Goal: Communication & Community: Answer question/provide support

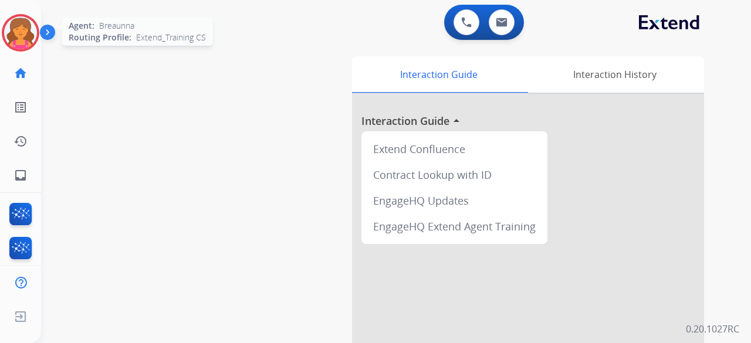
click at [25, 30] on img at bounding box center [20, 32] width 33 height 33
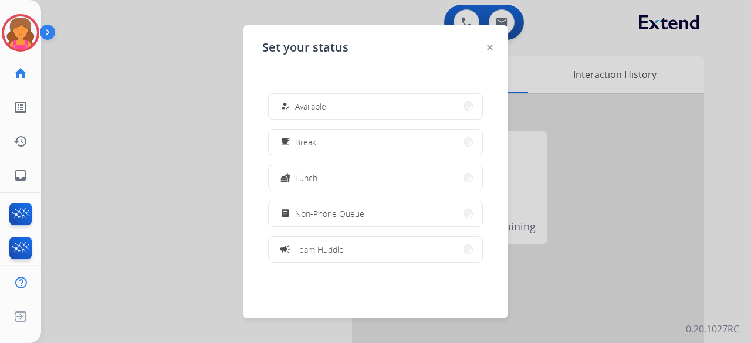
click at [377, 119] on div "how_to_reg Available" at bounding box center [375, 106] width 215 height 26
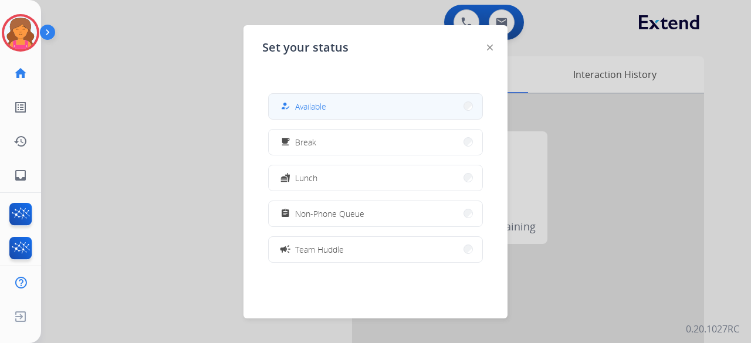
click at [376, 112] on button "how_to_reg Available" at bounding box center [376, 106] width 214 height 25
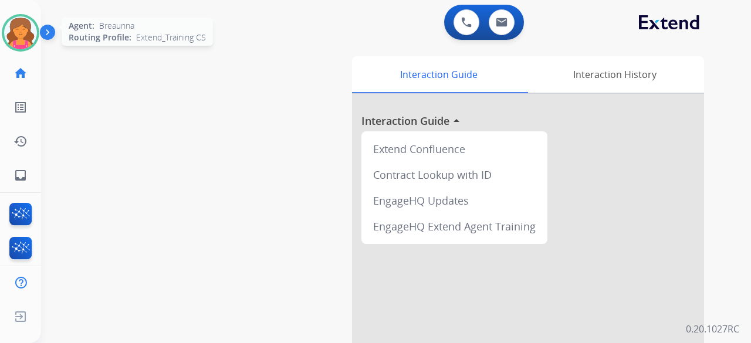
click at [33, 22] on div at bounding box center [21, 33] width 38 height 38
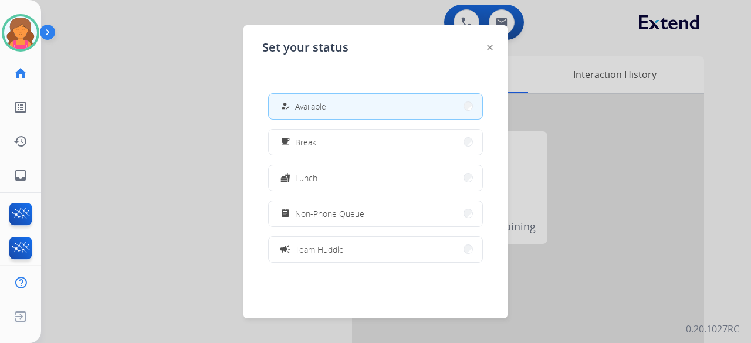
click at [184, 94] on div at bounding box center [375, 171] width 751 height 343
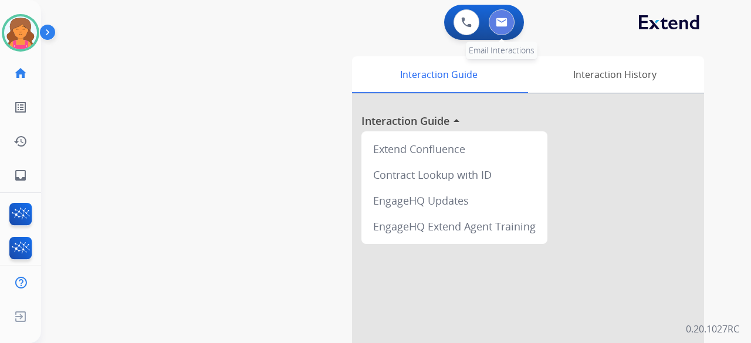
click at [508, 29] on button at bounding box center [502, 22] width 26 height 26
select select "**********"
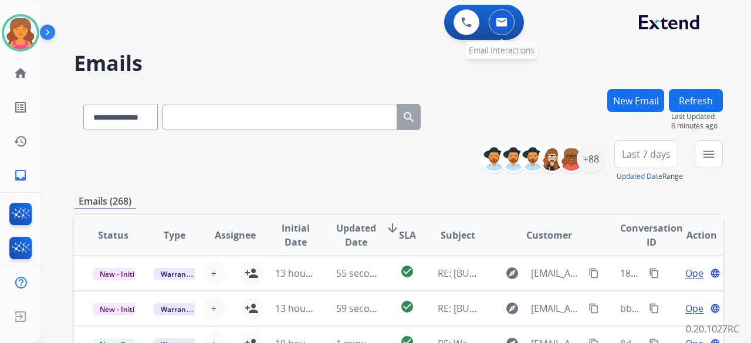
click at [498, 22] on img at bounding box center [502, 22] width 12 height 9
click at [590, 158] on div "+88" at bounding box center [591, 159] width 28 height 28
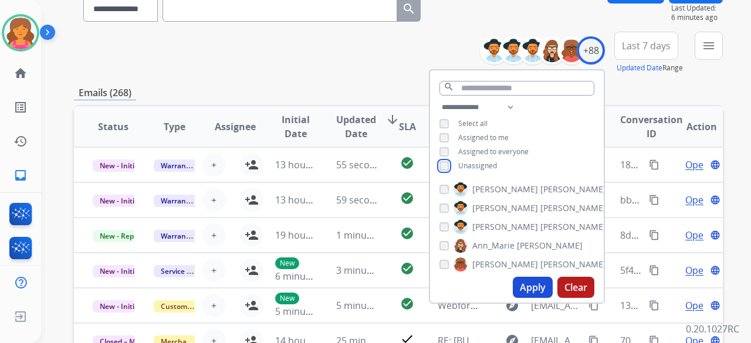
scroll to position [117, 0]
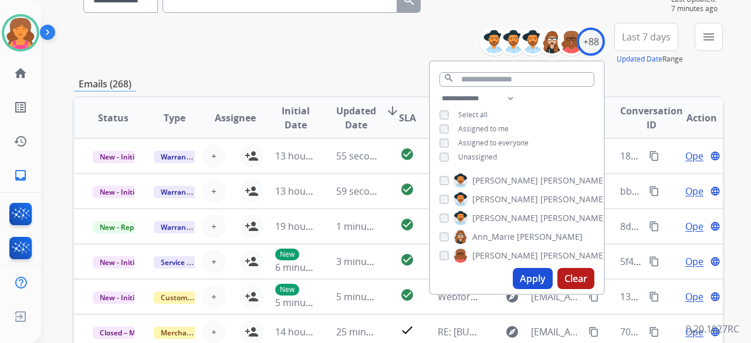
click at [536, 279] on button "Apply" at bounding box center [533, 278] width 40 height 21
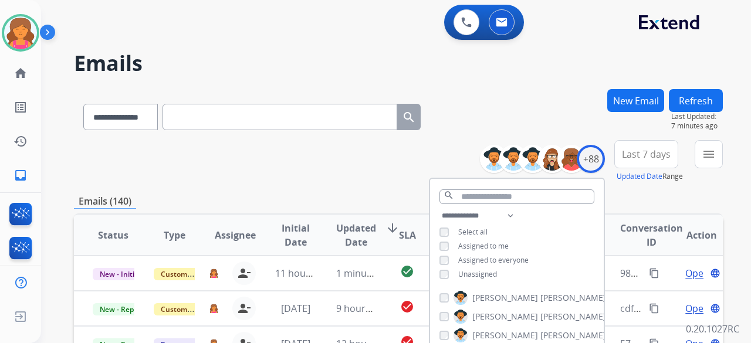
click at [653, 157] on span "Last 7 days" at bounding box center [646, 154] width 49 height 5
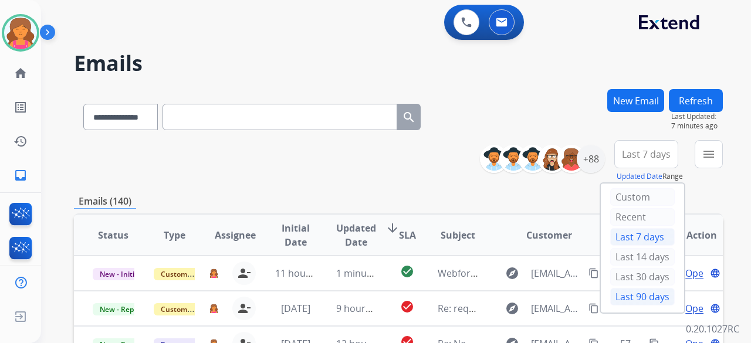
click at [614, 300] on div "Last 90 days" at bounding box center [642, 297] width 65 height 18
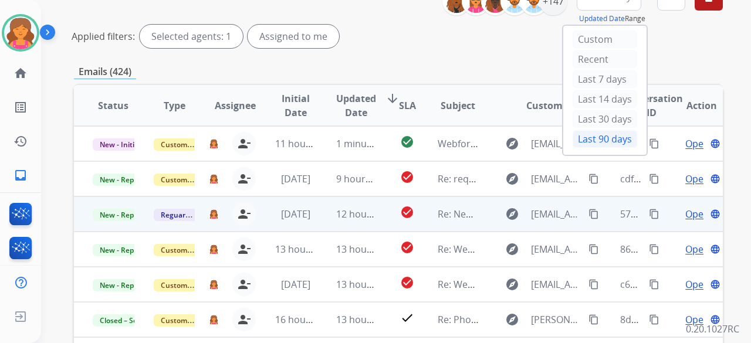
scroll to position [59, 0]
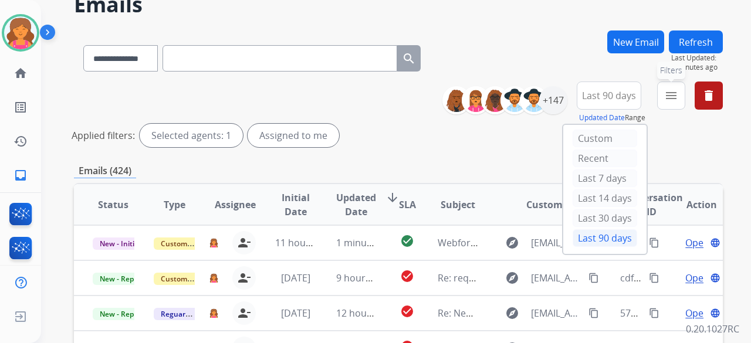
click at [668, 97] on mat-icon "menu" at bounding box center [671, 96] width 14 height 14
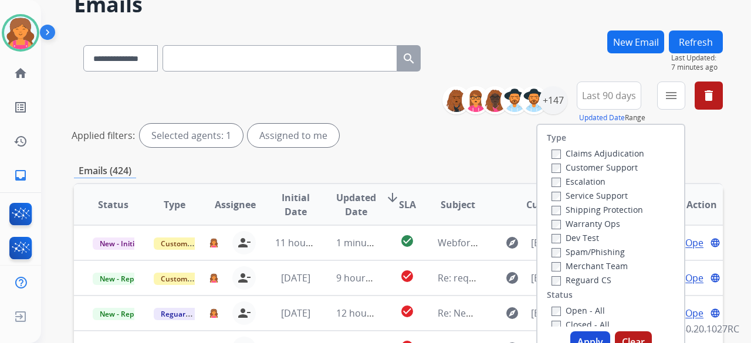
click at [615, 163] on label "Customer Support" at bounding box center [595, 167] width 86 height 11
click at [599, 207] on label "Shipping Protection" at bounding box center [598, 209] width 92 height 11
click at [556, 283] on label "Reguard CS" at bounding box center [582, 280] width 60 height 11
click at [583, 341] on button "Apply" at bounding box center [591, 342] width 40 height 21
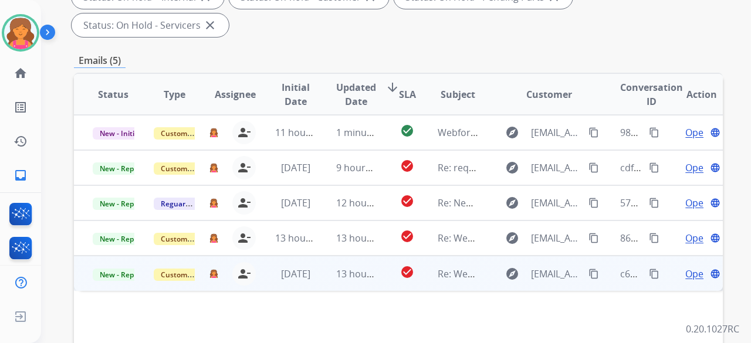
scroll to position [176, 0]
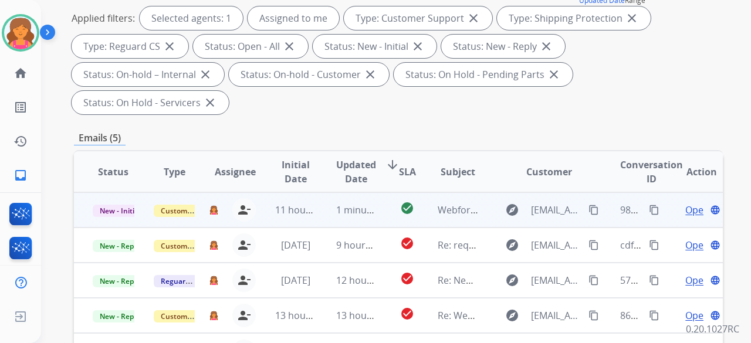
click at [686, 203] on span "Open" at bounding box center [698, 210] width 24 height 14
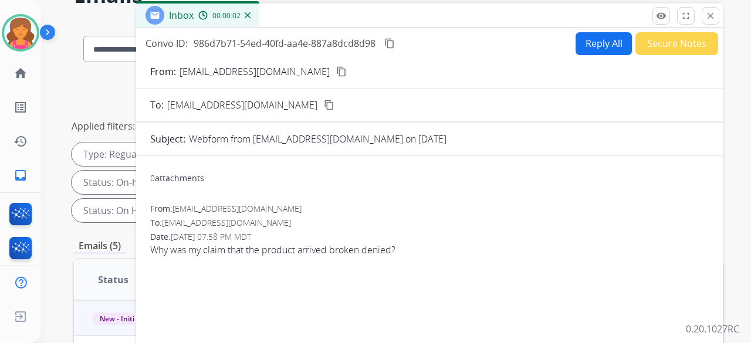
scroll to position [59, 0]
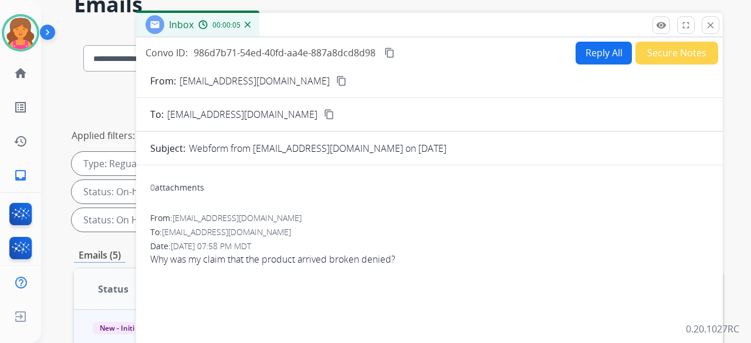
click at [336, 76] on mat-icon "content_copy" at bounding box center [341, 81] width 11 height 11
click at [578, 58] on button "Reply All" at bounding box center [604, 53] width 56 height 23
select select "**********"
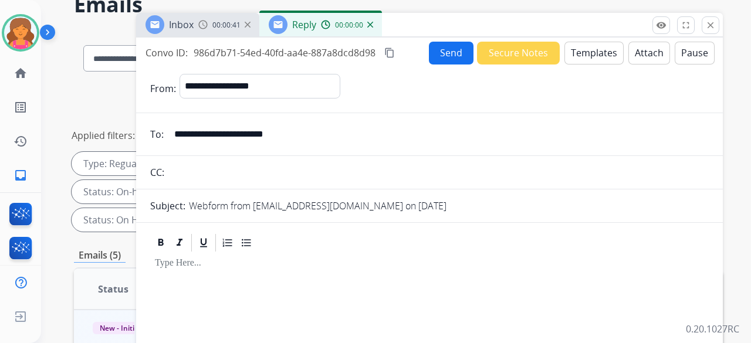
click at [578, 58] on button "Templates" at bounding box center [594, 53] width 59 height 23
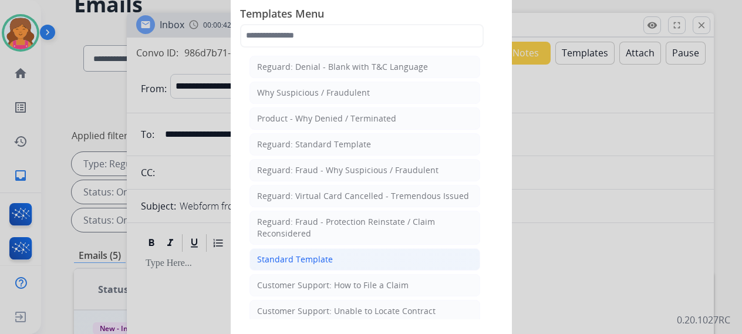
click at [320, 255] on div "Standard Template" at bounding box center [295, 260] width 76 height 12
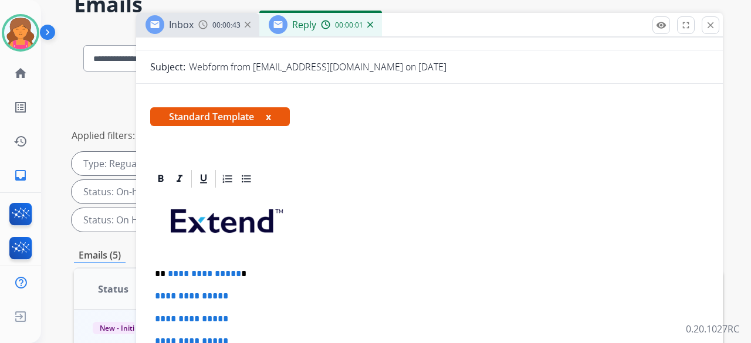
scroll to position [235, 0]
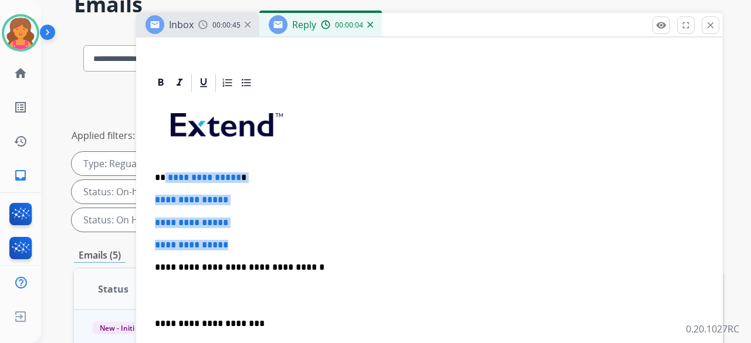
drag, startPoint x: 238, startPoint y: 233, endPoint x: 166, endPoint y: 174, distance: 93.5
click at [166, 174] on div "**********" at bounding box center [429, 295] width 559 height 404
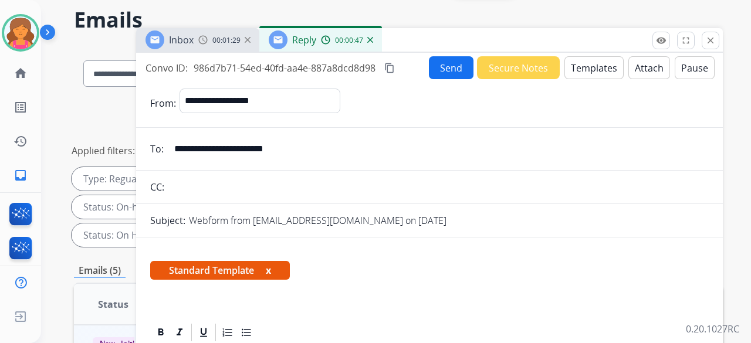
scroll to position [0, 0]
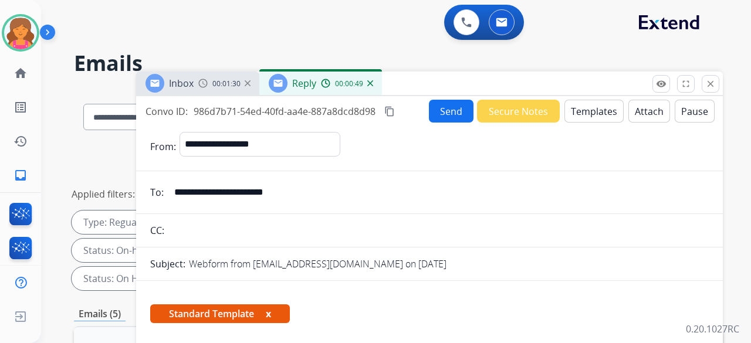
click at [459, 108] on button "Send" at bounding box center [451, 111] width 45 height 23
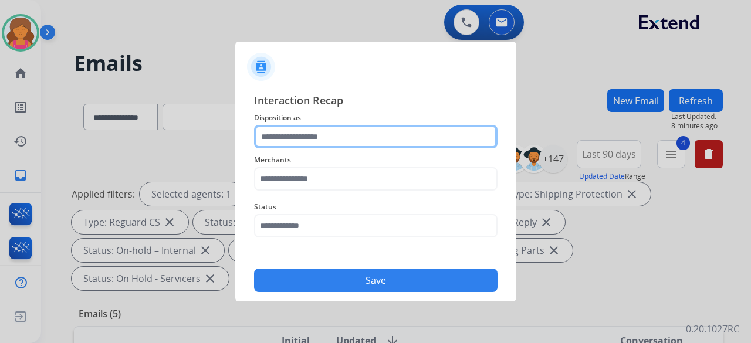
click at [373, 138] on input "text" at bounding box center [376, 136] width 244 height 23
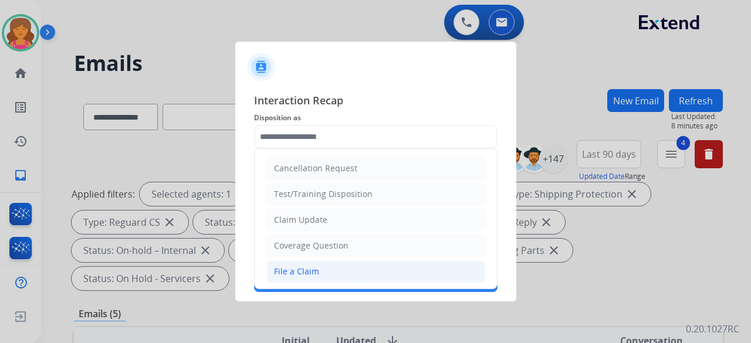
click at [276, 272] on div "File a Claim" at bounding box center [296, 272] width 45 height 12
type input "**********"
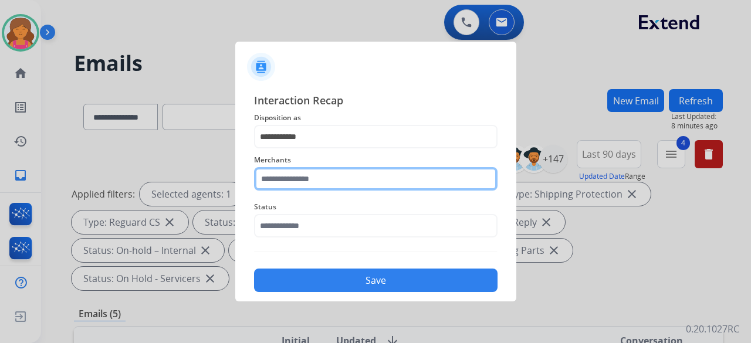
click at [278, 186] on input "text" at bounding box center [376, 178] width 244 height 23
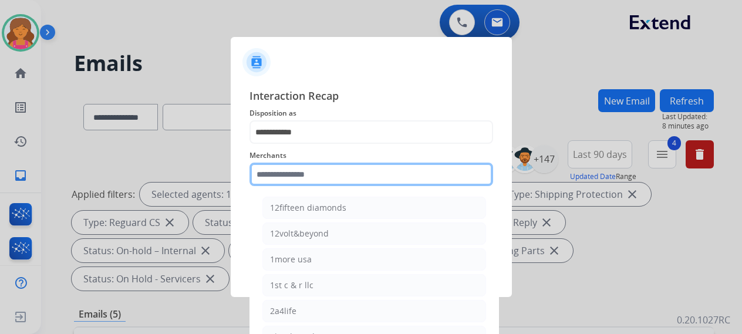
type input "*"
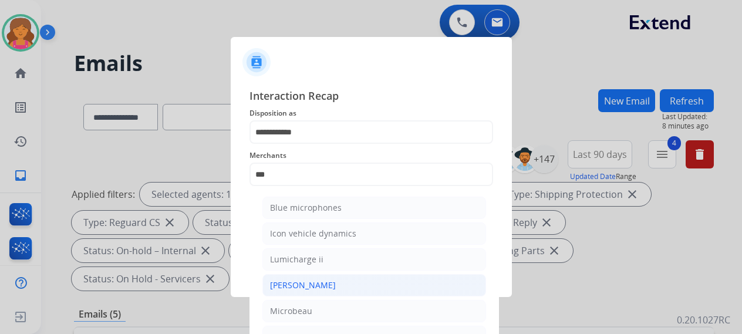
click at [286, 287] on div "[PERSON_NAME]" at bounding box center [303, 285] width 66 height 12
type input "********"
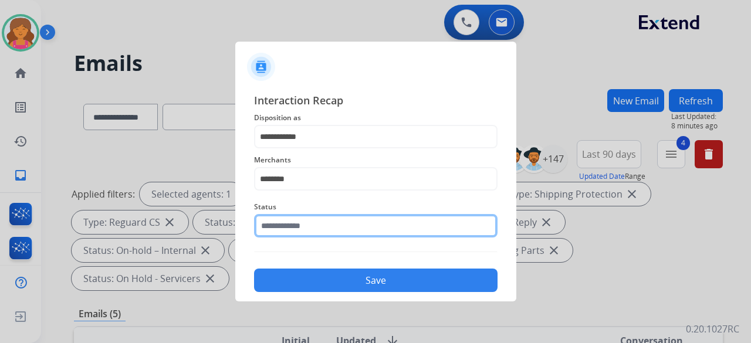
click at [302, 227] on input "text" at bounding box center [376, 225] width 244 height 23
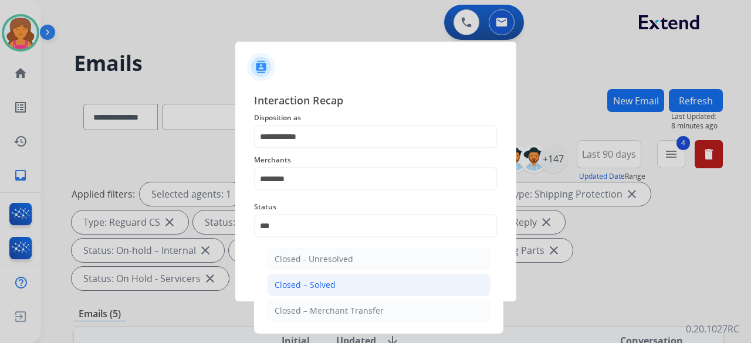
click at [320, 288] on div "Closed – Solved" at bounding box center [305, 285] width 61 height 12
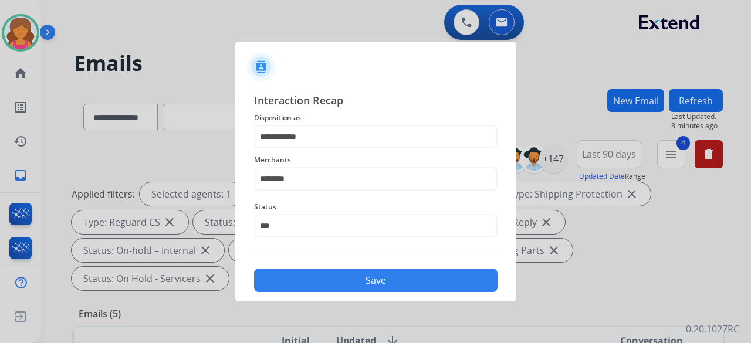
type input "**********"
click at [324, 275] on button "Save" at bounding box center [376, 280] width 244 height 23
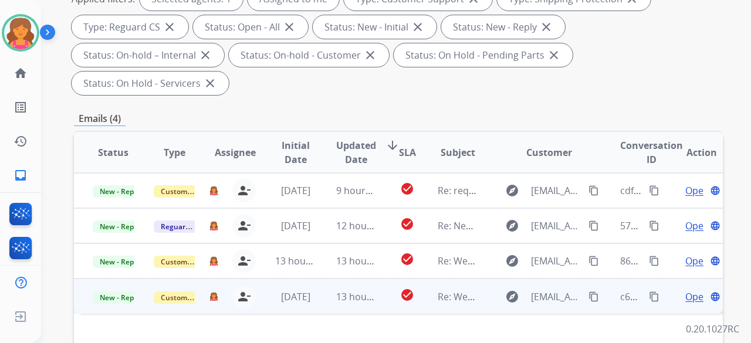
scroll to position [235, 0]
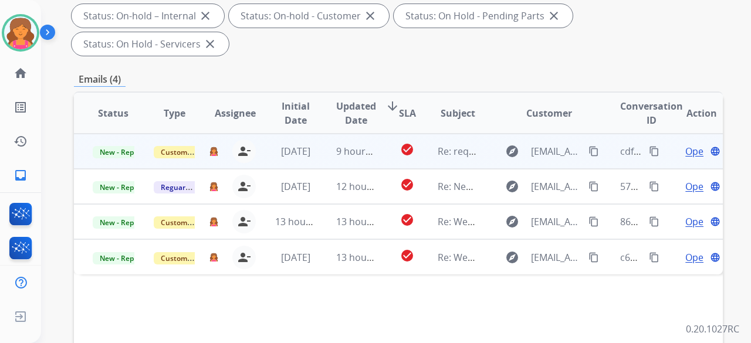
click at [686, 144] on span "Open" at bounding box center [698, 151] width 24 height 14
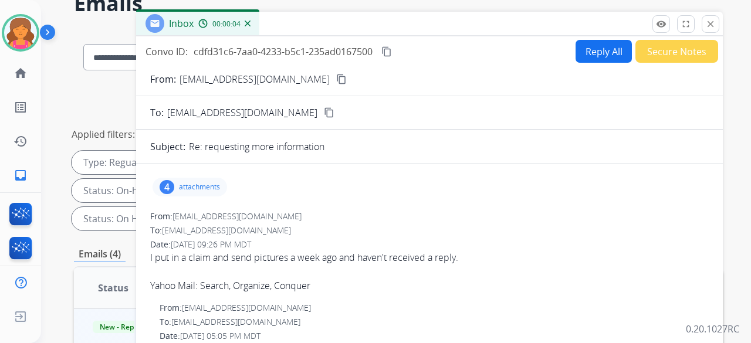
scroll to position [59, 0]
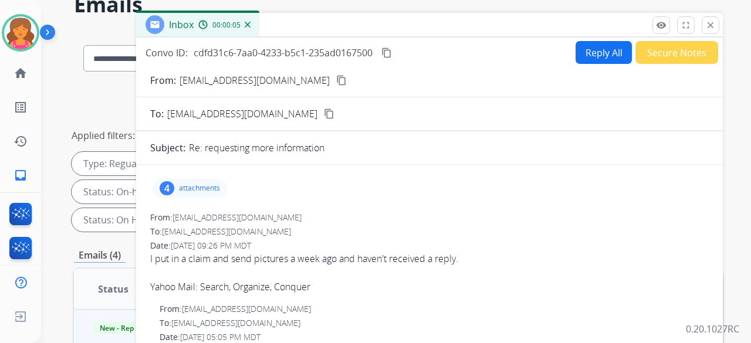
click at [336, 76] on mat-icon "content_copy" at bounding box center [341, 80] width 11 height 11
click at [585, 53] on button "Reply All" at bounding box center [604, 52] width 56 height 23
select select "**********"
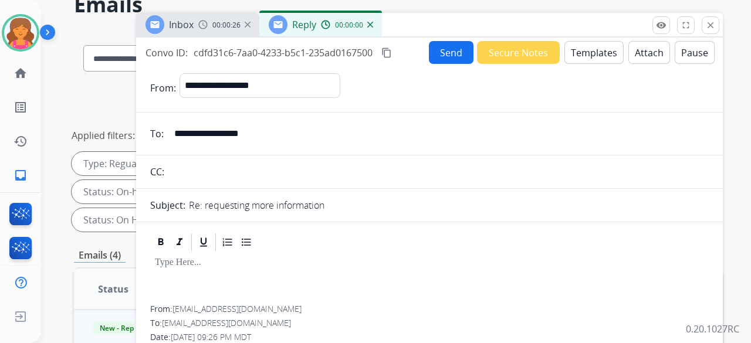
click at [592, 44] on button "Templates" at bounding box center [594, 52] width 59 height 23
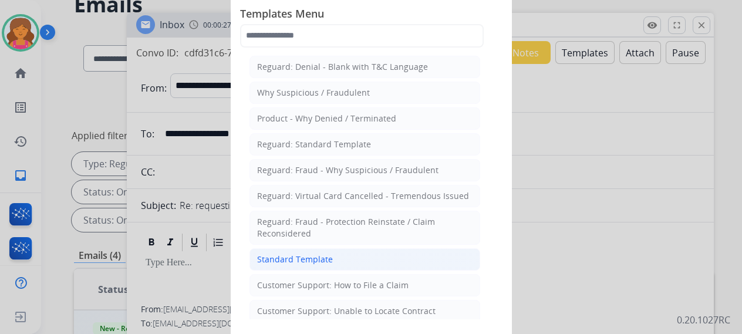
click at [330, 258] on li "Standard Template" at bounding box center [364, 259] width 231 height 22
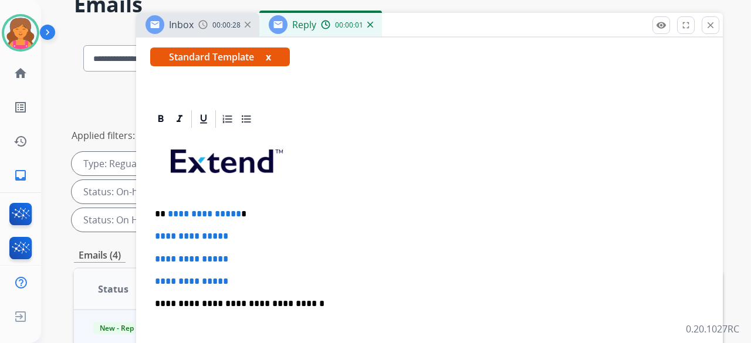
scroll to position [293, 0]
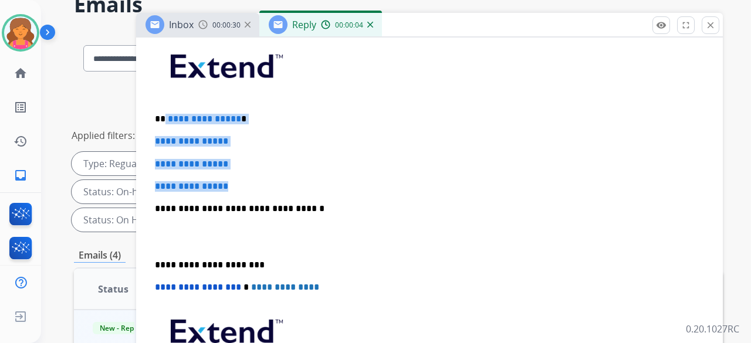
drag, startPoint x: 244, startPoint y: 190, endPoint x: 163, endPoint y: 110, distance: 113.3
click at [163, 110] on div "**********" at bounding box center [429, 237] width 559 height 404
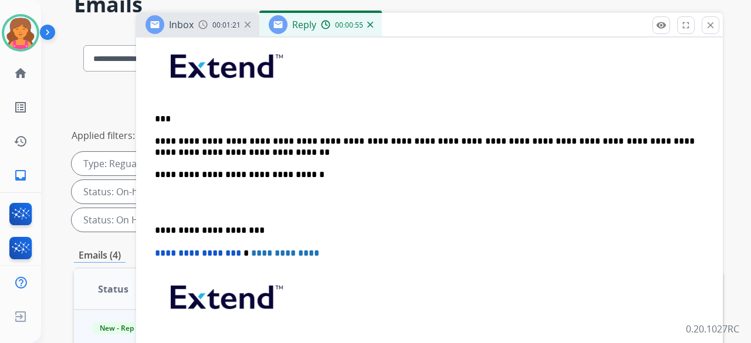
click at [353, 144] on p "**********" at bounding box center [425, 147] width 540 height 22
click at [379, 139] on p "**********" at bounding box center [425, 147] width 540 height 22
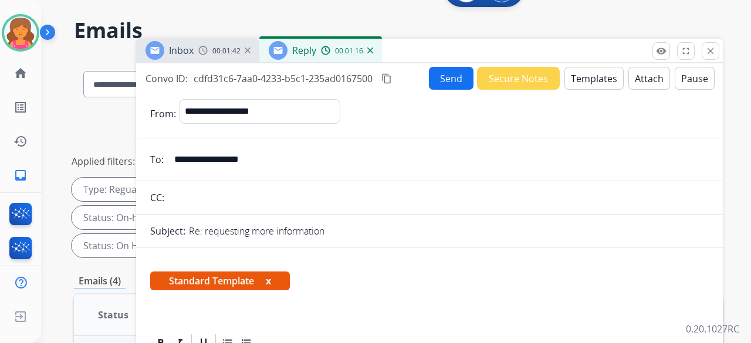
scroll to position [0, 0]
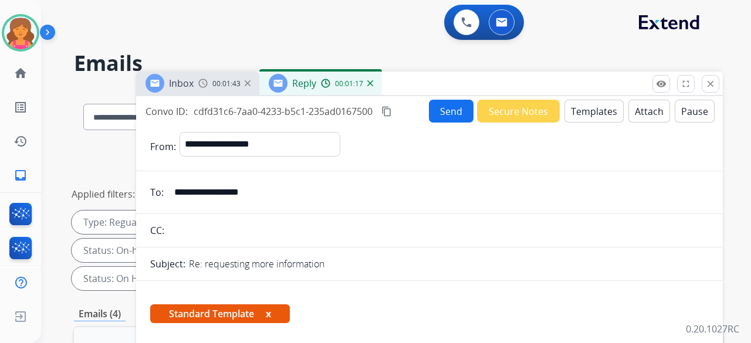
click at [429, 112] on button "Send" at bounding box center [451, 111] width 45 height 23
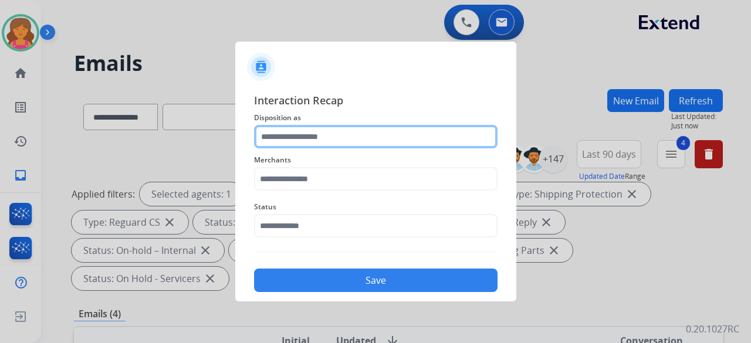
click at [271, 138] on input "text" at bounding box center [376, 136] width 244 height 23
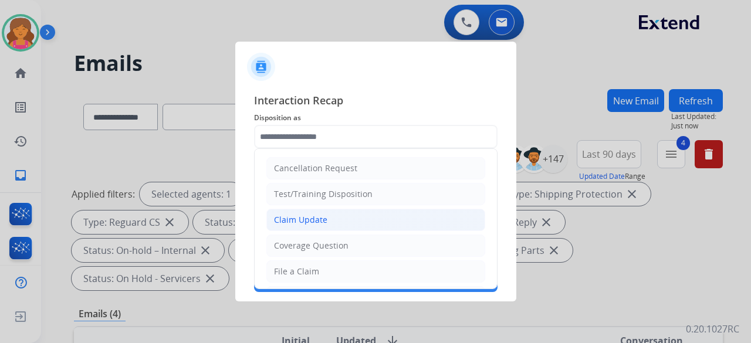
click at [307, 225] on div "Claim Update" at bounding box center [300, 220] width 53 height 12
type input "**********"
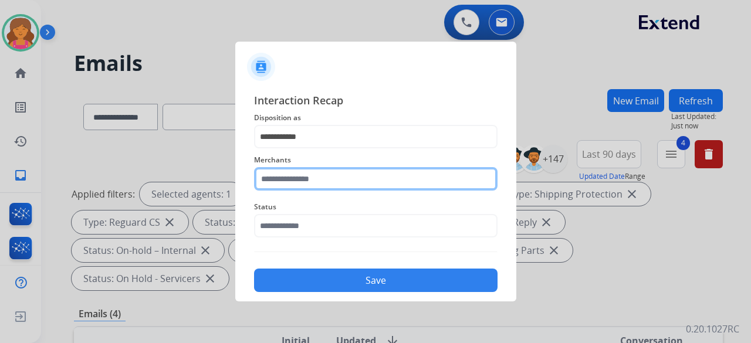
click at [303, 180] on input "text" at bounding box center [376, 178] width 244 height 23
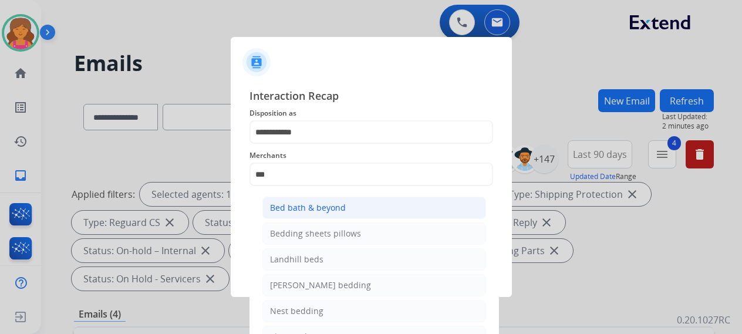
click at [333, 206] on div "Bed bath & beyond" at bounding box center [308, 208] width 76 height 12
type input "**********"
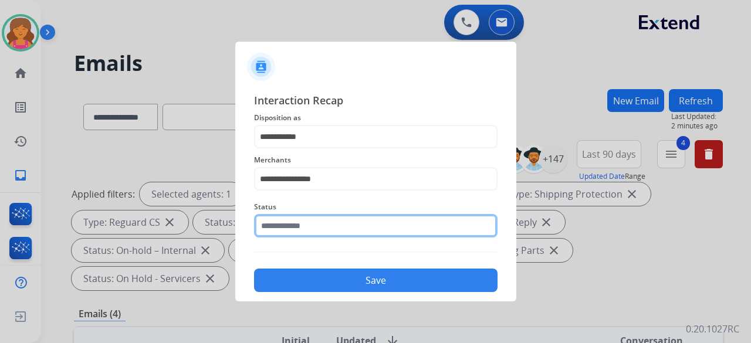
click at [330, 217] on input "text" at bounding box center [376, 225] width 244 height 23
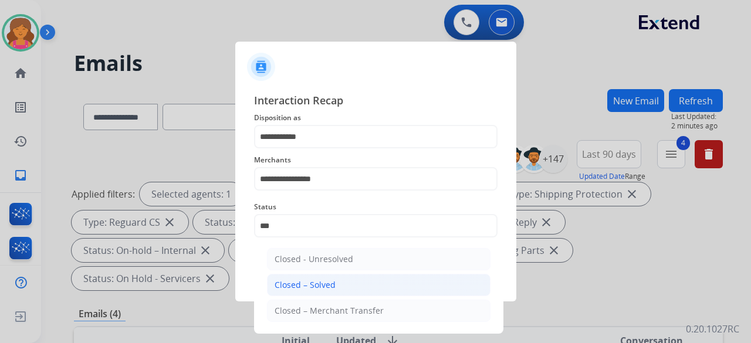
click at [343, 286] on li "Closed – Solved" at bounding box center [379, 285] width 224 height 22
type input "**********"
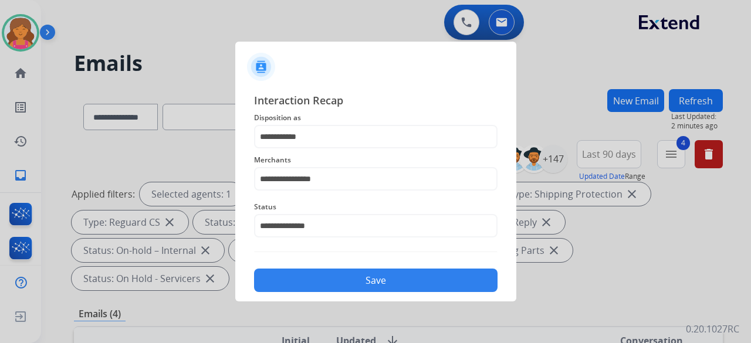
click at [343, 286] on button "Save" at bounding box center [376, 280] width 244 height 23
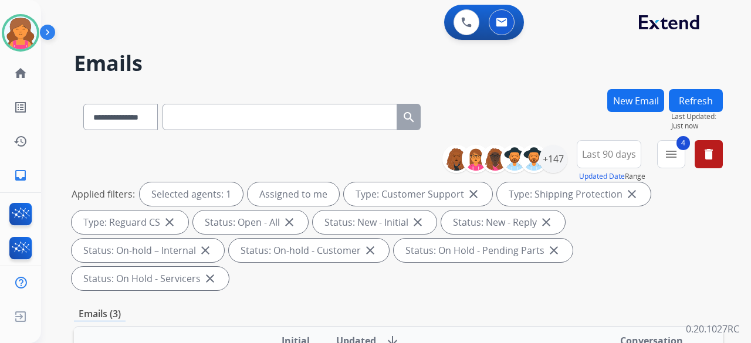
scroll to position [235, 0]
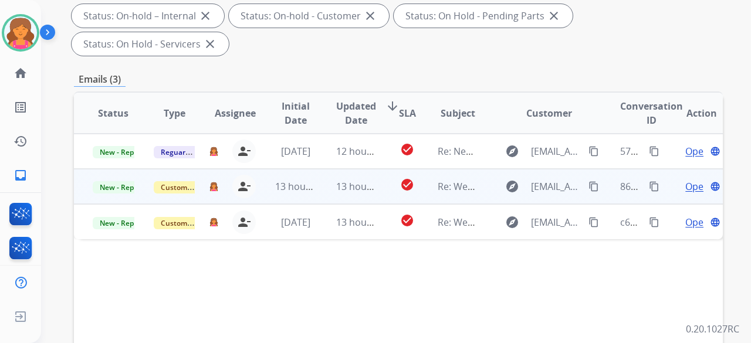
click at [686, 180] on span "Open" at bounding box center [698, 187] width 24 height 14
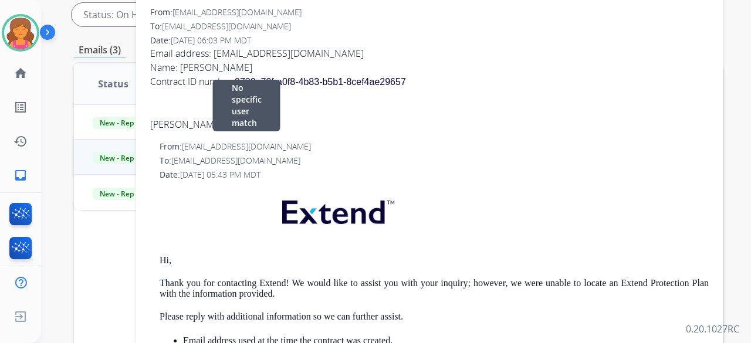
scroll to position [176, 0]
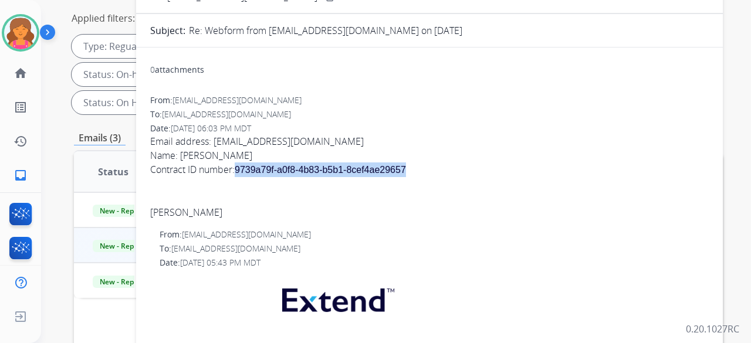
drag, startPoint x: 238, startPoint y: 166, endPoint x: 412, endPoint y: 173, distance: 173.9
click at [412, 173] on div "Contract ID number: 9739a79f-a0f8-4b83-b5b1-8cef4ae29657" at bounding box center [429, 170] width 559 height 15
copy span "9739a79f-a0f8-4b83-b5b1-8cef4ae29657"
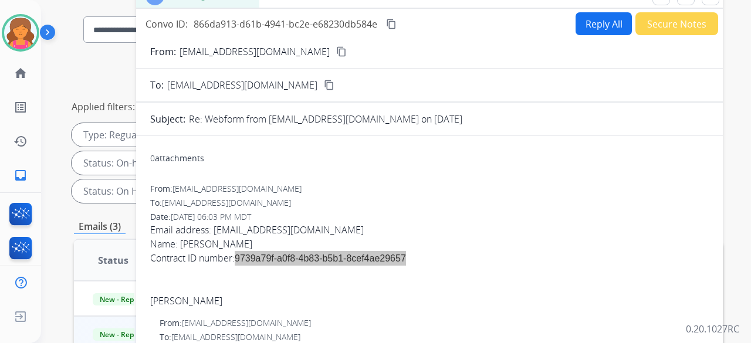
scroll to position [0, 0]
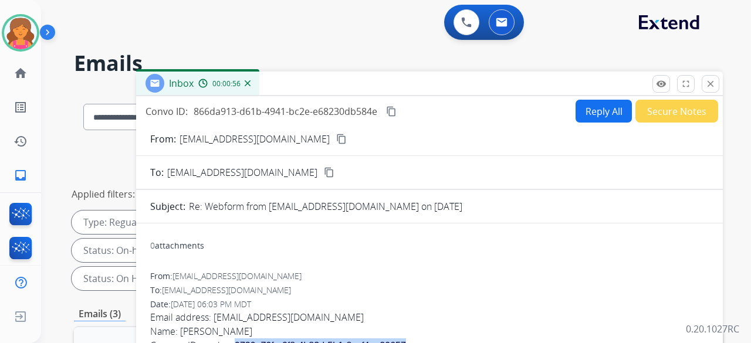
click at [591, 117] on button "Reply All" at bounding box center [604, 111] width 56 height 23
select select "**********"
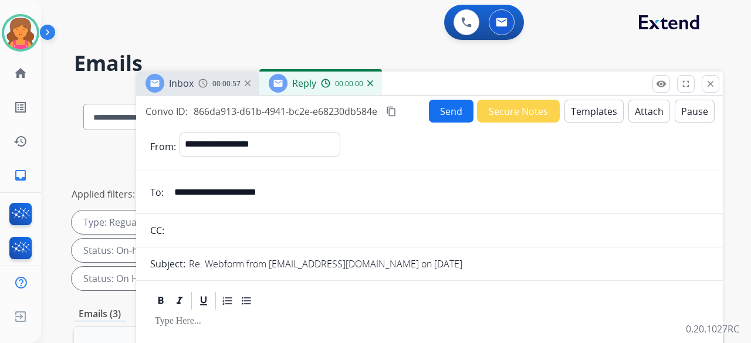
click at [590, 117] on button "Templates" at bounding box center [594, 111] width 59 height 23
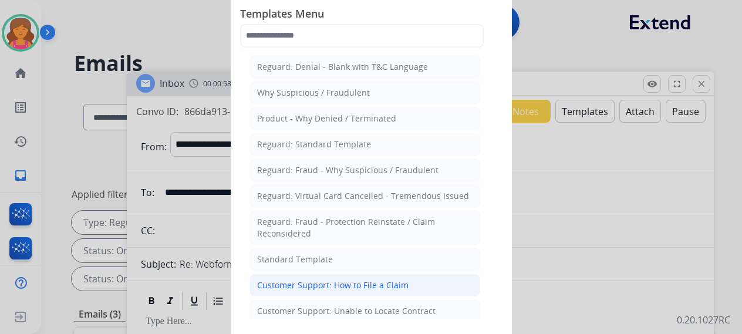
click at [342, 285] on div "Customer Support: How to File a Claim" at bounding box center [332, 285] width 151 height 12
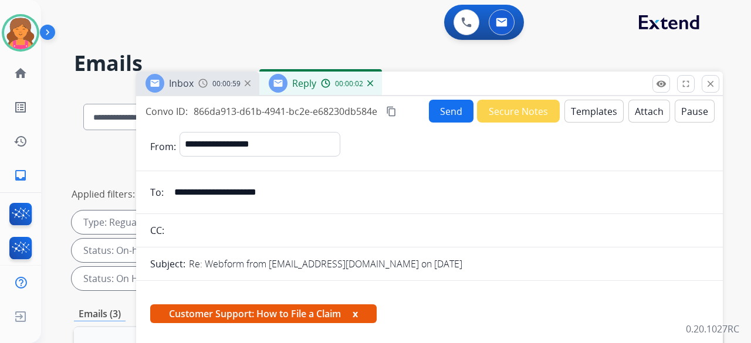
scroll to position [235, 0]
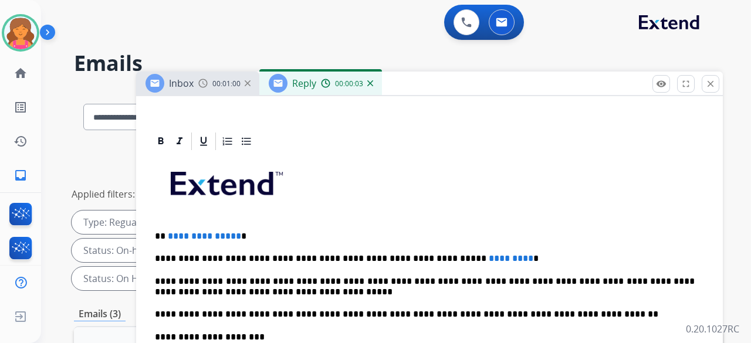
click at [234, 237] on span "**********" at bounding box center [204, 236] width 73 height 9
click at [476, 259] on p "**********" at bounding box center [425, 259] width 540 height 11
click at [489, 258] on span "*********" at bounding box center [511, 258] width 45 height 9
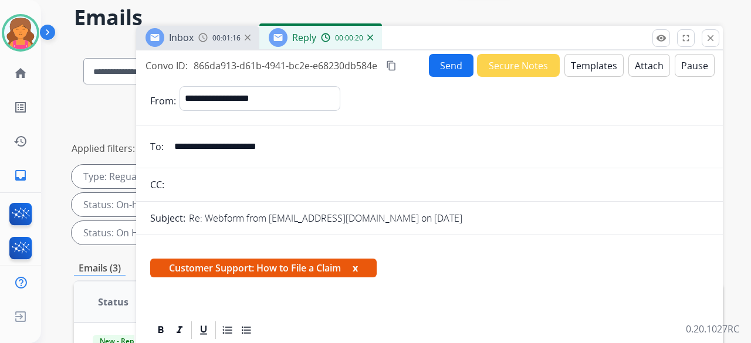
scroll to position [0, 0]
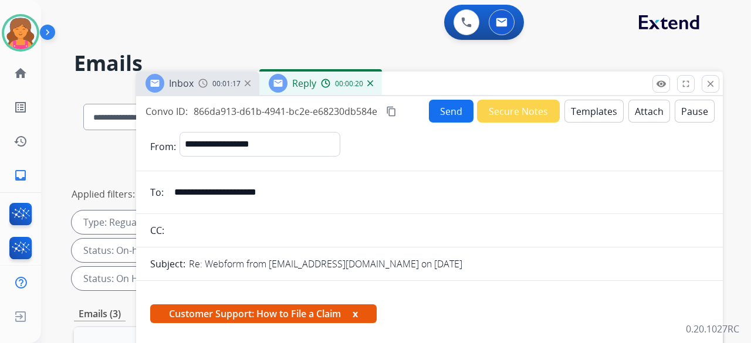
click at [450, 109] on button "Send" at bounding box center [451, 111] width 45 height 23
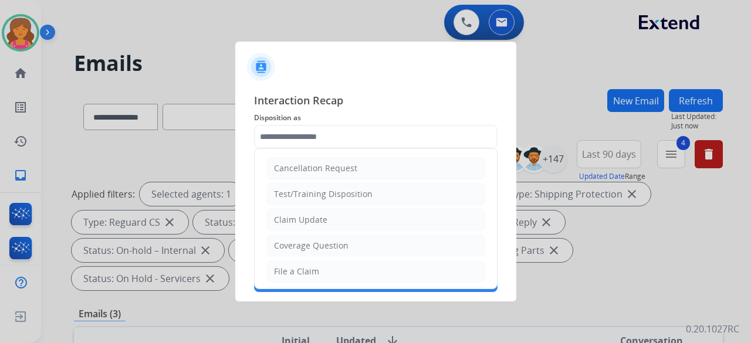
click at [303, 136] on input "text" at bounding box center [376, 136] width 244 height 23
click at [299, 274] on div "File a Claim" at bounding box center [296, 272] width 45 height 12
type input "**********"
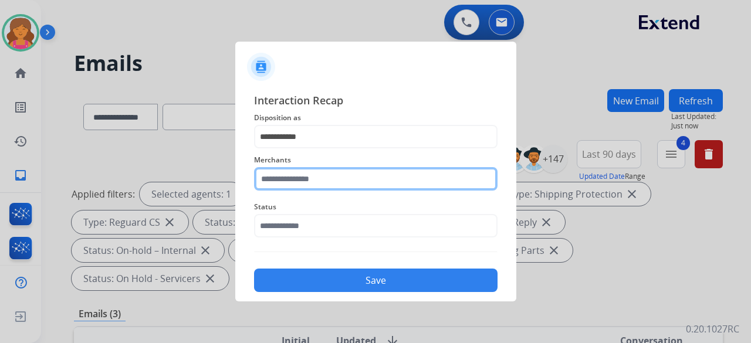
click at [302, 178] on input "text" at bounding box center [376, 178] width 244 height 23
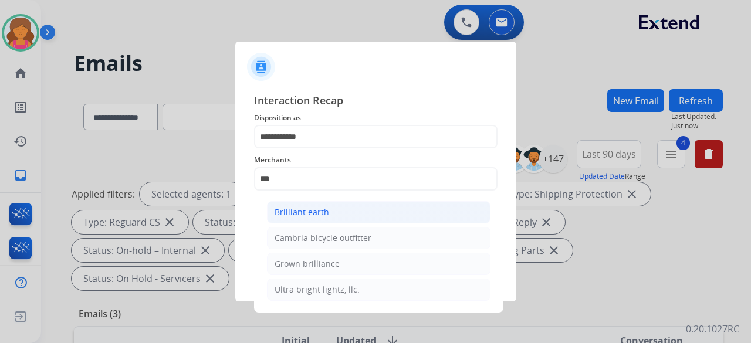
click at [376, 217] on li "Brilliant earth" at bounding box center [379, 212] width 224 height 22
type input "**********"
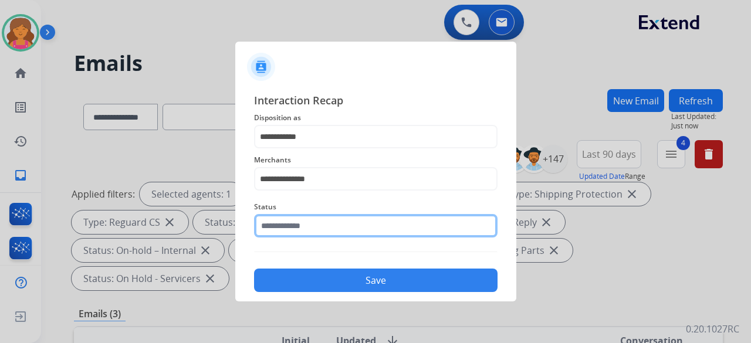
click at [340, 227] on input "text" at bounding box center [376, 225] width 244 height 23
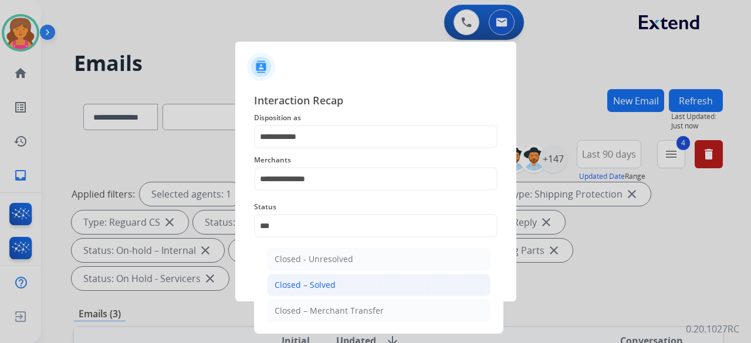
click at [329, 285] on div "Closed – Solved" at bounding box center [305, 285] width 61 height 12
type input "**********"
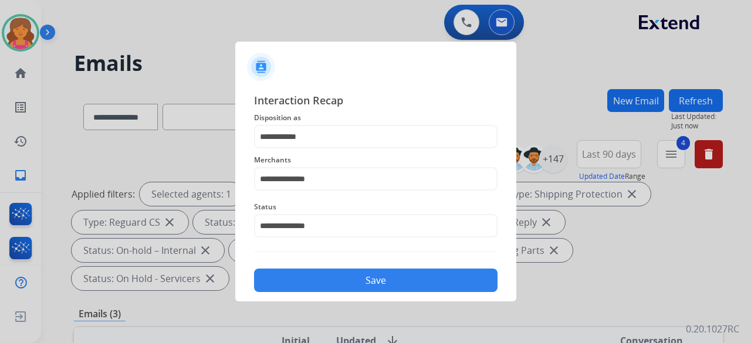
click at [329, 285] on button "Save" at bounding box center [376, 280] width 244 height 23
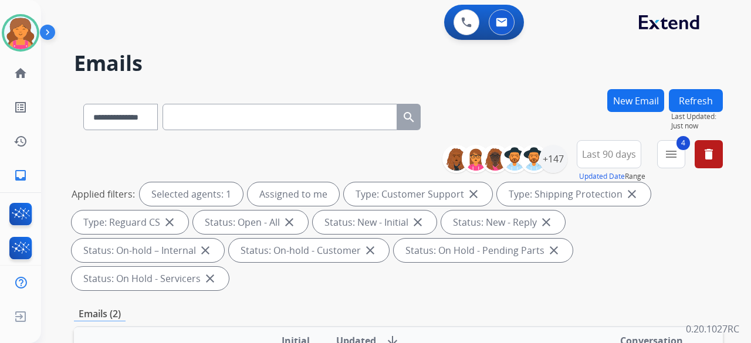
scroll to position [235, 0]
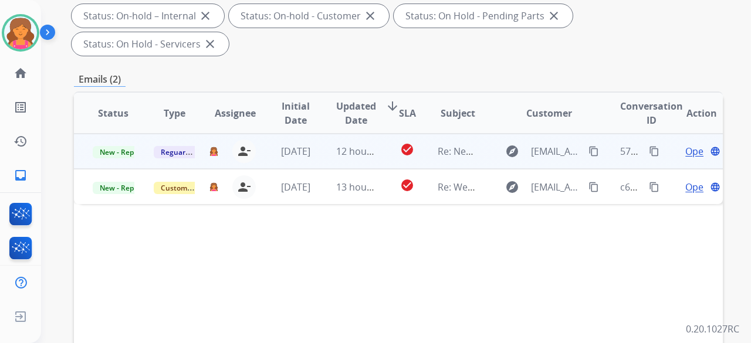
click at [686, 144] on span "Open" at bounding box center [698, 151] width 24 height 14
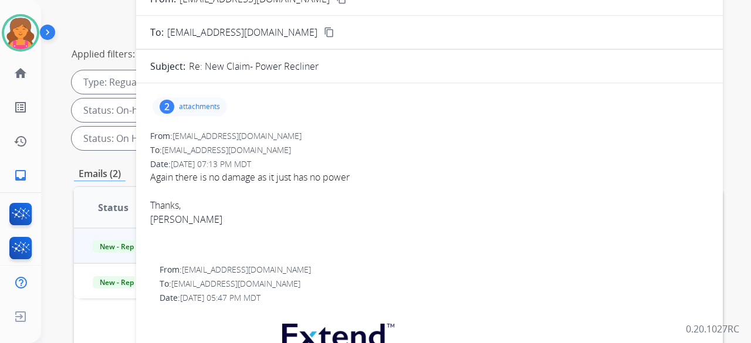
scroll to position [59, 0]
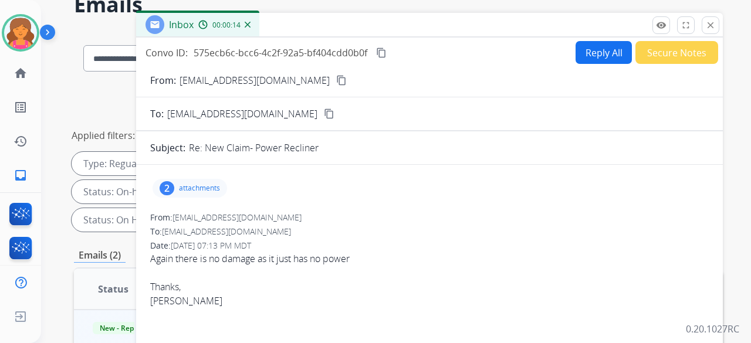
click at [598, 55] on button "Reply All" at bounding box center [604, 52] width 56 height 23
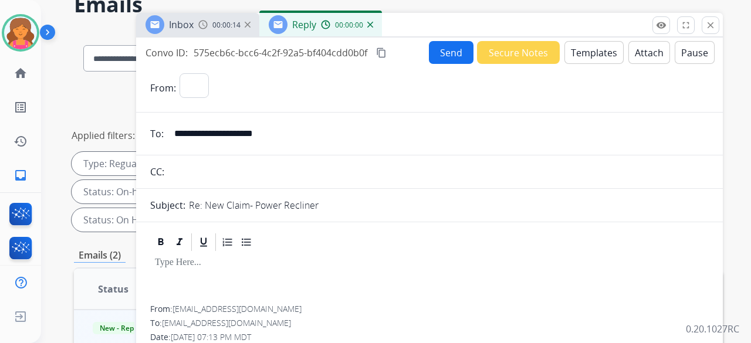
click at [600, 58] on button "Templates" at bounding box center [594, 52] width 59 height 23
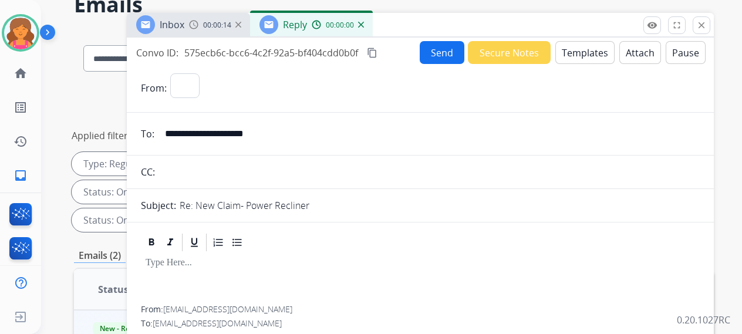
select select "**********"
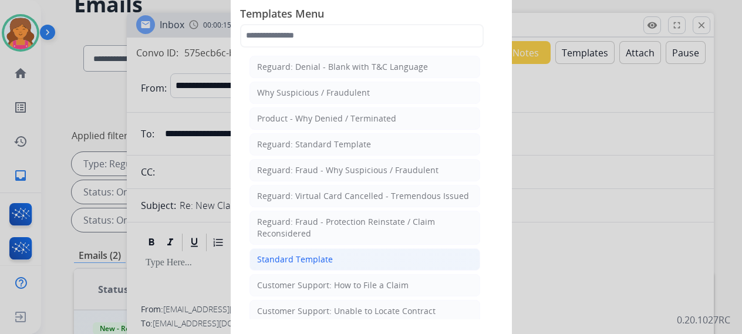
click at [286, 248] on li "Standard Template" at bounding box center [364, 259] width 231 height 22
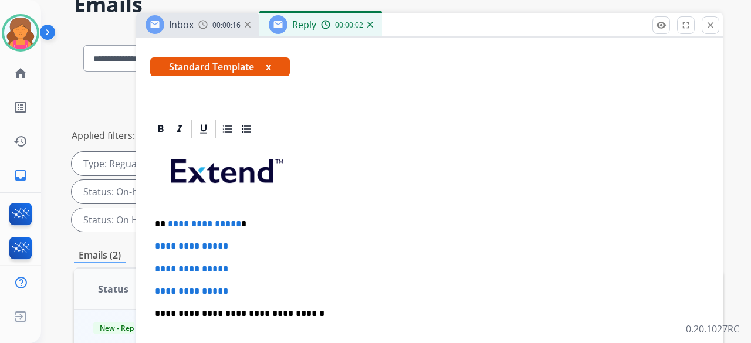
scroll to position [235, 0]
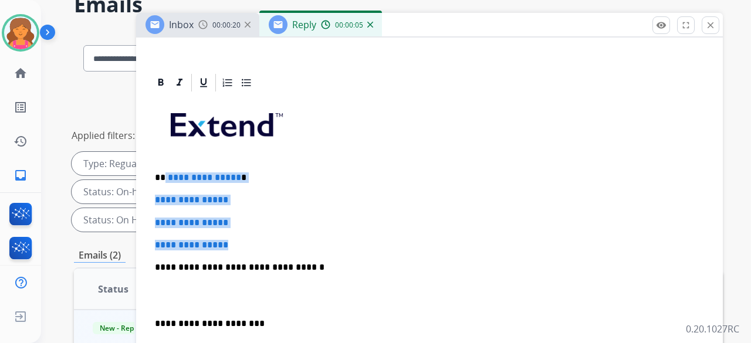
drag, startPoint x: 257, startPoint y: 234, endPoint x: 163, endPoint y: 178, distance: 109.2
click at [163, 178] on div "**********" at bounding box center [429, 295] width 559 height 404
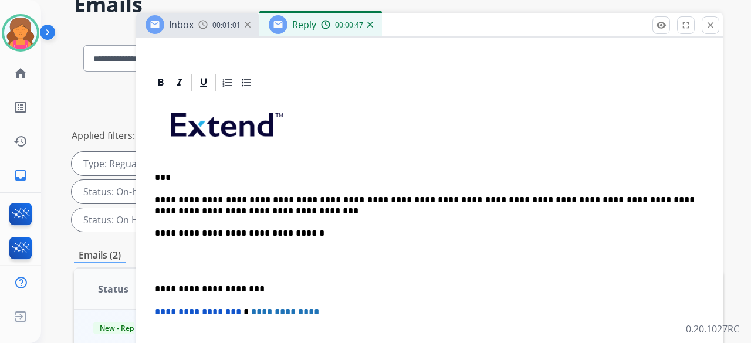
click at [558, 201] on p "**********" at bounding box center [425, 206] width 540 height 22
click at [303, 199] on p "**********" at bounding box center [425, 206] width 540 height 22
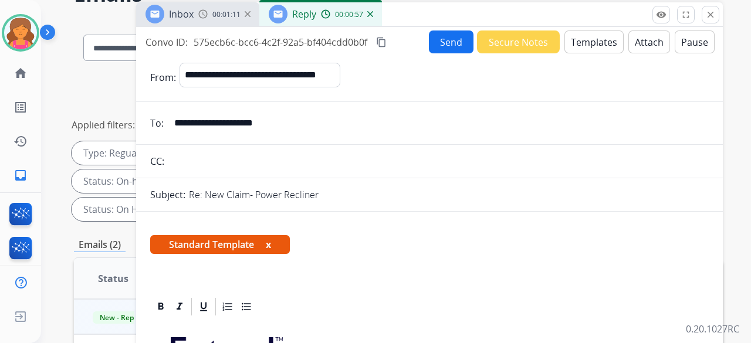
scroll to position [0, 0]
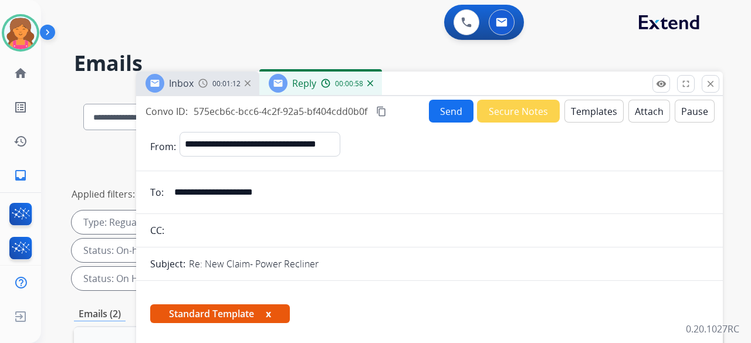
click at [447, 104] on button "Send" at bounding box center [451, 111] width 45 height 23
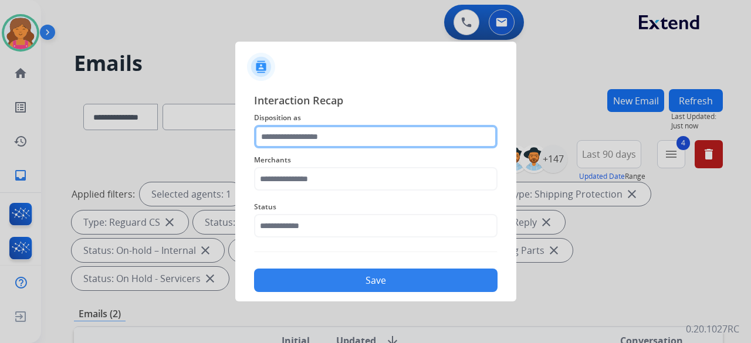
click at [325, 133] on input "text" at bounding box center [376, 136] width 244 height 23
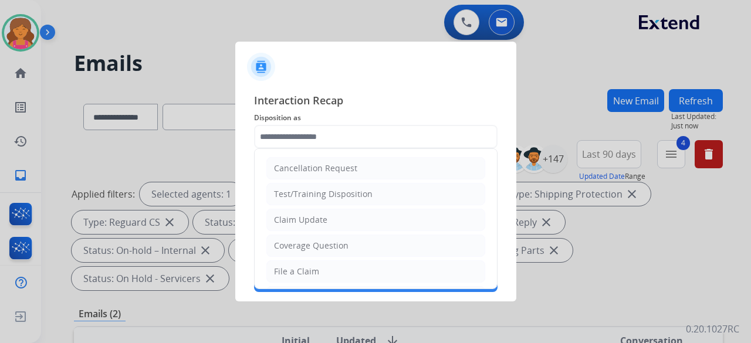
drag, startPoint x: 295, startPoint y: 222, endPoint x: 295, endPoint y: 213, distance: 9.4
click at [295, 222] on div "Claim Update" at bounding box center [300, 220] width 53 height 12
type input "**********"
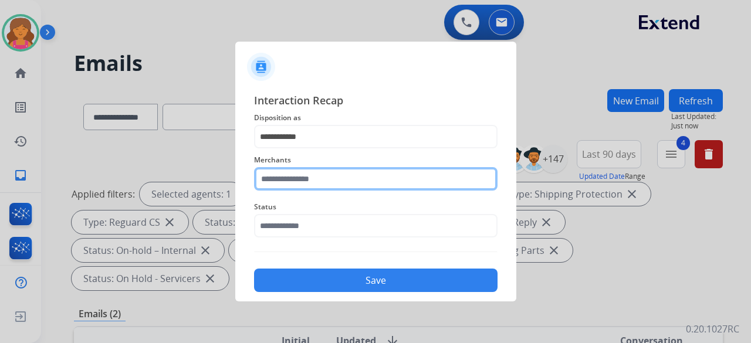
click at [302, 183] on input "text" at bounding box center [376, 178] width 244 height 23
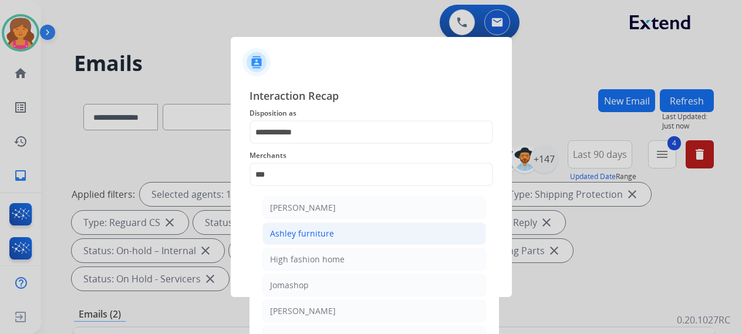
click at [305, 228] on div "Ashley furniture" at bounding box center [302, 234] width 64 height 12
type input "**********"
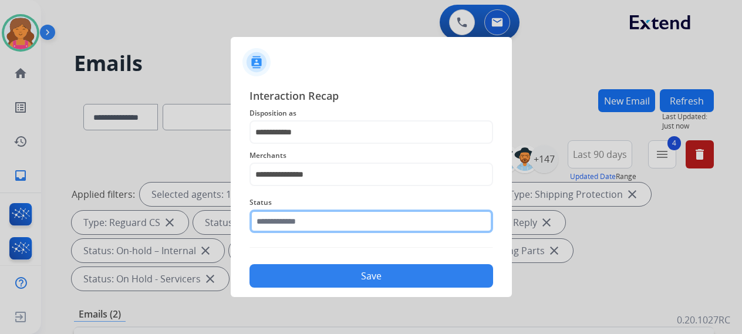
click at [304, 222] on input "text" at bounding box center [371, 221] width 244 height 23
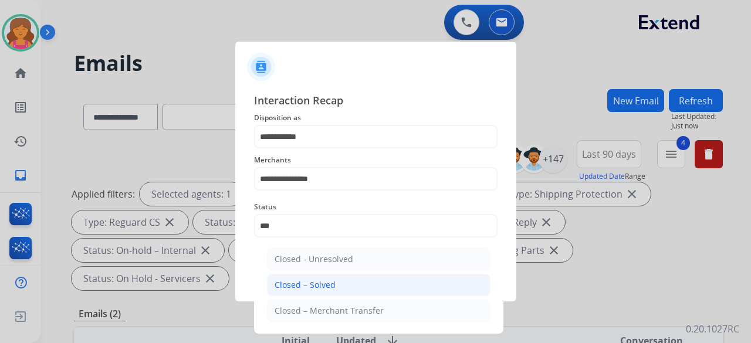
click at [305, 278] on li "Closed – Solved" at bounding box center [379, 285] width 224 height 22
type input "**********"
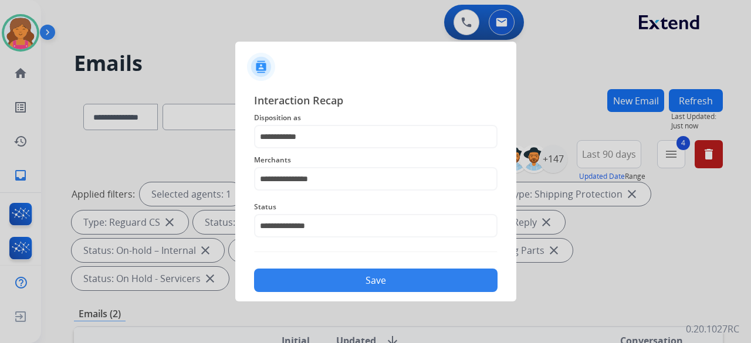
click at [305, 278] on button "Save" at bounding box center [376, 280] width 244 height 23
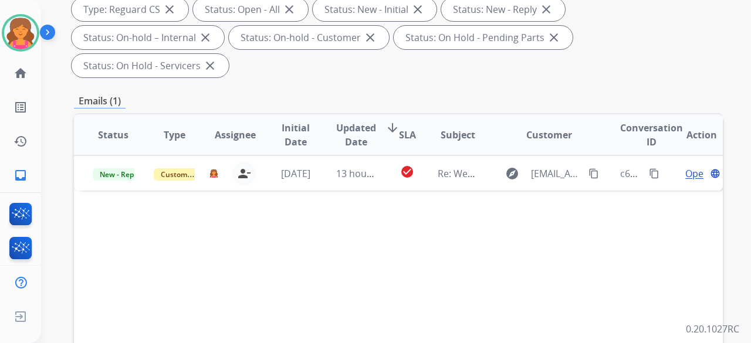
scroll to position [293, 0]
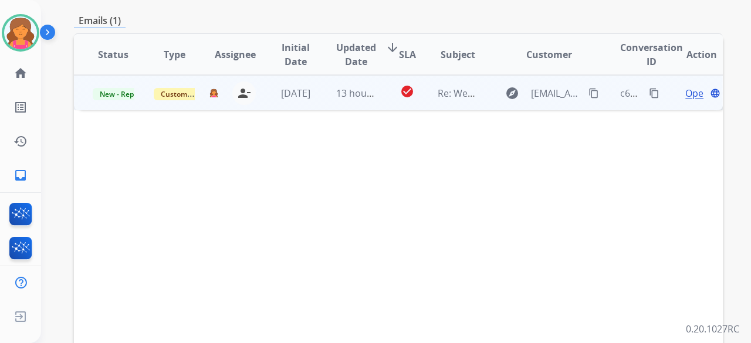
click at [681, 86] on div "Open language" at bounding box center [702, 93] width 42 height 14
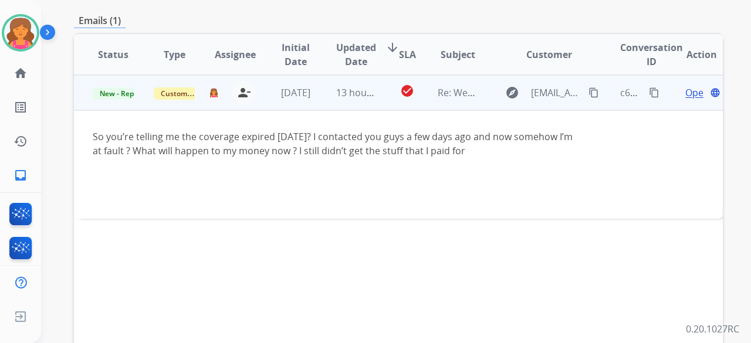
click at [686, 86] on span "Open" at bounding box center [698, 93] width 24 height 14
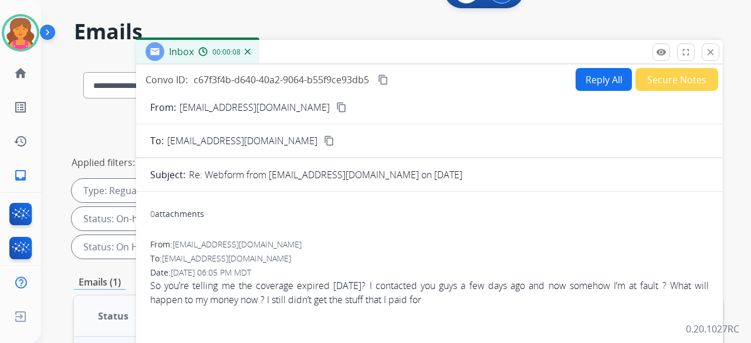
scroll to position [0, 0]
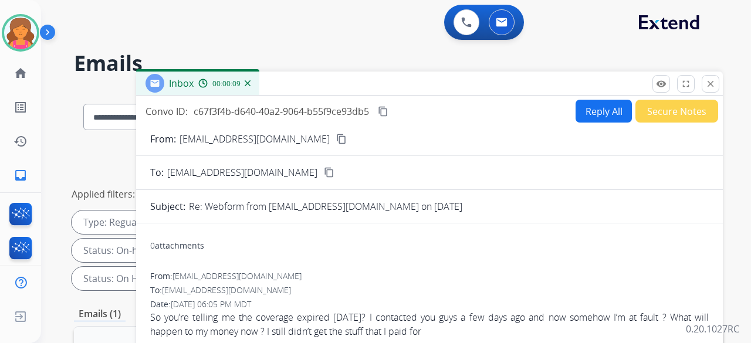
click at [576, 111] on button "Reply All" at bounding box center [604, 111] width 56 height 23
select select "**********"
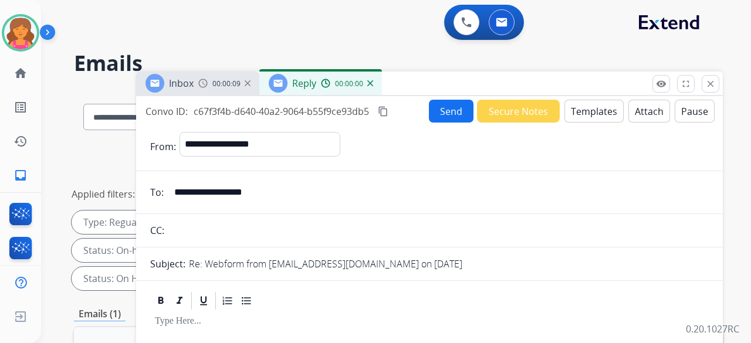
click at [576, 111] on button "Templates" at bounding box center [594, 111] width 59 height 23
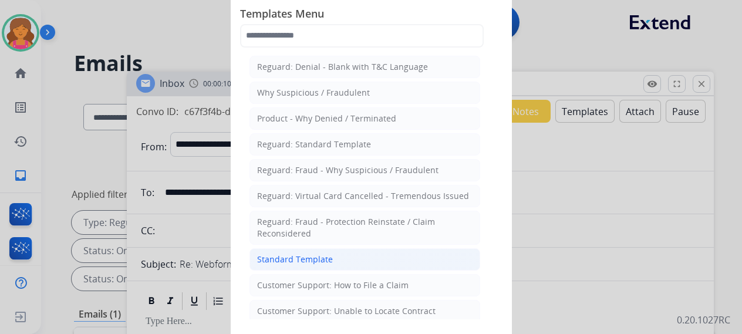
click at [308, 254] on div "Standard Template" at bounding box center [295, 260] width 76 height 12
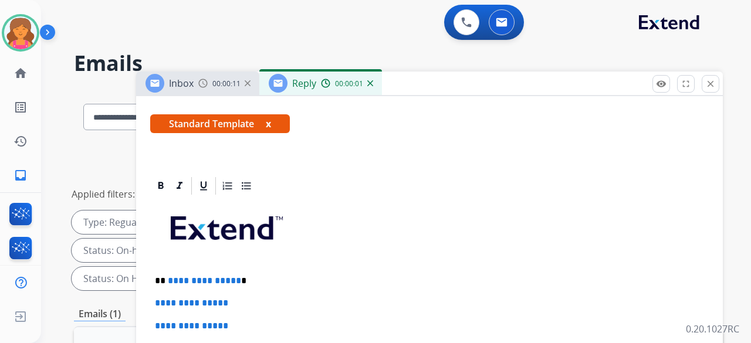
scroll to position [293, 0]
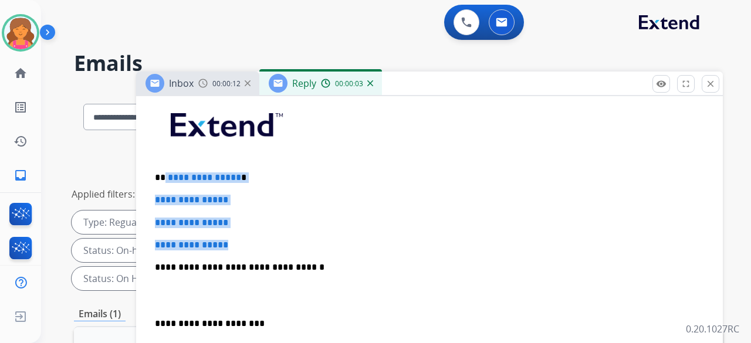
drag, startPoint x: 261, startPoint y: 239, endPoint x: 164, endPoint y: 167, distance: 120.4
click at [164, 167] on div "**********" at bounding box center [429, 295] width 559 height 404
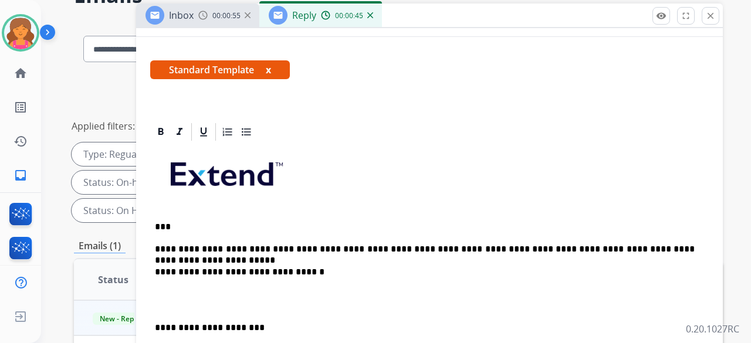
scroll to position [0, 0]
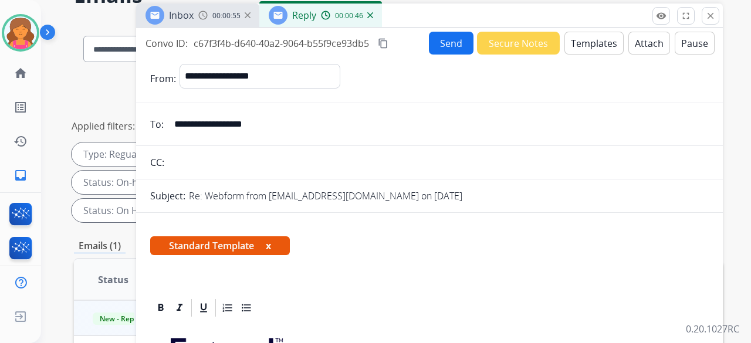
click at [438, 40] on button "Send" at bounding box center [451, 43] width 45 height 23
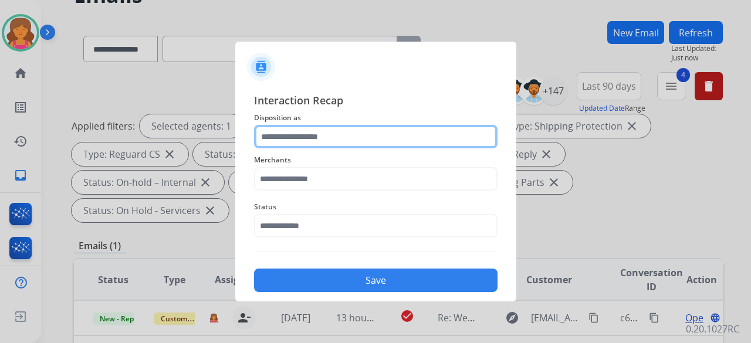
click at [337, 135] on input "text" at bounding box center [376, 136] width 244 height 23
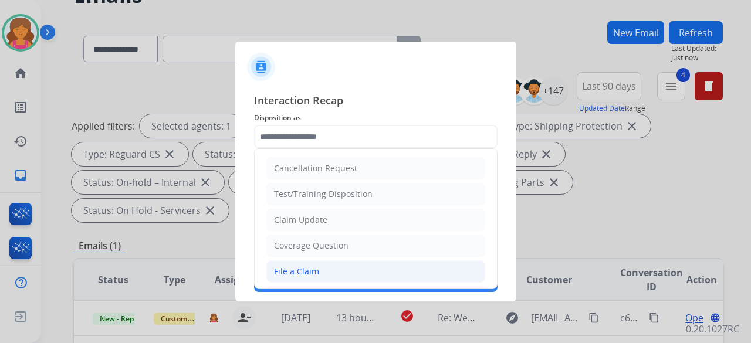
click at [313, 269] on div "File a Claim" at bounding box center [296, 272] width 45 height 12
type input "**********"
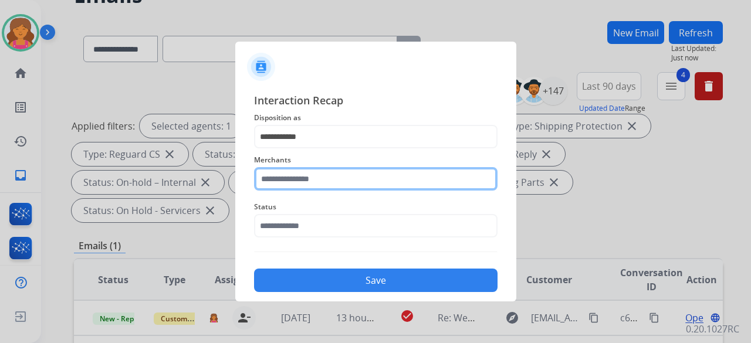
click at [322, 175] on input "text" at bounding box center [376, 178] width 244 height 23
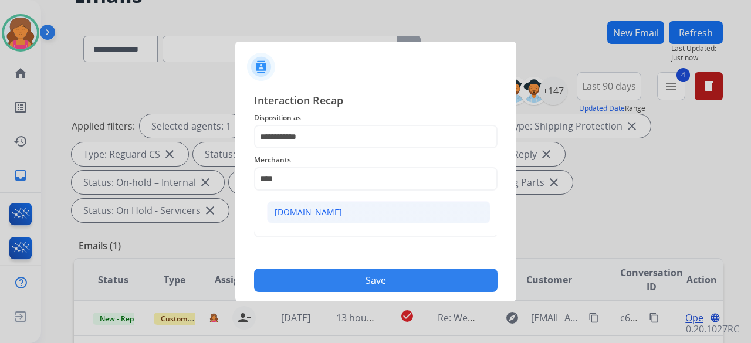
click at [330, 207] on li "[DOMAIN_NAME]" at bounding box center [379, 212] width 224 height 22
type input "**********"
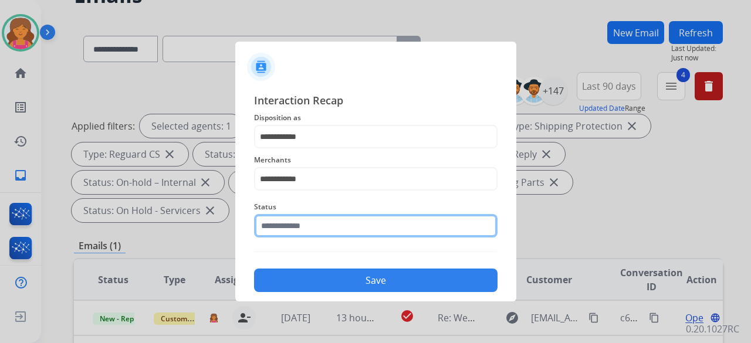
click at [316, 232] on input "text" at bounding box center [376, 225] width 244 height 23
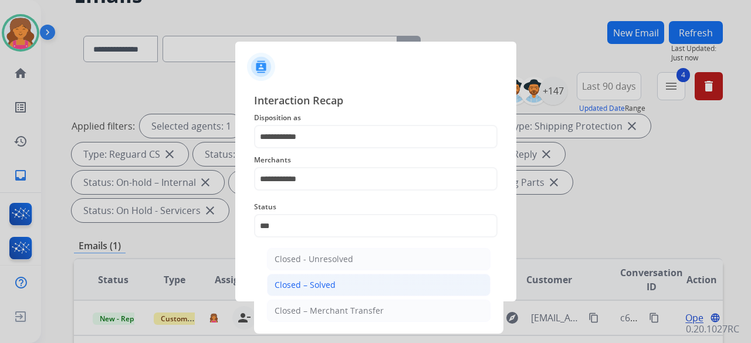
click at [336, 295] on li "Closed – Solved" at bounding box center [379, 285] width 224 height 22
type input "**********"
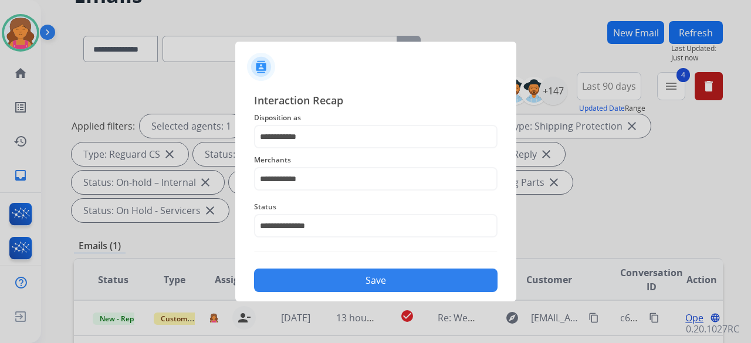
click at [336, 295] on div "**********" at bounding box center [375, 192] width 281 height 219
click at [337, 289] on button "Save" at bounding box center [376, 280] width 244 height 23
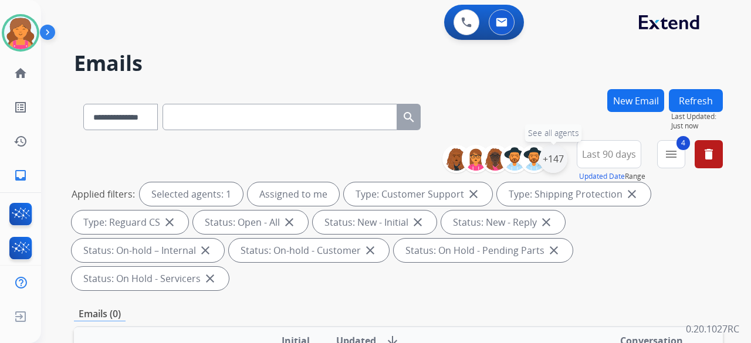
click at [554, 161] on div "+147" at bounding box center [553, 159] width 28 height 28
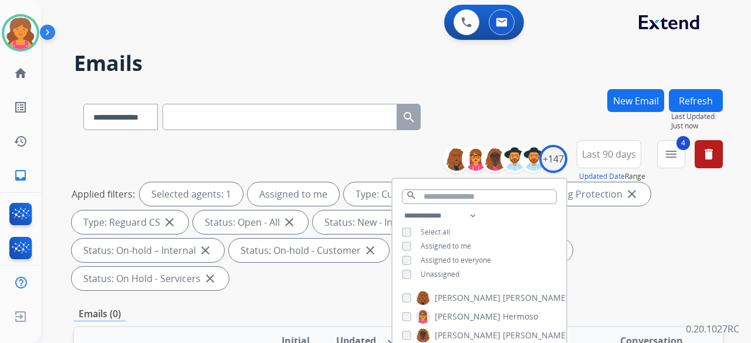
click at [399, 275] on div "**********" at bounding box center [480, 246] width 174 height 75
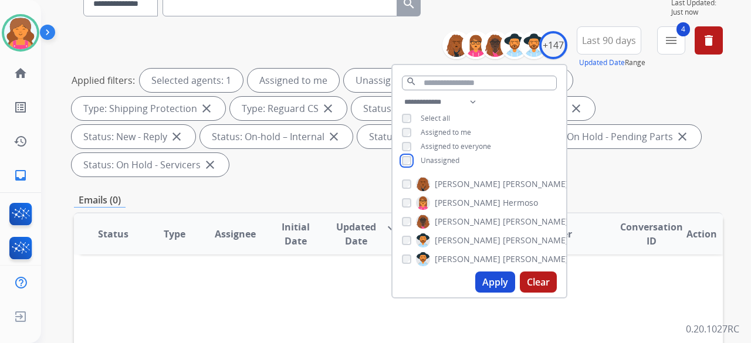
scroll to position [176, 0]
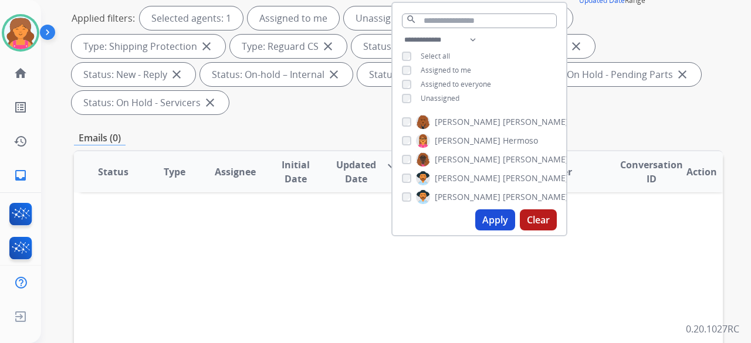
click at [485, 218] on button "Apply" at bounding box center [495, 220] width 40 height 21
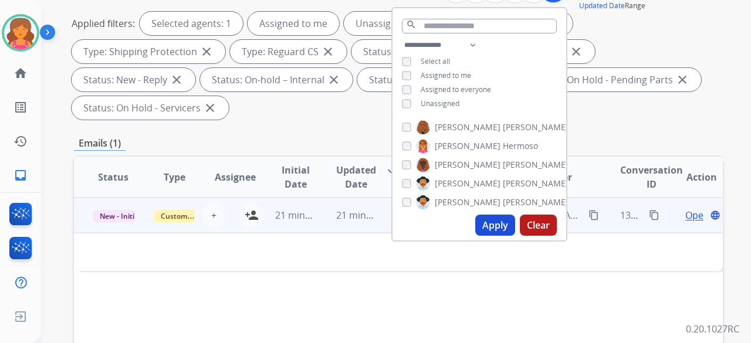
scroll to position [235, 0]
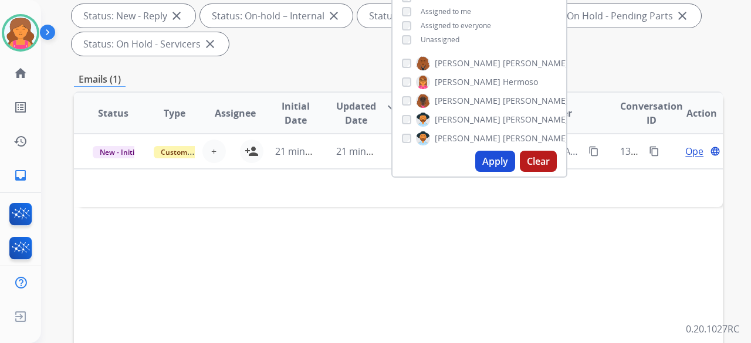
click at [296, 214] on div "Status Type Assignee Initial Date Updated Date arrow_downward SLA Subject Custo…" at bounding box center [398, 288] width 649 height 393
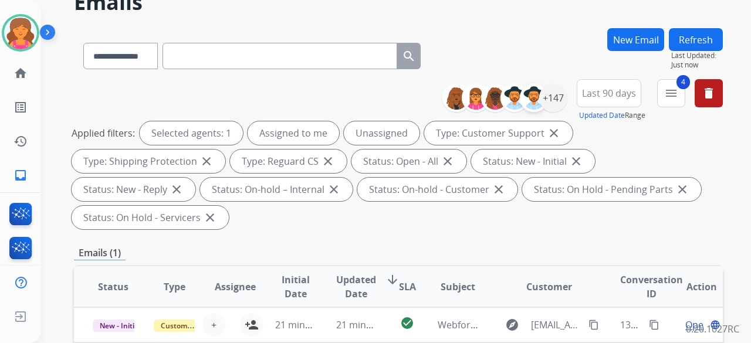
scroll to position [59, 0]
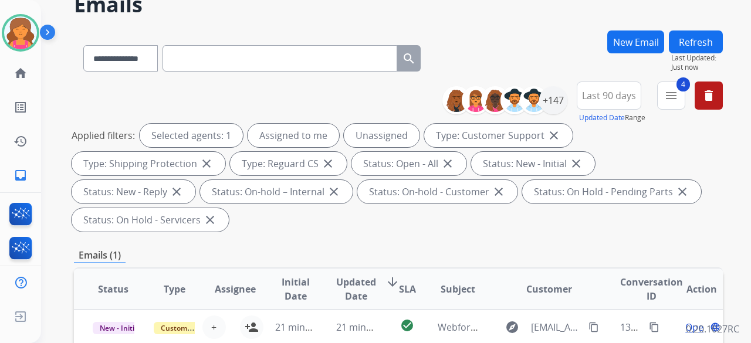
click at [585, 93] on span "Last 90 days" at bounding box center [609, 95] width 54 height 5
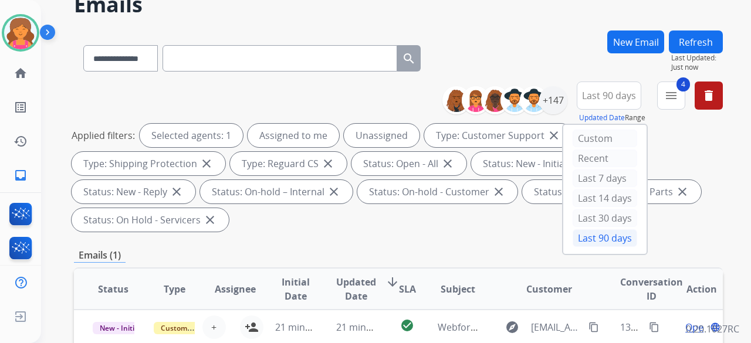
click at [571, 48] on div "**********" at bounding box center [398, 56] width 649 height 51
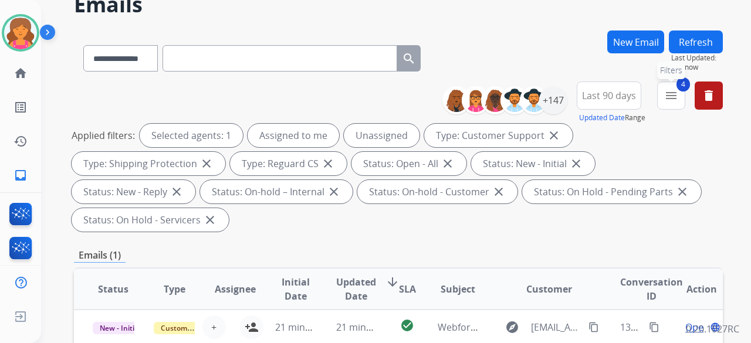
click at [670, 94] on mat-icon "menu" at bounding box center [671, 96] width 14 height 14
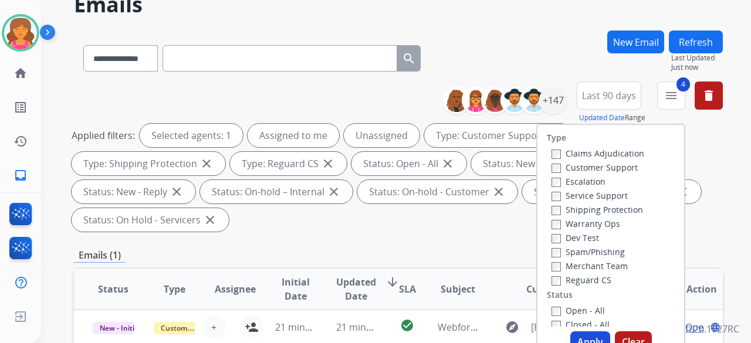
click at [573, 337] on button "Apply" at bounding box center [591, 342] width 40 height 21
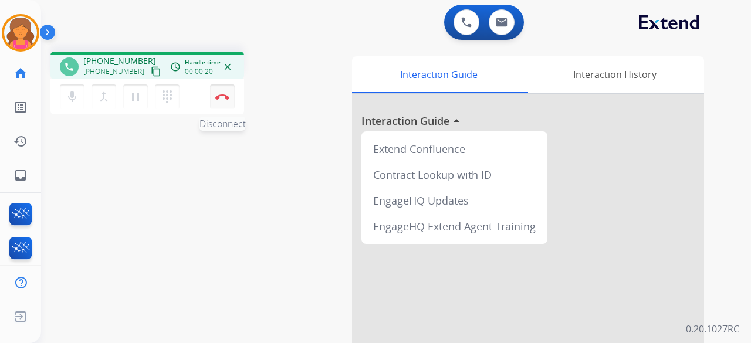
click at [218, 98] on img at bounding box center [222, 97] width 14 height 6
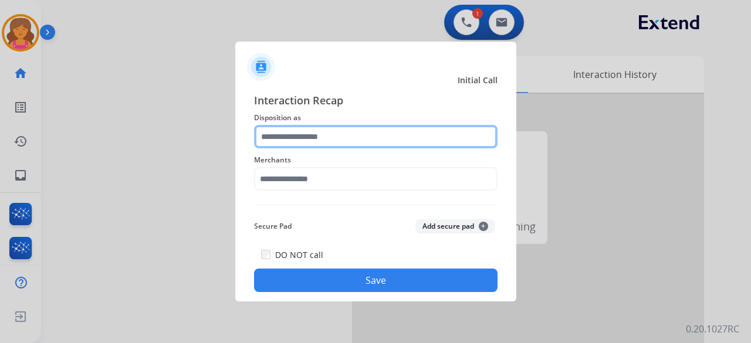
click at [310, 148] on div at bounding box center [376, 136] width 244 height 23
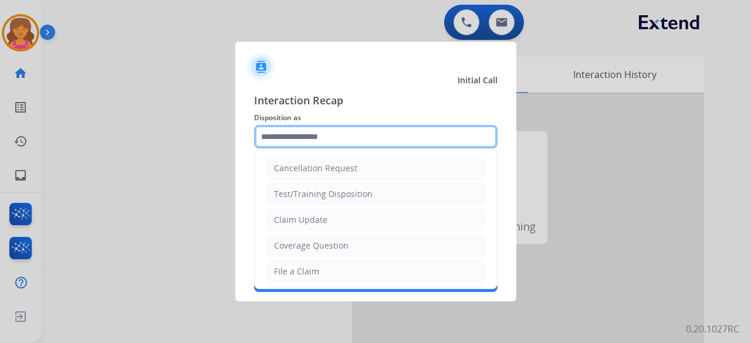
click at [366, 136] on input "text" at bounding box center [376, 136] width 244 height 23
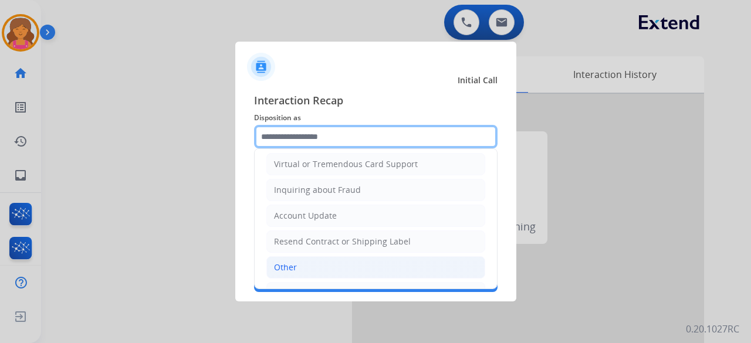
scroll to position [178, 0]
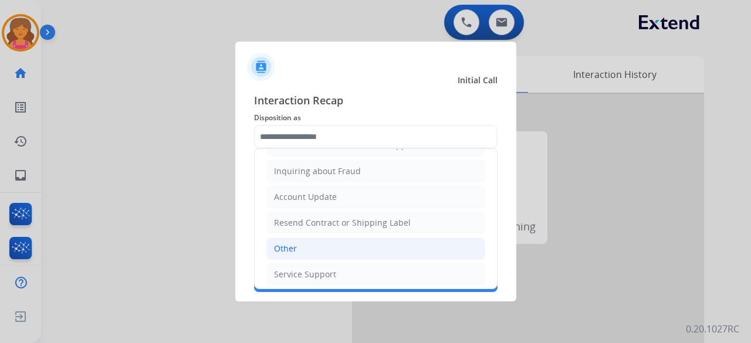
click at [333, 242] on li "Other" at bounding box center [375, 249] width 219 height 22
type input "*****"
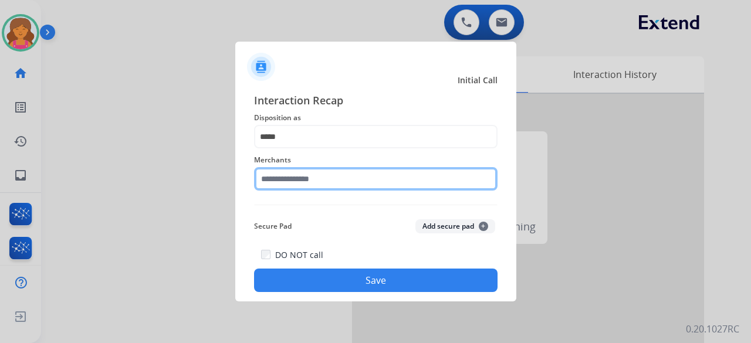
click at [347, 182] on input "text" at bounding box center [376, 178] width 244 height 23
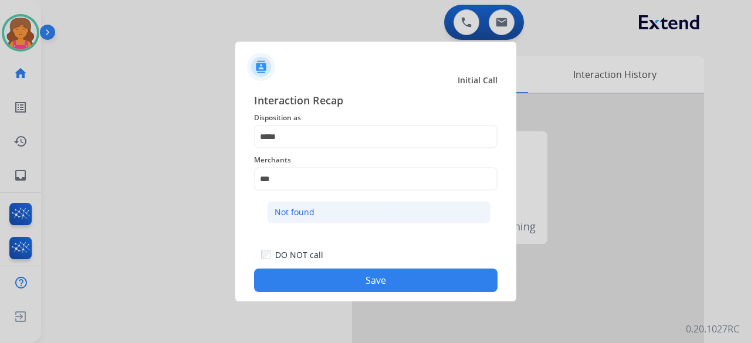
click at [358, 206] on li "Not found" at bounding box center [379, 212] width 224 height 22
type input "*********"
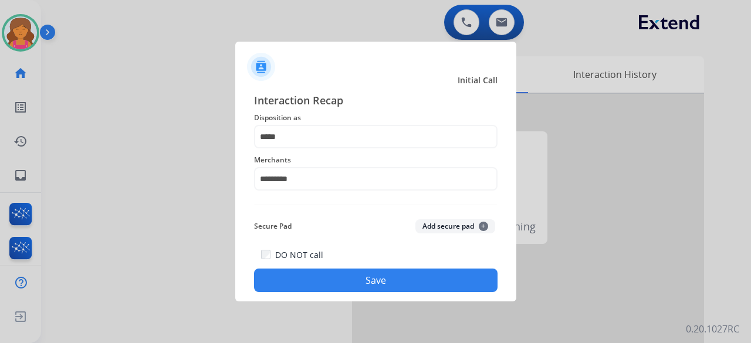
click at [343, 276] on button "Save" at bounding box center [376, 280] width 244 height 23
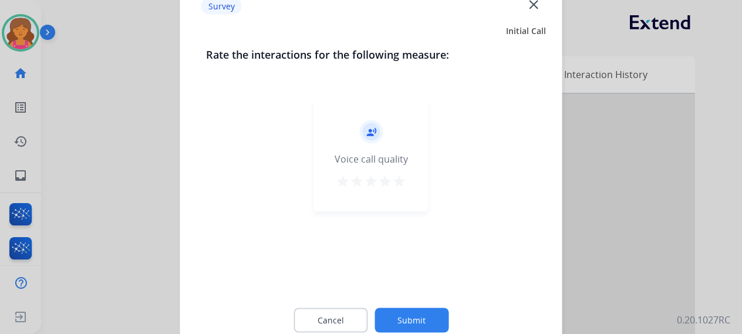
click at [399, 186] on mat-icon "star" at bounding box center [399, 181] width 14 height 14
click at [389, 315] on button "Submit" at bounding box center [411, 320] width 74 height 25
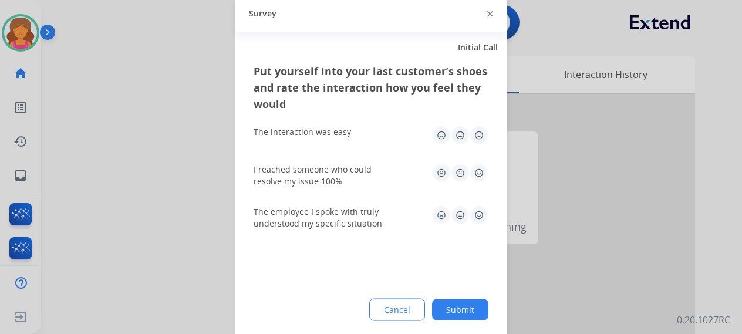
click at [478, 135] on img at bounding box center [479, 135] width 19 height 19
click at [480, 154] on div "I reached someone who could resolve my issue 100%" at bounding box center [371, 175] width 235 height 42
click at [482, 181] on img at bounding box center [479, 172] width 19 height 19
click at [481, 213] on img at bounding box center [479, 214] width 19 height 19
click at [443, 307] on button "Submit" at bounding box center [460, 309] width 56 height 21
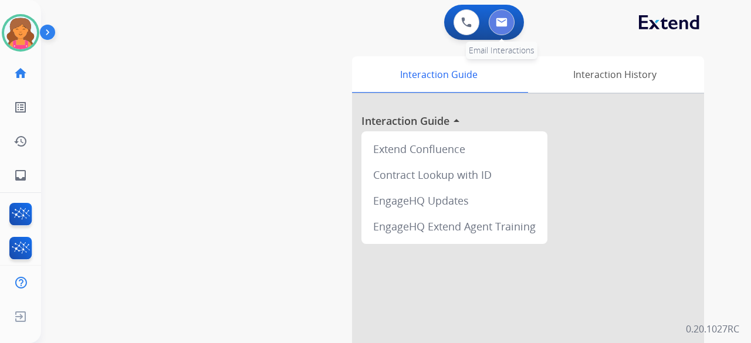
click at [508, 23] on button at bounding box center [502, 22] width 26 height 26
select select "**********"
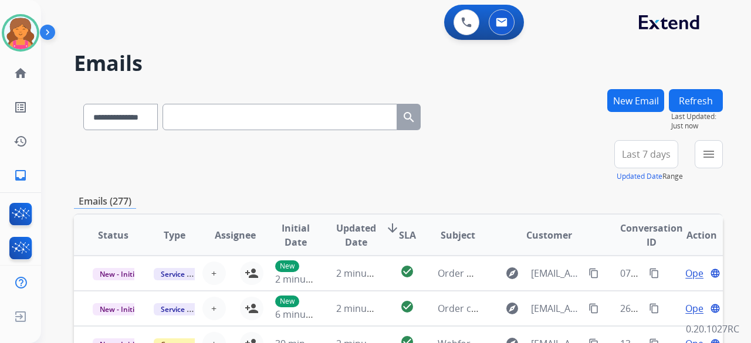
click at [615, 153] on div "Last 7 days Updated Date Range Custom Recent Last 7 days Last 14 days Last 30 d…" at bounding box center [650, 161] width 71 height 42
click at [626, 157] on span "Last 7 days" at bounding box center [646, 154] width 49 height 5
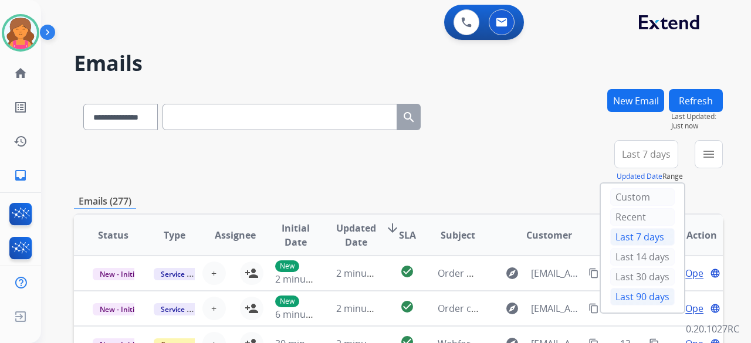
click at [647, 289] on div "Last 90 days" at bounding box center [642, 297] width 65 height 18
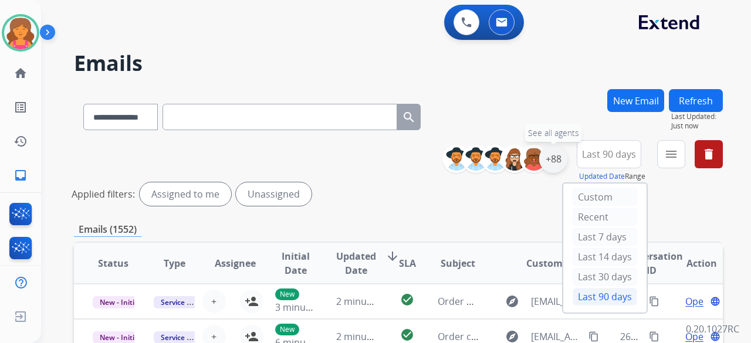
click at [555, 160] on div "+88" at bounding box center [553, 159] width 28 height 28
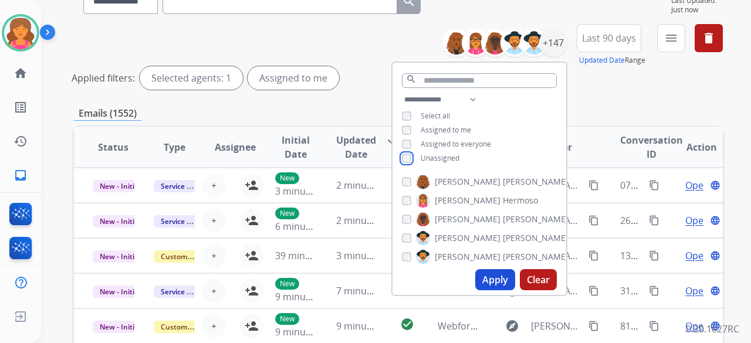
scroll to position [117, 0]
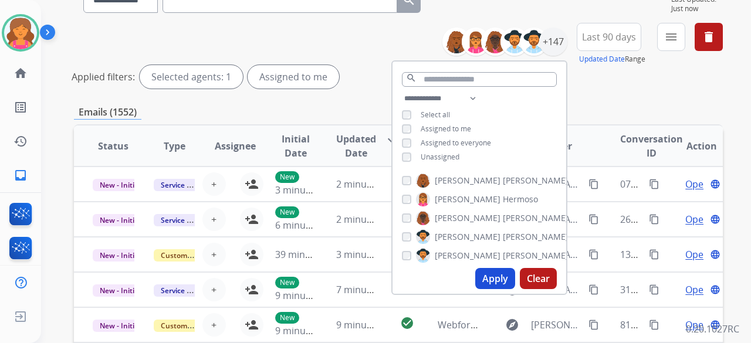
click at [487, 274] on button "Apply" at bounding box center [495, 278] width 40 height 21
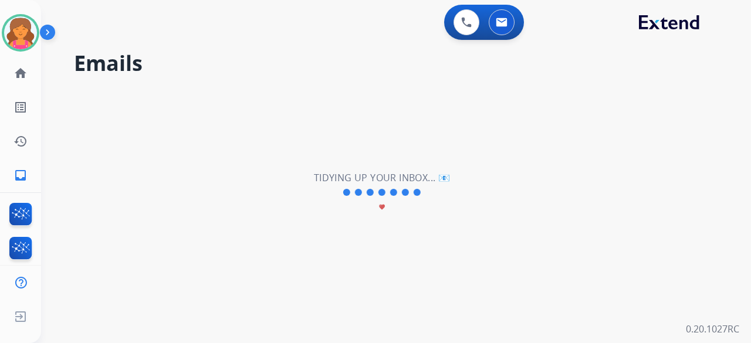
scroll to position [0, 0]
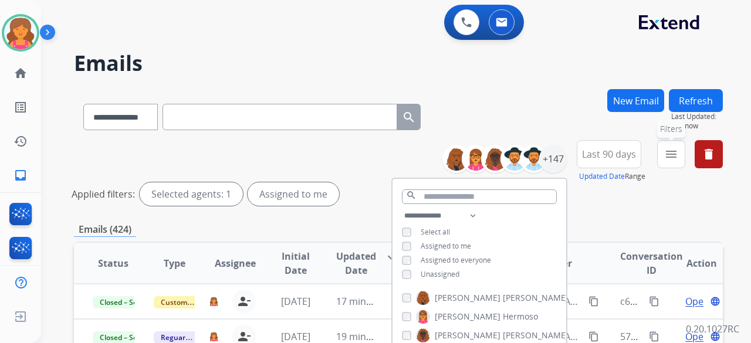
click at [670, 157] on mat-icon "menu" at bounding box center [671, 154] width 14 height 14
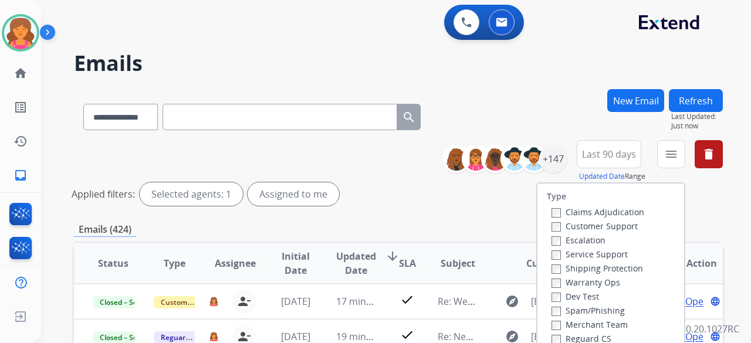
click at [573, 224] on label "Customer Support" at bounding box center [595, 226] width 86 height 11
click at [565, 265] on label "Shipping Protection" at bounding box center [598, 268] width 92 height 11
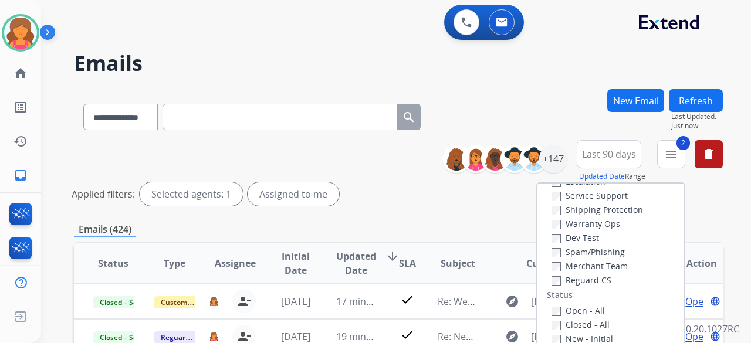
click at [554, 281] on label "Reguard CS" at bounding box center [582, 280] width 60 height 11
click at [552, 306] on label "Open - All" at bounding box center [578, 310] width 53 height 11
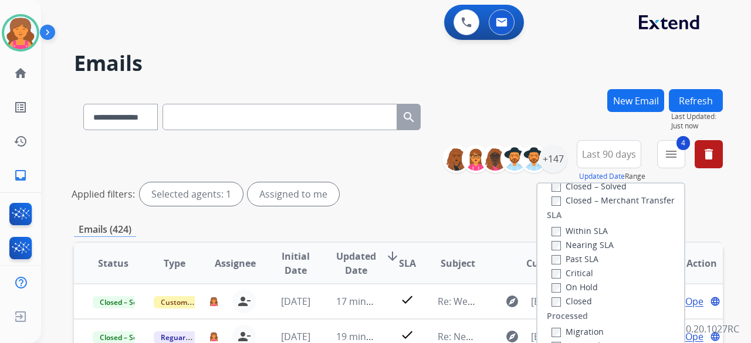
scroll to position [176, 0]
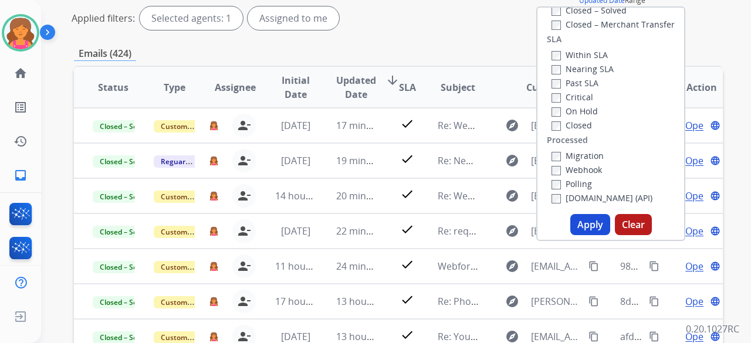
click at [593, 220] on button "Apply" at bounding box center [591, 224] width 40 height 21
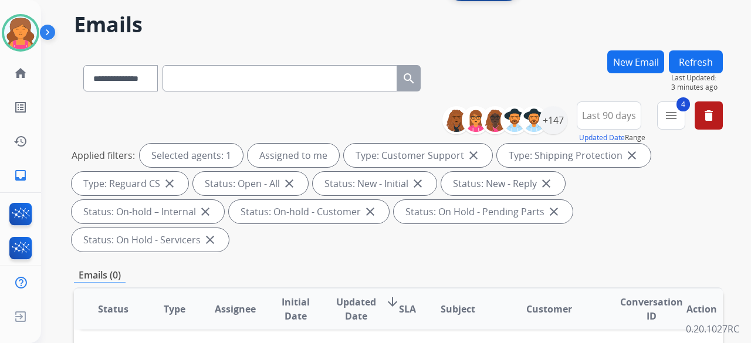
scroll to position [0, 0]
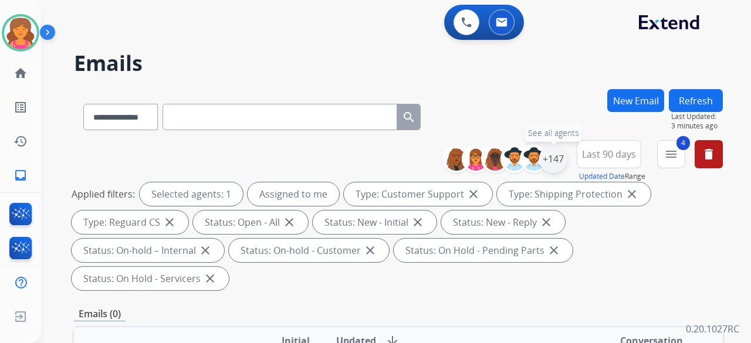
click at [561, 160] on div "+147" at bounding box center [553, 159] width 28 height 28
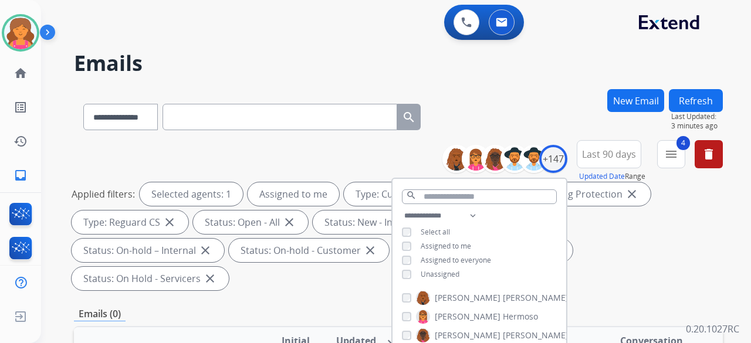
scroll to position [176, 0]
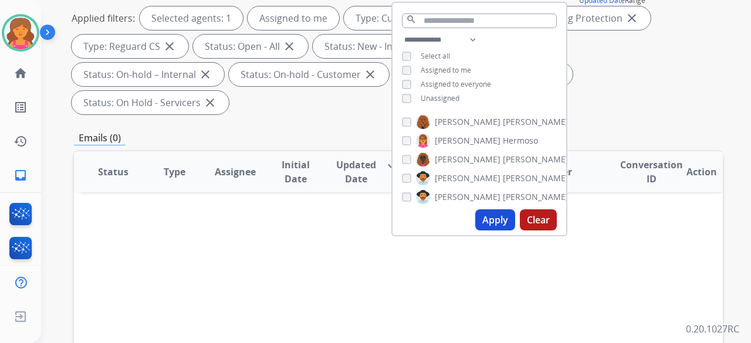
click at [402, 103] on div "**********" at bounding box center [480, 70] width 174 height 75
click at [402, 102] on div "**********" at bounding box center [480, 70] width 174 height 75
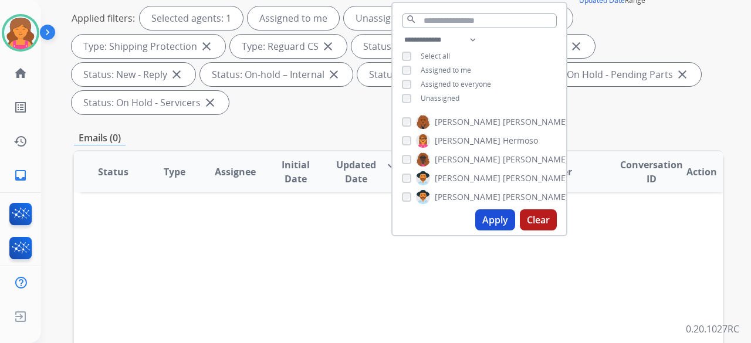
click at [509, 217] on button "Apply" at bounding box center [495, 220] width 40 height 21
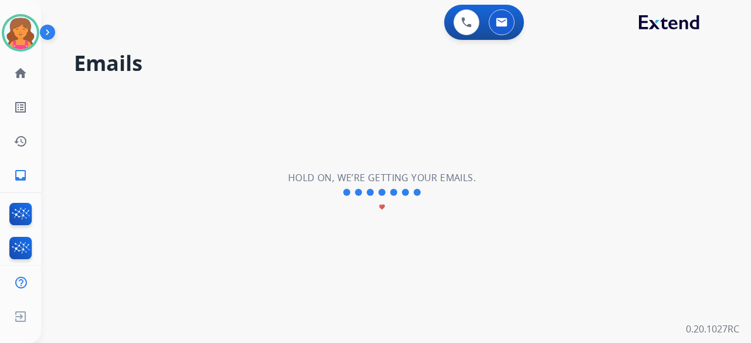
scroll to position [0, 0]
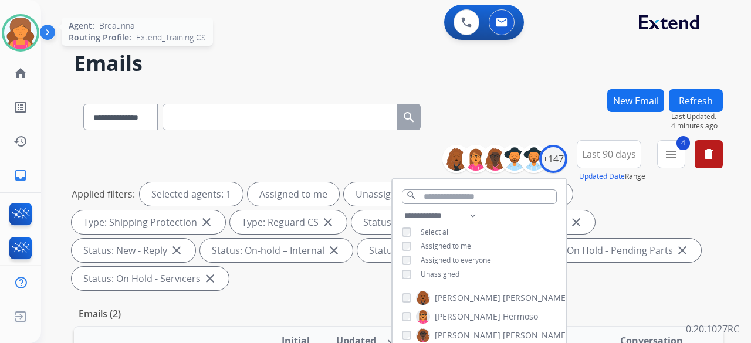
click at [11, 38] on img at bounding box center [20, 32] width 33 height 33
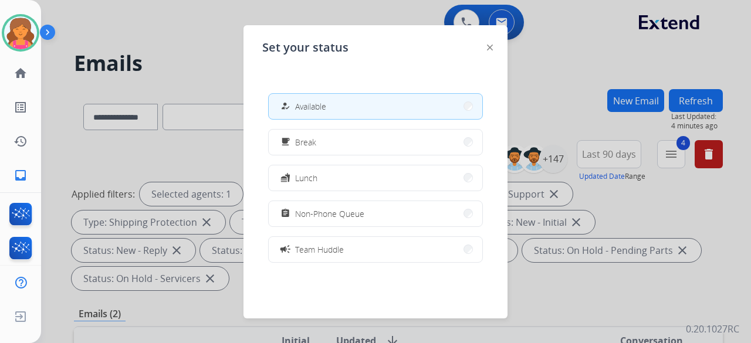
click at [159, 48] on div at bounding box center [375, 171] width 751 height 343
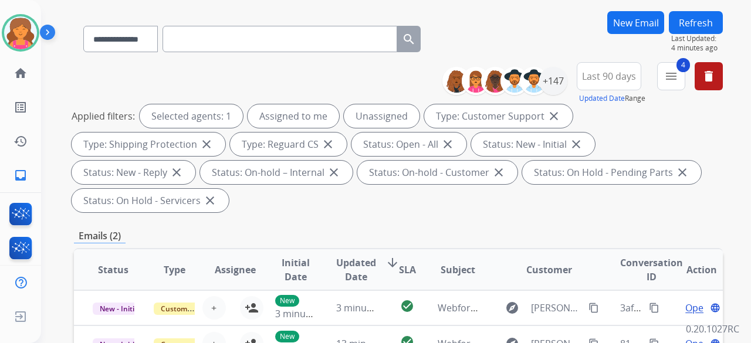
scroll to position [176, 0]
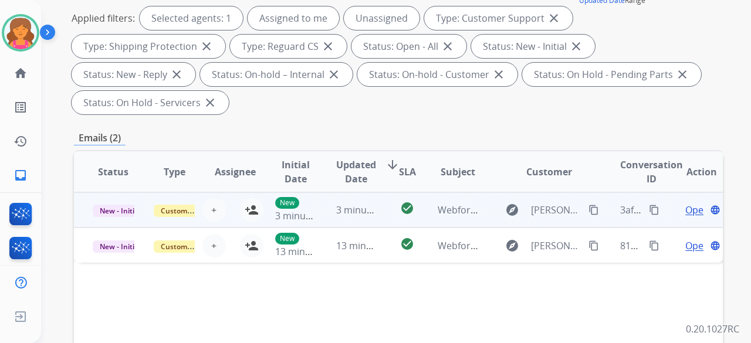
click at [480, 212] on td "explore [PERSON_NAME][EMAIL_ADDRESS][PERSON_NAME][DOMAIN_NAME] content_copy" at bounding box center [540, 210] width 121 height 35
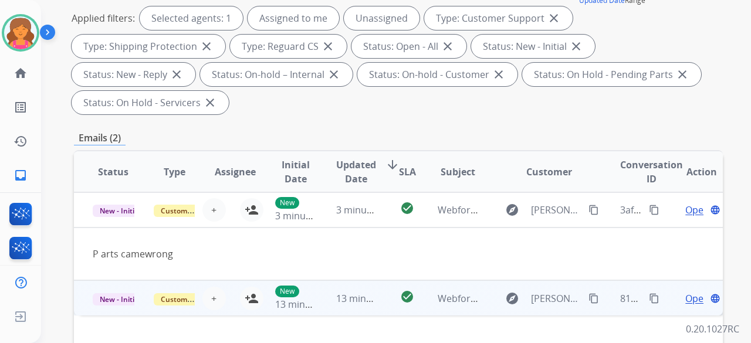
click at [484, 299] on td "explore [PERSON_NAME][EMAIL_ADDRESS][DOMAIN_NAME] content_copy" at bounding box center [540, 298] width 121 height 35
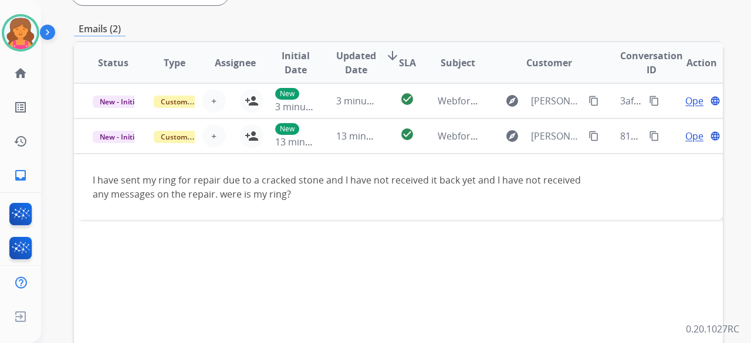
scroll to position [293, 0]
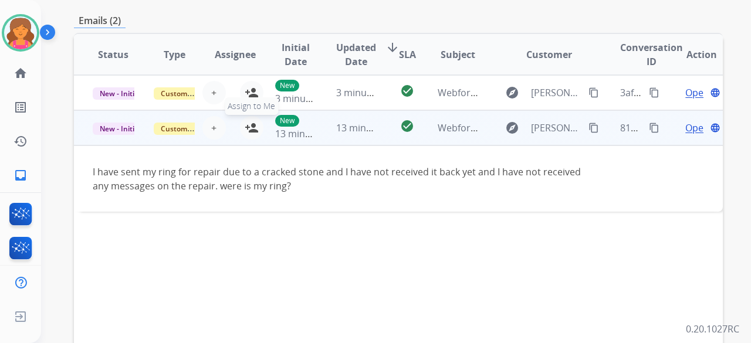
click at [249, 127] on mat-icon "person_add" at bounding box center [252, 128] width 14 height 14
click at [686, 125] on span "Open" at bounding box center [698, 128] width 24 height 14
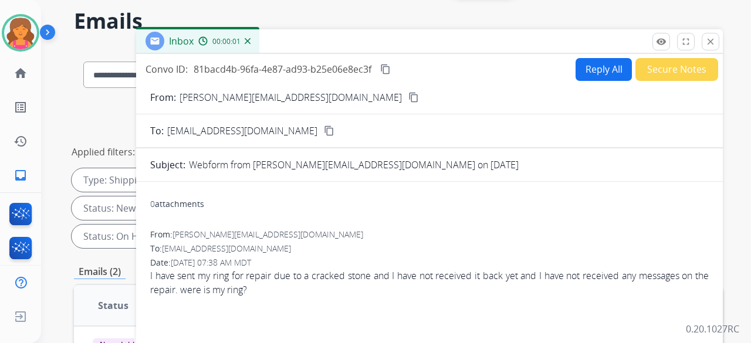
scroll to position [0, 0]
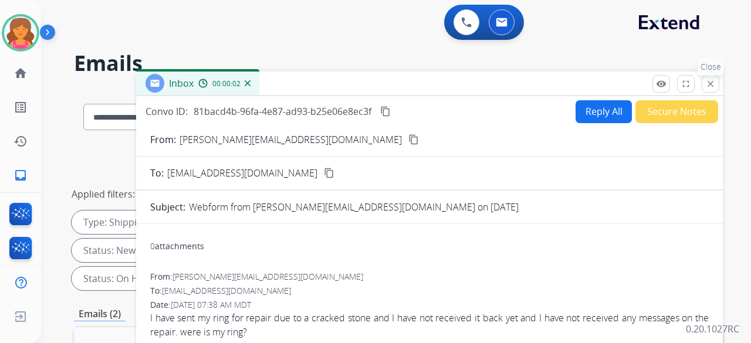
click at [703, 86] on button "close Close" at bounding box center [711, 84] width 18 height 18
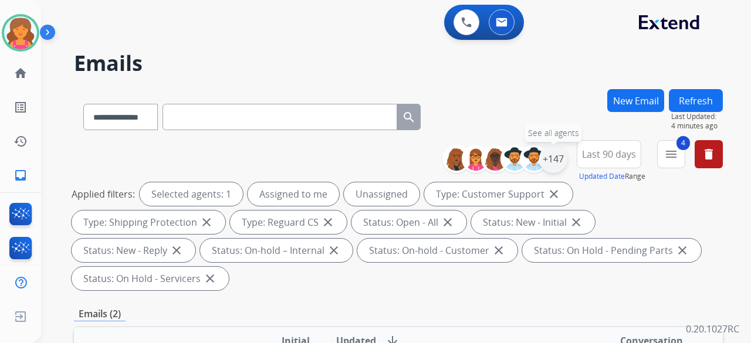
click at [562, 156] on div "+147" at bounding box center [553, 159] width 28 height 28
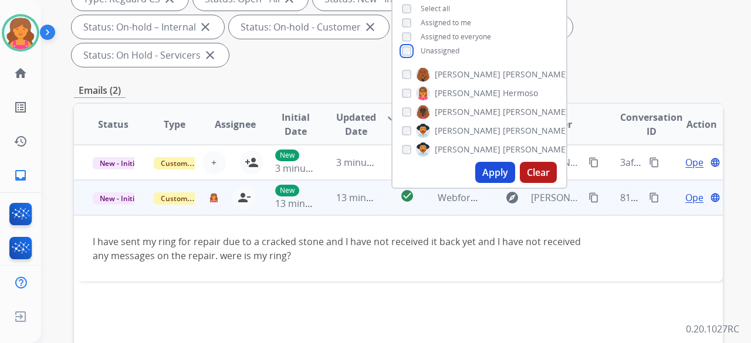
scroll to position [235, 0]
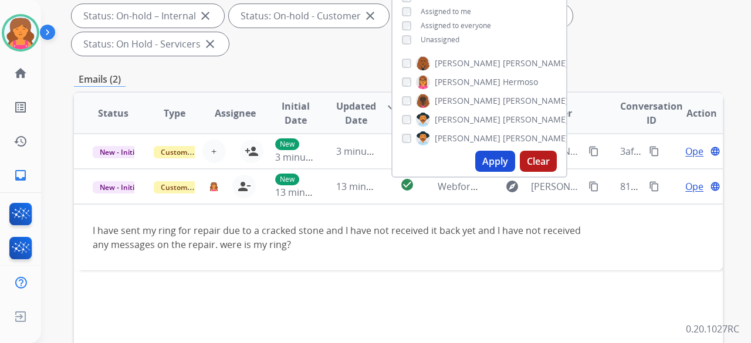
click at [491, 160] on button "Apply" at bounding box center [495, 161] width 40 height 21
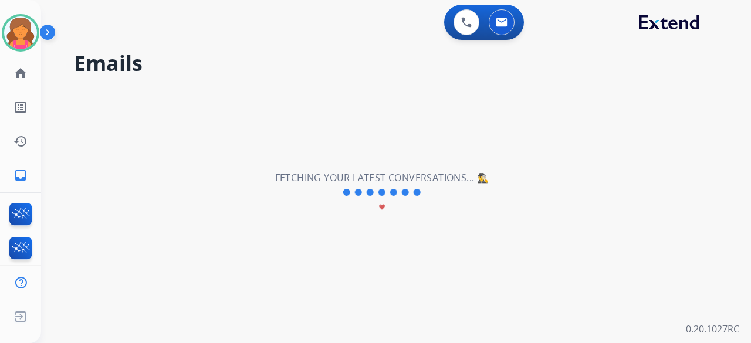
scroll to position [0, 0]
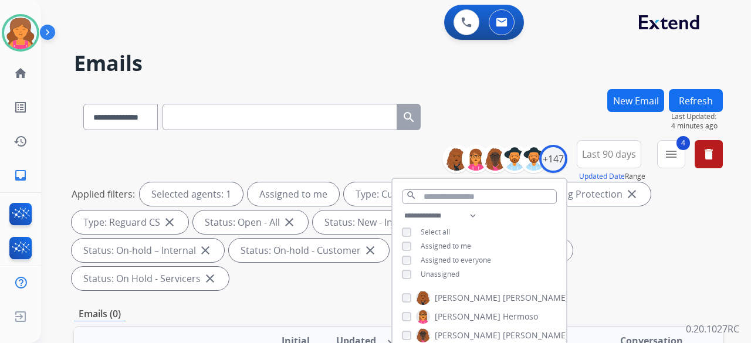
click at [265, 266] on div "**********" at bounding box center [398, 217] width 649 height 155
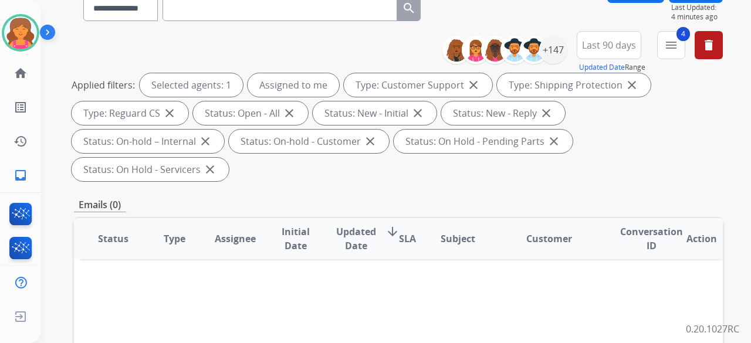
scroll to position [59, 0]
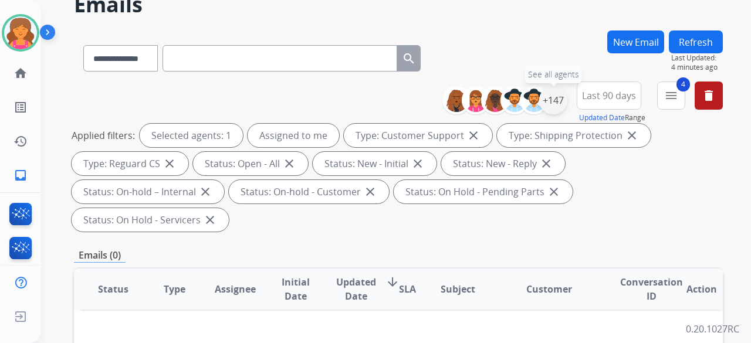
click at [553, 103] on div "+147" at bounding box center [553, 100] width 28 height 28
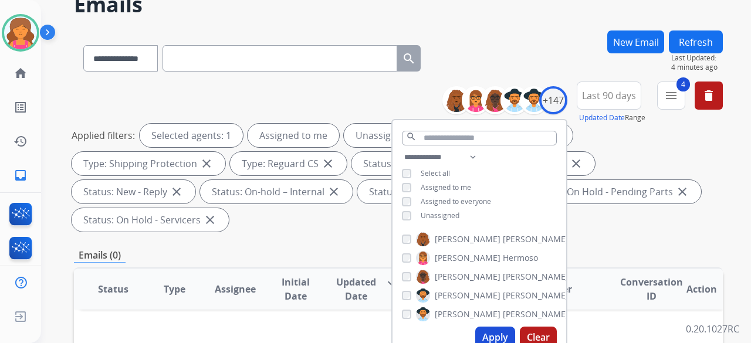
click at [495, 331] on button "Apply" at bounding box center [495, 337] width 40 height 21
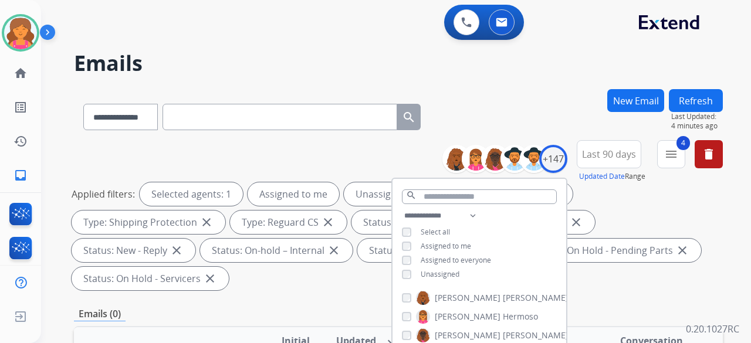
click at [345, 292] on div "**********" at bounding box center [398, 217] width 649 height 155
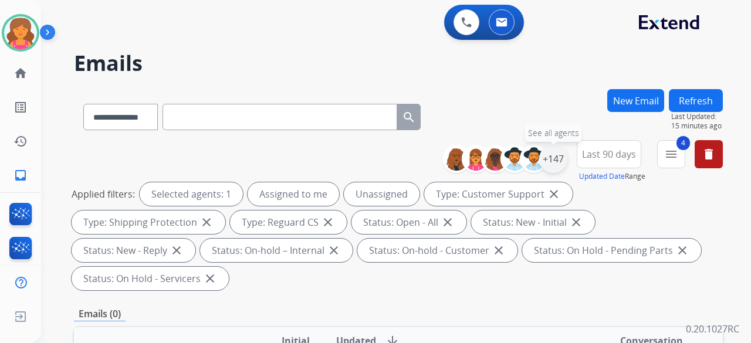
click at [555, 152] on div "+147" at bounding box center [553, 159] width 28 height 28
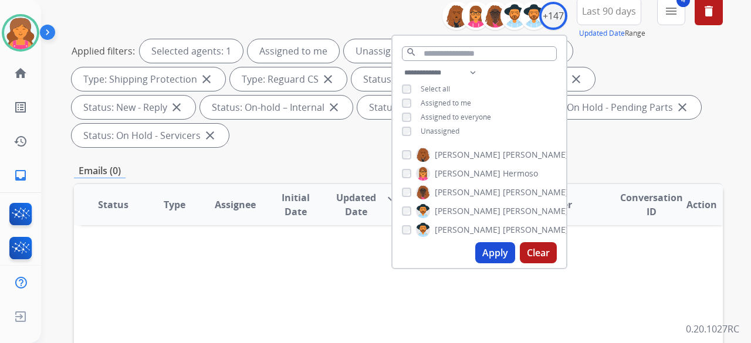
scroll to position [235, 0]
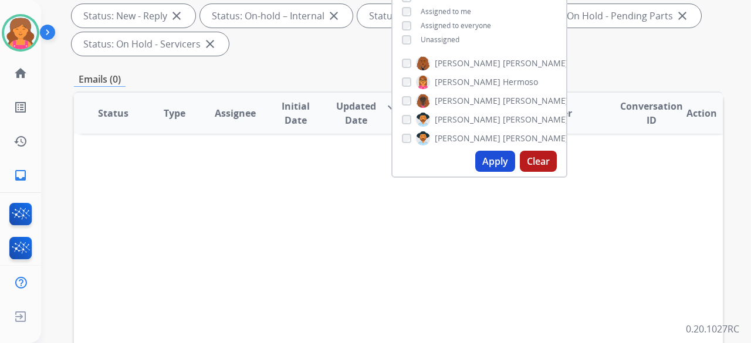
click at [508, 143] on div "[PERSON_NAME] [PERSON_NAME] [PERSON_NAME] [PERSON_NAME] [PERSON_NAME] [PERSON_N…" at bounding box center [480, 99] width 174 height 94
click at [501, 156] on button "Apply" at bounding box center [495, 161] width 40 height 21
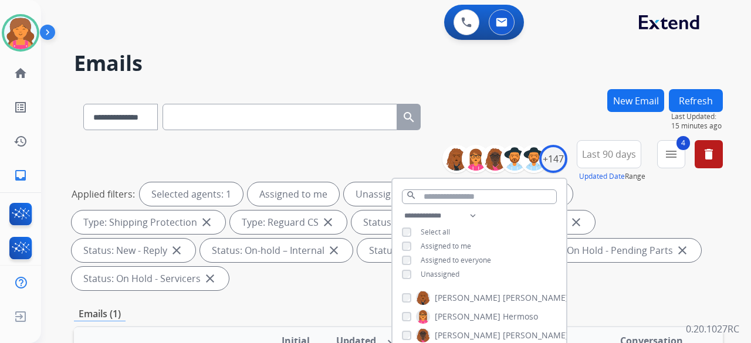
click at [605, 278] on div "Applied filters: Selected agents: 1 Assigned to me Unassigned Type: Customer Su…" at bounding box center [396, 237] width 649 height 108
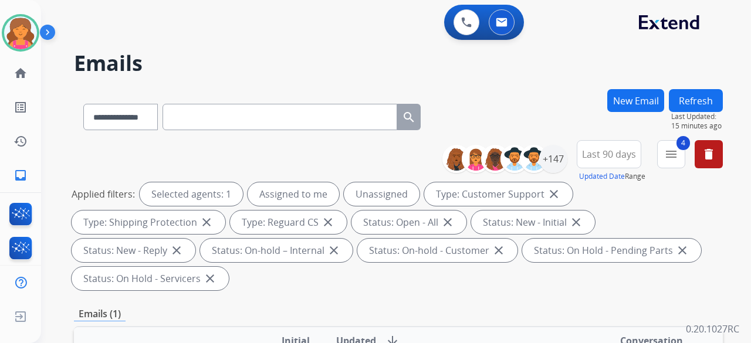
scroll to position [235, 0]
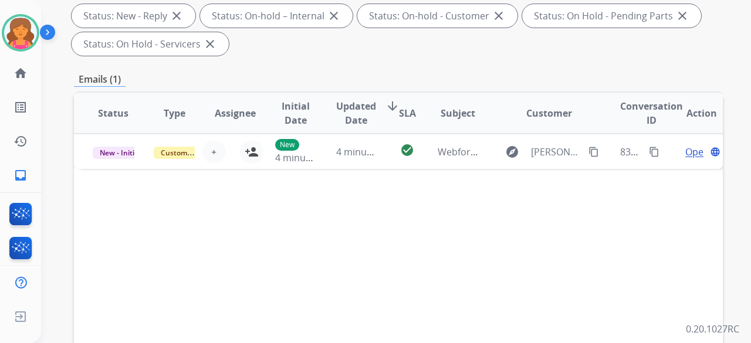
click at [602, 259] on div "Status Type Assignee Initial Date Updated Date arrow_downward SLA Subject Custo…" at bounding box center [398, 288] width 649 height 393
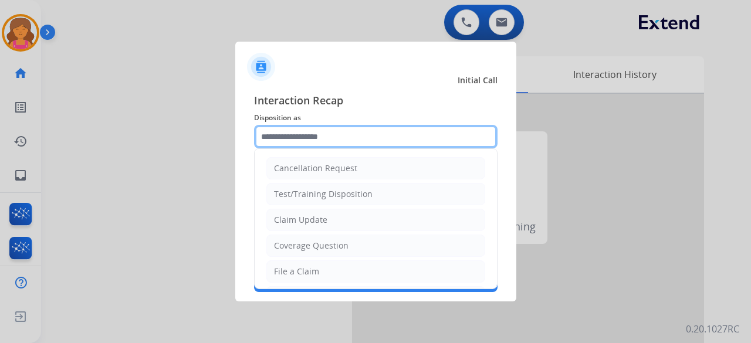
click at [376, 129] on input "text" at bounding box center [376, 136] width 244 height 23
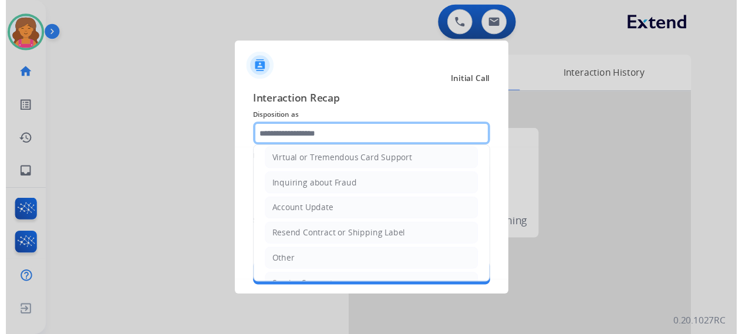
scroll to position [178, 0]
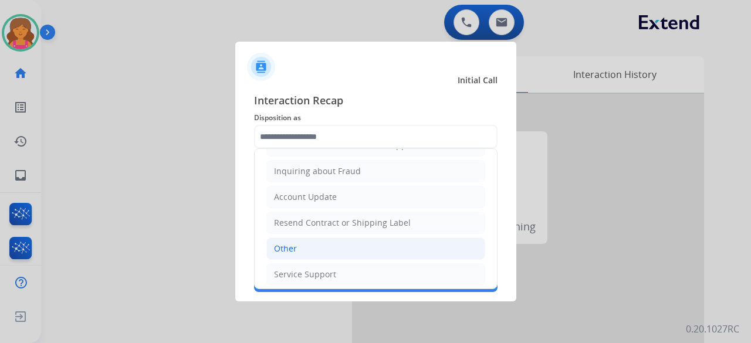
click at [301, 246] on li "Other" at bounding box center [375, 249] width 219 height 22
type input "*****"
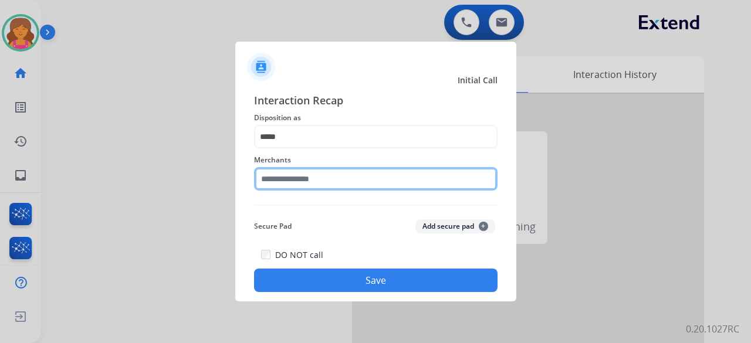
click at [324, 180] on input "text" at bounding box center [376, 178] width 244 height 23
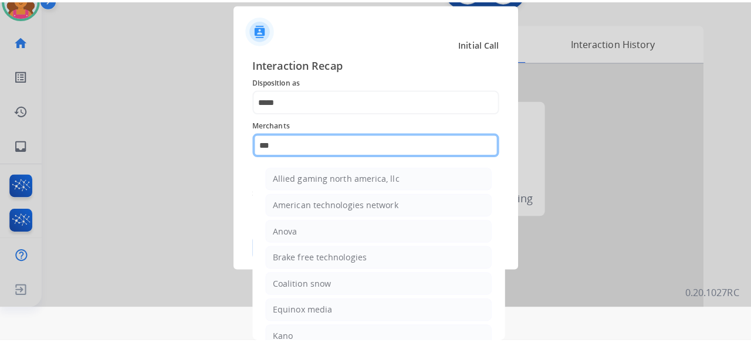
scroll to position [0, 0]
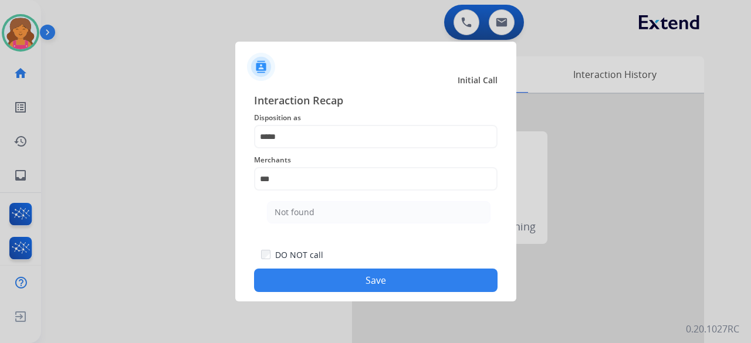
click at [346, 219] on li "Not found" at bounding box center [379, 212] width 224 height 22
type input "*********"
click at [353, 275] on button "Save" at bounding box center [376, 280] width 244 height 23
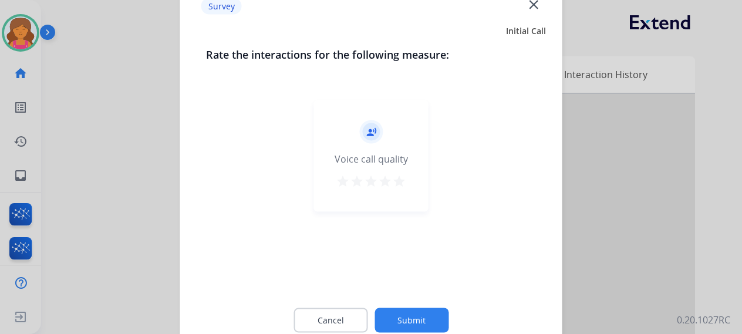
click at [400, 184] on mat-icon "star" at bounding box center [399, 181] width 14 height 14
click at [389, 322] on button "Submit" at bounding box center [411, 320] width 74 height 25
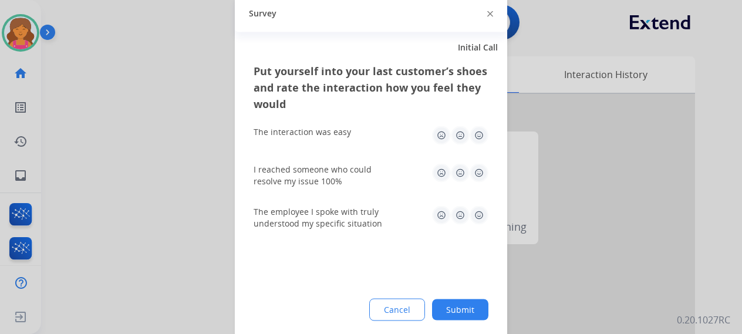
click at [479, 131] on img at bounding box center [479, 135] width 19 height 19
click at [479, 178] on img at bounding box center [479, 172] width 19 height 19
click at [476, 213] on img at bounding box center [479, 214] width 19 height 19
click at [438, 306] on button "Submit" at bounding box center [460, 309] width 56 height 21
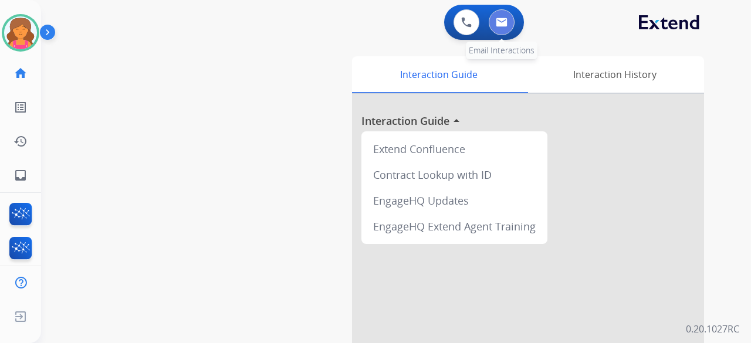
click at [491, 26] on button at bounding box center [502, 22] width 26 height 26
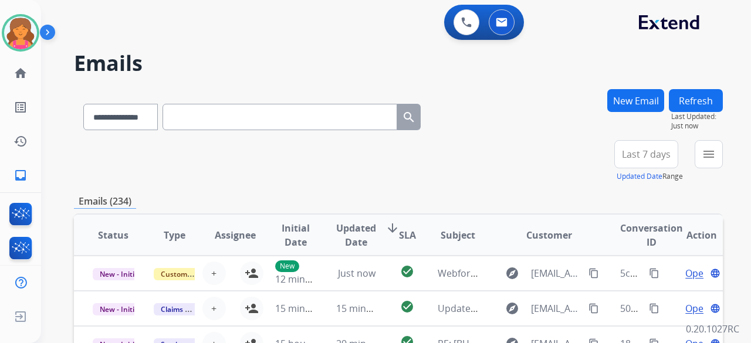
click at [620, 156] on button "Last 7 days" at bounding box center [647, 154] width 64 height 28
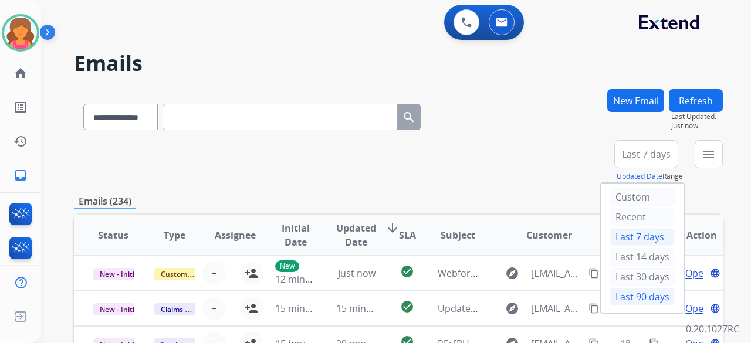
click at [628, 301] on div "Last 90 days" at bounding box center [642, 297] width 65 height 18
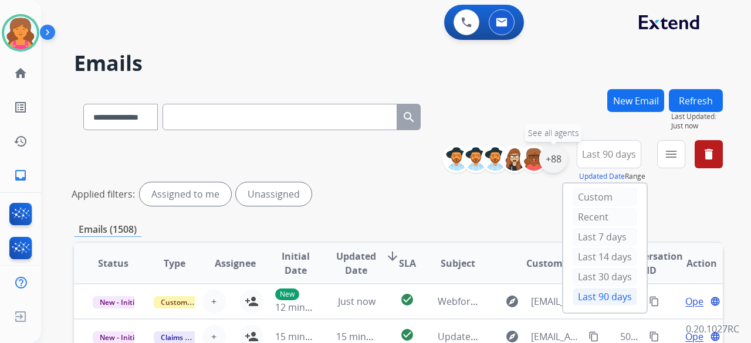
click at [558, 152] on div "+88" at bounding box center [553, 159] width 28 height 28
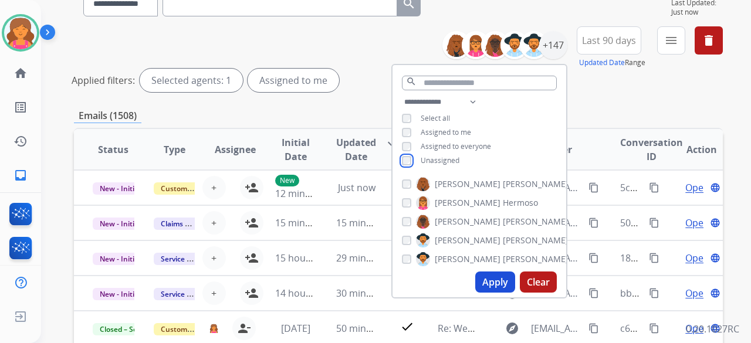
scroll to position [117, 0]
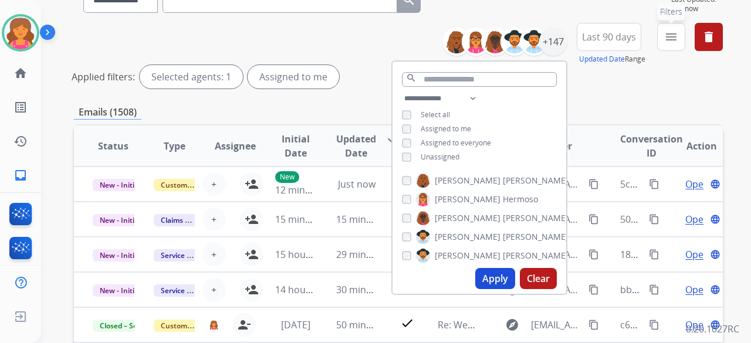
click at [667, 37] on mat-icon "menu" at bounding box center [671, 37] width 14 height 14
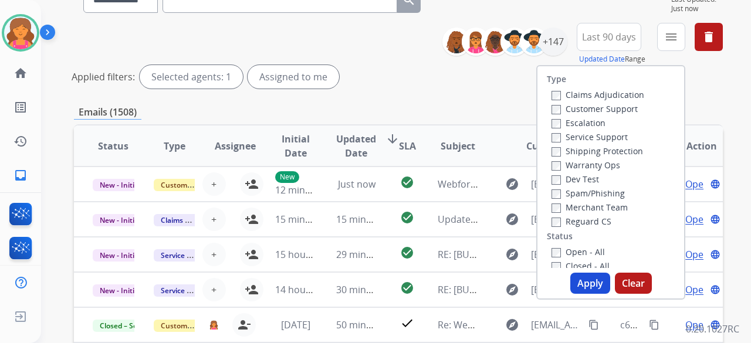
click at [562, 110] on label "Customer Support" at bounding box center [595, 108] width 86 height 11
click at [562, 155] on label "Shipping Protection" at bounding box center [598, 151] width 92 height 11
click at [567, 225] on label "Reguard CS" at bounding box center [582, 221] width 60 height 11
click at [579, 275] on button "Apply" at bounding box center [591, 283] width 40 height 21
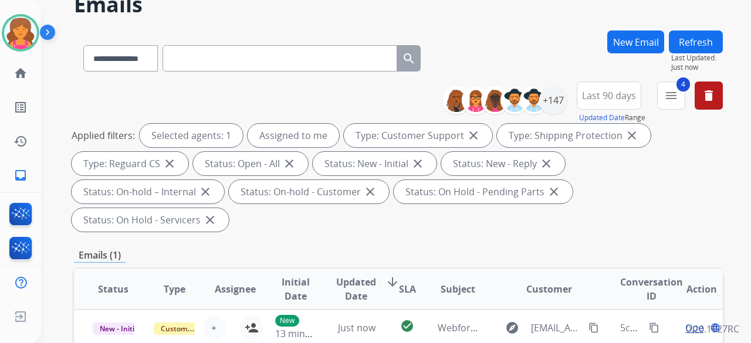
scroll to position [235, 0]
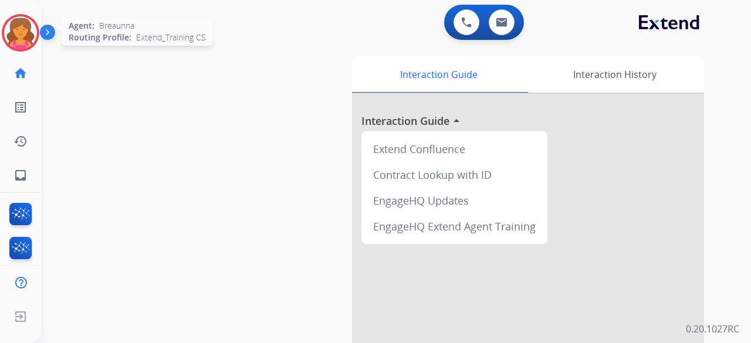
click at [25, 33] on img at bounding box center [20, 32] width 33 height 33
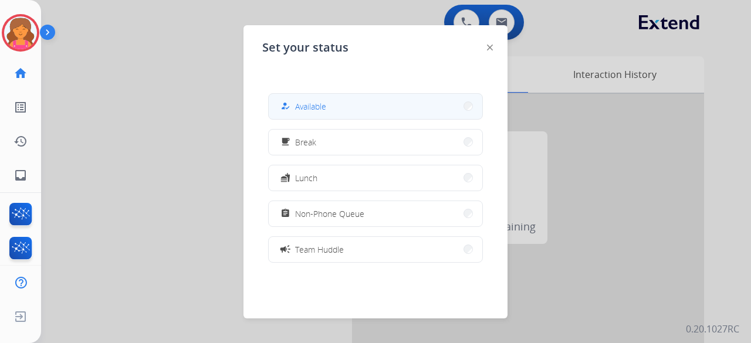
click at [326, 112] on span "Available" at bounding box center [310, 106] width 31 height 12
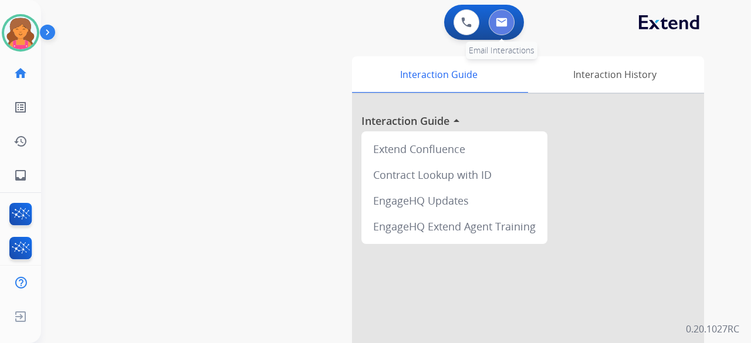
click at [498, 28] on button at bounding box center [502, 22] width 26 height 26
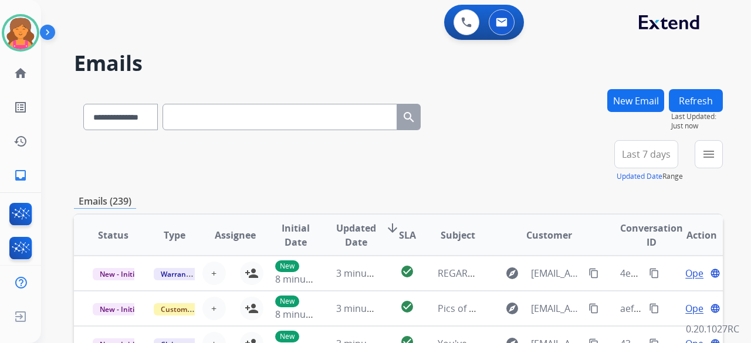
click at [663, 157] on span "Last 7 days" at bounding box center [646, 154] width 49 height 5
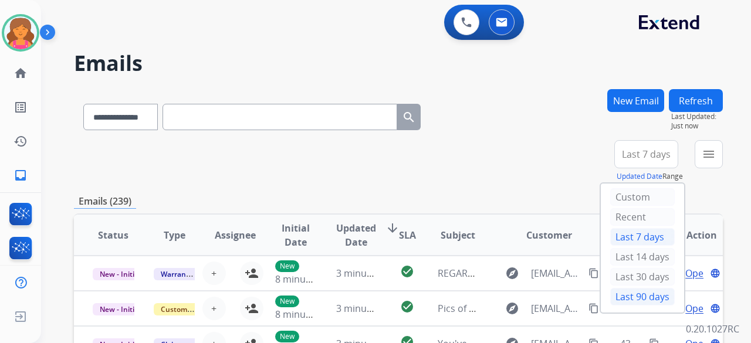
click at [616, 294] on div "Last 90 days" at bounding box center [642, 297] width 65 height 18
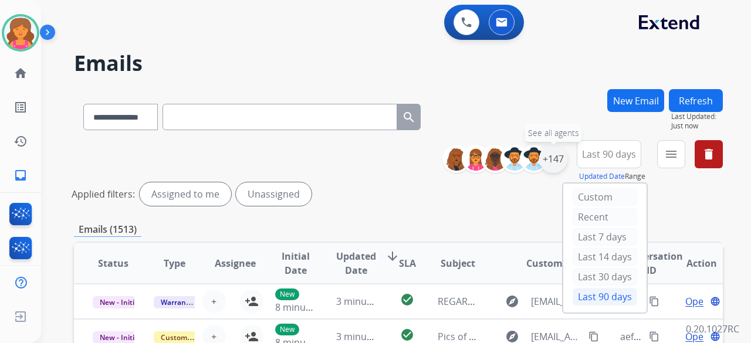
click at [556, 156] on div "+147" at bounding box center [553, 159] width 28 height 28
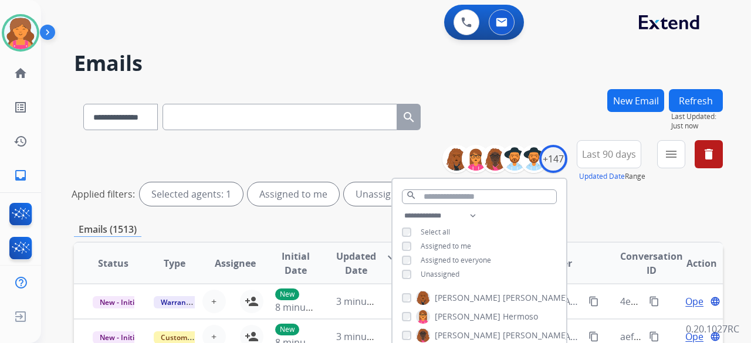
click at [403, 280] on div "**********" at bounding box center [480, 246] width 174 height 75
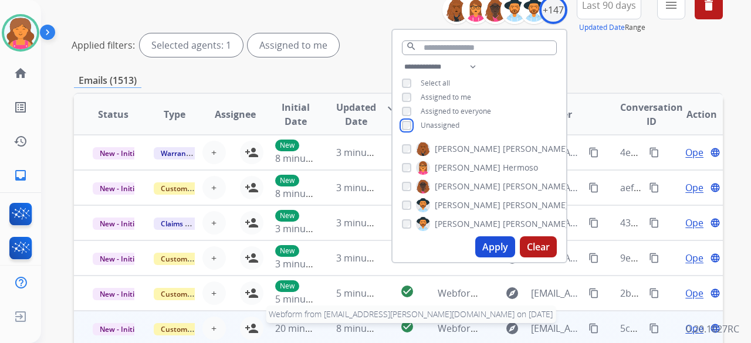
scroll to position [235, 0]
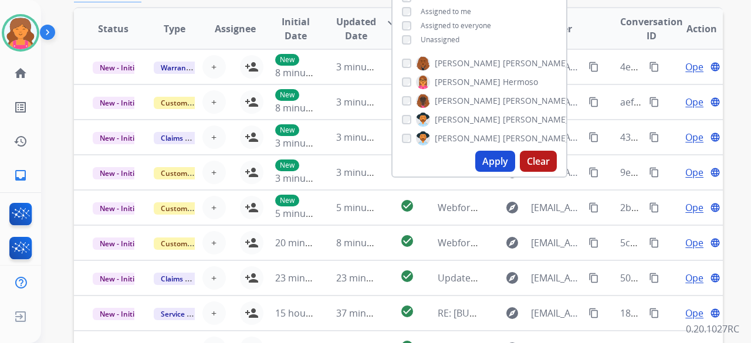
click at [495, 163] on button "Apply" at bounding box center [495, 161] width 40 height 21
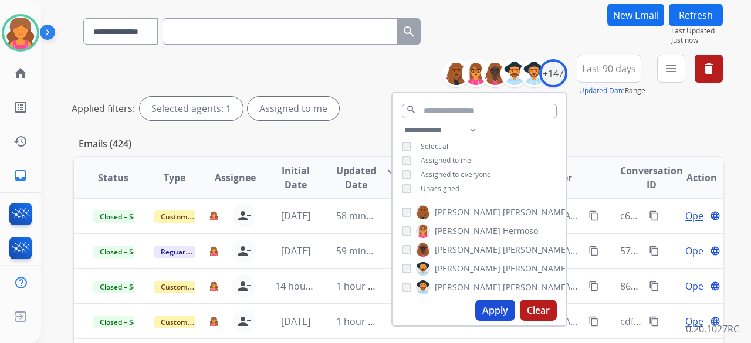
scroll to position [59, 0]
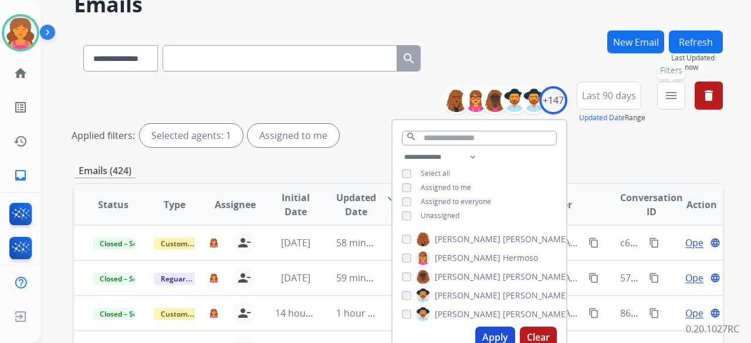
click at [666, 92] on mat-icon "menu" at bounding box center [671, 96] width 14 height 14
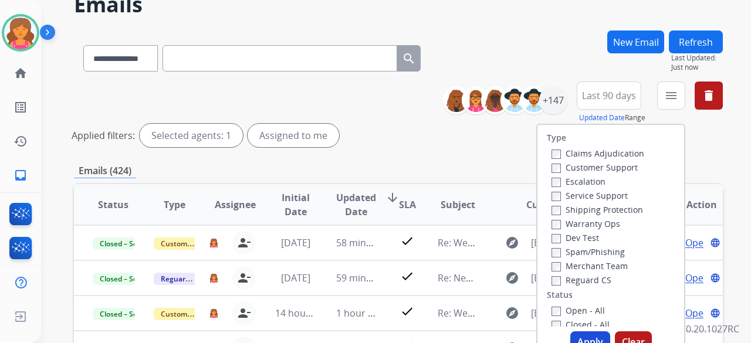
click at [601, 170] on label "Customer Support" at bounding box center [595, 167] width 86 height 11
click at [605, 203] on div "Shipping Protection" at bounding box center [598, 209] width 93 height 14
click at [603, 214] on label "Shipping Protection" at bounding box center [598, 209] width 92 height 11
click at [562, 279] on label "Reguard CS" at bounding box center [582, 280] width 60 height 11
click at [578, 336] on button "Apply" at bounding box center [591, 342] width 40 height 21
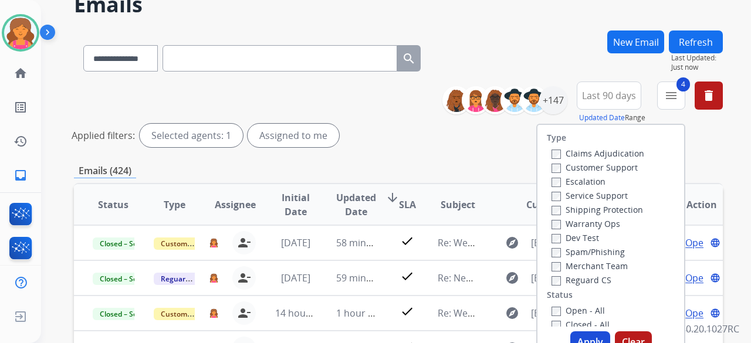
scroll to position [0, 0]
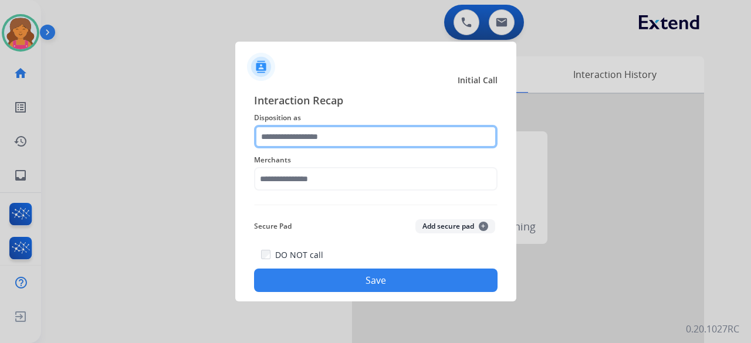
click at [279, 137] on input "text" at bounding box center [376, 136] width 244 height 23
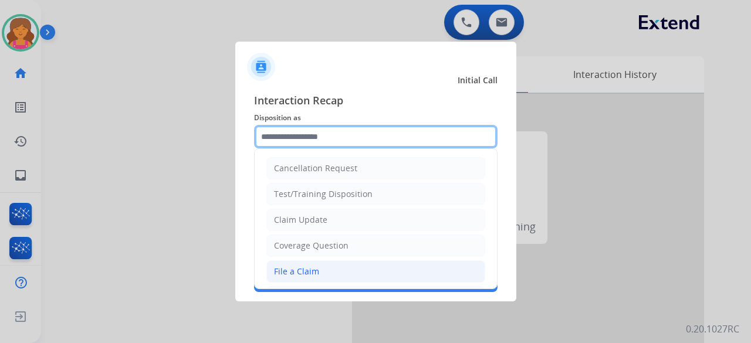
scroll to position [178, 0]
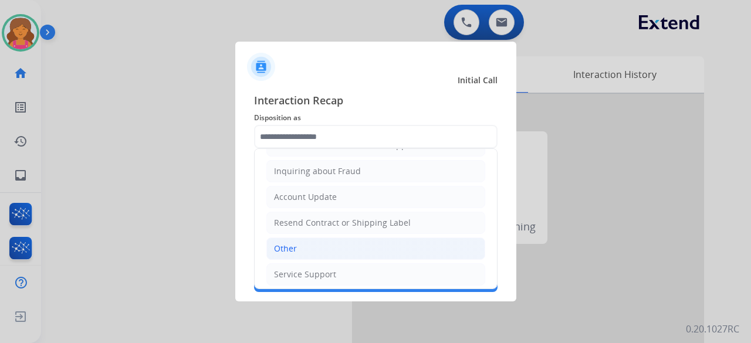
click at [317, 239] on li "Other" at bounding box center [375, 249] width 219 height 22
type input "*****"
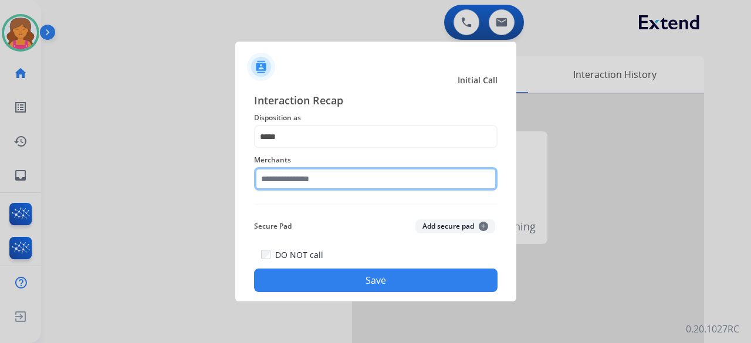
click at [305, 184] on input "text" at bounding box center [376, 178] width 244 height 23
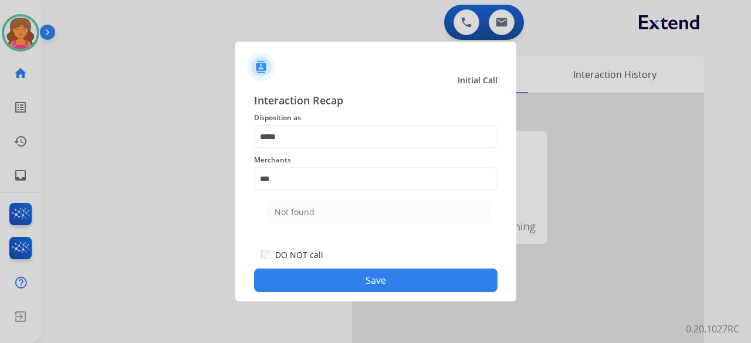
click at [313, 217] on li "Not found" at bounding box center [379, 212] width 224 height 22
type input "*********"
click at [318, 282] on button "Save" at bounding box center [376, 280] width 244 height 23
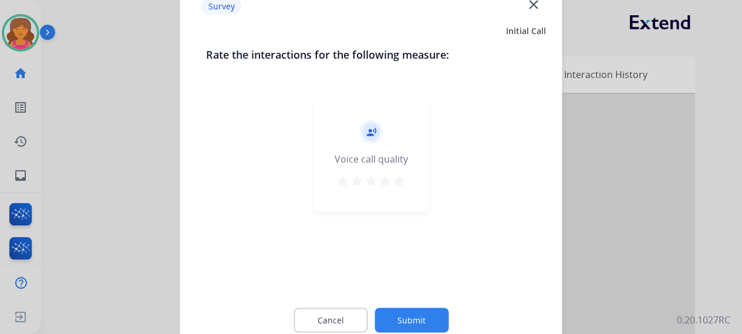
click at [400, 178] on mat-icon "star" at bounding box center [399, 181] width 14 height 14
drag, startPoint x: 403, startPoint y: 303, endPoint x: 403, endPoint y: 312, distance: 8.8
click at [403, 309] on div "Cancel Submit" at bounding box center [371, 319] width 330 height 53
click at [404, 319] on button "Submit" at bounding box center [411, 320] width 74 height 25
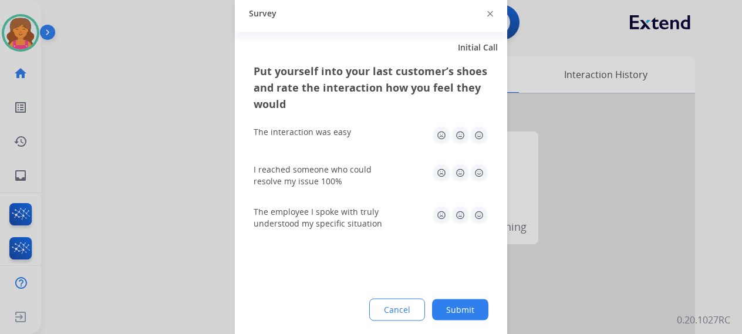
click at [479, 133] on img at bounding box center [479, 135] width 19 height 19
click at [475, 179] on img at bounding box center [479, 172] width 19 height 19
click at [481, 210] on img at bounding box center [479, 214] width 19 height 19
click at [452, 318] on button "Submit" at bounding box center [460, 309] width 56 height 21
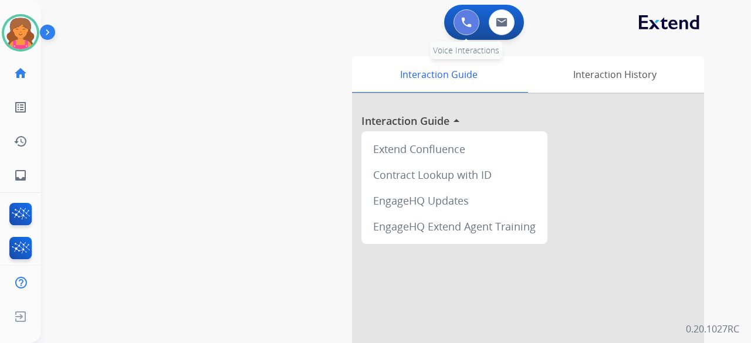
click at [461, 28] on button at bounding box center [467, 22] width 26 height 26
click at [462, 22] on img at bounding box center [466, 22] width 11 height 11
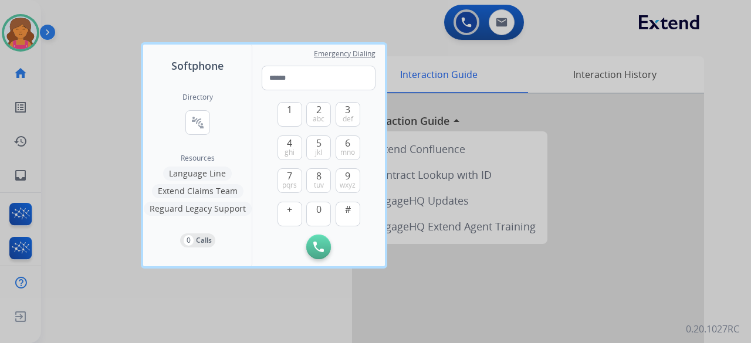
click at [27, 24] on div at bounding box center [375, 171] width 751 height 343
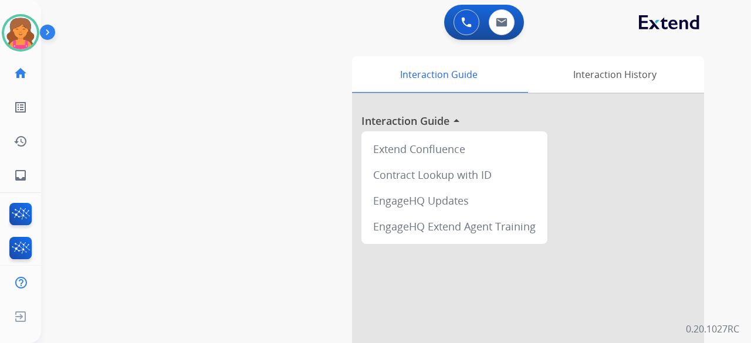
click at [27, 24] on img at bounding box center [20, 32] width 33 height 33
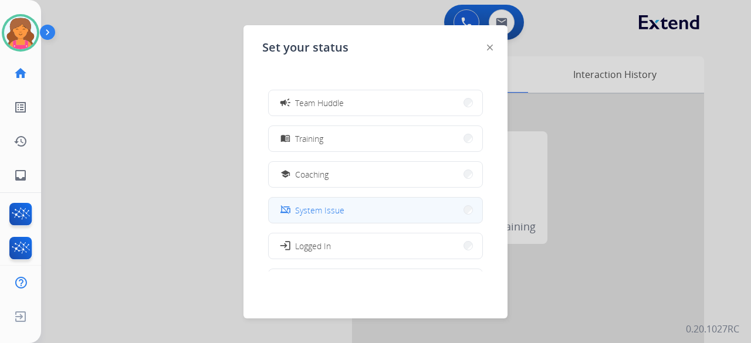
scroll to position [185, 0]
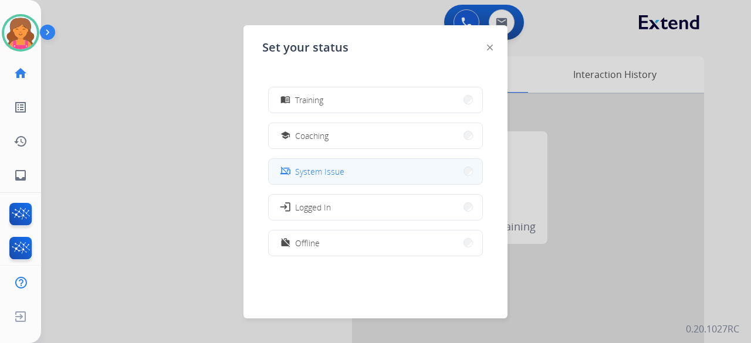
click at [339, 167] on span "System Issue" at bounding box center [319, 172] width 49 height 12
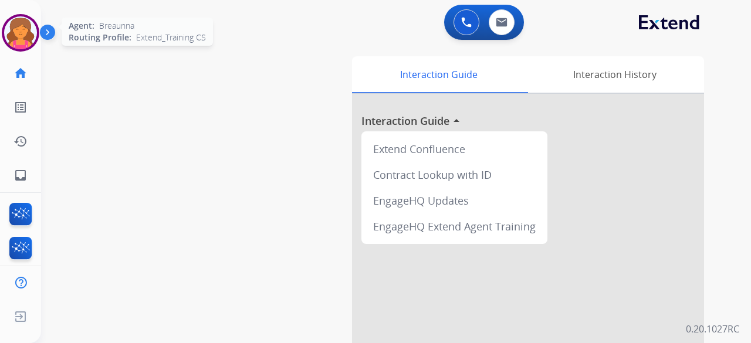
click at [1, 36] on div "Breaunna System Issue Edit Avatar Agent: Breaunna Routing Profile: Extend_Train…" at bounding box center [20, 33] width 41 height 38
click at [17, 36] on img at bounding box center [20, 32] width 33 height 33
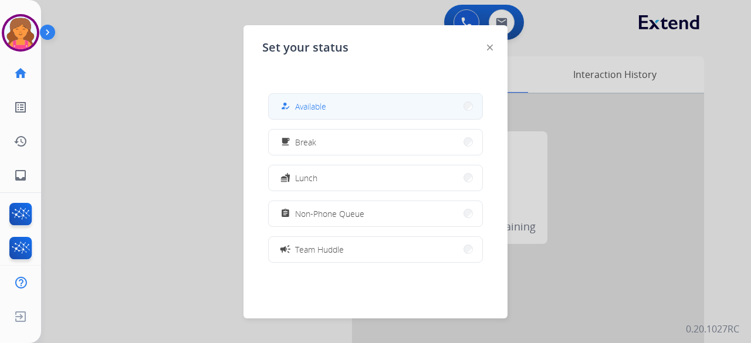
click at [302, 112] on span "Available" at bounding box center [310, 106] width 31 height 12
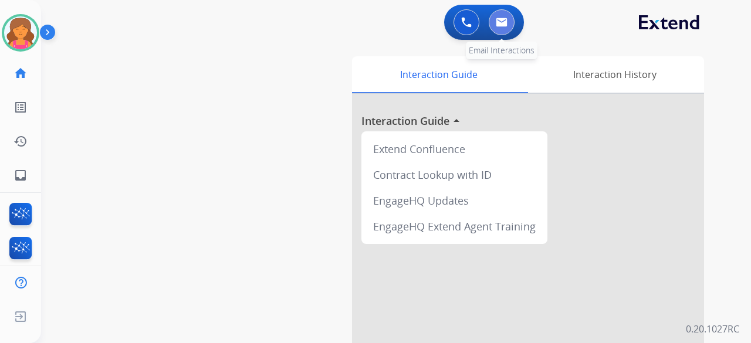
click at [490, 17] on button at bounding box center [502, 22] width 26 height 26
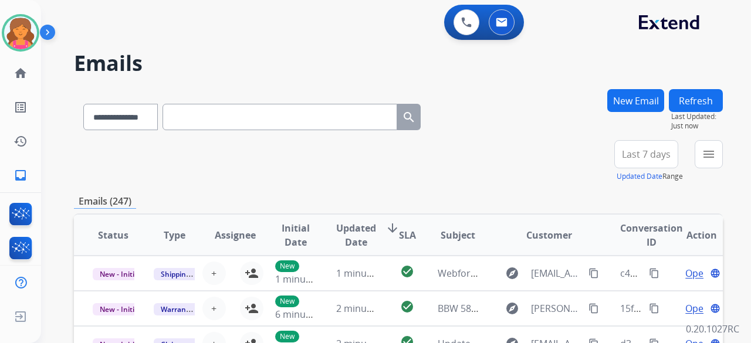
click at [627, 157] on span "Last 7 days" at bounding box center [646, 154] width 49 height 5
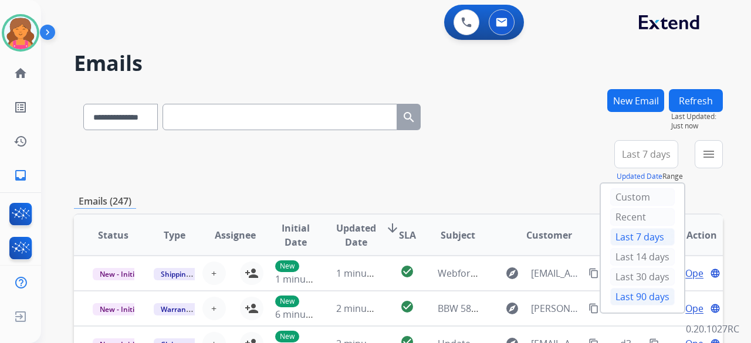
click at [639, 289] on div "Last 90 days" at bounding box center [642, 297] width 65 height 18
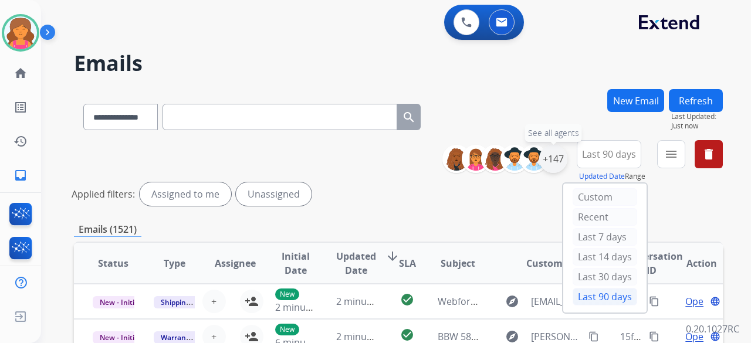
click at [562, 162] on div "+147" at bounding box center [553, 159] width 28 height 28
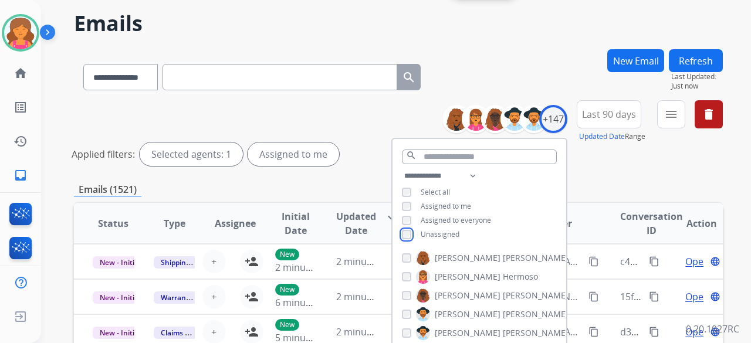
scroll to position [59, 0]
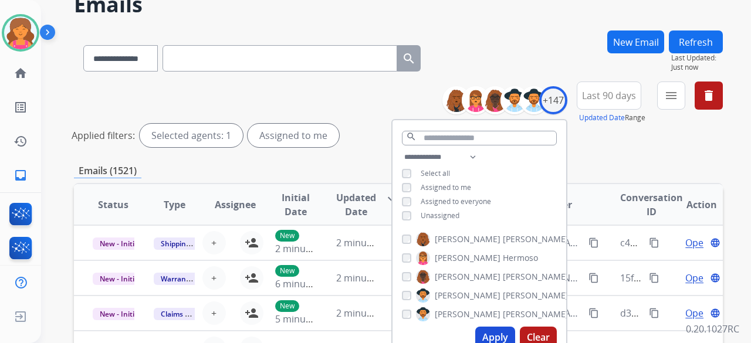
click at [491, 341] on button "Apply" at bounding box center [495, 337] width 40 height 21
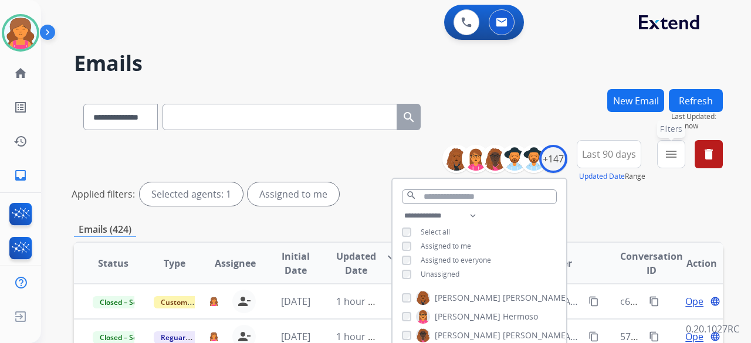
click at [677, 160] on mat-icon "menu" at bounding box center [671, 154] width 14 height 14
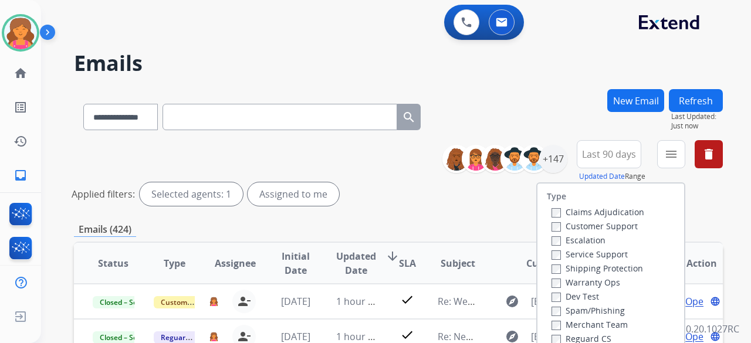
click at [623, 224] on label "Customer Support" at bounding box center [595, 226] width 86 height 11
click at [607, 267] on label "Shipping Protection" at bounding box center [598, 268] width 92 height 11
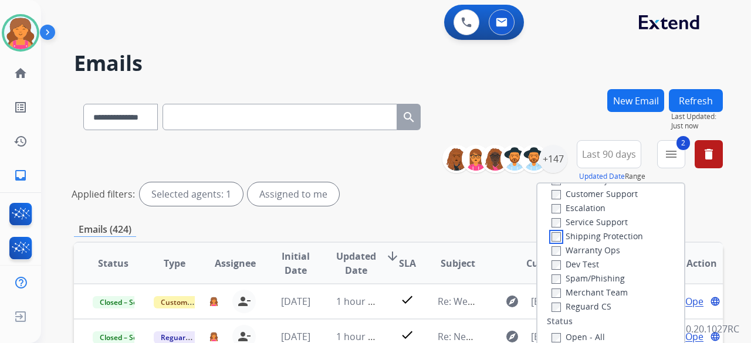
scroll to position [59, 0]
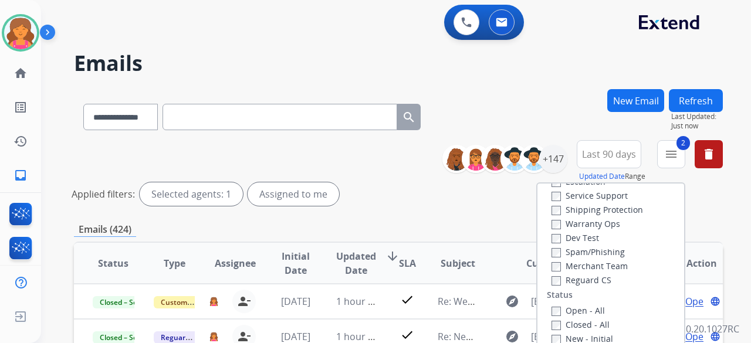
click at [578, 281] on label "Reguard CS" at bounding box center [582, 280] width 60 height 11
click at [562, 307] on label "Open - All" at bounding box center [578, 310] width 53 height 11
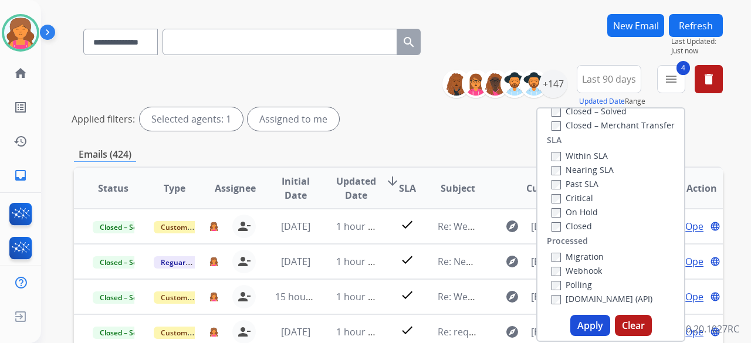
scroll to position [117, 0]
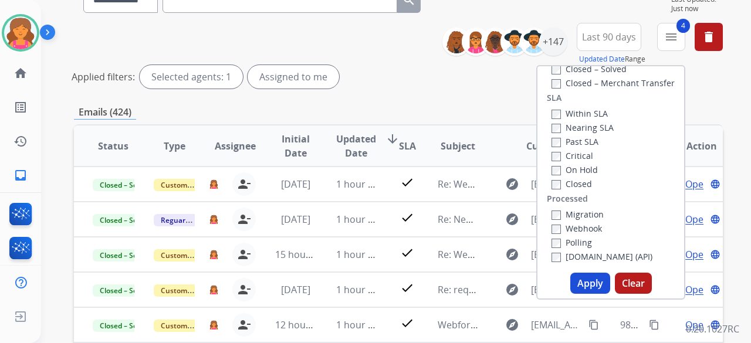
click at [588, 286] on button "Apply" at bounding box center [591, 283] width 40 height 21
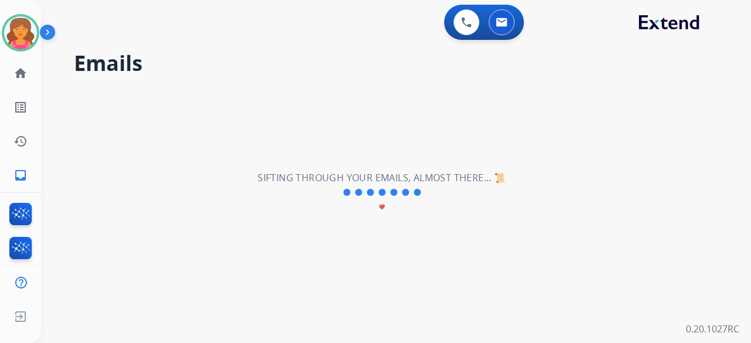
scroll to position [0, 0]
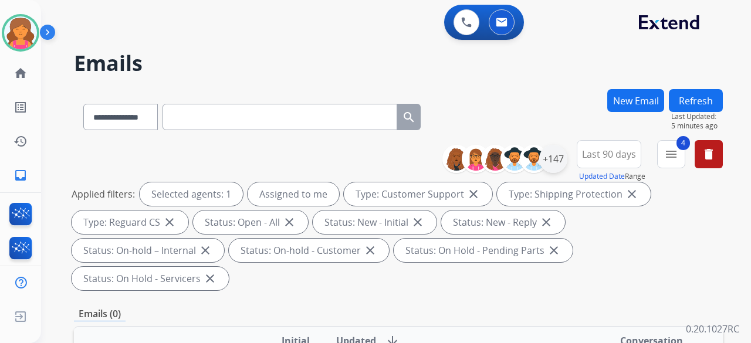
drag, startPoint x: 746, startPoint y: 191, endPoint x: 554, endPoint y: 152, distance: 195.8
click at [554, 152] on div "**********" at bounding box center [382, 213] width 682 height 343
click at [554, 153] on div "+147" at bounding box center [553, 159] width 28 height 28
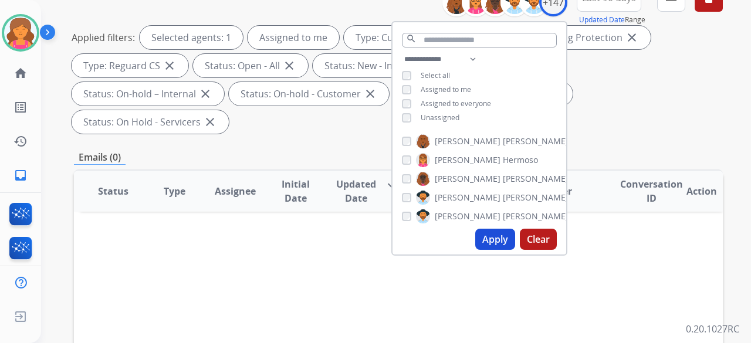
scroll to position [176, 0]
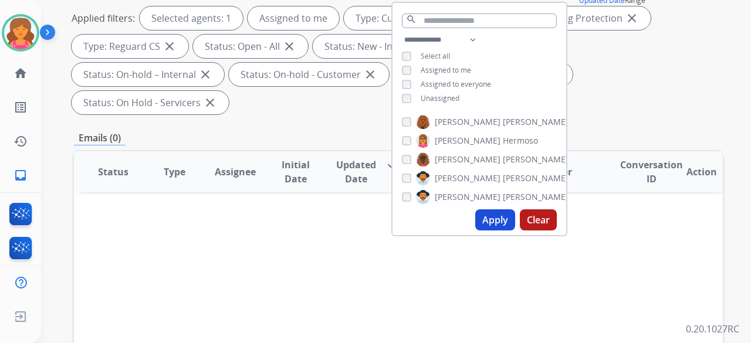
click at [430, 98] on span "Unassigned" at bounding box center [440, 98] width 39 height 10
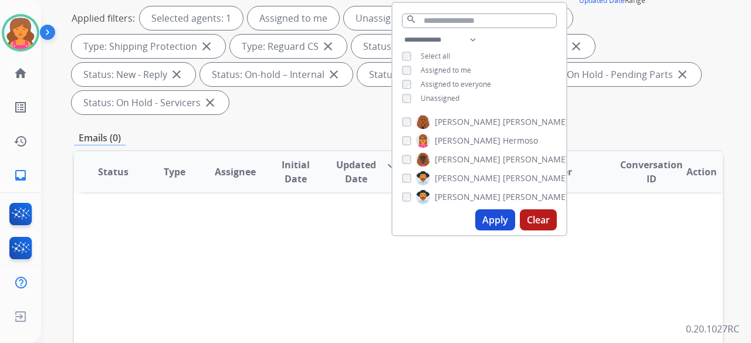
click at [494, 228] on button "Apply" at bounding box center [495, 220] width 40 height 21
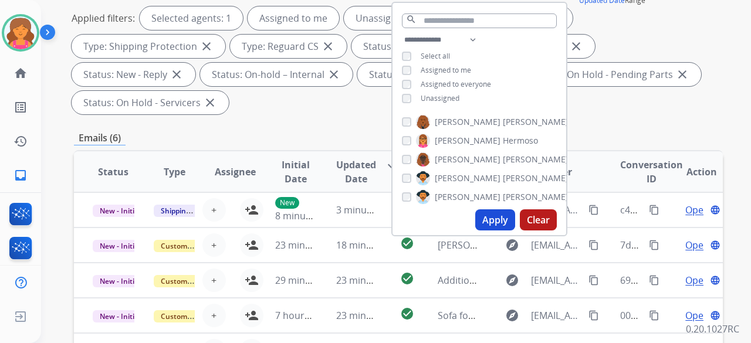
click at [507, 217] on button "Apply" at bounding box center [495, 220] width 40 height 21
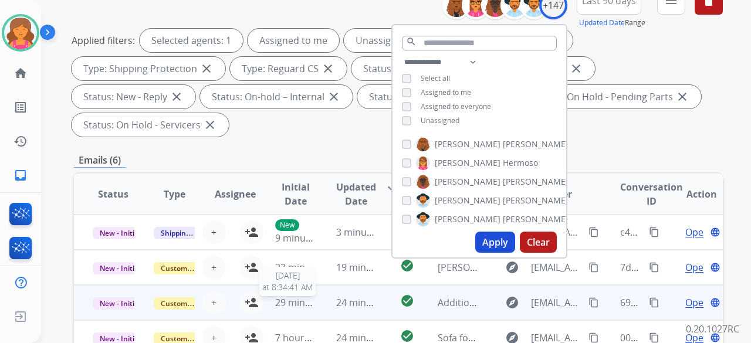
scroll to position [235, 0]
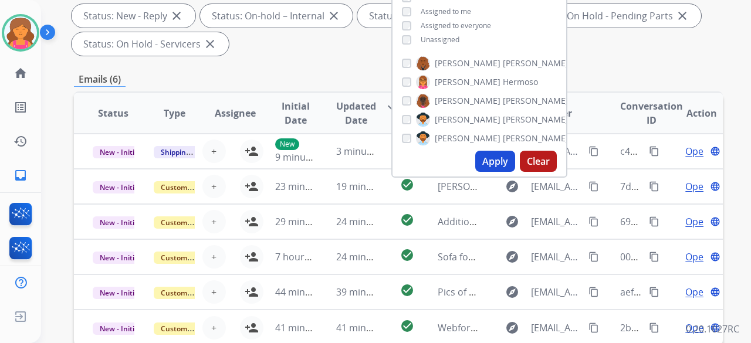
click at [289, 66] on div "**********" at bounding box center [398, 199] width 649 height 691
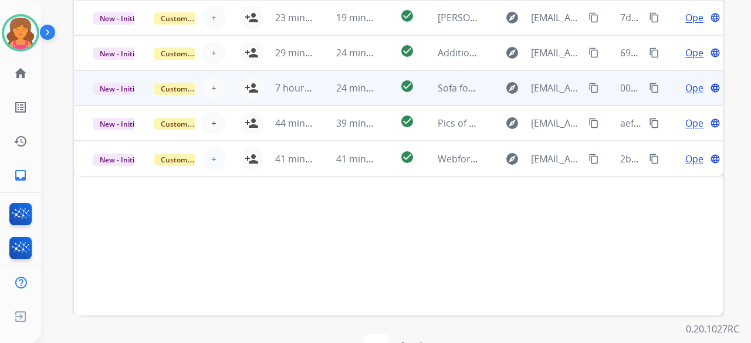
scroll to position [437, 0]
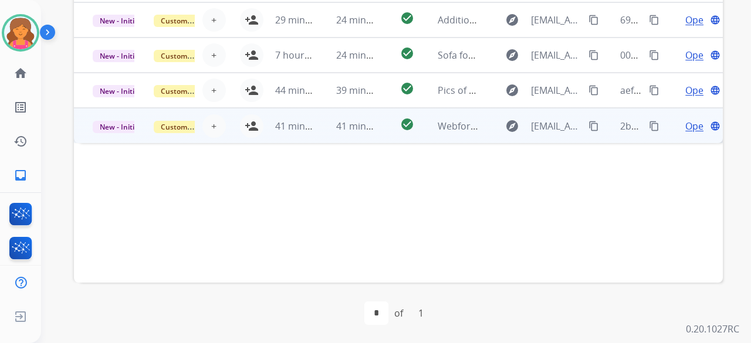
click at [389, 123] on td "check_circle" at bounding box center [398, 125] width 40 height 35
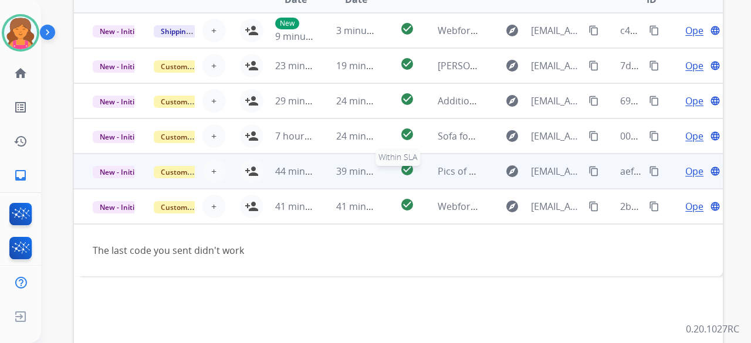
scroll to position [261, 0]
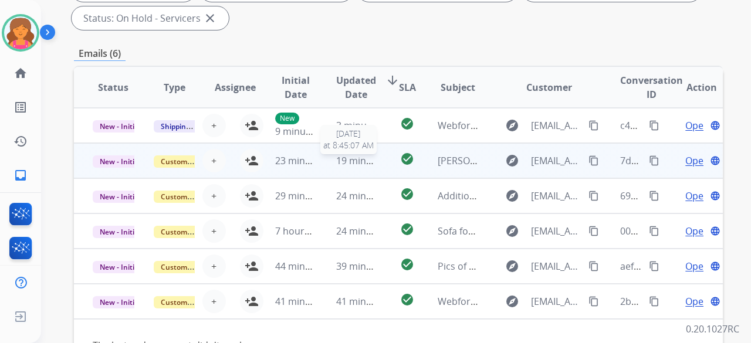
click at [372, 154] on span "19 minutes ago" at bounding box center [370, 160] width 68 height 13
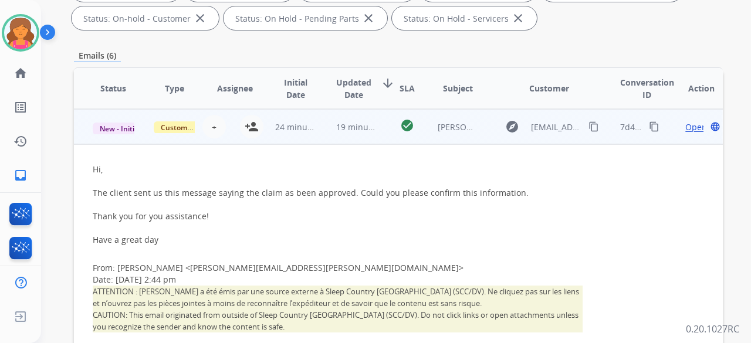
scroll to position [0, 0]
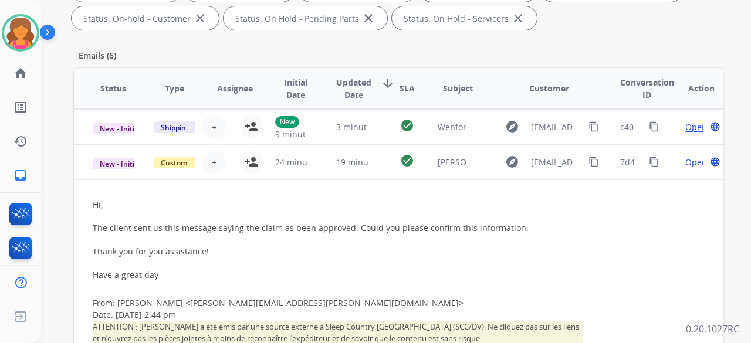
click at [378, 127] on td "check_circle" at bounding box center [398, 126] width 40 height 35
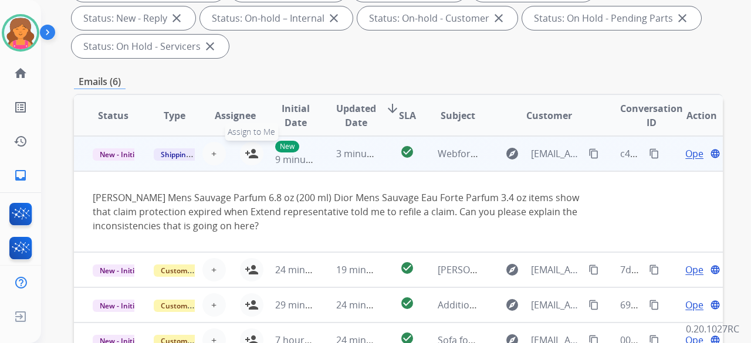
click at [242, 156] on button "person_add Assign to Me" at bounding box center [251, 153] width 23 height 23
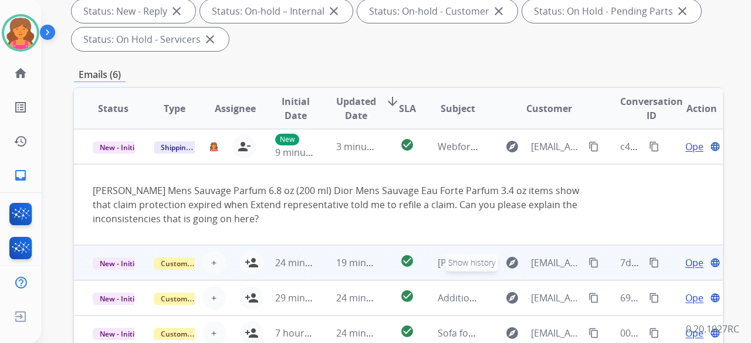
scroll to position [352, 0]
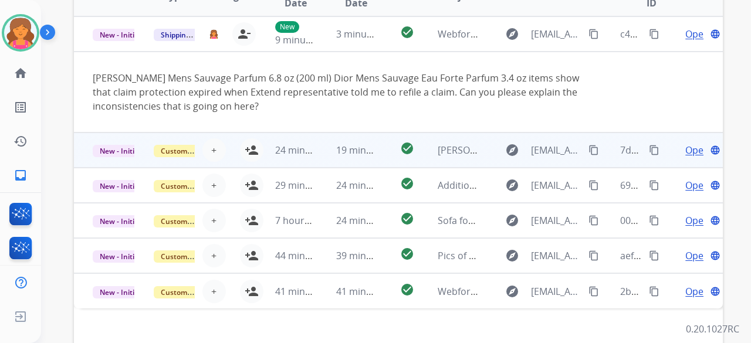
click at [374, 156] on tr "New - Initial Customer Support + Select agent person_add Assign to Me 24 minute…" at bounding box center [398, 150] width 649 height 35
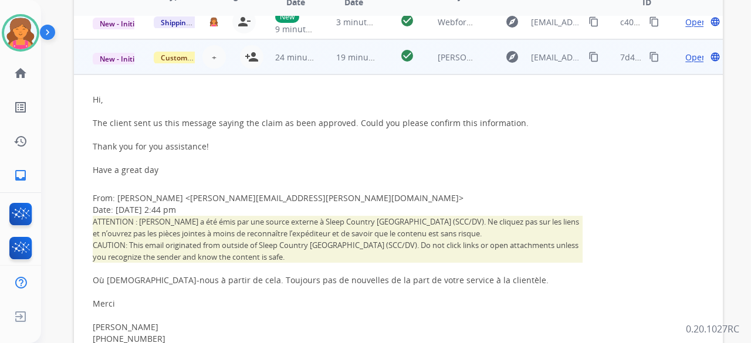
scroll to position [0, 0]
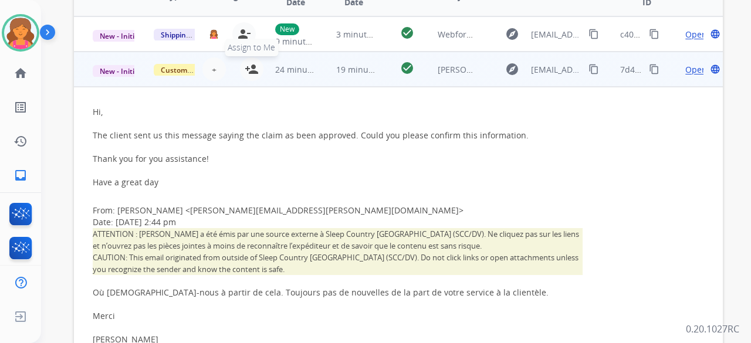
click at [245, 74] on mat-icon "person_add" at bounding box center [252, 69] width 14 height 14
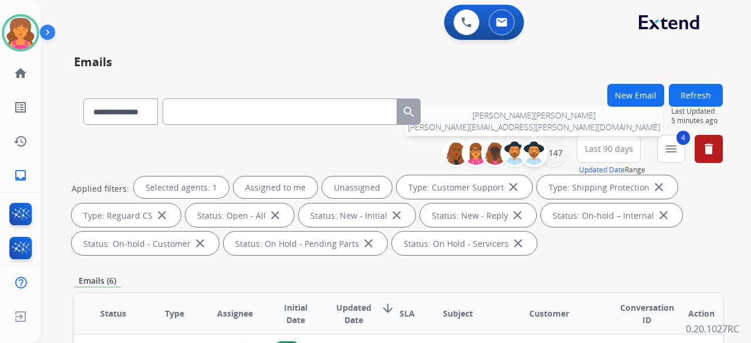
click at [545, 154] on div at bounding box center [534, 153] width 28 height 28
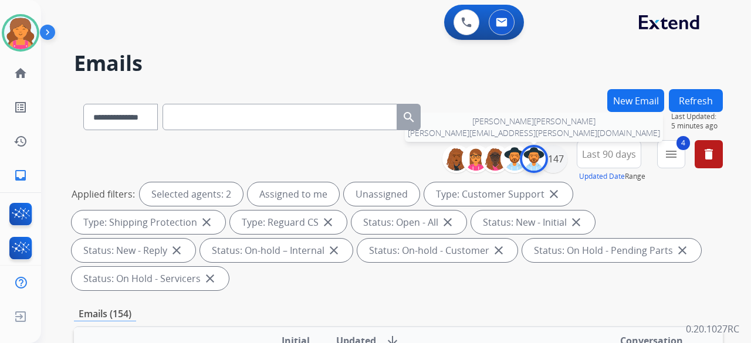
click at [543, 157] on img at bounding box center [533, 158] width 23 height 23
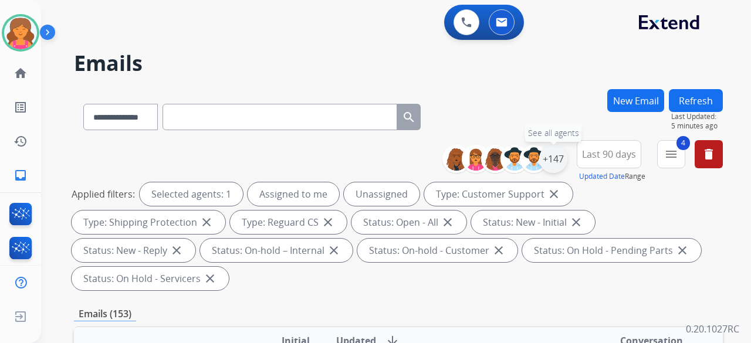
click at [555, 158] on div "+147" at bounding box center [553, 159] width 28 height 28
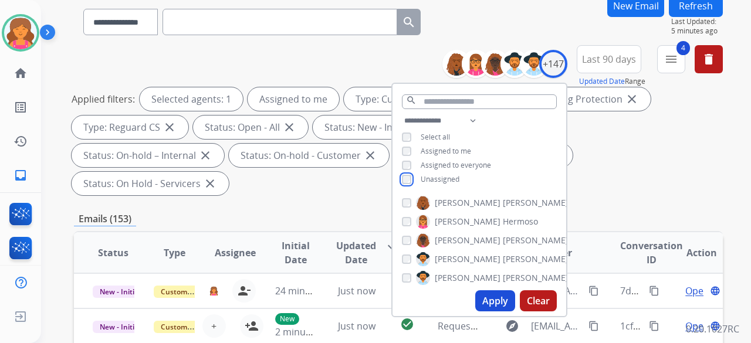
scroll to position [56, 0]
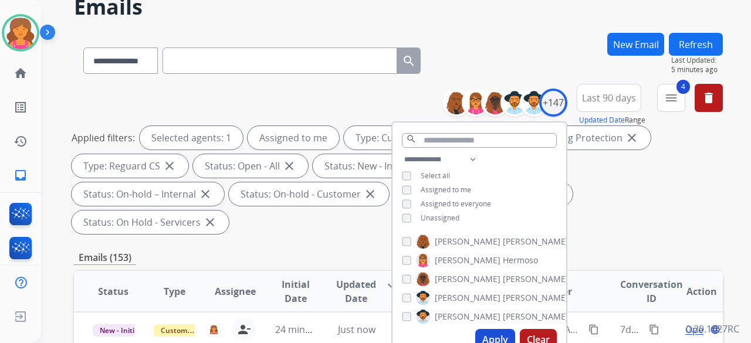
click at [490, 332] on button "Apply" at bounding box center [495, 339] width 40 height 21
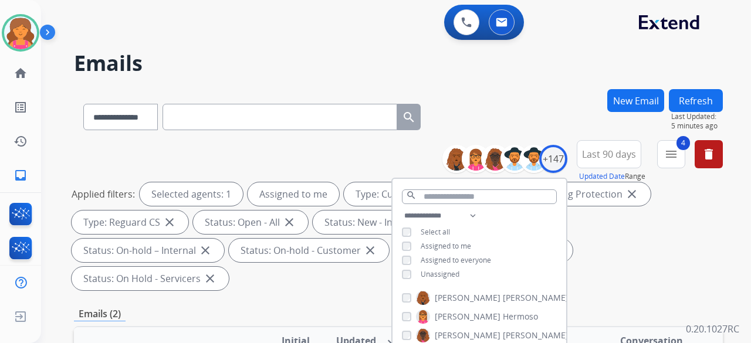
click at [359, 150] on div "**********" at bounding box center [398, 217] width 649 height 155
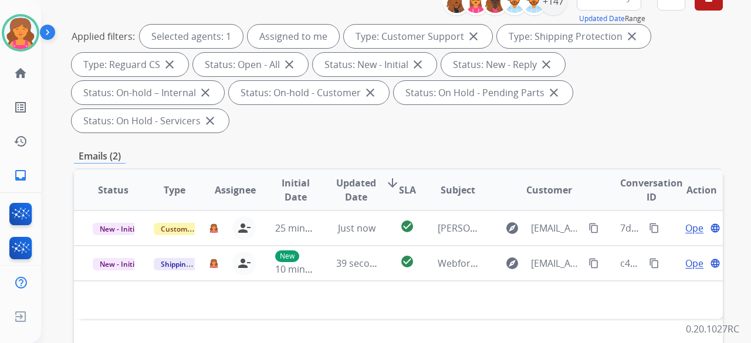
scroll to position [176, 0]
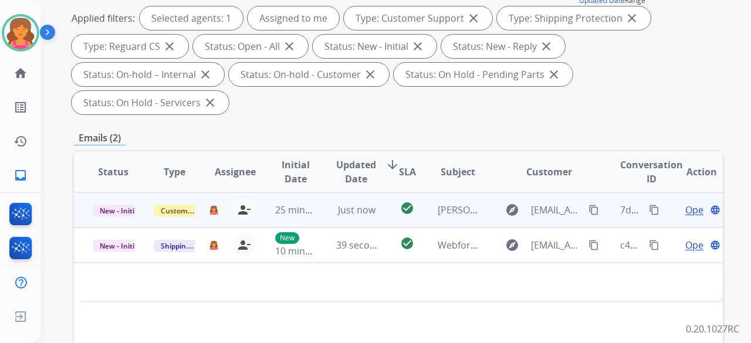
click at [686, 203] on span "Open" at bounding box center [698, 210] width 24 height 14
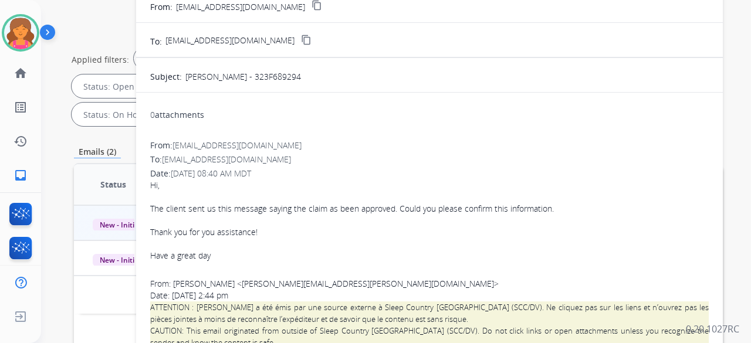
scroll to position [112, 0]
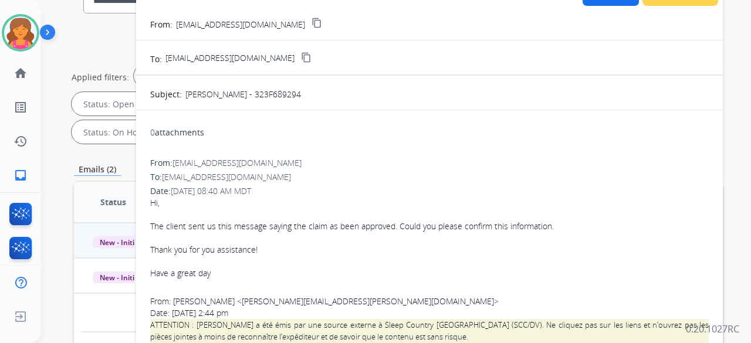
click at [312, 23] on mat-icon "content_copy" at bounding box center [317, 23] width 11 height 11
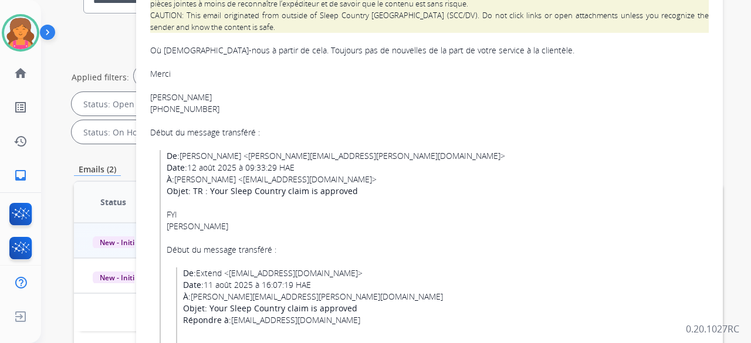
scroll to position [411, 0]
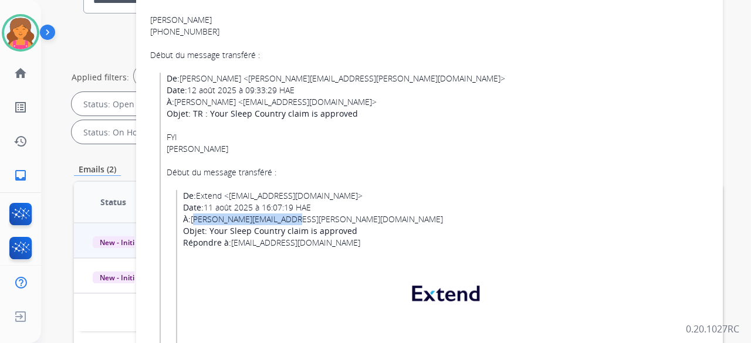
drag, startPoint x: 193, startPoint y: 220, endPoint x: 295, endPoint y: 221, distance: 101.5
click at [295, 221] on div "De: Extend <support@extend.com> Date: 11 août 2025 à 16:07:19 HAE À: heroux.cla…" at bounding box center [446, 225] width 526 height 70
copy div "heroux.claude@gmail.com"
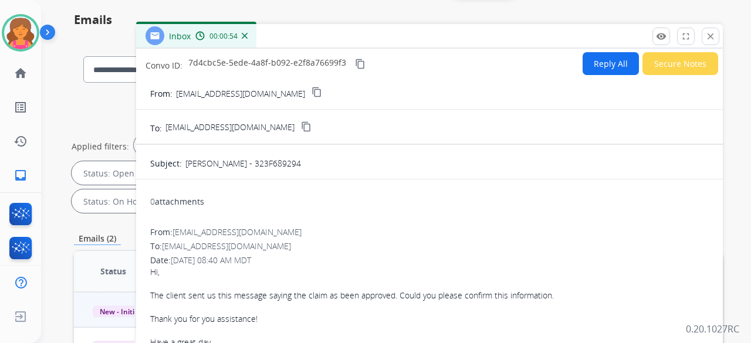
scroll to position [0, 0]
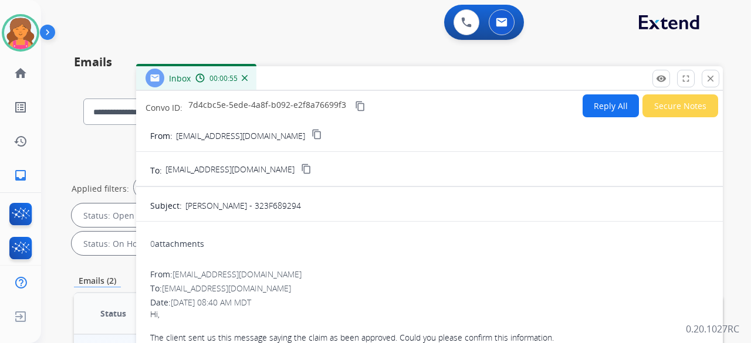
click at [599, 113] on button "Reply All" at bounding box center [611, 105] width 56 height 23
select select "**********"
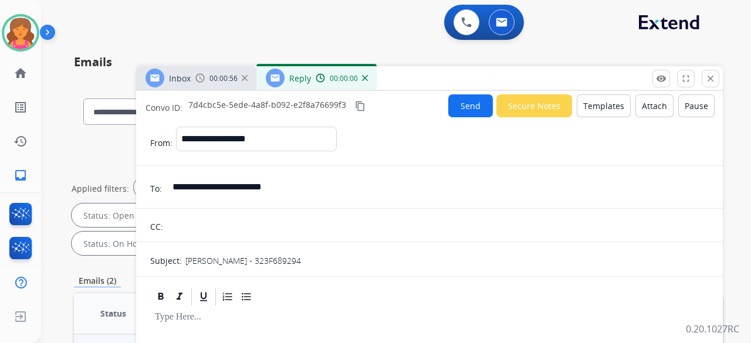
click at [596, 110] on button "Templates" at bounding box center [604, 105] width 54 height 23
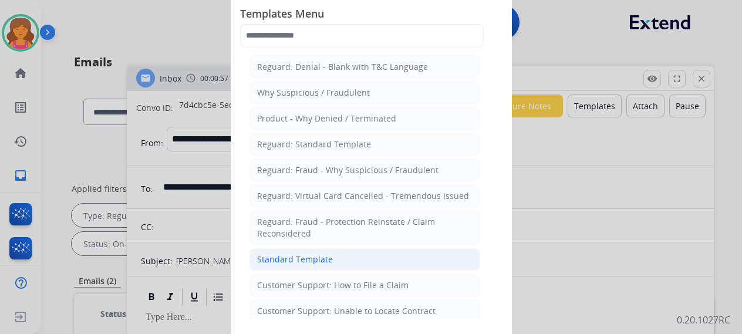
click at [336, 249] on li "Standard Template" at bounding box center [364, 259] width 231 height 22
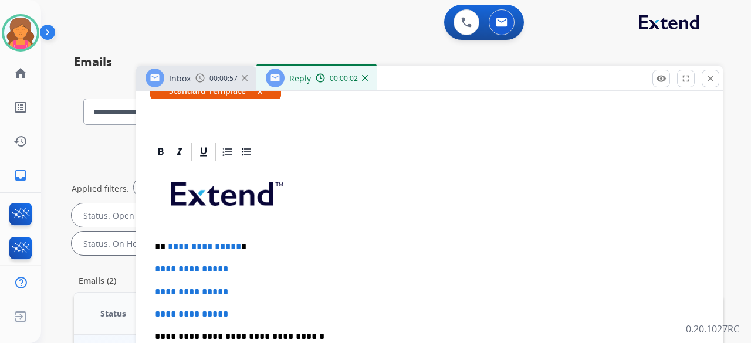
scroll to position [235, 0]
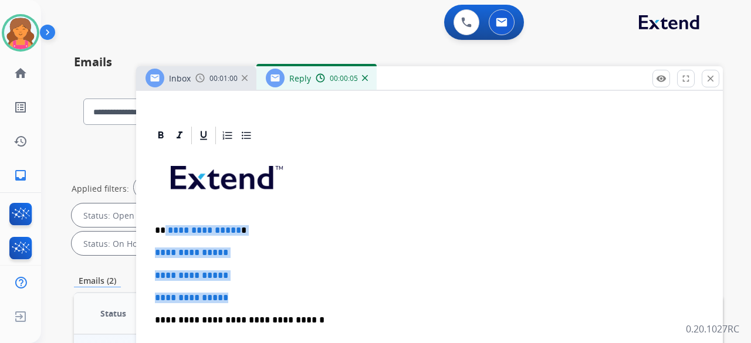
drag, startPoint x: 241, startPoint y: 296, endPoint x: 164, endPoint y: 224, distance: 105.9
click at [164, 224] on div "**********" at bounding box center [429, 348] width 559 height 404
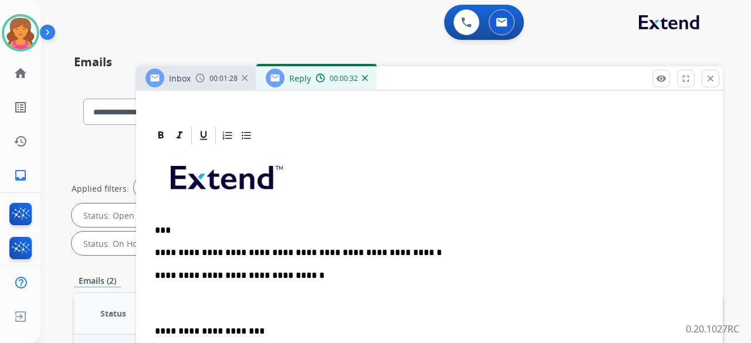
click at [284, 248] on p "**********" at bounding box center [425, 253] width 540 height 11
click at [281, 252] on p "**********" at bounding box center [425, 253] width 540 height 11
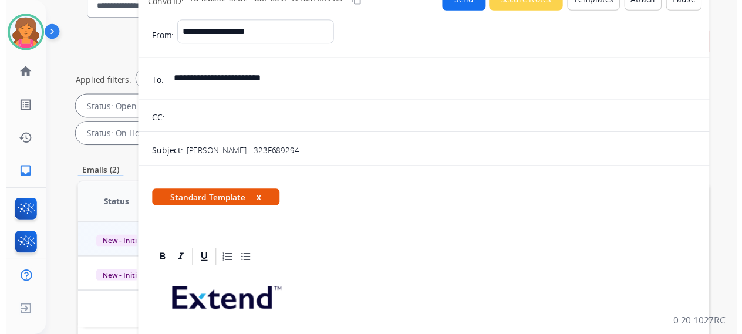
scroll to position [4, 0]
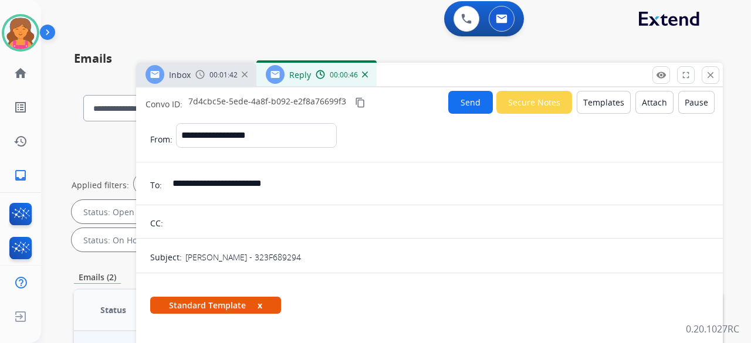
click at [453, 107] on button "Send" at bounding box center [470, 102] width 45 height 23
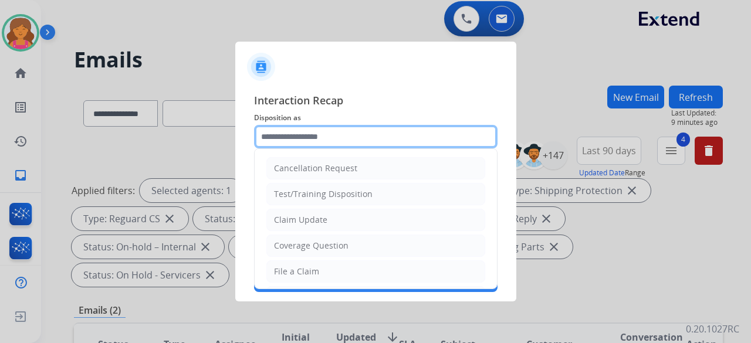
click at [427, 133] on input "text" at bounding box center [376, 136] width 244 height 23
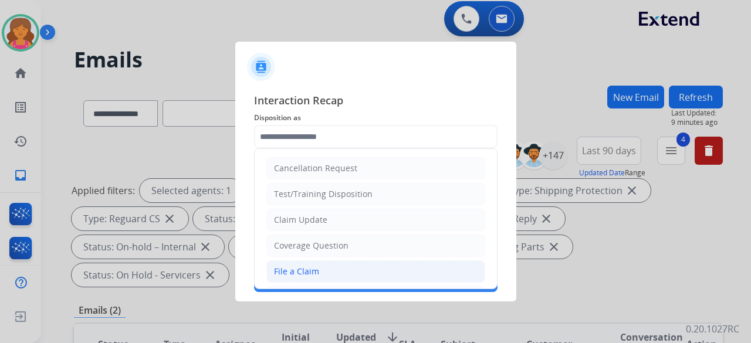
click at [328, 267] on li "File a Claim" at bounding box center [375, 272] width 219 height 22
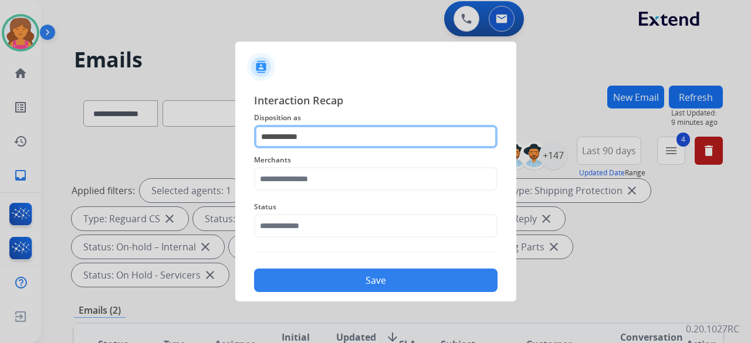
click at [333, 133] on input "**********" at bounding box center [376, 136] width 244 height 23
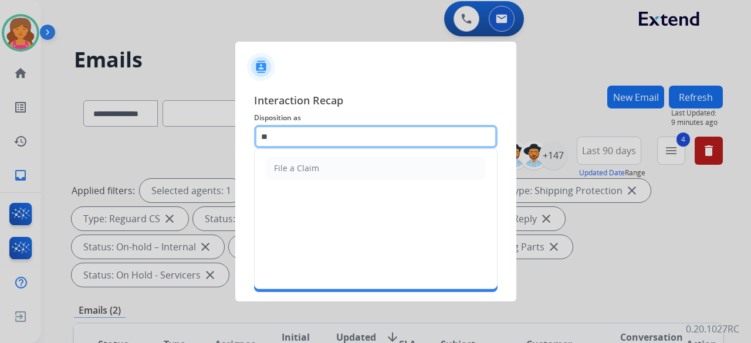
type input "*"
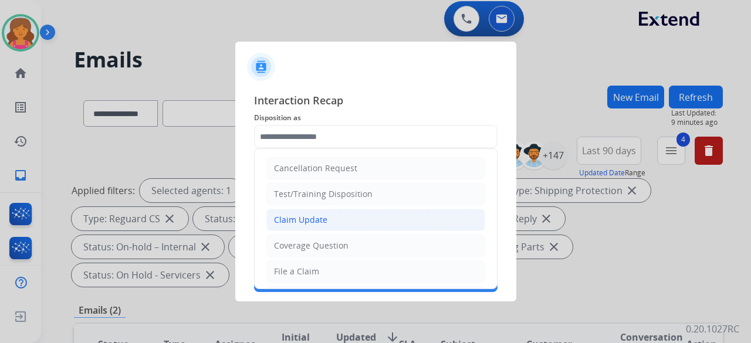
click at [326, 220] on li "Claim Update" at bounding box center [375, 220] width 219 height 22
type input "**********"
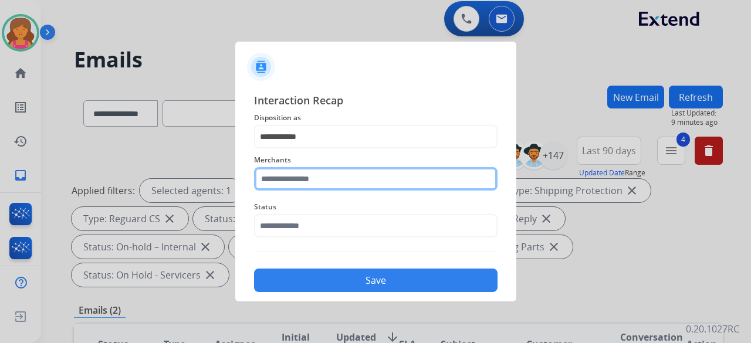
click at [302, 184] on input "text" at bounding box center [376, 178] width 244 height 23
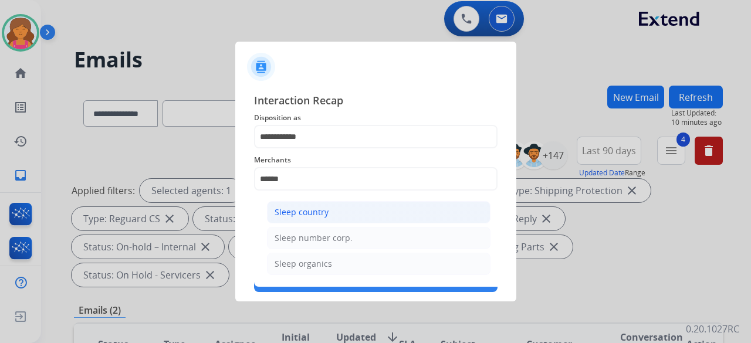
click at [343, 207] on li "Sleep country" at bounding box center [379, 212] width 224 height 22
type input "**********"
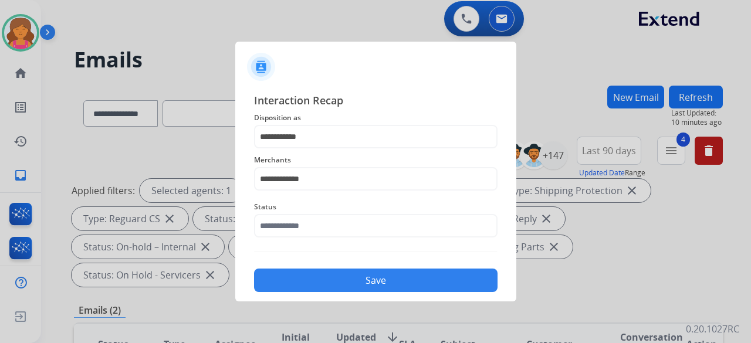
click at [325, 239] on div "Status" at bounding box center [376, 218] width 244 height 47
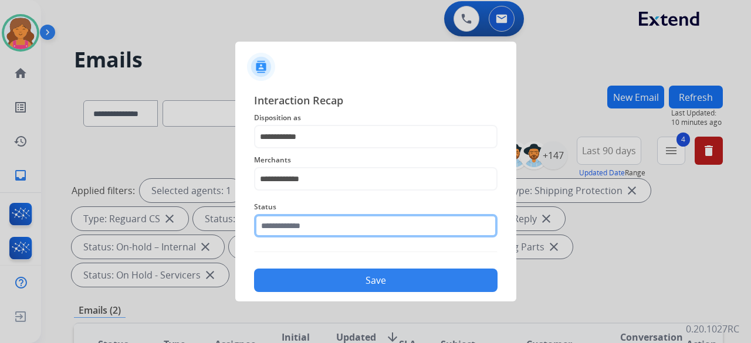
click at [325, 229] on input "text" at bounding box center [376, 225] width 244 height 23
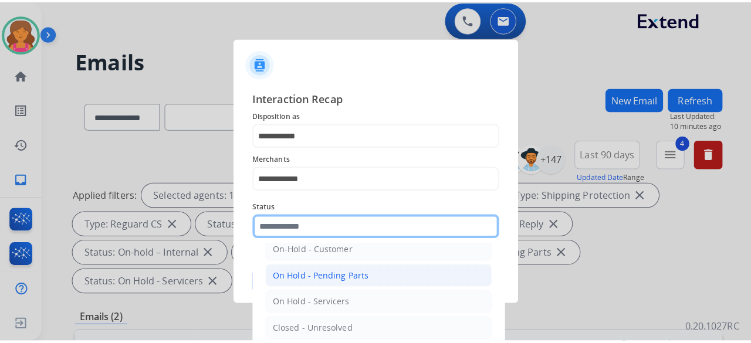
scroll to position [67, 0]
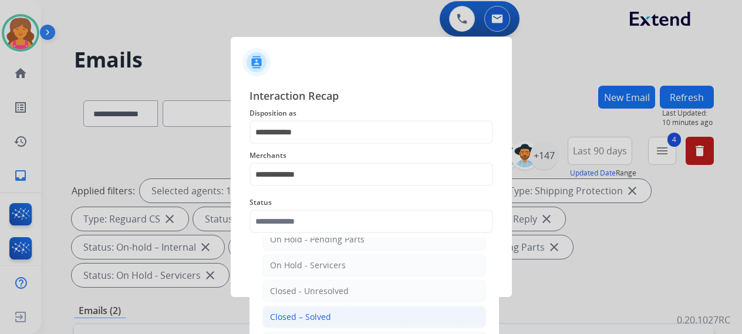
click at [303, 306] on li "Closed – Solved" at bounding box center [374, 317] width 224 height 22
type input "**********"
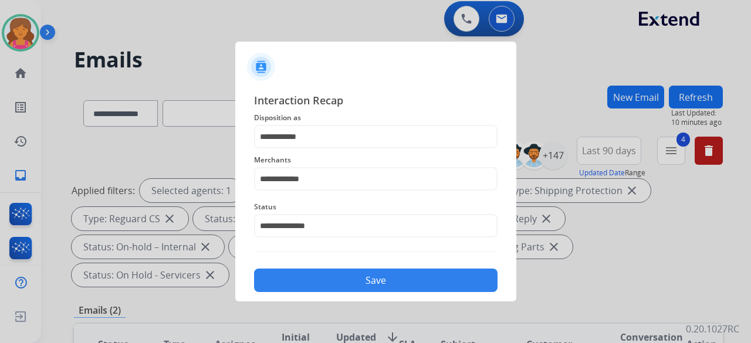
click at [314, 286] on button "Save" at bounding box center [376, 280] width 244 height 23
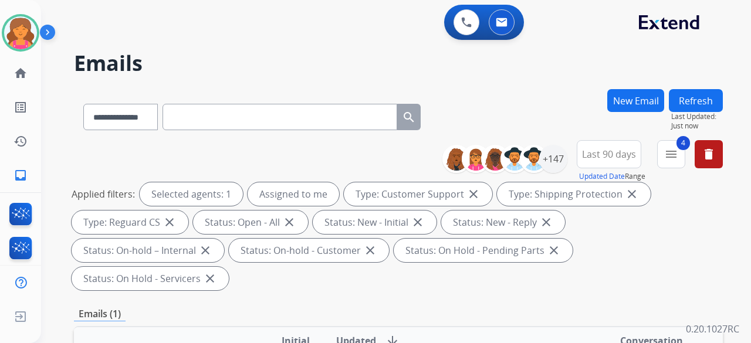
scroll to position [176, 0]
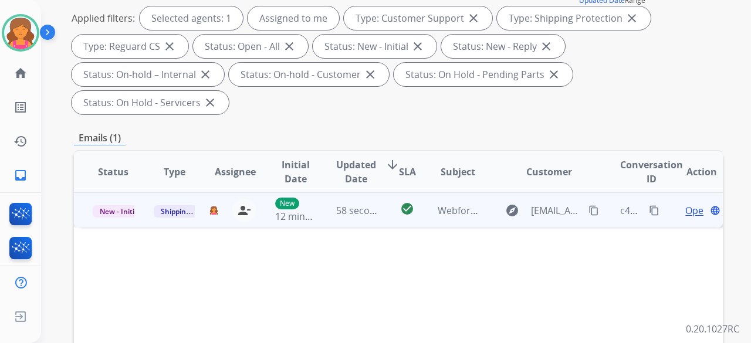
click at [686, 204] on span "Open" at bounding box center [698, 211] width 24 height 14
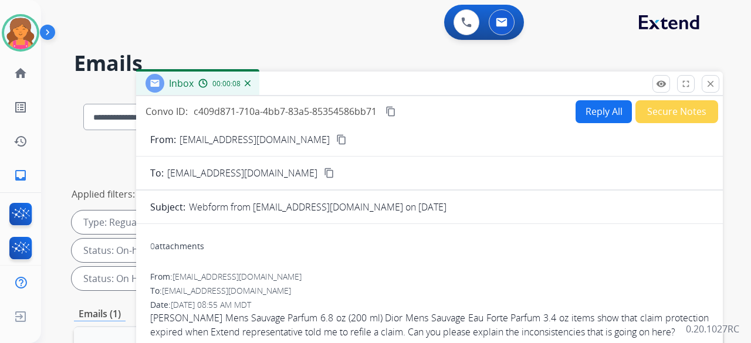
scroll to position [0, 0]
click at [336, 141] on mat-icon "content_copy" at bounding box center [341, 139] width 11 height 11
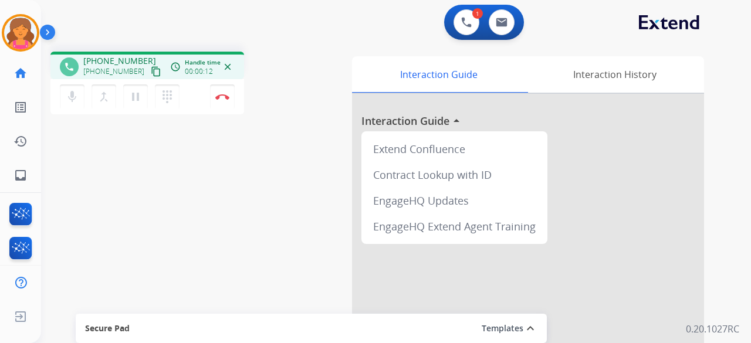
click at [151, 75] on mat-icon "content_copy" at bounding box center [156, 71] width 11 height 11
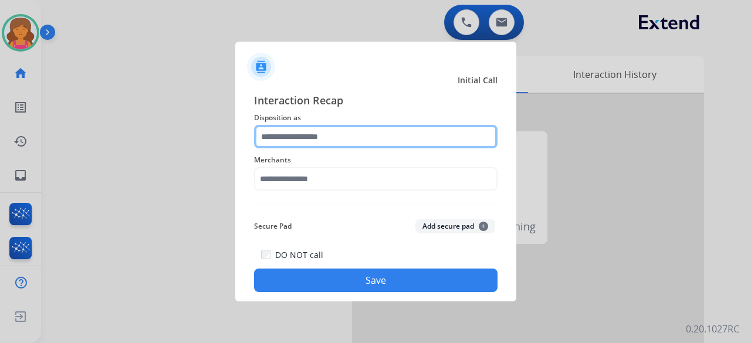
click at [266, 138] on input "text" at bounding box center [376, 136] width 244 height 23
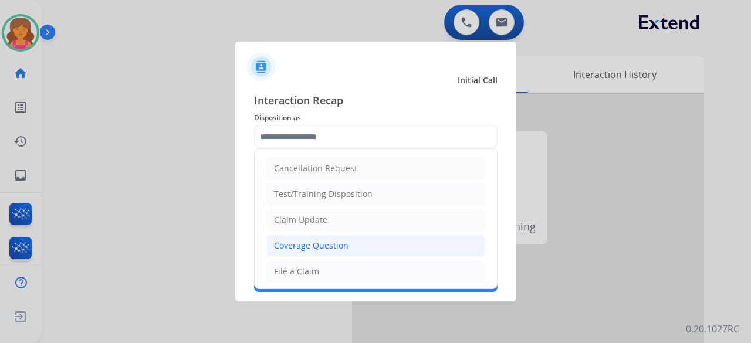
click at [309, 245] on div "Coverage Question" at bounding box center [311, 246] width 75 height 12
type input "**********"
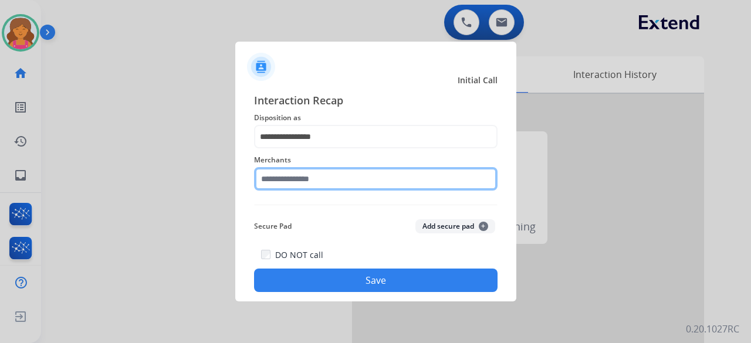
click at [300, 179] on input "text" at bounding box center [376, 178] width 244 height 23
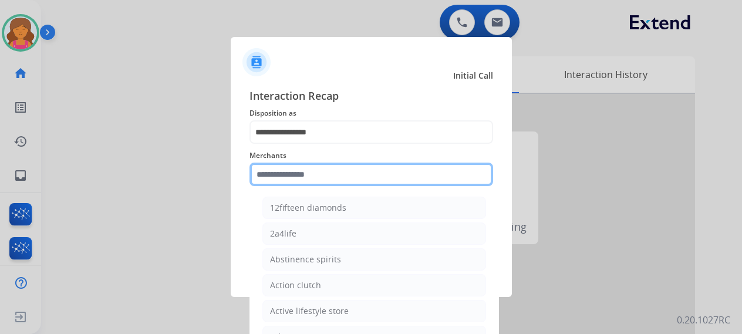
type input "*"
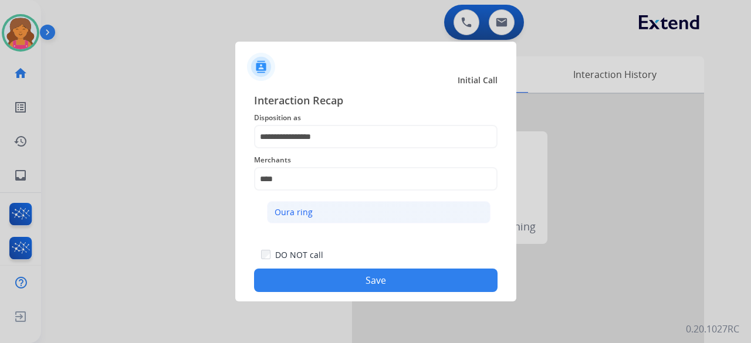
click at [301, 215] on div "Oura ring" at bounding box center [294, 213] width 38 height 12
type input "*********"
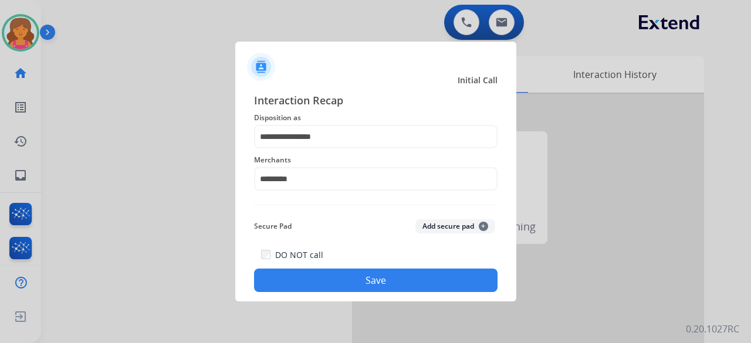
click at [303, 279] on button "Save" at bounding box center [376, 280] width 244 height 23
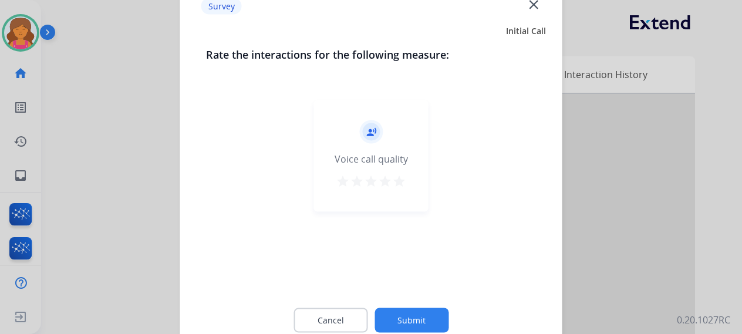
click at [400, 181] on mat-icon "star" at bounding box center [399, 181] width 14 height 14
click at [399, 316] on button "Submit" at bounding box center [411, 320] width 74 height 25
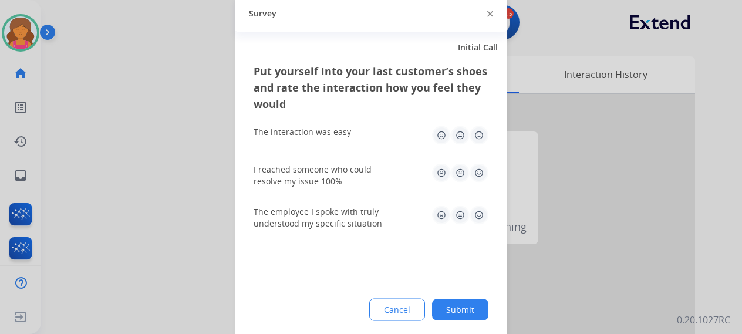
click at [479, 132] on img at bounding box center [479, 135] width 19 height 19
click at [482, 168] on img at bounding box center [479, 172] width 19 height 19
click at [482, 218] on img at bounding box center [479, 214] width 19 height 19
click at [468, 296] on div "Put yourself into your last customer’s shoes and rate the interaction how you f…" at bounding box center [371, 200] width 272 height 277
click at [468, 302] on button "Submit" at bounding box center [460, 309] width 56 height 21
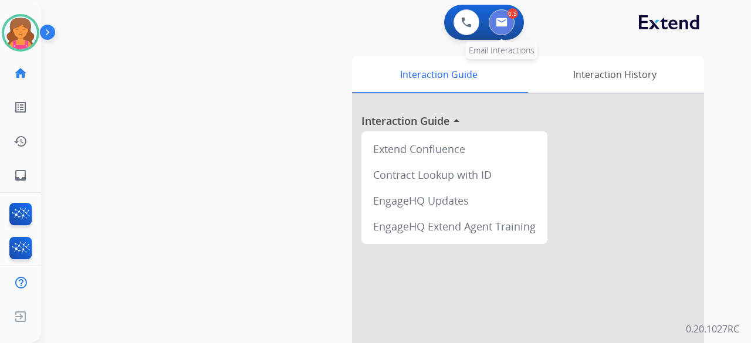
click at [503, 30] on button at bounding box center [502, 22] width 26 height 26
select select "**********"
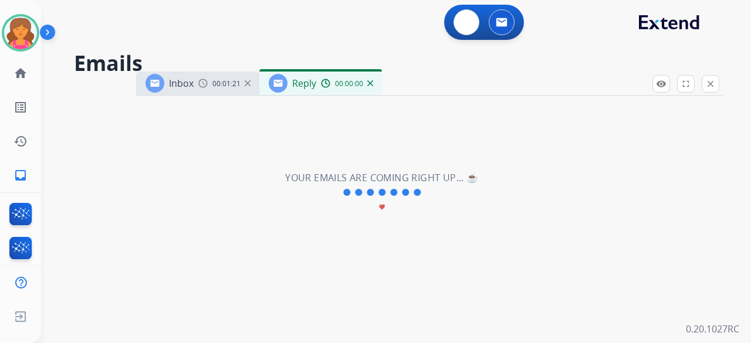
select select "**********"
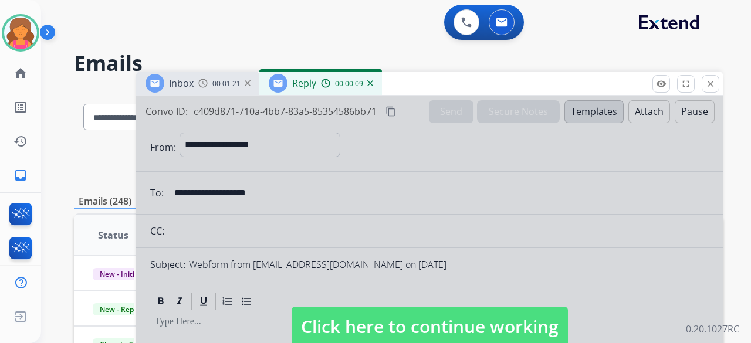
click at [408, 326] on span "Click here to continue working" at bounding box center [430, 327] width 276 height 40
select select
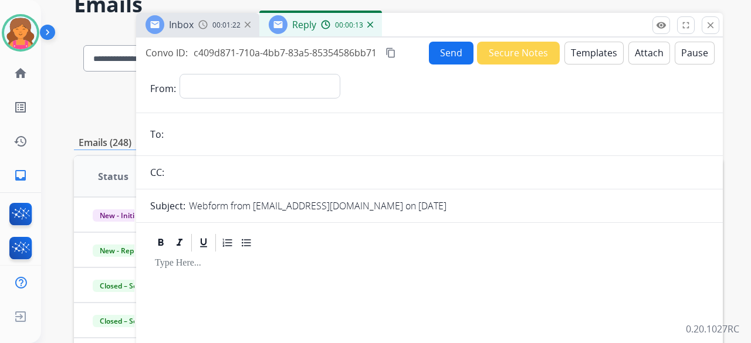
scroll to position [59, 0]
click at [215, 29] on div "Inbox 00:01:22" at bounding box center [197, 24] width 123 height 23
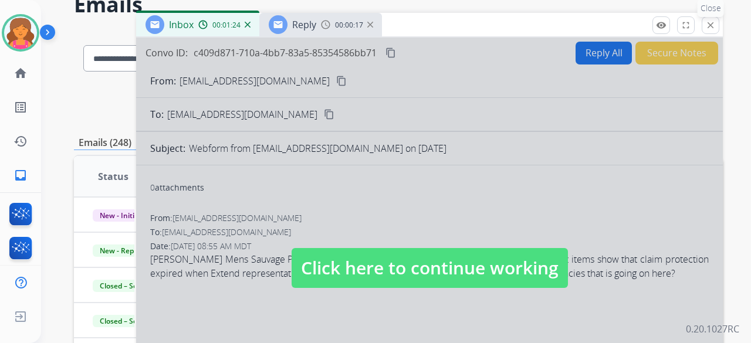
click at [710, 23] on mat-icon "close" at bounding box center [711, 25] width 11 height 11
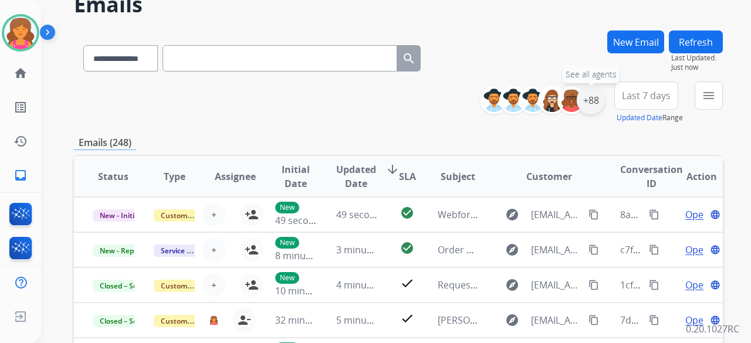
click at [586, 107] on div "+88" at bounding box center [591, 100] width 28 height 28
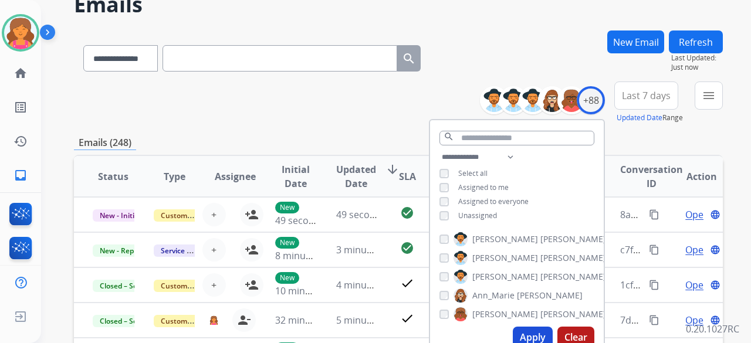
click at [534, 337] on button "Apply" at bounding box center [533, 337] width 40 height 21
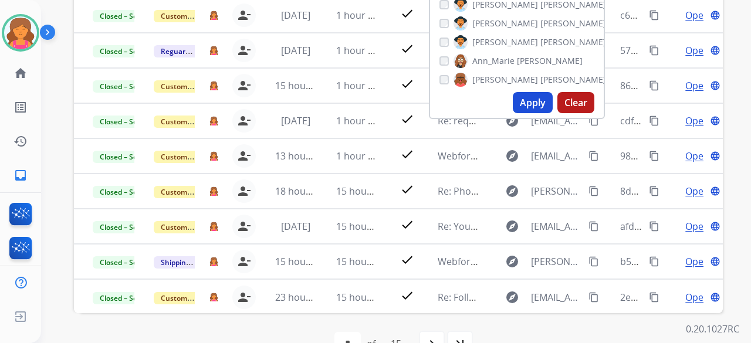
scroll to position [0, 0]
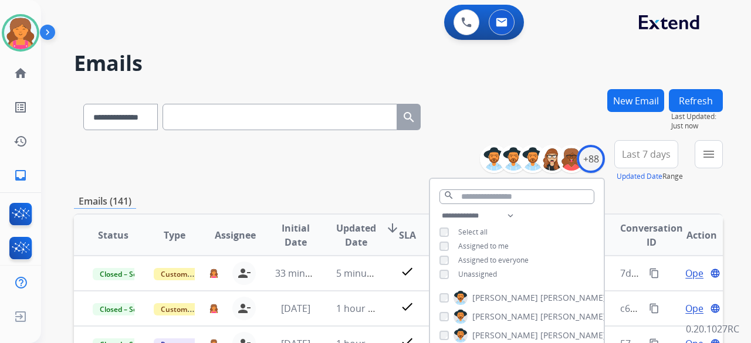
click at [649, 156] on span "Last 7 days" at bounding box center [646, 154] width 49 height 5
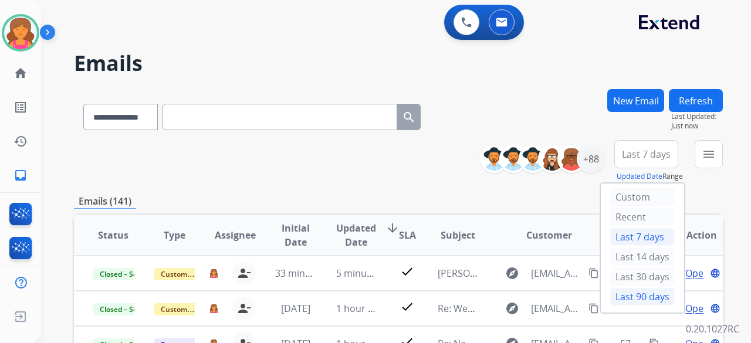
click at [626, 294] on div "Last 90 days" at bounding box center [642, 297] width 65 height 18
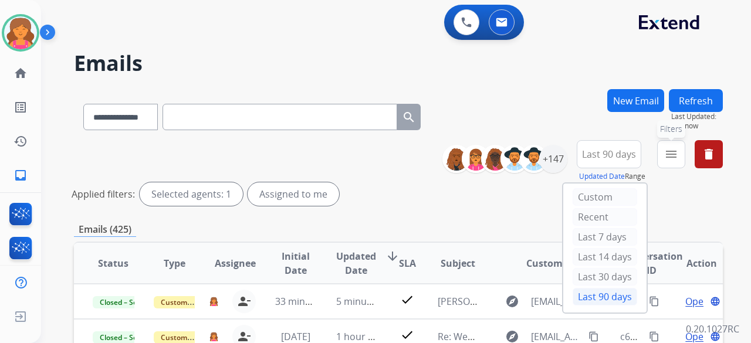
click at [674, 160] on mat-icon "menu" at bounding box center [671, 154] width 14 height 14
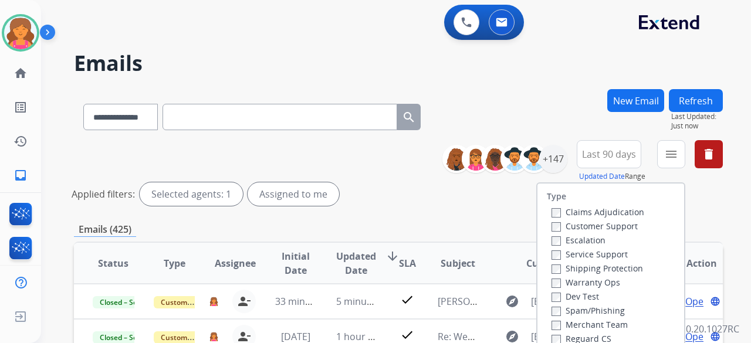
click at [617, 218] on label "Claims Adjudication" at bounding box center [598, 212] width 93 height 11
click at [619, 218] on div "Claims Adjudication" at bounding box center [598, 212] width 93 height 14
click at [620, 227] on label "Customer Support" at bounding box center [595, 226] width 86 height 11
click at [618, 219] on div "Customer Support" at bounding box center [598, 226] width 93 height 14
click at [618, 214] on label "Claims Adjudication" at bounding box center [598, 212] width 93 height 11
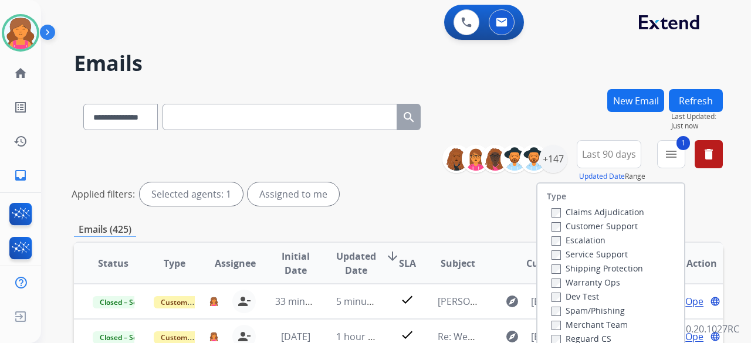
click at [609, 274] on label "Shipping Protection" at bounding box center [598, 268] width 92 height 11
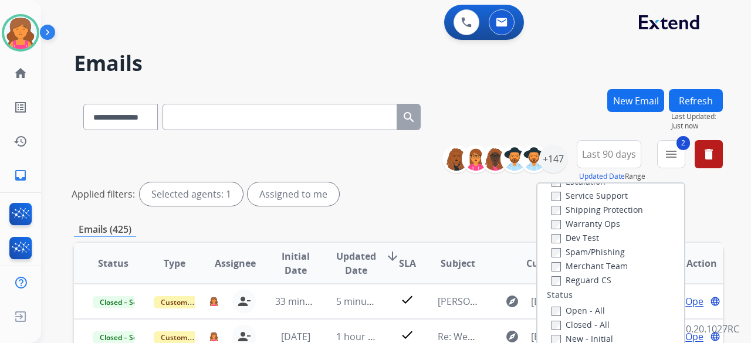
click at [579, 287] on div "Type Claims Adjudication Customer Support Escalation Service Support Shipping P…" at bounding box center [611, 285] width 147 height 202
click at [580, 283] on label "Reguard CS" at bounding box center [582, 280] width 60 height 11
click at [567, 316] on label "Open - All" at bounding box center [578, 310] width 53 height 11
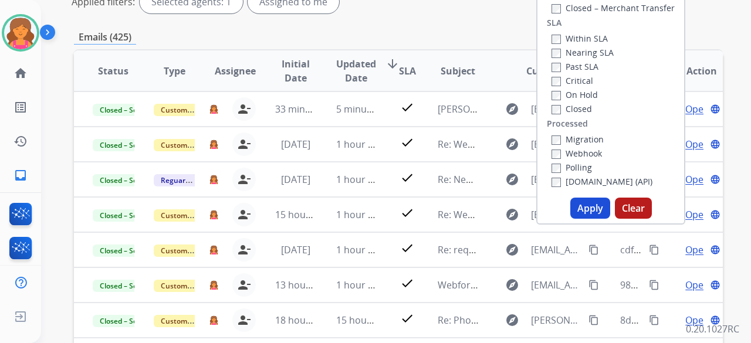
scroll to position [235, 0]
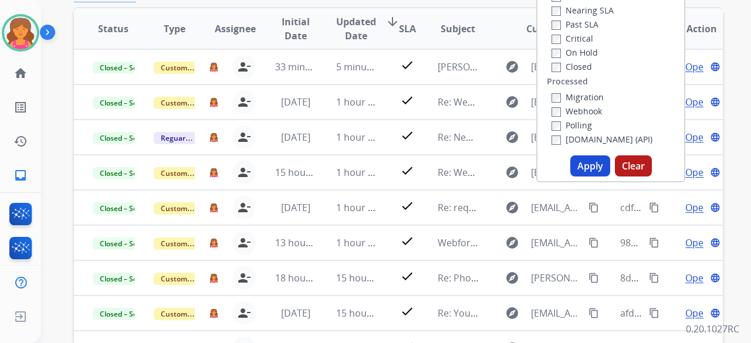
click at [588, 167] on button "Apply" at bounding box center [591, 166] width 40 height 21
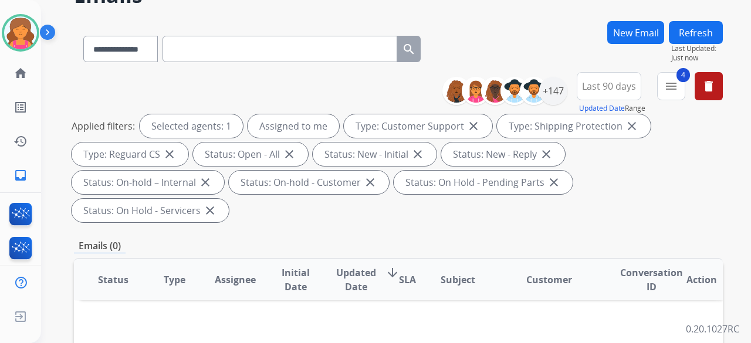
scroll to position [0, 0]
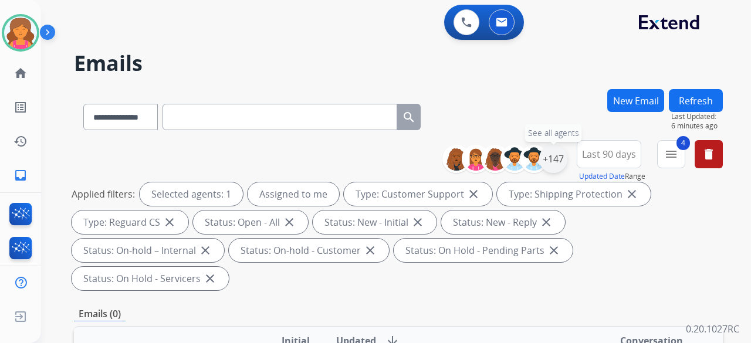
click at [559, 159] on div "+147" at bounding box center [553, 159] width 28 height 28
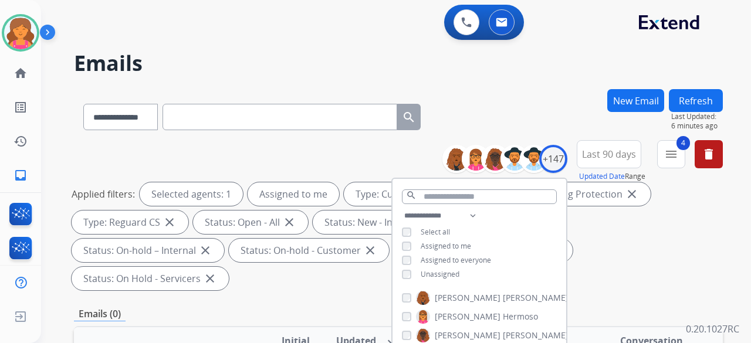
click at [408, 279] on div "**********" at bounding box center [480, 246] width 174 height 75
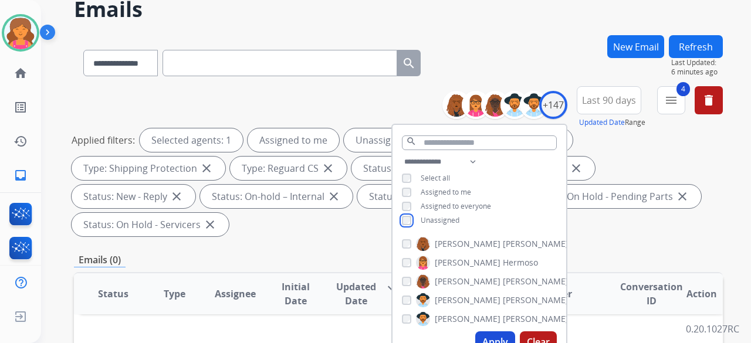
scroll to position [117, 0]
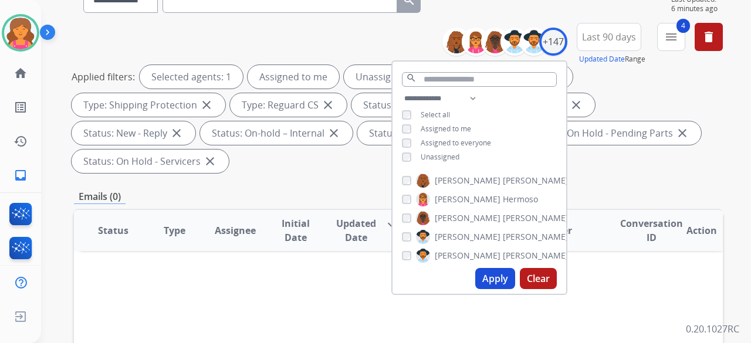
click at [483, 280] on button "Apply" at bounding box center [495, 278] width 40 height 21
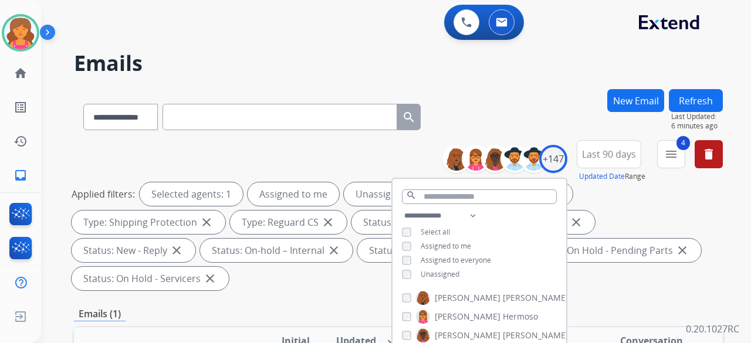
click at [338, 308] on div "Emails (1)" at bounding box center [398, 314] width 649 height 15
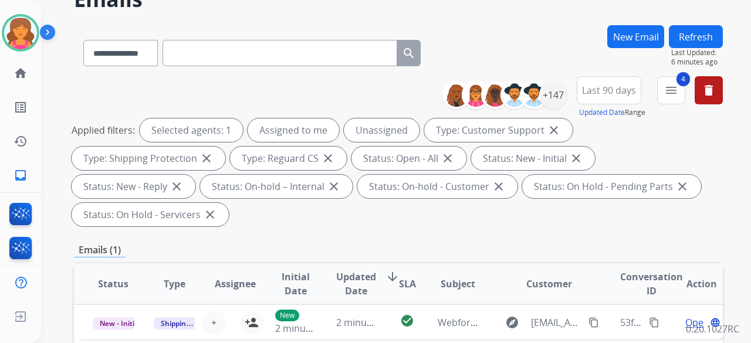
scroll to position [117, 0]
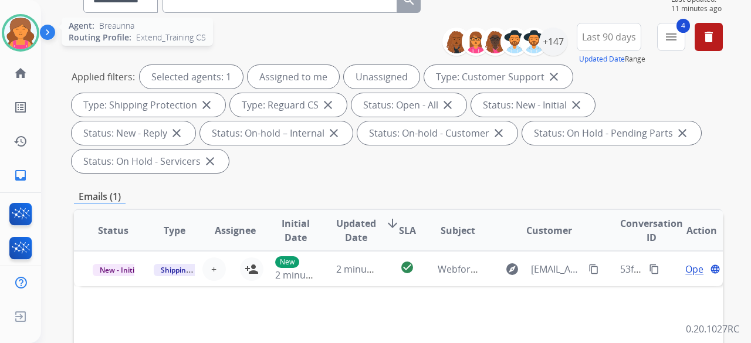
click at [23, 39] on img at bounding box center [20, 32] width 33 height 33
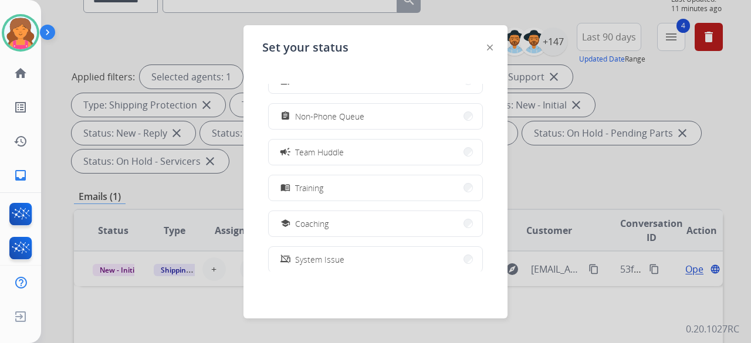
scroll to position [9, 0]
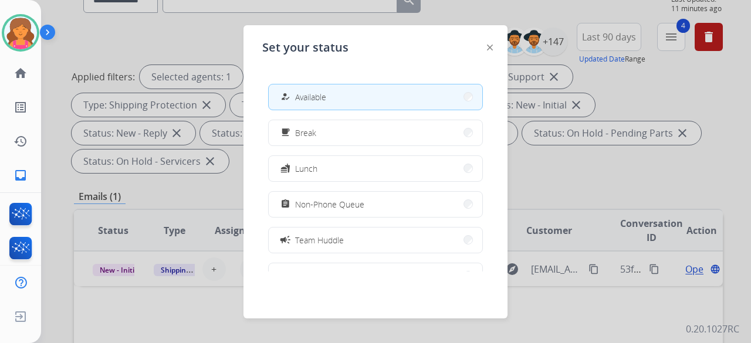
click at [328, 210] on span "Non-Phone Queue" at bounding box center [329, 204] width 69 height 12
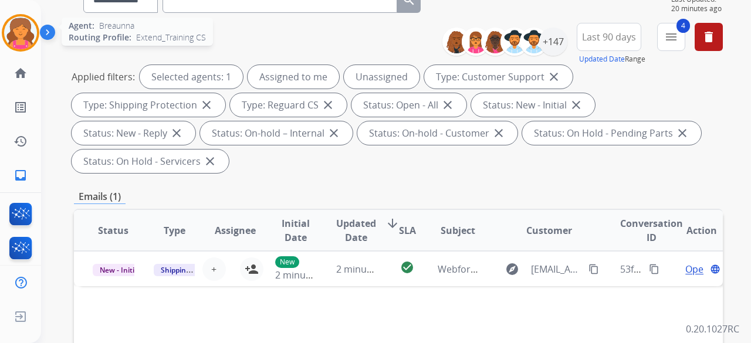
click at [23, 23] on img at bounding box center [20, 32] width 33 height 33
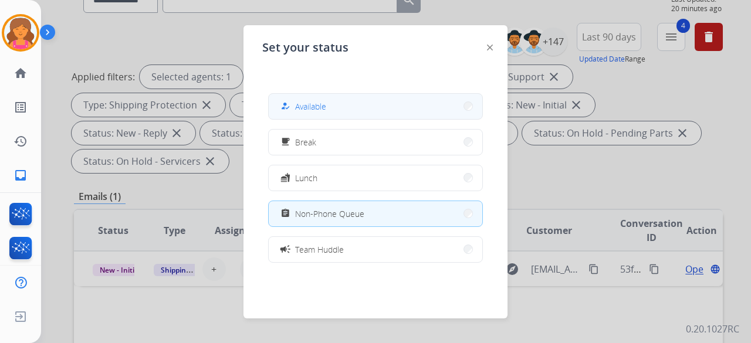
click at [334, 116] on button "how_to_reg Available" at bounding box center [376, 106] width 214 height 25
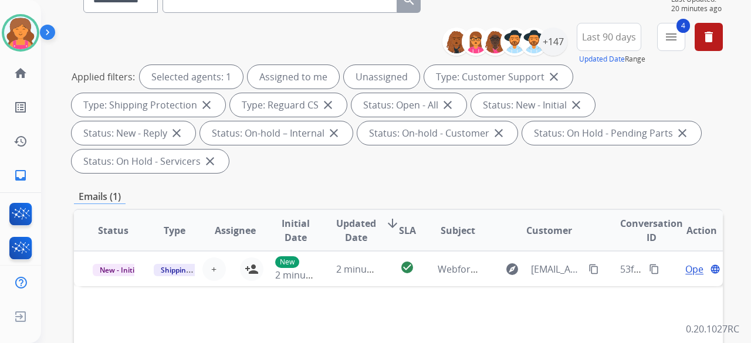
scroll to position [0, 0]
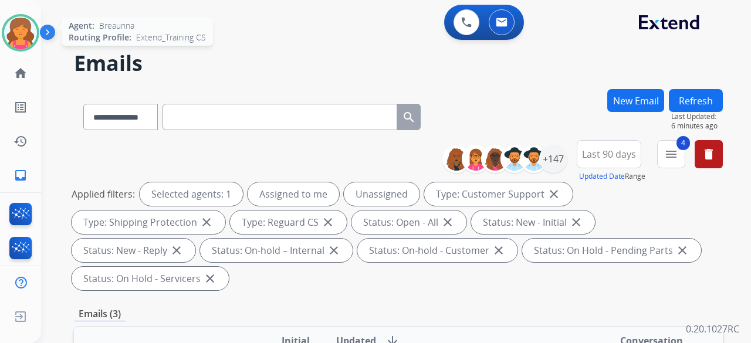
click at [2, 39] on div "Breaunna Available Edit Avatar Agent: Breaunna Routing Profile: Extend_Training…" at bounding box center [20, 33] width 41 height 38
click at [17, 36] on img at bounding box center [20, 32] width 33 height 33
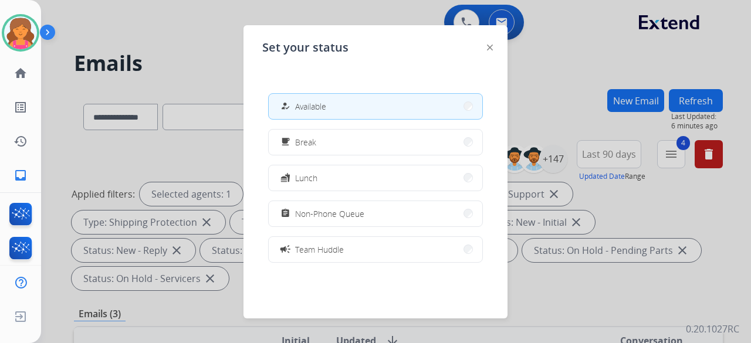
click at [130, 27] on div at bounding box center [375, 171] width 751 height 343
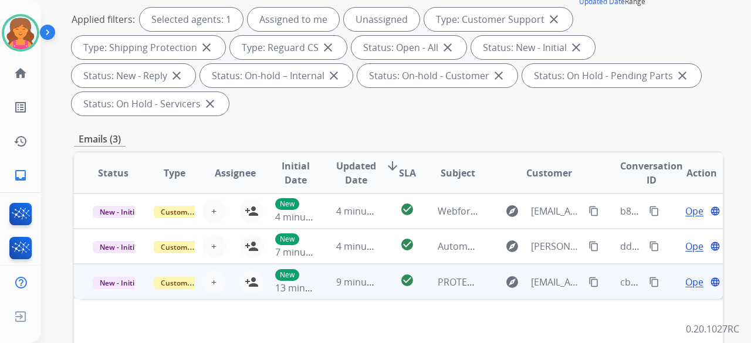
scroll to position [235, 0]
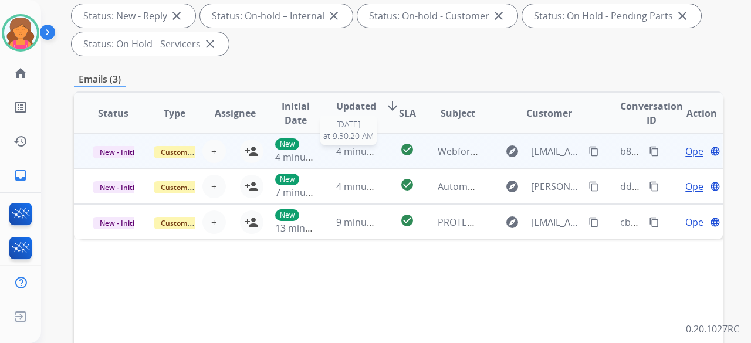
click at [373, 149] on span "4 minutes ago" at bounding box center [367, 151] width 63 height 13
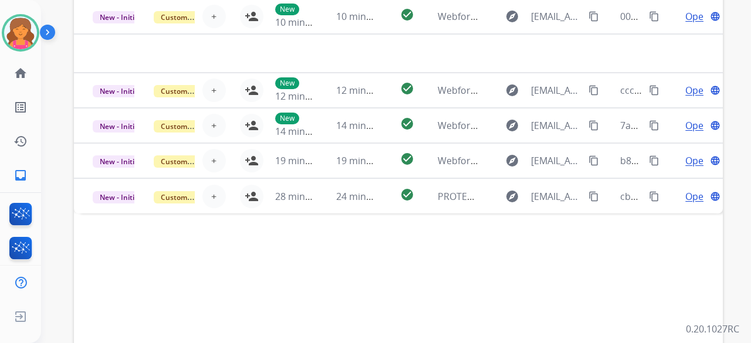
scroll to position [437, 0]
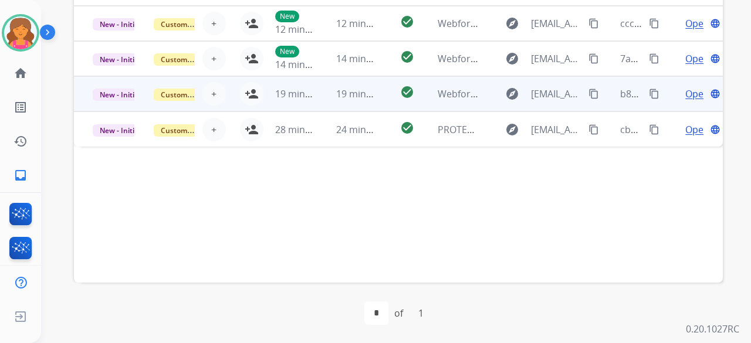
click at [387, 99] on td "check_circle" at bounding box center [398, 93] width 40 height 35
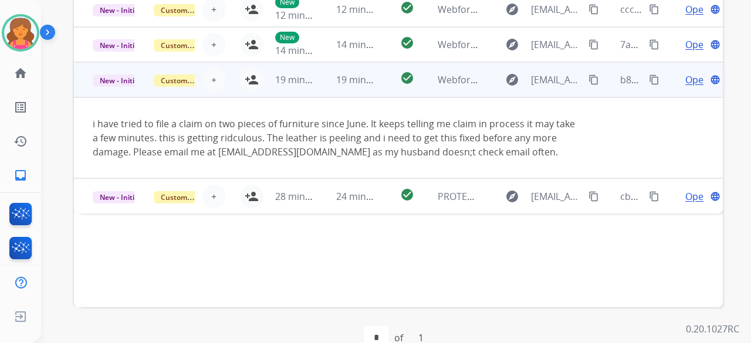
scroll to position [378, 0]
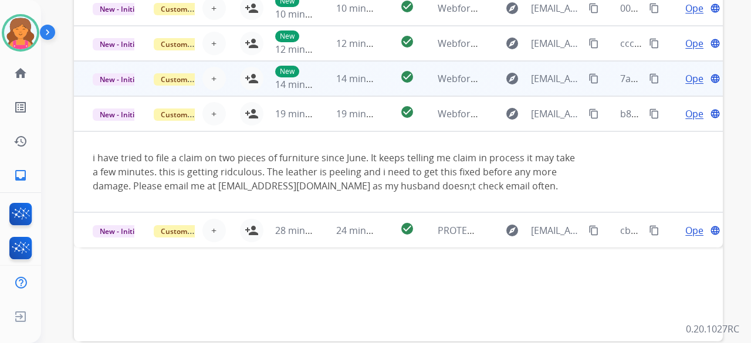
click at [366, 70] on td "14 minutes ago" at bounding box center [348, 78] width 61 height 35
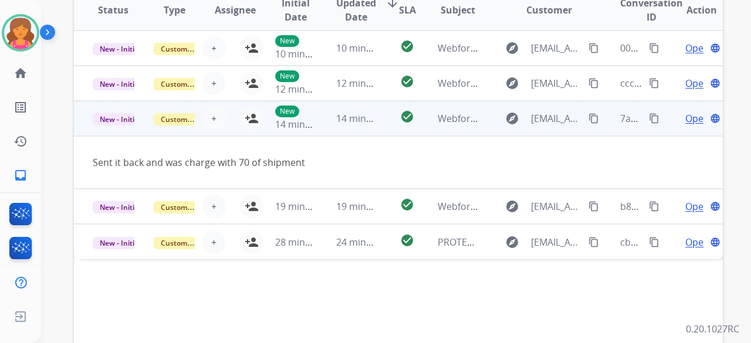
scroll to position [319, 0]
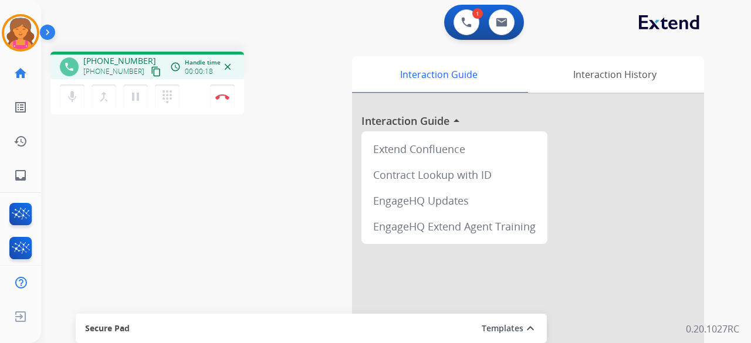
click at [131, 69] on span "+12127344380" at bounding box center [113, 71] width 61 height 9
click at [151, 73] on mat-icon "content_copy" at bounding box center [156, 71] width 11 height 11
click at [224, 100] on button "Disconnect" at bounding box center [222, 97] width 25 height 25
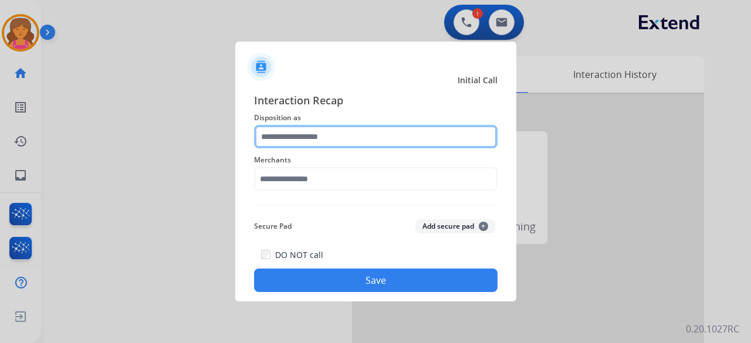
click at [334, 128] on input "text" at bounding box center [376, 136] width 244 height 23
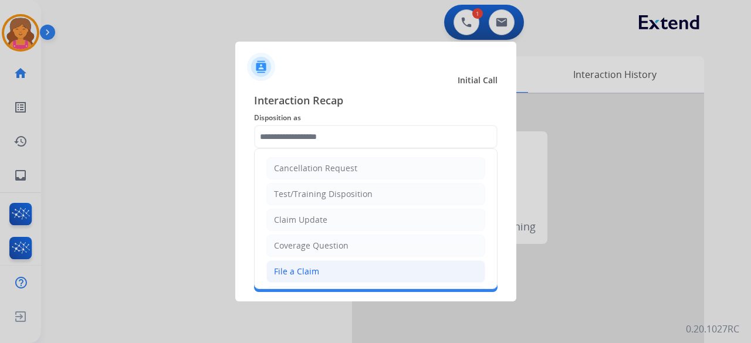
click at [305, 266] on div "File a Claim" at bounding box center [296, 272] width 45 height 12
type input "**********"
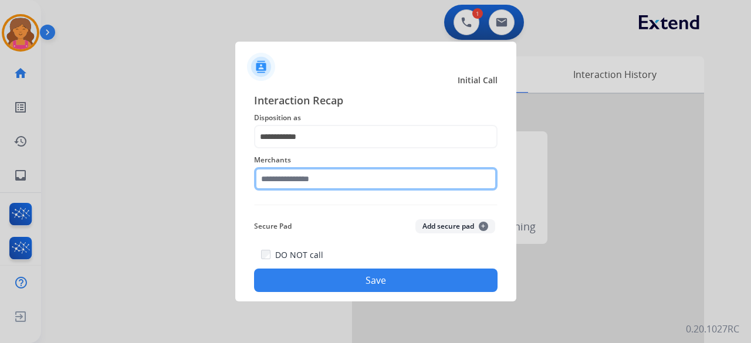
click at [300, 185] on input "text" at bounding box center [376, 178] width 244 height 23
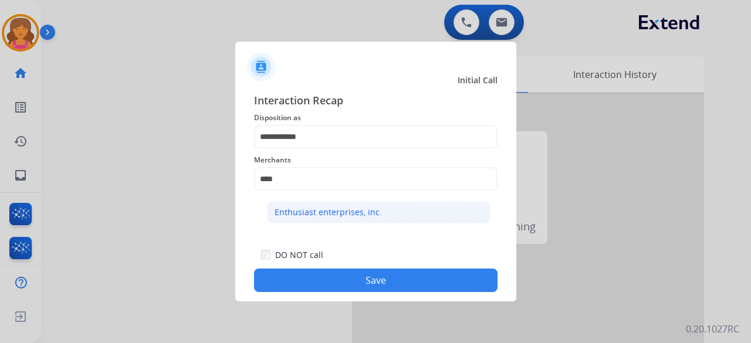
click at [290, 212] on div "Enthusiast enterprises, inc." at bounding box center [328, 213] width 107 height 12
type input "**********"
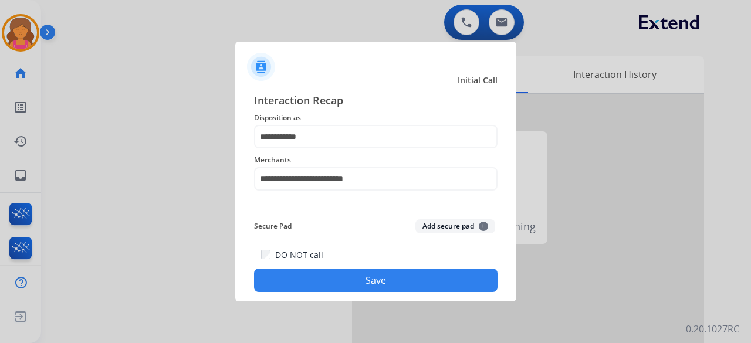
click at [303, 281] on button "Save" at bounding box center [376, 280] width 244 height 23
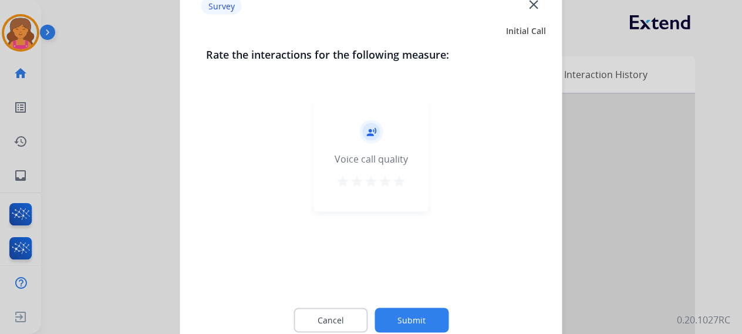
click at [398, 185] on mat-icon "star" at bounding box center [399, 181] width 14 height 14
click at [401, 319] on button "Submit" at bounding box center [411, 320] width 74 height 25
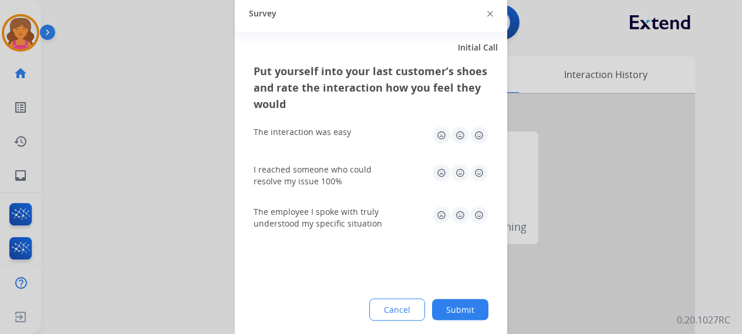
click at [475, 140] on img at bounding box center [479, 135] width 19 height 19
click at [481, 172] on img at bounding box center [479, 172] width 19 height 19
click at [481, 230] on div "The employee I spoke with truly understood my specific situation" at bounding box center [371, 217] width 235 height 42
click at [479, 221] on img at bounding box center [479, 214] width 19 height 19
click at [478, 285] on div "Put yourself into your last customer’s shoes and rate the interaction how you f…" at bounding box center [371, 200] width 272 height 277
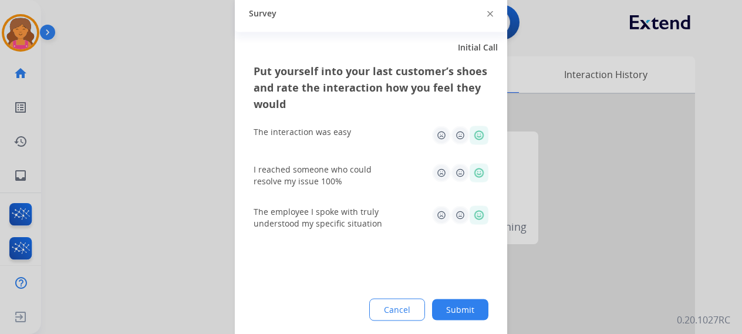
click at [480, 293] on div "Put yourself into your last customer’s shoes and rate the interaction how you f…" at bounding box center [371, 200] width 272 height 277
click at [470, 299] on button "Submit" at bounding box center [460, 309] width 56 height 21
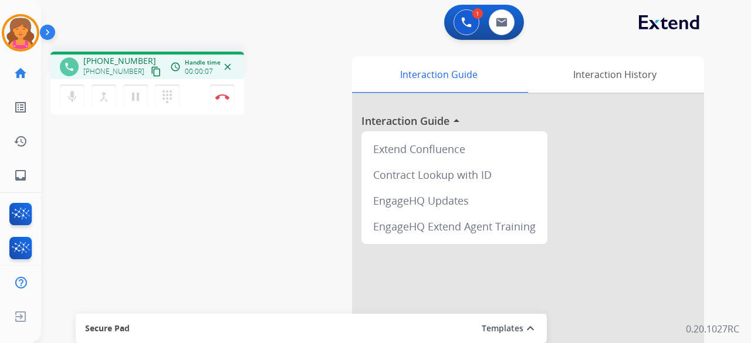
click at [151, 72] on mat-icon "content_copy" at bounding box center [156, 71] width 11 height 11
click at [220, 105] on button "Disconnect" at bounding box center [222, 97] width 25 height 25
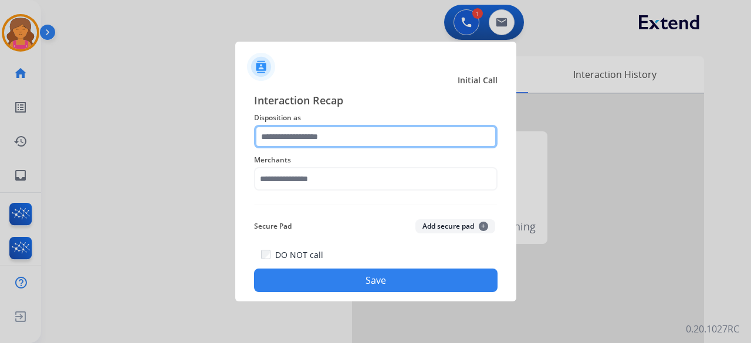
click at [293, 143] on input "text" at bounding box center [376, 136] width 244 height 23
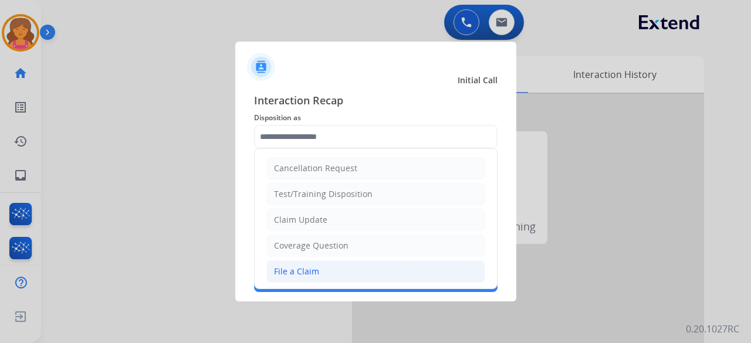
click at [305, 263] on li "File a Claim" at bounding box center [375, 272] width 219 height 22
type input "**********"
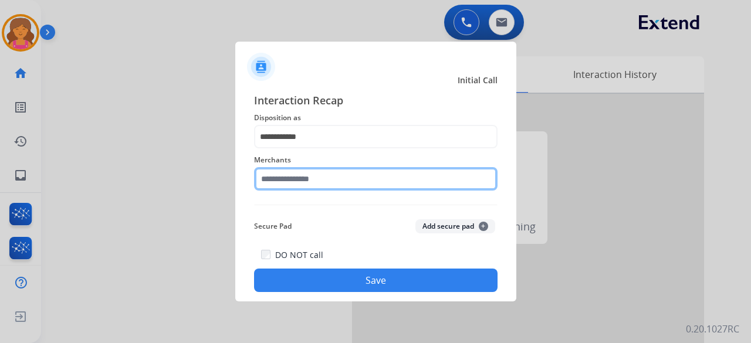
click at [305, 183] on input "text" at bounding box center [376, 178] width 244 height 23
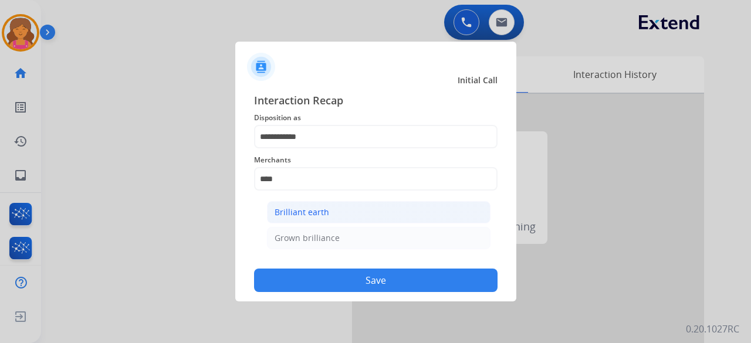
click at [321, 215] on div "Brilliant earth" at bounding box center [302, 213] width 55 height 12
type input "**********"
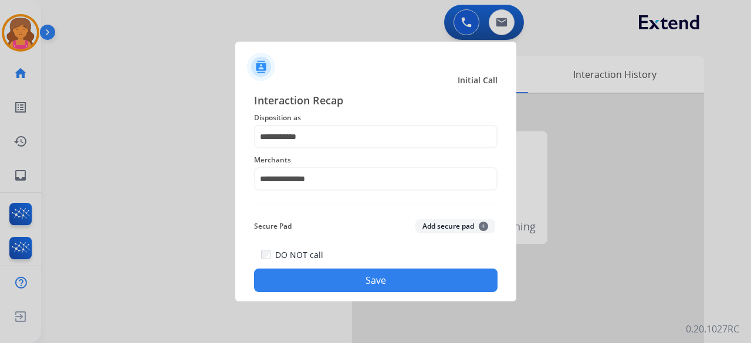
click at [332, 277] on button "Save" at bounding box center [376, 280] width 244 height 23
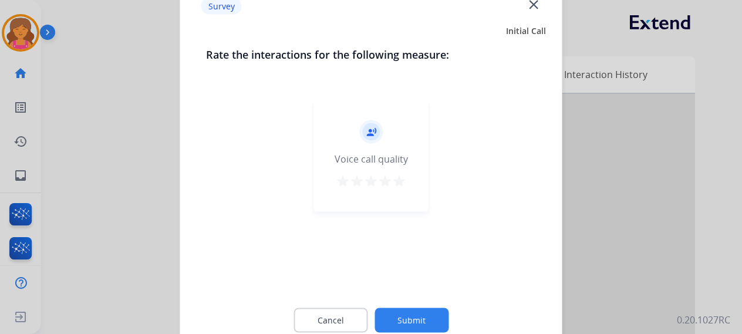
click at [398, 184] on mat-icon "star" at bounding box center [399, 181] width 14 height 14
click at [398, 316] on button "Submit" at bounding box center [411, 320] width 74 height 25
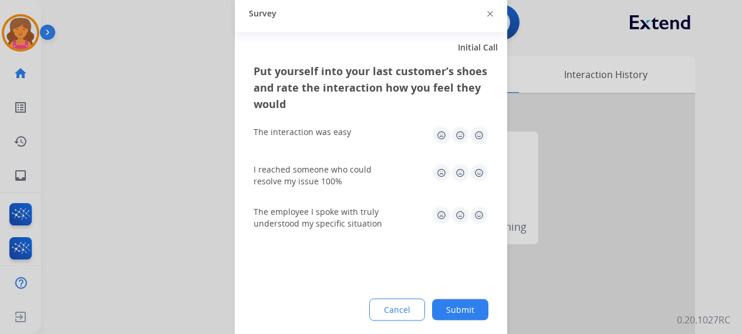
click at [472, 137] on img at bounding box center [479, 135] width 19 height 19
click at [476, 174] on img at bounding box center [479, 172] width 19 height 19
click at [479, 216] on img at bounding box center [479, 214] width 19 height 19
click at [451, 309] on button "Submit" at bounding box center [460, 309] width 56 height 21
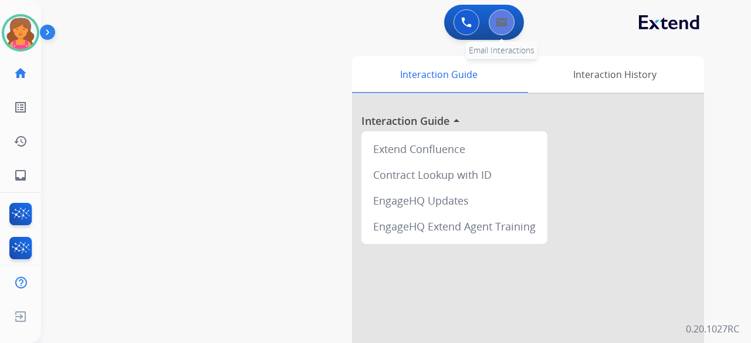
click at [493, 25] on button at bounding box center [502, 22] width 26 height 26
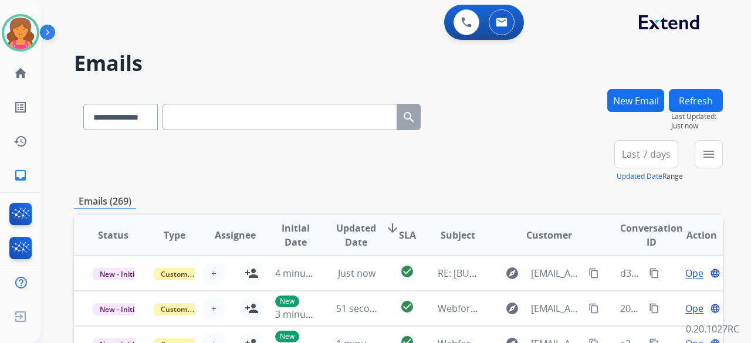
click at [645, 161] on button "Last 7 days" at bounding box center [647, 154] width 64 height 28
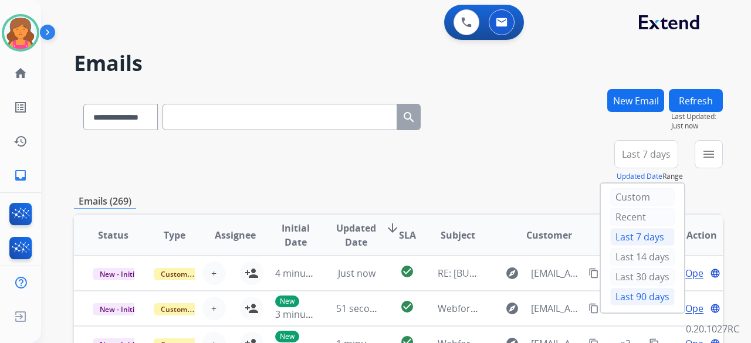
click at [615, 291] on div "Last 90 days" at bounding box center [642, 297] width 65 height 18
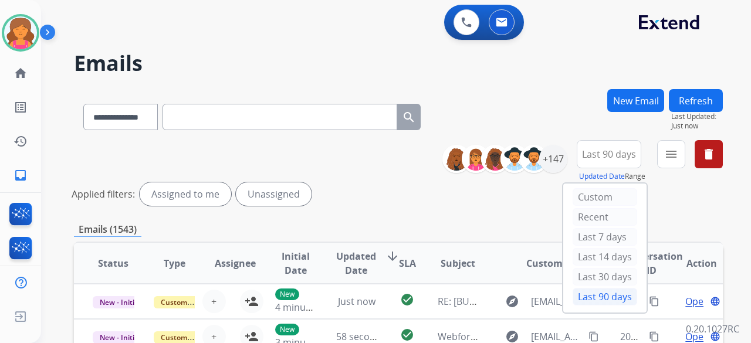
click at [661, 154] on button "menu" at bounding box center [671, 154] width 28 height 28
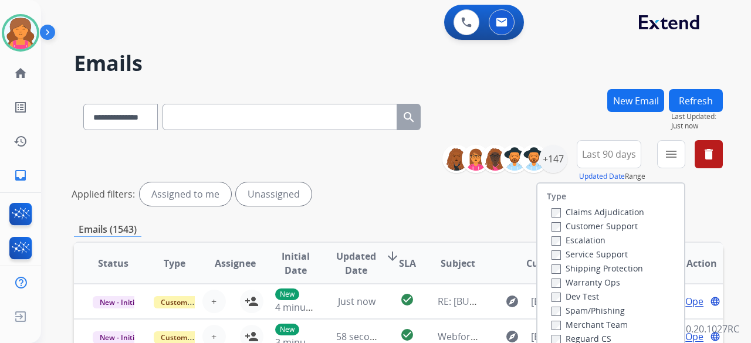
click at [605, 229] on label "Customer Support" at bounding box center [595, 226] width 86 height 11
click at [599, 268] on label "Shipping Protection" at bounding box center [598, 268] width 92 height 11
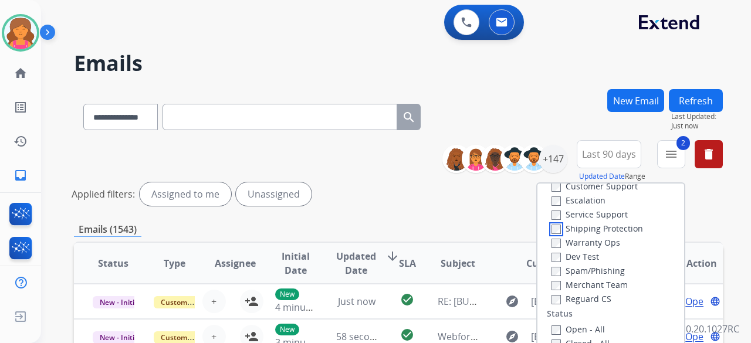
scroll to position [59, 0]
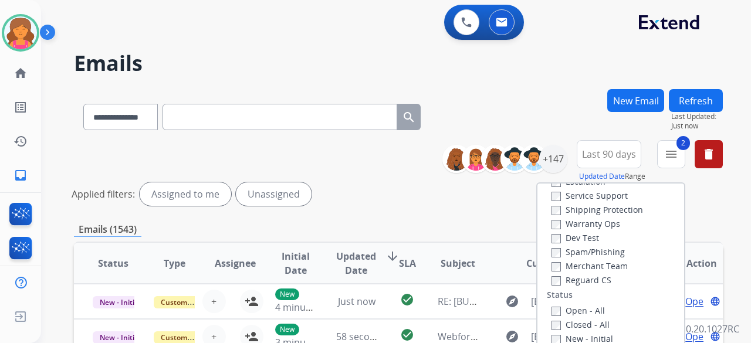
click at [583, 278] on label "Reguard CS" at bounding box center [582, 280] width 60 height 11
click at [552, 303] on div "Open - All" at bounding box center [613, 310] width 123 height 14
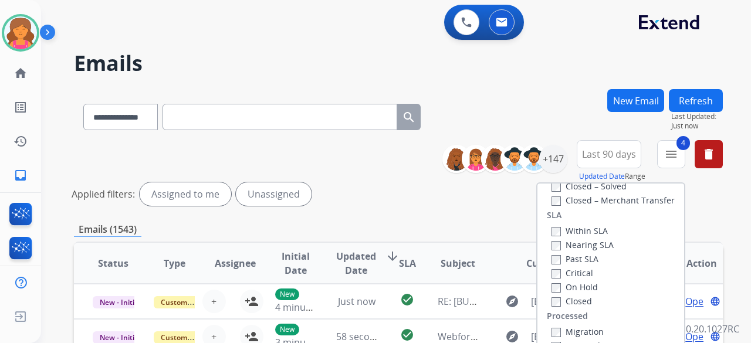
scroll to position [176, 0]
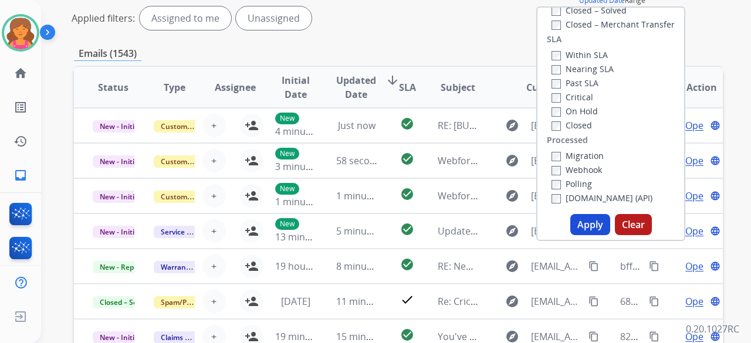
click at [589, 233] on button "Apply" at bounding box center [591, 224] width 40 height 21
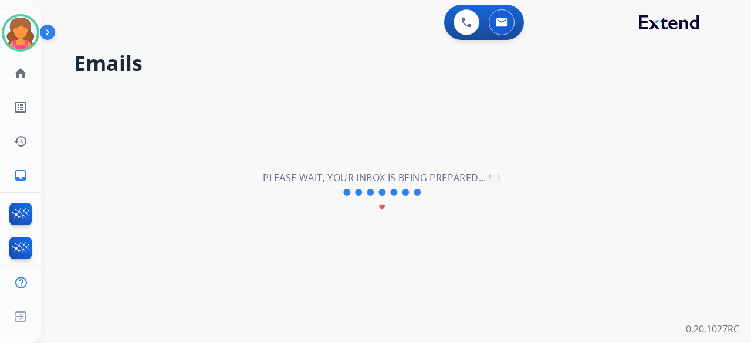
scroll to position [0, 0]
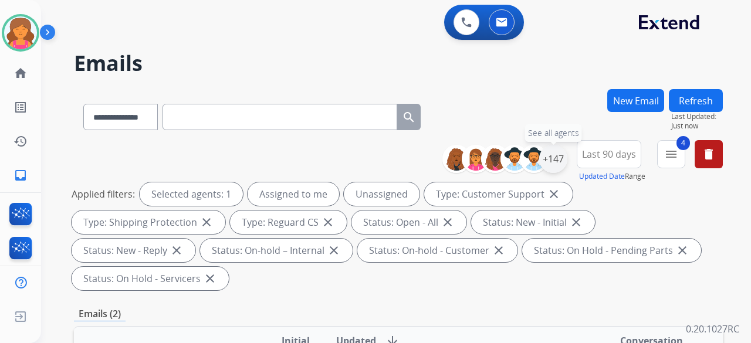
click at [552, 161] on div "+147" at bounding box center [553, 159] width 28 height 28
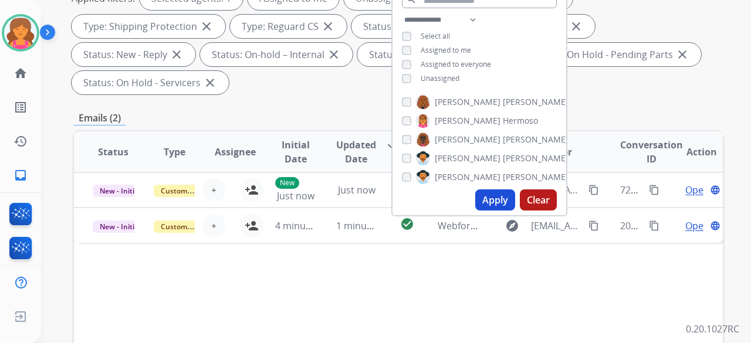
scroll to position [235, 0]
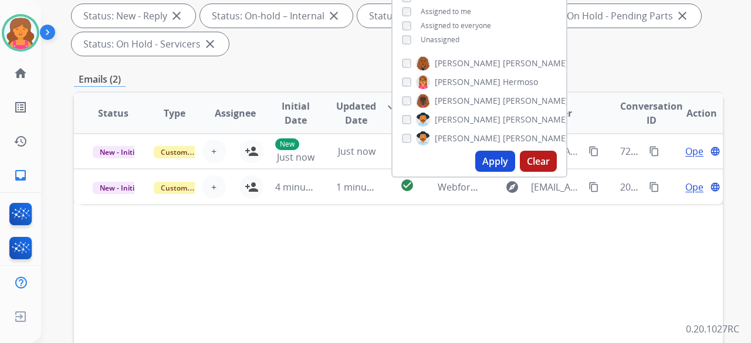
click at [492, 164] on button "Apply" at bounding box center [495, 161] width 40 height 21
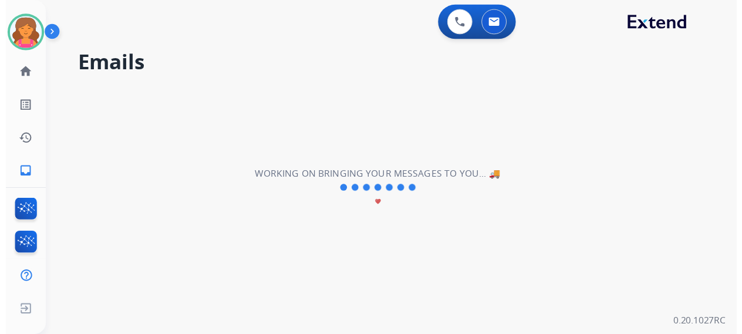
scroll to position [0, 0]
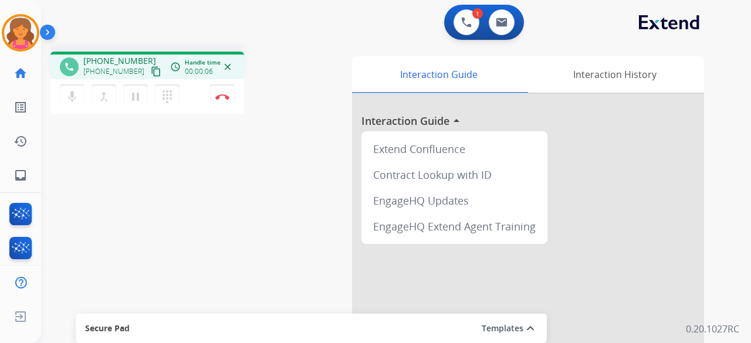
click at [151, 70] on mat-icon "content_copy" at bounding box center [156, 71] width 11 height 11
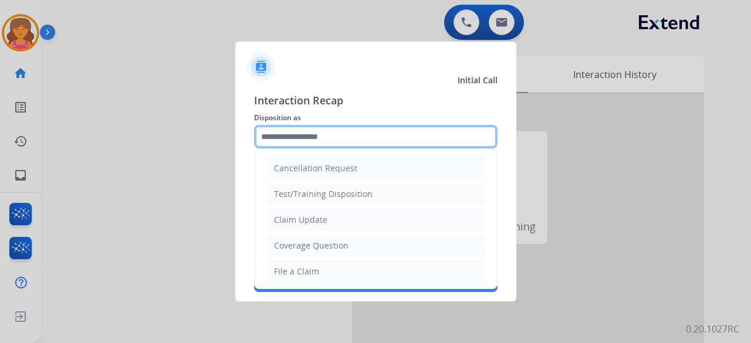
click at [317, 131] on input "text" at bounding box center [376, 136] width 244 height 23
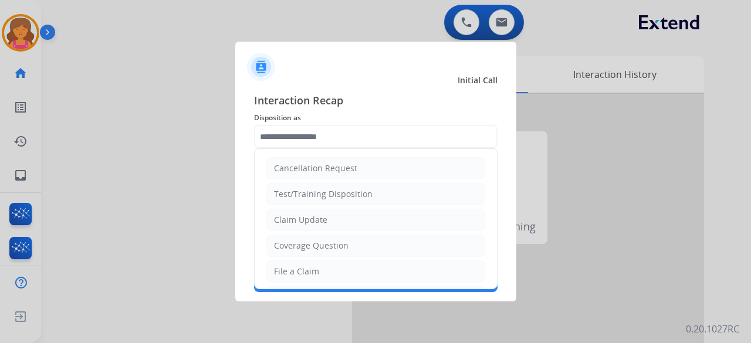
drag, startPoint x: 302, startPoint y: 218, endPoint x: 310, endPoint y: 215, distance: 8.4
click at [303, 219] on div "Claim Update" at bounding box center [300, 220] width 53 height 12
type input "**********"
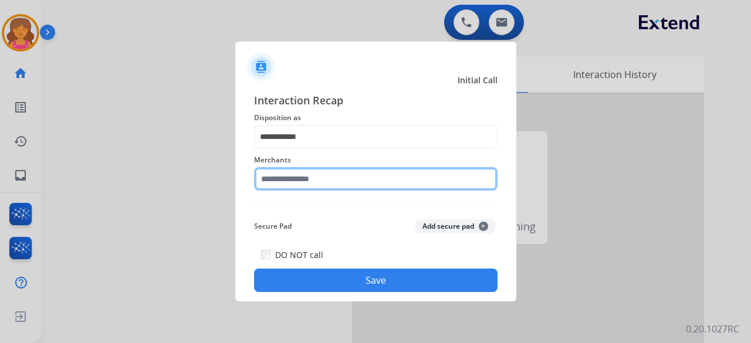
click at [320, 181] on input "text" at bounding box center [376, 178] width 244 height 23
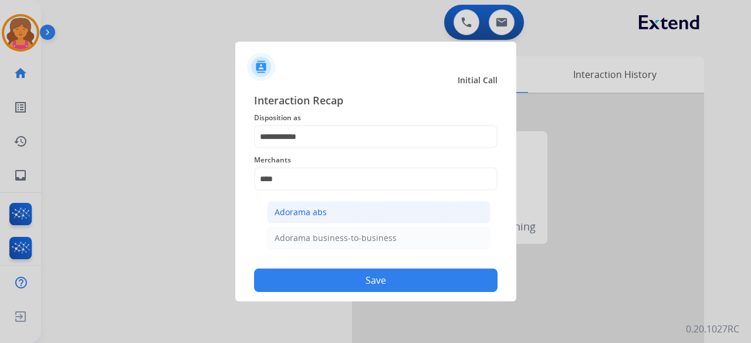
click at [460, 204] on li "Adorama abs" at bounding box center [379, 212] width 224 height 22
type input "**********"
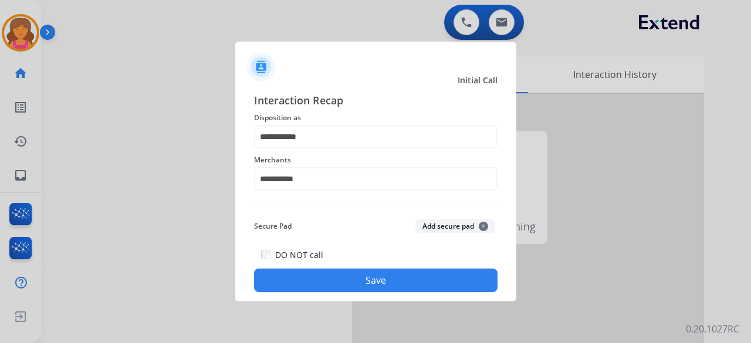
click at [443, 287] on button "Save" at bounding box center [376, 280] width 244 height 23
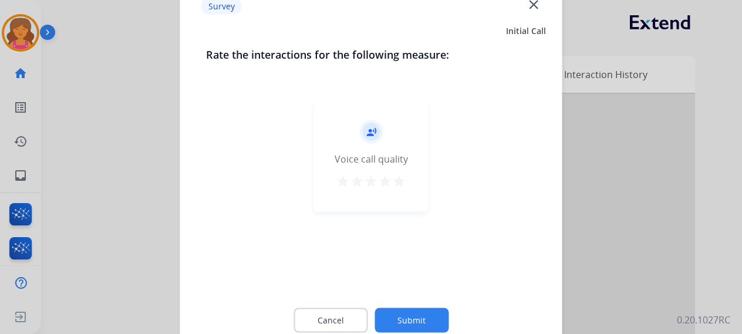
click at [404, 180] on mat-icon "star" at bounding box center [399, 181] width 14 height 14
click at [398, 323] on button "Submit" at bounding box center [411, 320] width 74 height 25
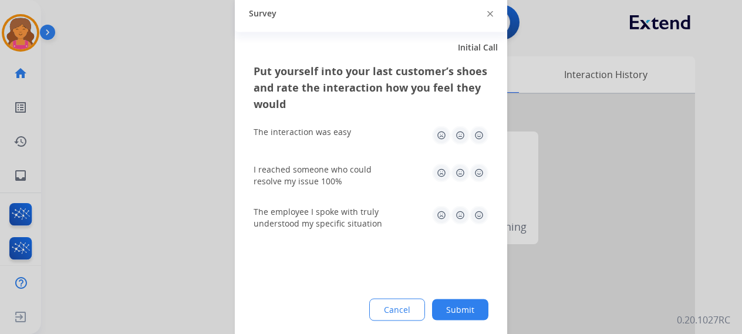
click at [481, 133] on img at bounding box center [479, 135] width 19 height 19
click at [475, 165] on img at bounding box center [479, 172] width 19 height 19
click at [485, 222] on img at bounding box center [479, 214] width 19 height 19
click at [444, 305] on button "Submit" at bounding box center [460, 309] width 56 height 21
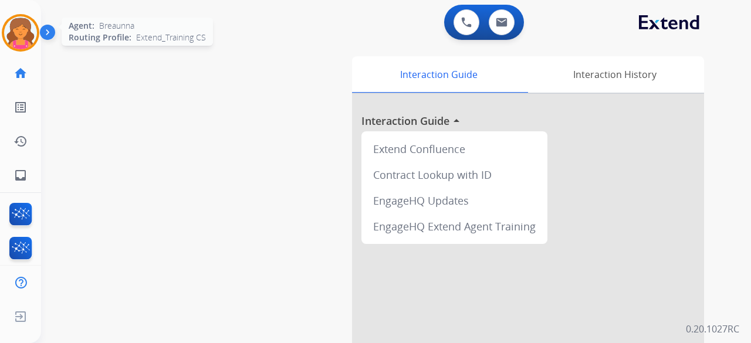
drag, startPoint x: 40, startPoint y: 45, endPoint x: 18, endPoint y: 37, distance: 23.6
click at [36, 43] on div "Breaunna AfterCallWork Edit Avatar Agent: Breaunna Routing Profile: Extend_Trai…" at bounding box center [20, 171] width 41 height 343
click at [18, 37] on img at bounding box center [20, 32] width 33 height 33
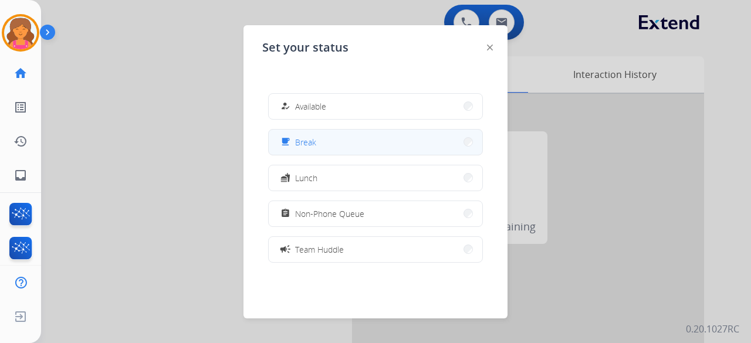
click at [322, 146] on button "free_breakfast Break" at bounding box center [376, 142] width 214 height 25
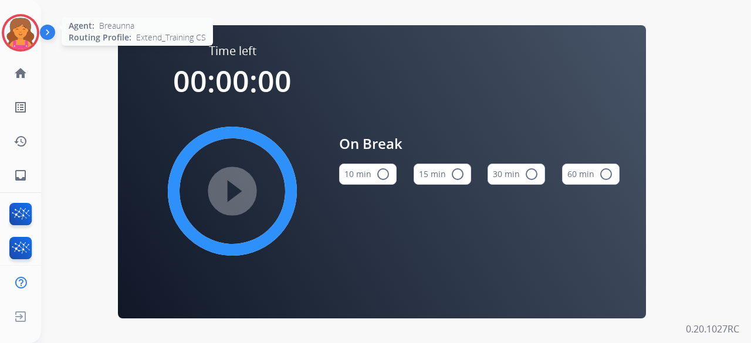
click at [16, 38] on img at bounding box center [20, 32] width 33 height 33
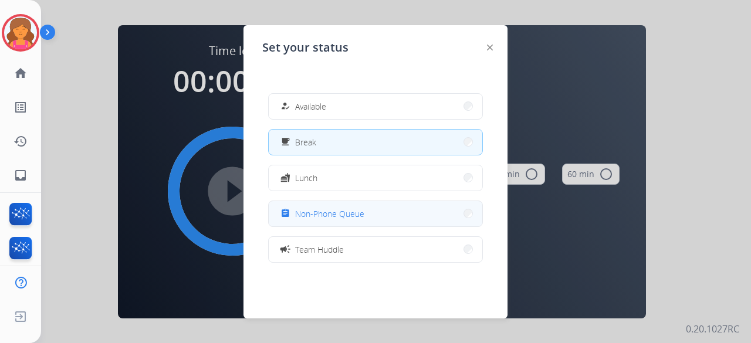
click at [320, 206] on button "assignment Non-Phone Queue" at bounding box center [376, 213] width 214 height 25
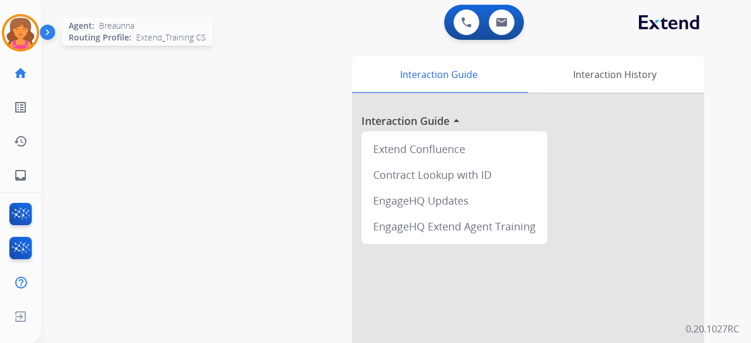
click at [28, 32] on img at bounding box center [20, 32] width 33 height 33
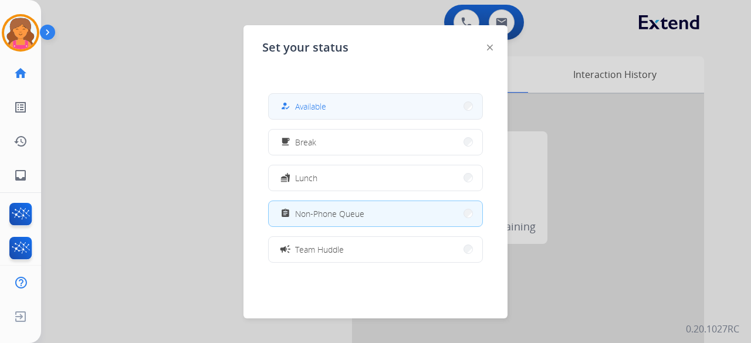
click at [304, 110] on span "Available" at bounding box center [310, 106] width 31 height 12
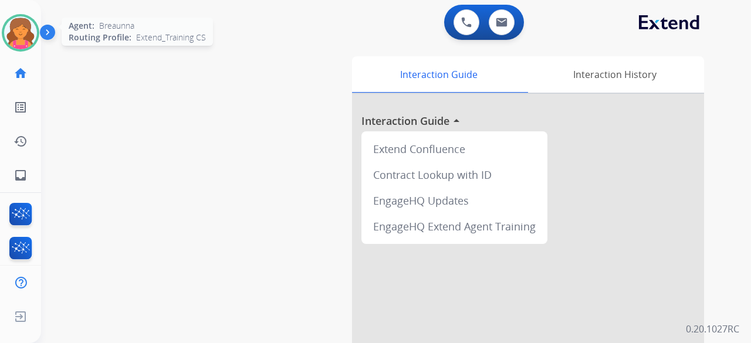
click at [26, 34] on img at bounding box center [20, 32] width 33 height 33
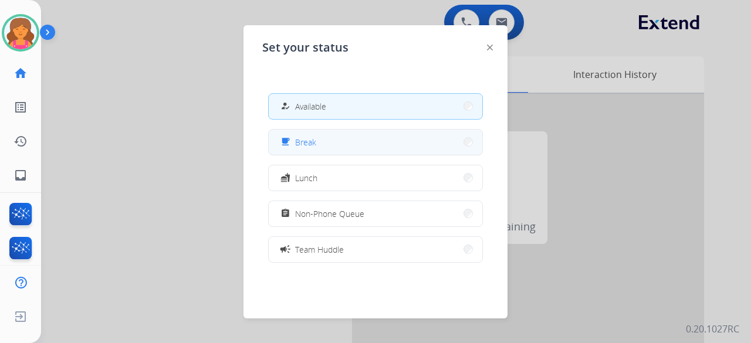
click at [322, 139] on button "free_breakfast Break" at bounding box center [376, 142] width 214 height 25
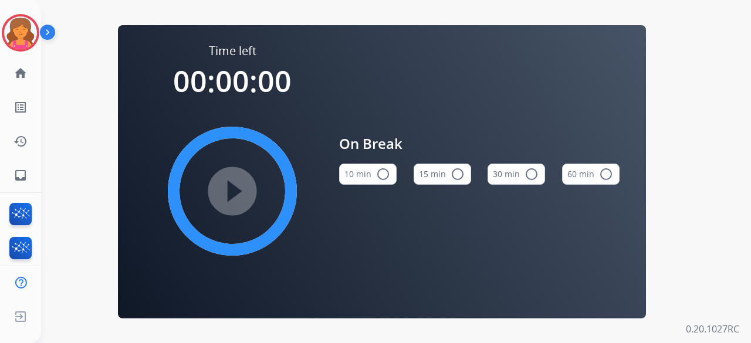
click at [451, 177] on mat-icon "radio_button_unchecked" at bounding box center [458, 174] width 14 height 14
click at [239, 191] on mat-icon "play_circle_filled" at bounding box center [232, 191] width 14 height 14
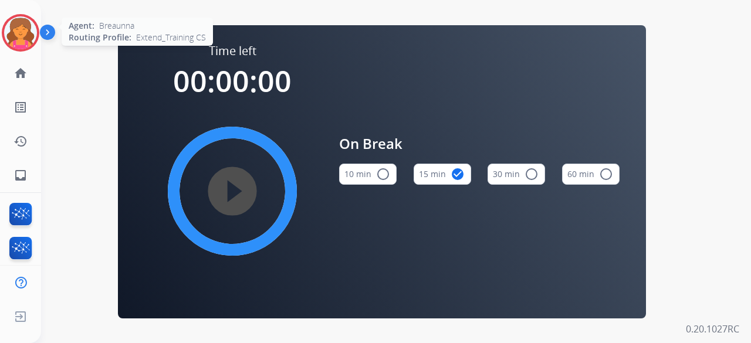
drag, startPoint x: 83, startPoint y: 54, endPoint x: 29, endPoint y: 35, distance: 56.6
click at [83, 54] on div "Time left 00:00:00 play_circle_filled On Break 10 min radio_button_unchecked 15…" at bounding box center [382, 171] width 682 height 343
click at [15, 32] on img at bounding box center [20, 32] width 33 height 33
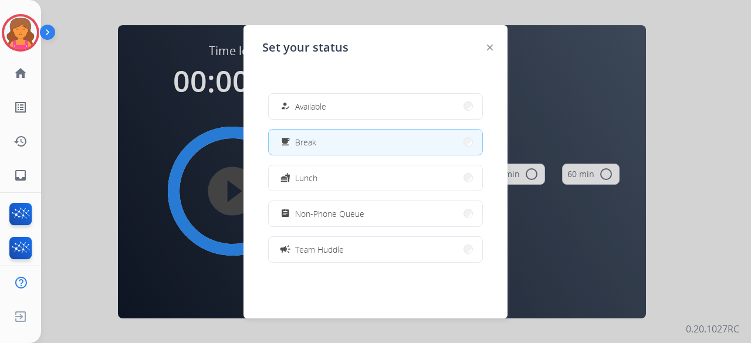
click at [405, 134] on button "free_breakfast Break" at bounding box center [376, 142] width 214 height 25
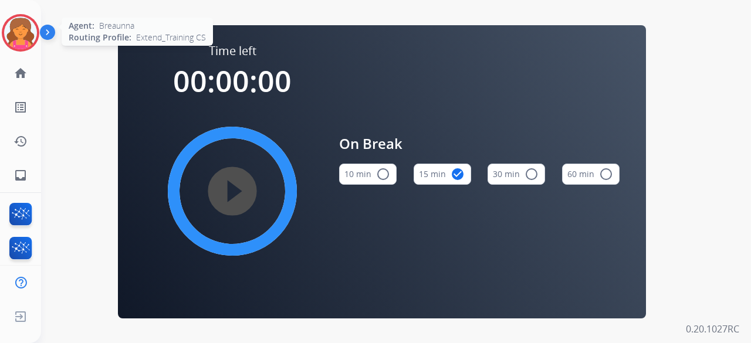
click at [29, 36] on img at bounding box center [20, 32] width 33 height 33
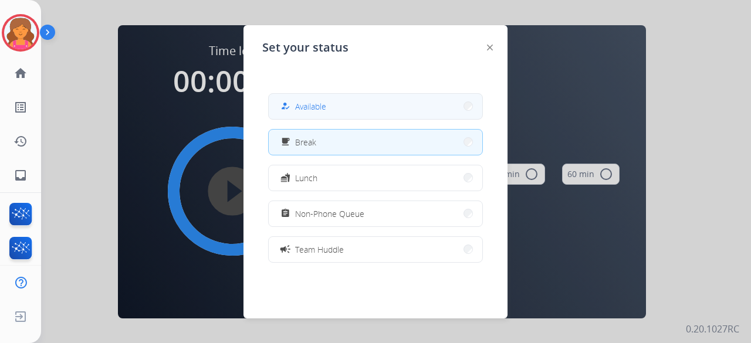
click at [430, 112] on button "how_to_reg Available" at bounding box center [376, 106] width 214 height 25
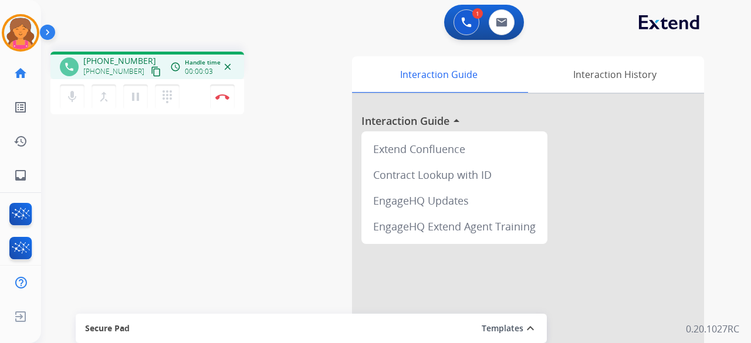
click at [151, 70] on mat-icon "content_copy" at bounding box center [156, 71] width 11 height 11
click at [151, 67] on mat-icon "content_copy" at bounding box center [156, 71] width 11 height 11
click at [131, 97] on mat-icon "pause" at bounding box center [136, 97] width 14 height 14
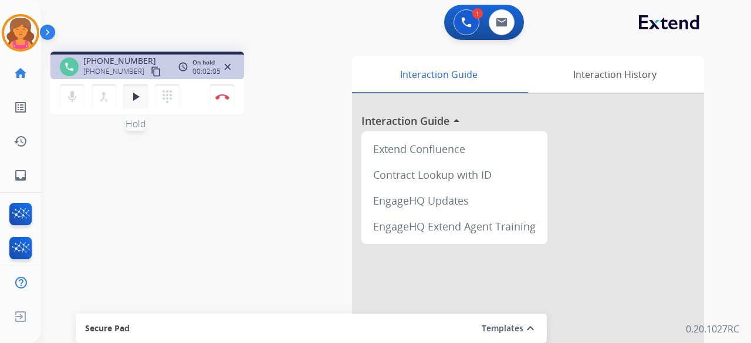
click at [140, 96] on mat-icon "play_arrow" at bounding box center [136, 97] width 14 height 14
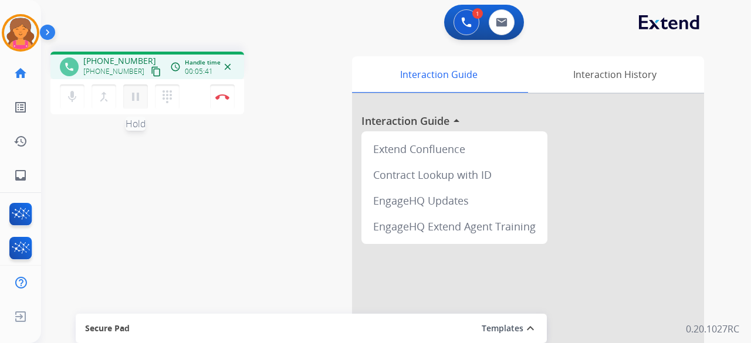
click at [130, 96] on mat-icon "pause" at bounding box center [136, 97] width 14 height 14
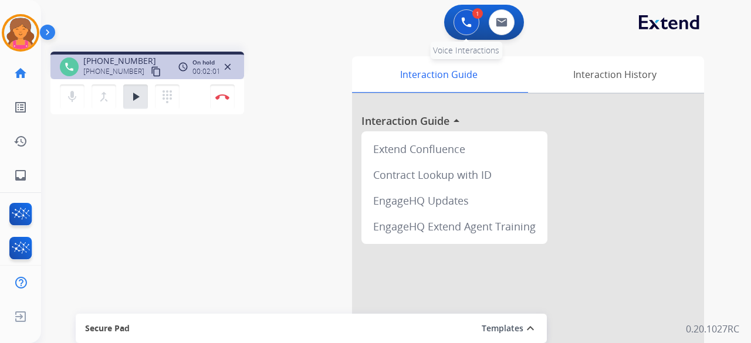
click at [471, 21] on img at bounding box center [466, 22] width 11 height 11
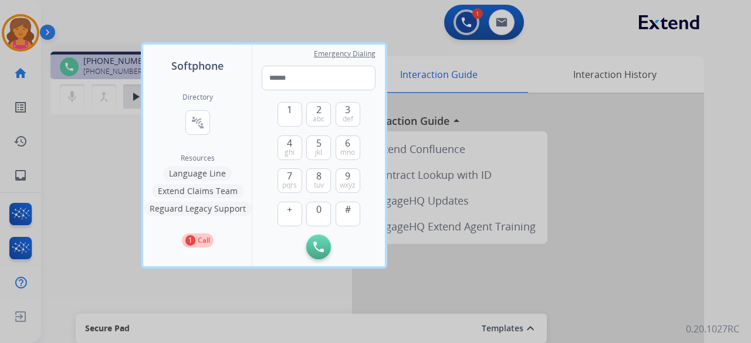
click at [197, 99] on h2 "Directory" at bounding box center [198, 97] width 31 height 9
click at [193, 123] on mat-icon "connect_without_contact" at bounding box center [198, 123] width 14 height 14
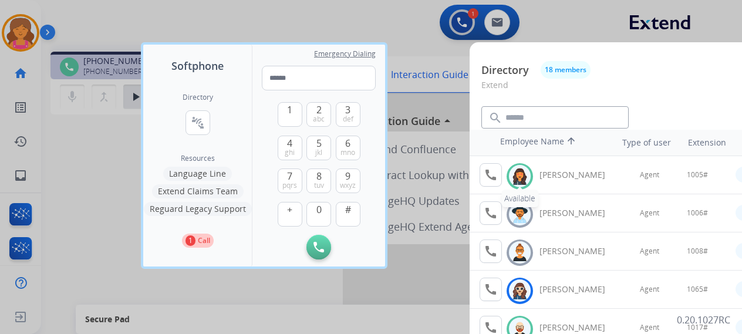
click at [523, 170] on img at bounding box center [519, 176] width 17 height 18
click at [498, 171] on button "call Agent Available." at bounding box center [491, 174] width 22 height 23
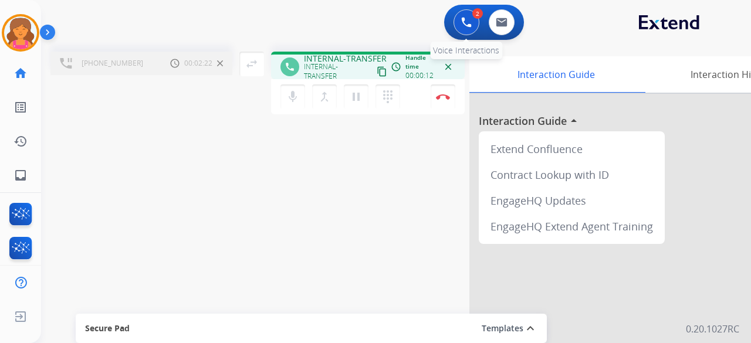
click at [455, 23] on button at bounding box center [467, 22] width 26 height 26
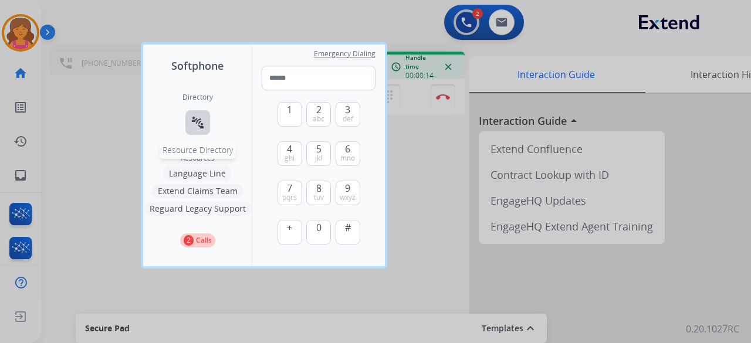
click at [192, 113] on button "connect_without_contact Resource Directory" at bounding box center [197, 122] width 25 height 25
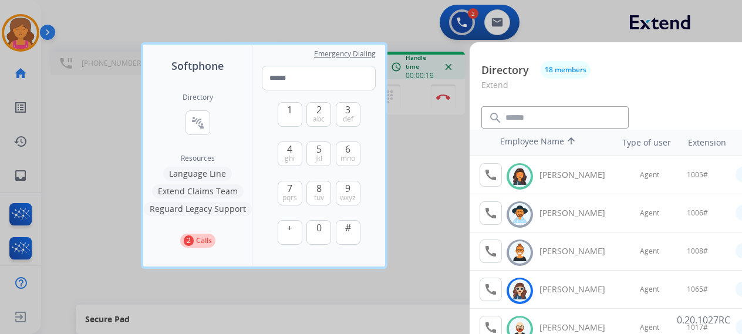
click at [400, 221] on div at bounding box center [371, 167] width 742 height 334
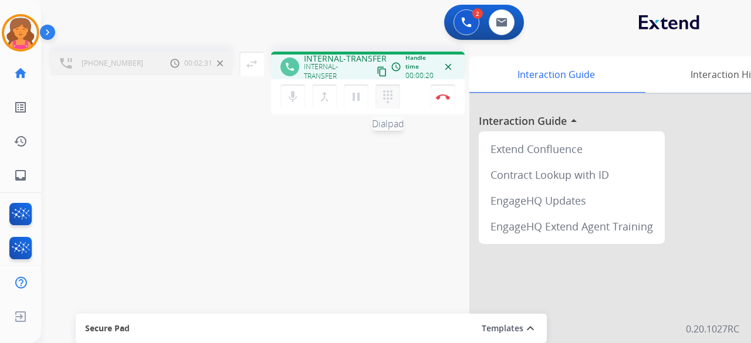
click at [386, 99] on mat-icon "dialpad" at bounding box center [388, 97] width 14 height 14
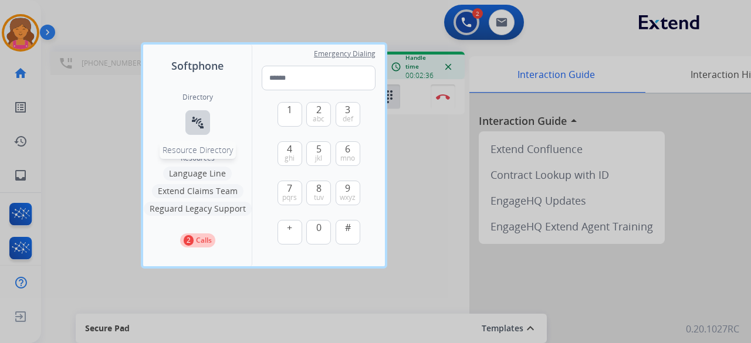
click at [193, 117] on mat-icon "connect_without_contact" at bounding box center [198, 123] width 14 height 14
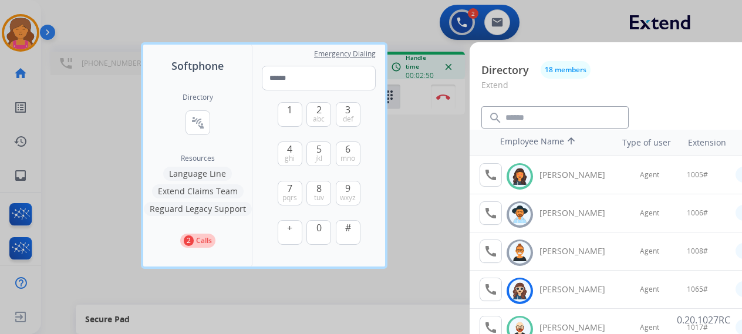
click at [398, 239] on div at bounding box center [371, 167] width 742 height 334
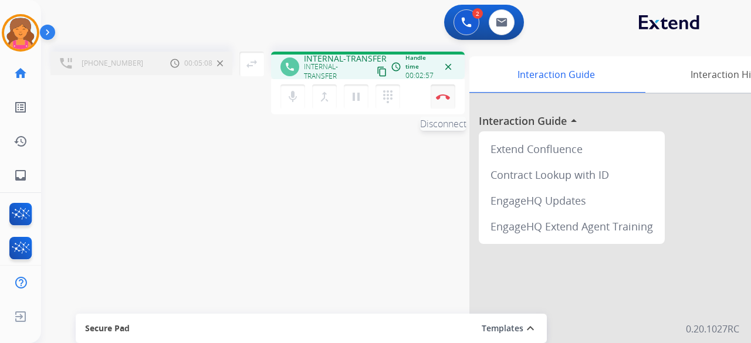
click at [438, 96] on img at bounding box center [443, 97] width 14 height 6
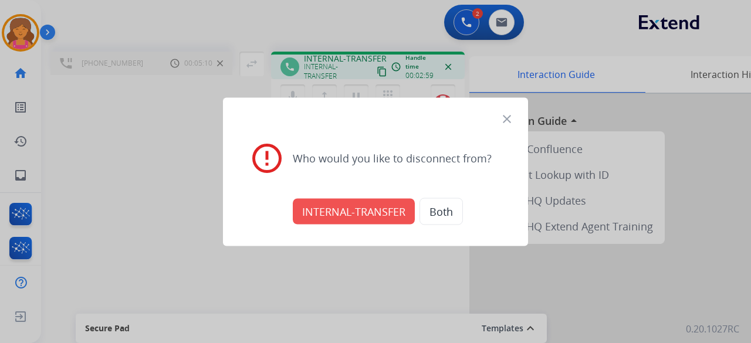
click at [380, 204] on button "INTERNAL-TRANSFER" at bounding box center [354, 211] width 122 height 26
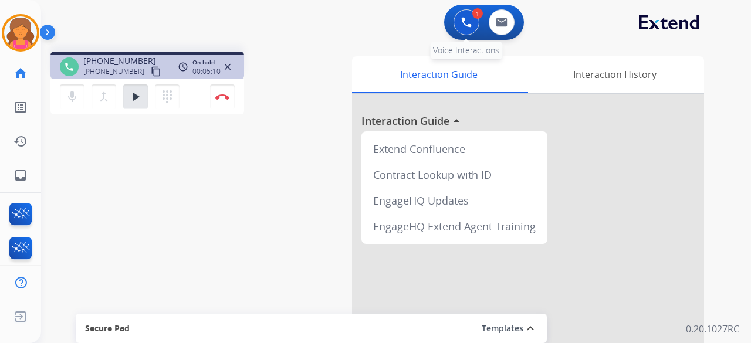
click at [460, 25] on button at bounding box center [467, 22] width 26 height 26
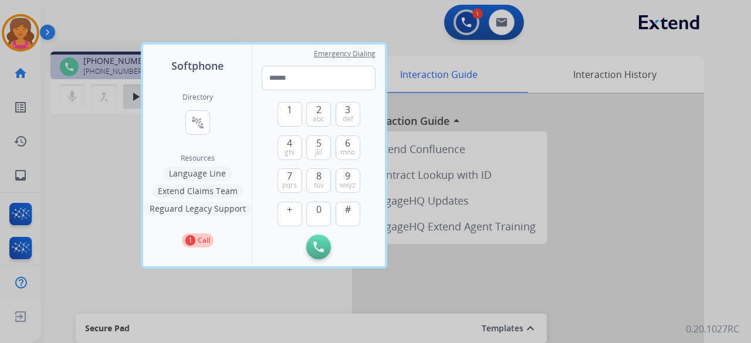
click at [178, 126] on div "Directory connect_without_contact Resource Directory Resources Language Line Ex…" at bounding box center [197, 170] width 109 height 193
click at [203, 124] on mat-icon "connect_without_contact" at bounding box center [198, 123] width 14 height 14
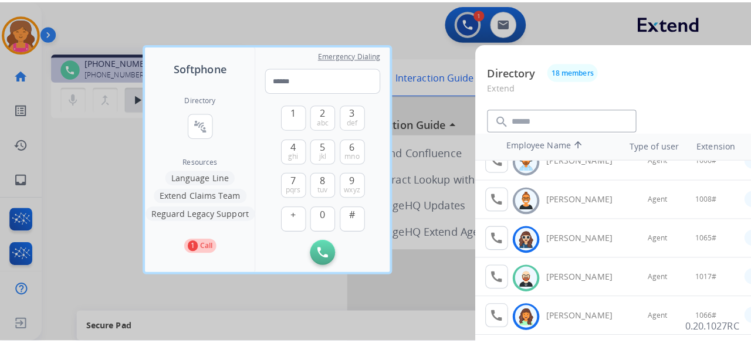
scroll to position [176, 0]
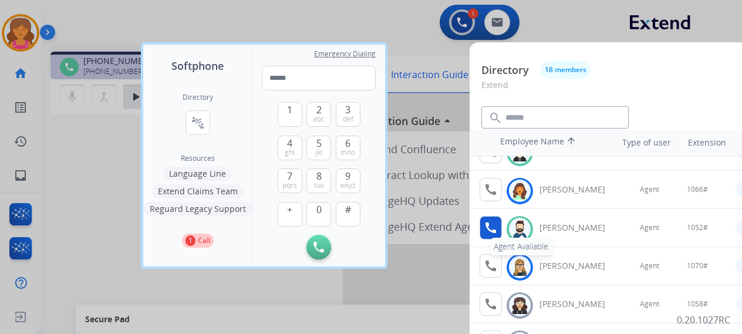
click at [494, 226] on mat-icon "call" at bounding box center [491, 228] width 14 height 14
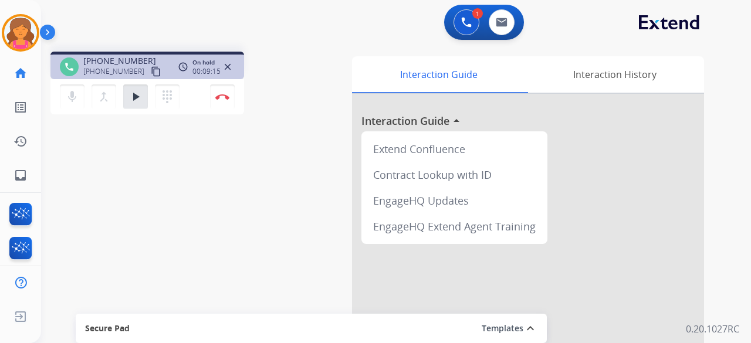
click at [444, 96] on div at bounding box center [528, 313] width 352 height 438
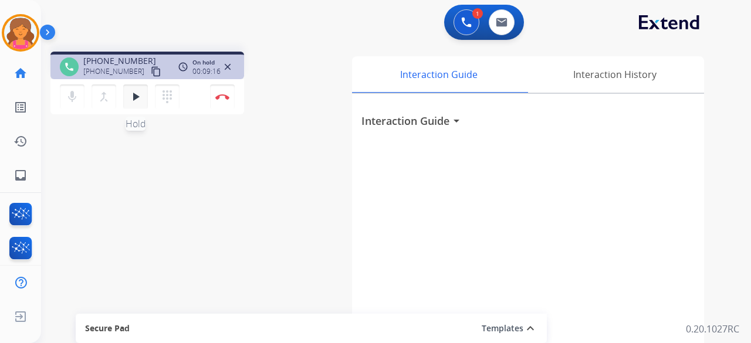
click at [133, 98] on mat-icon "play_arrow" at bounding box center [136, 97] width 14 height 14
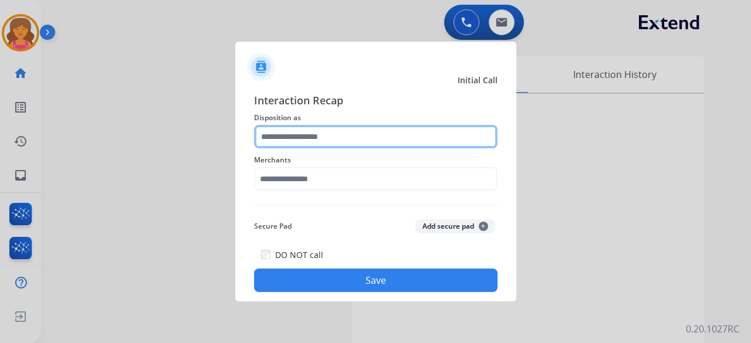
drag, startPoint x: 293, startPoint y: 127, endPoint x: 293, endPoint y: 137, distance: 9.4
click at [293, 137] on input "text" at bounding box center [376, 136] width 244 height 23
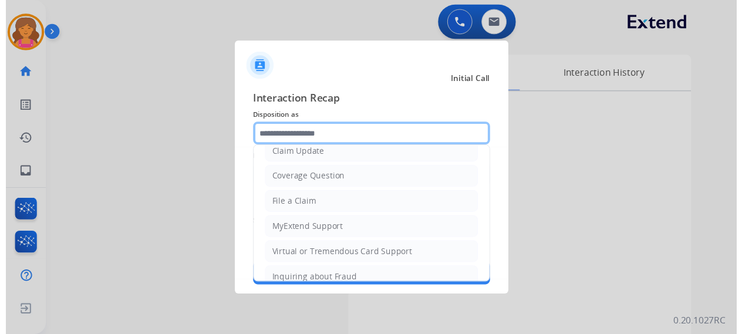
scroll to position [0, 0]
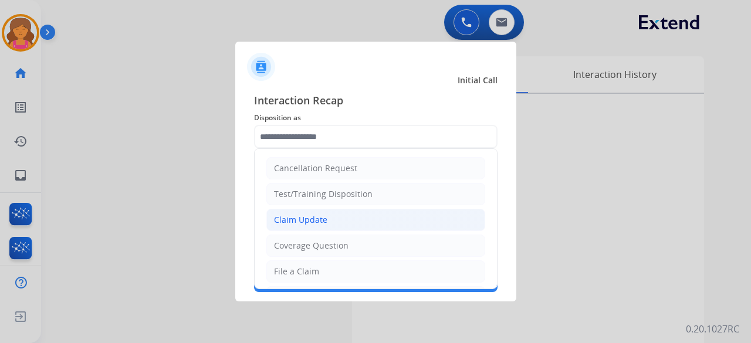
click at [313, 224] on div "Claim Update" at bounding box center [300, 220] width 53 height 12
type input "**********"
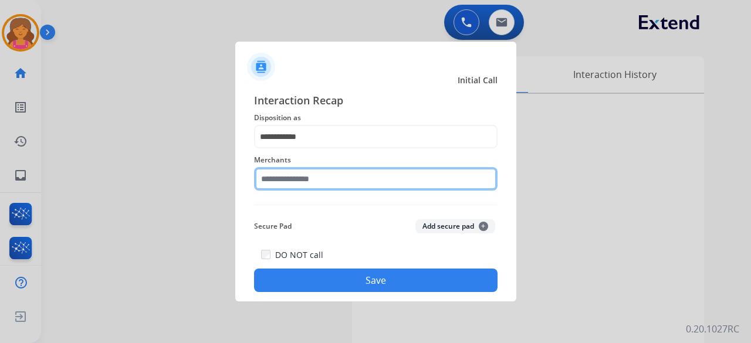
click at [296, 181] on input "text" at bounding box center [376, 178] width 244 height 23
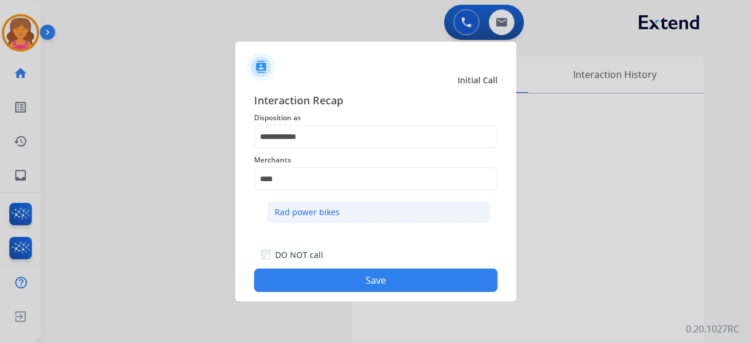
click at [304, 202] on li "Rad power bikes" at bounding box center [379, 212] width 224 height 22
type input "**********"
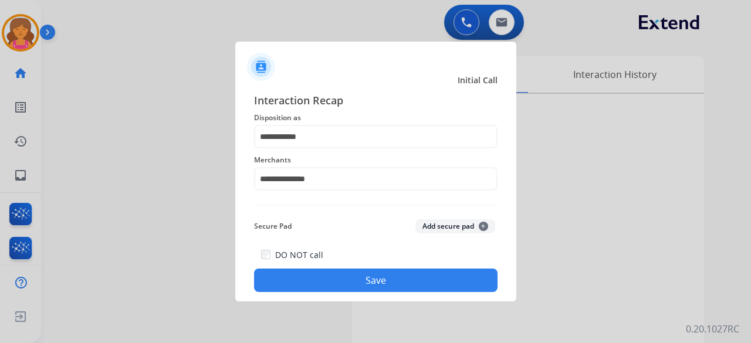
click at [357, 281] on button "Save" at bounding box center [376, 280] width 244 height 23
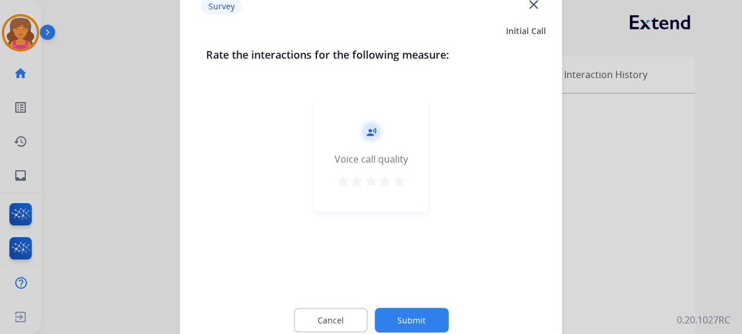
click at [401, 180] on mat-icon "star" at bounding box center [399, 181] width 14 height 14
click at [409, 308] on button "Submit" at bounding box center [411, 320] width 74 height 25
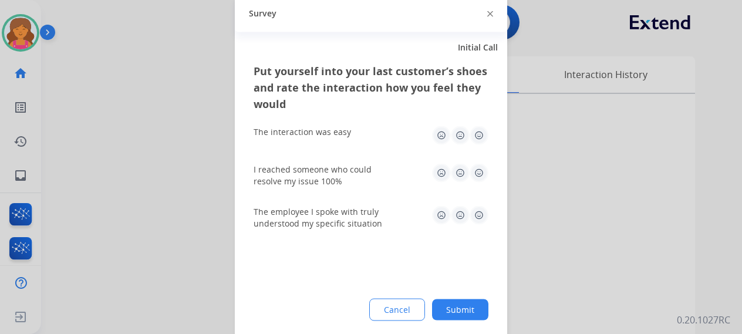
scroll to position [9, 0]
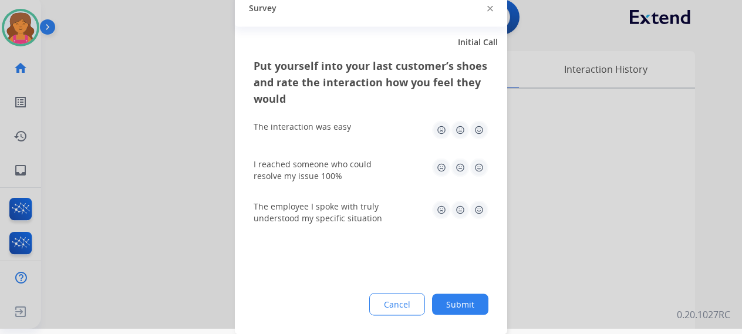
click at [477, 127] on img at bounding box center [479, 129] width 19 height 19
drag, startPoint x: 482, startPoint y: 161, endPoint x: 477, endPoint y: 166, distance: 7.1
click at [483, 161] on img at bounding box center [479, 167] width 19 height 19
click at [481, 204] on img at bounding box center [479, 209] width 19 height 19
drag, startPoint x: 470, startPoint y: 305, endPoint x: 467, endPoint y: 294, distance: 11.4
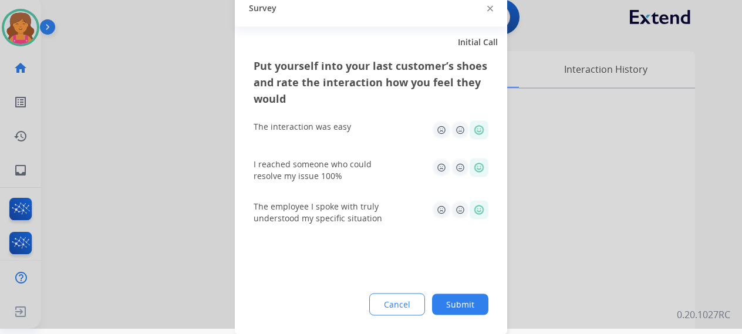
click at [470, 304] on button "Submit" at bounding box center [460, 303] width 56 height 21
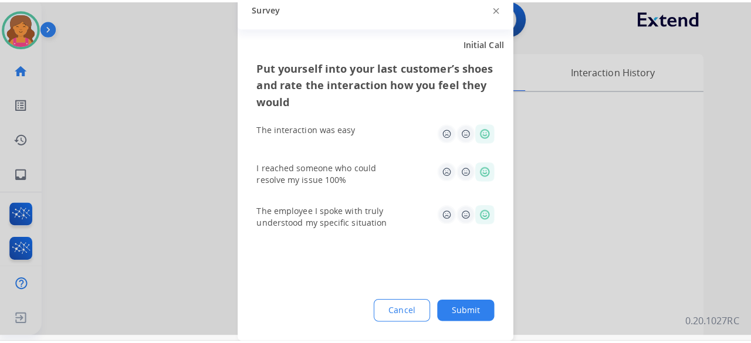
scroll to position [0, 0]
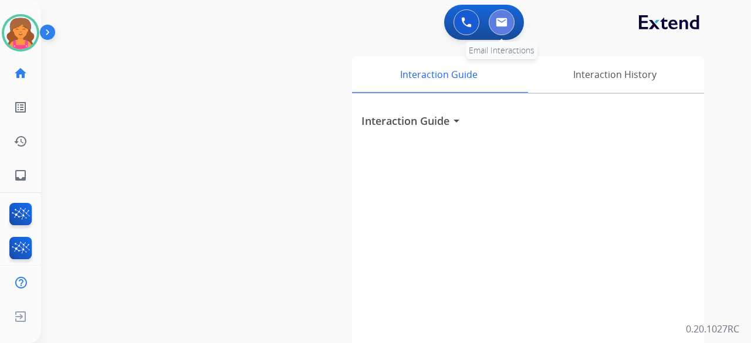
click at [501, 18] on img at bounding box center [502, 22] width 12 height 9
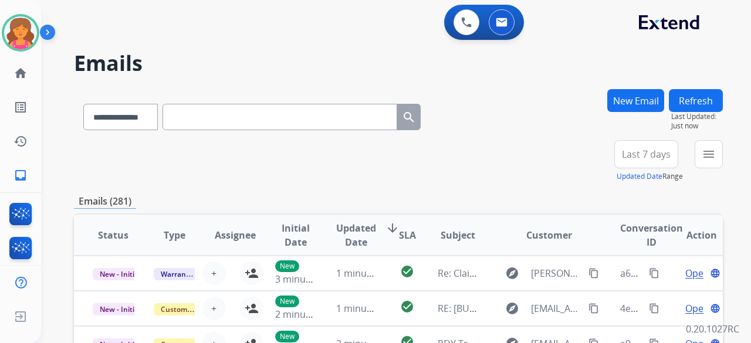
click at [656, 152] on span "Last 7 days" at bounding box center [646, 154] width 49 height 5
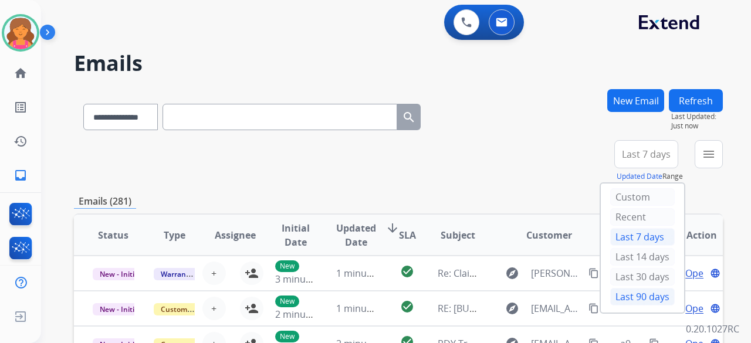
click at [610, 294] on div "Last 90 days" at bounding box center [642, 297] width 65 height 18
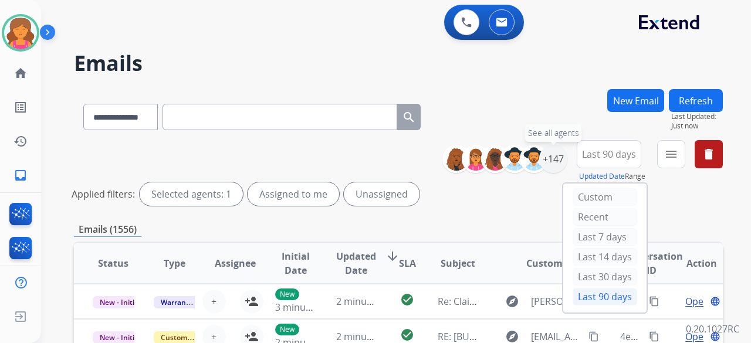
click at [549, 162] on div "+147" at bounding box center [553, 159] width 28 height 28
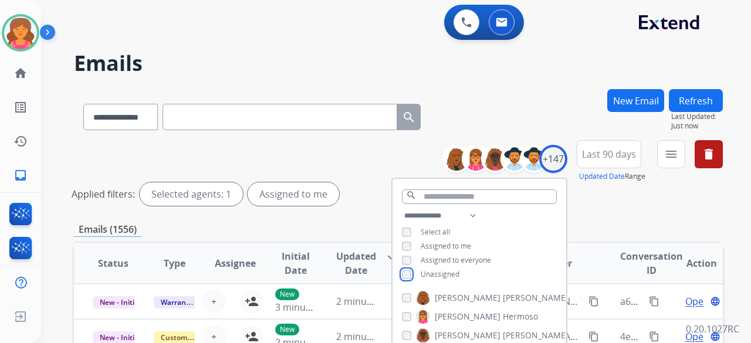
scroll to position [176, 0]
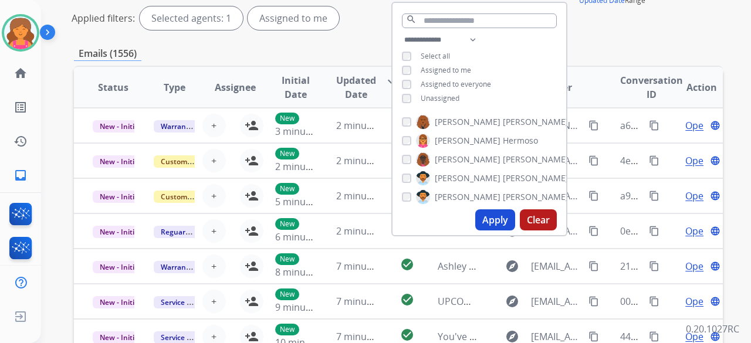
click at [485, 218] on button "Apply" at bounding box center [495, 220] width 40 height 21
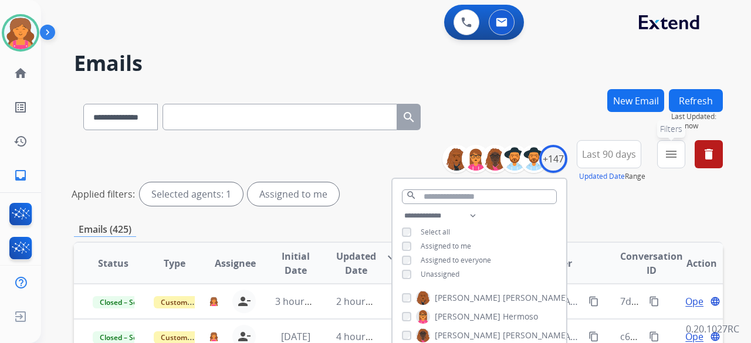
click at [670, 147] on button "menu Filters" at bounding box center [671, 154] width 28 height 28
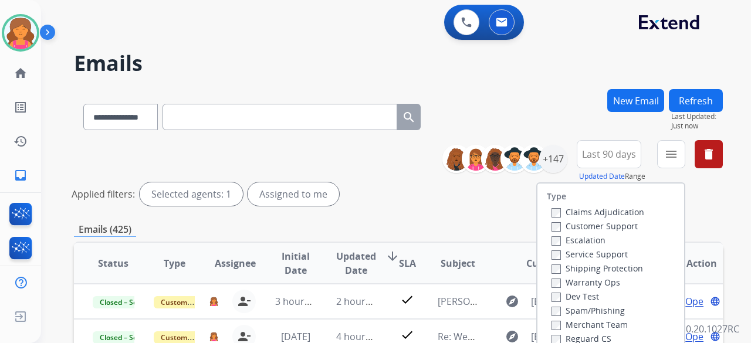
click at [588, 225] on label "Customer Support" at bounding box center [595, 226] width 86 height 11
click at [587, 261] on div "Service Support" at bounding box center [598, 254] width 93 height 14
click at [583, 268] on label "Shipping Protection" at bounding box center [598, 268] width 92 height 11
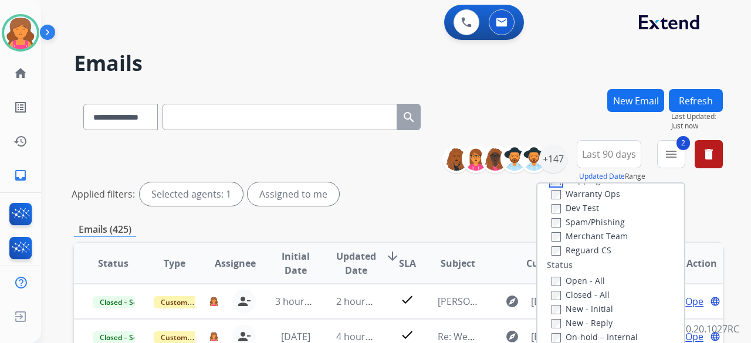
scroll to position [117, 0]
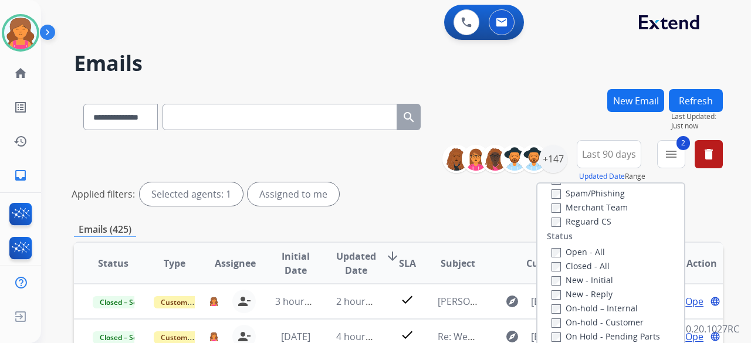
click at [561, 218] on label "Reguard CS" at bounding box center [582, 221] width 60 height 11
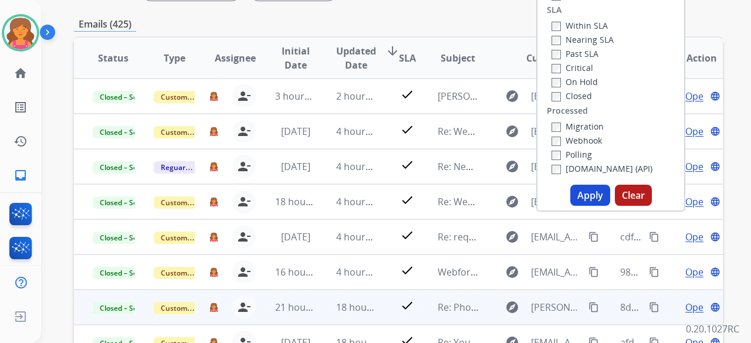
scroll to position [293, 0]
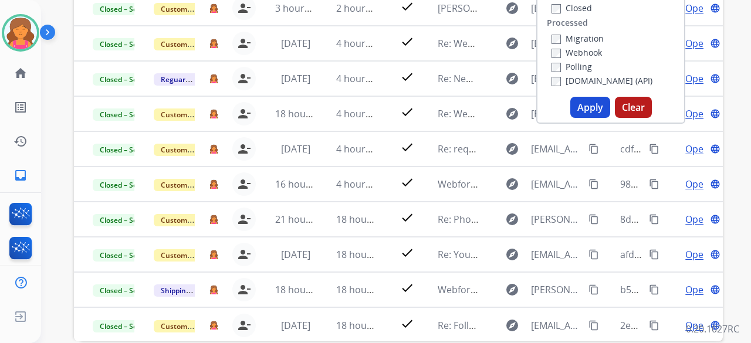
click at [590, 109] on button "Apply" at bounding box center [591, 107] width 40 height 21
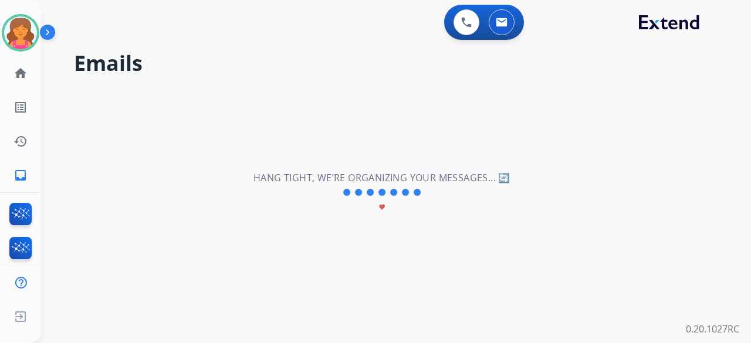
scroll to position [0, 0]
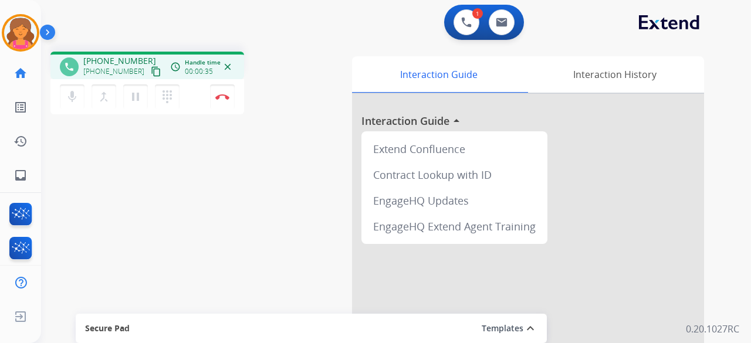
click at [151, 71] on mat-icon "content_copy" at bounding box center [156, 71] width 11 height 11
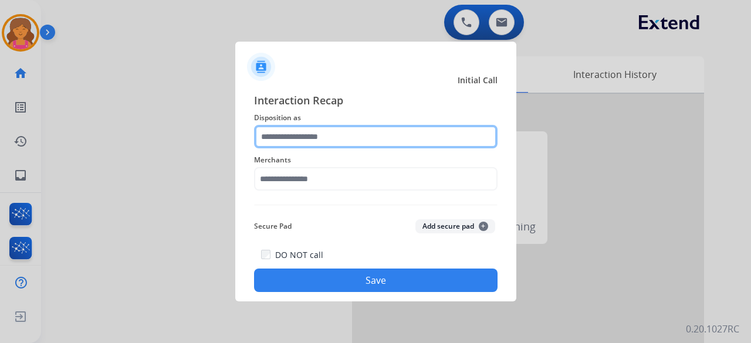
click at [321, 146] on input "text" at bounding box center [376, 136] width 244 height 23
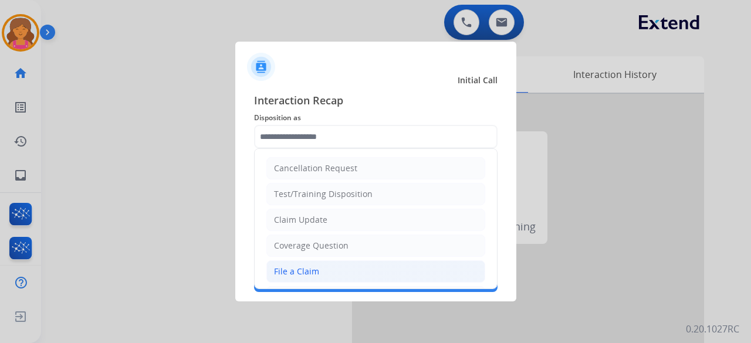
click at [305, 269] on div "File a Claim" at bounding box center [296, 272] width 45 height 12
type input "**********"
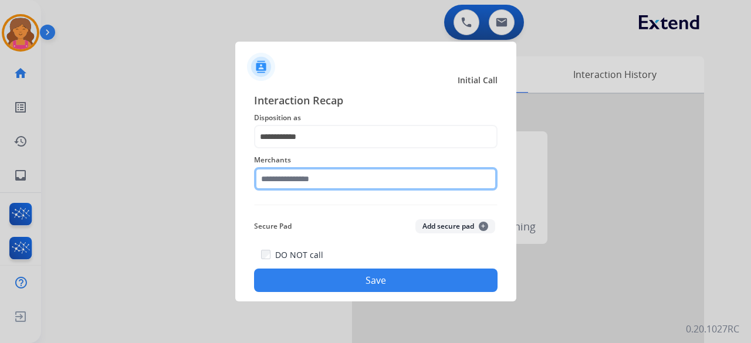
click at [325, 180] on input "text" at bounding box center [376, 178] width 244 height 23
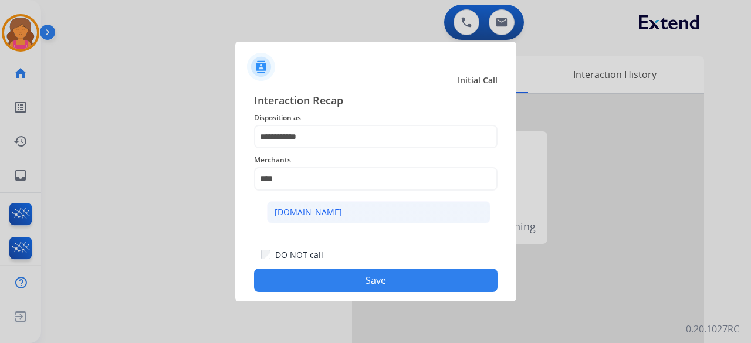
click at [312, 207] on div "[DOMAIN_NAME]" at bounding box center [308, 213] width 67 height 12
type input "**********"
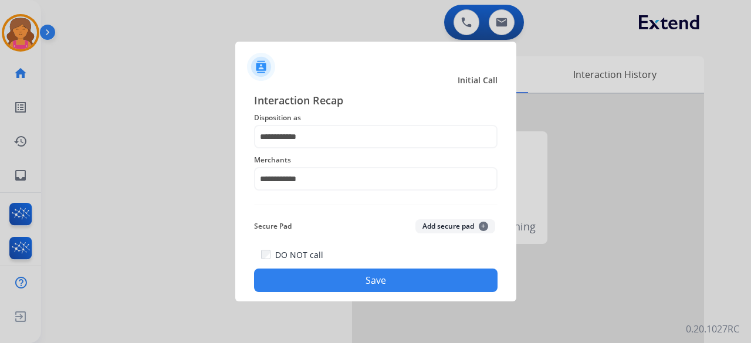
click at [300, 281] on button "Save" at bounding box center [376, 280] width 244 height 23
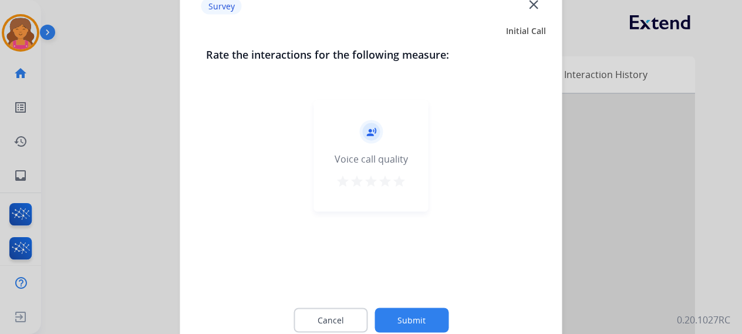
click at [395, 190] on button "star" at bounding box center [399, 183] width 14 height 18
click at [394, 319] on button "Submit" at bounding box center [411, 320] width 74 height 25
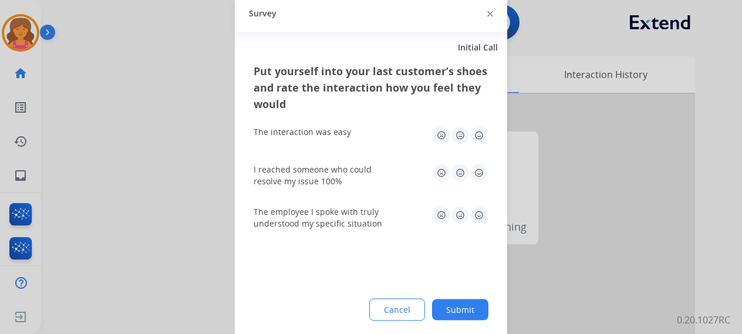
click at [475, 133] on img at bounding box center [479, 135] width 19 height 19
click at [477, 165] on img at bounding box center [479, 172] width 19 height 19
click at [481, 213] on img at bounding box center [479, 214] width 19 height 19
click at [457, 309] on button "Submit" at bounding box center [460, 309] width 56 height 21
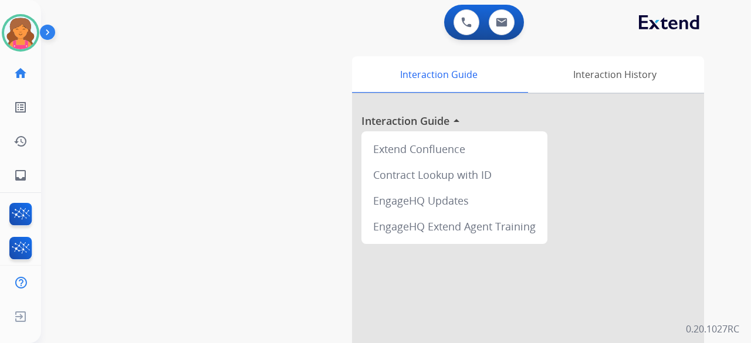
click at [294, 59] on div "swap_horiz Break voice bridge close_fullscreen Connect 3-Way Call merge_type Se…" at bounding box center [382, 287] width 682 height 490
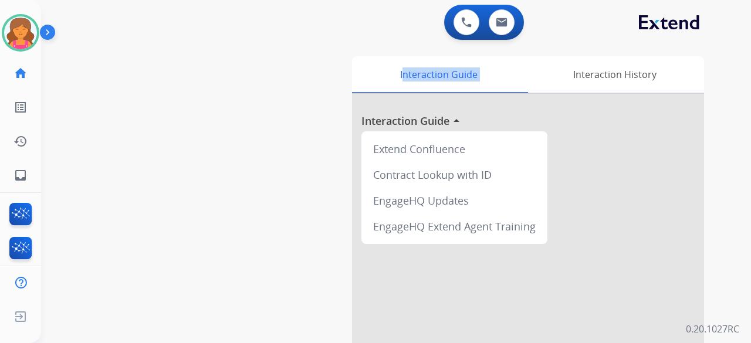
click at [294, 59] on div "swap_horiz Break voice bridge close_fullscreen Connect 3-Way Call merge_type Se…" at bounding box center [382, 287] width 682 height 490
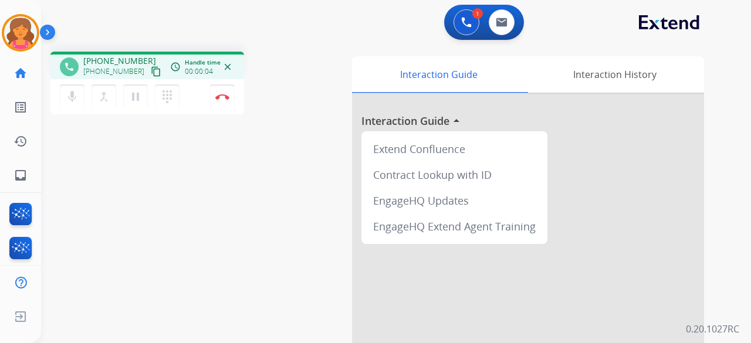
click at [149, 77] on button "content_copy" at bounding box center [156, 72] width 14 height 14
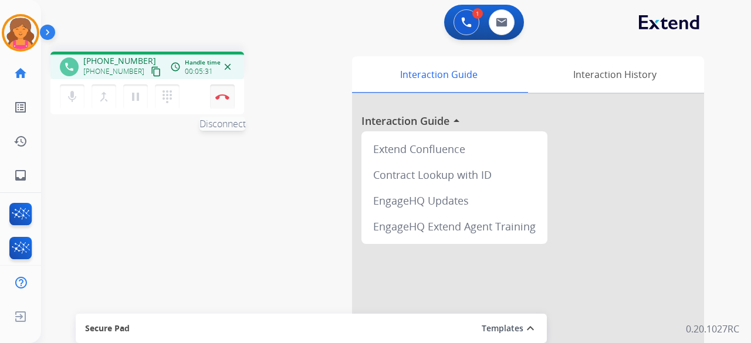
click at [224, 96] on img at bounding box center [222, 97] width 14 height 6
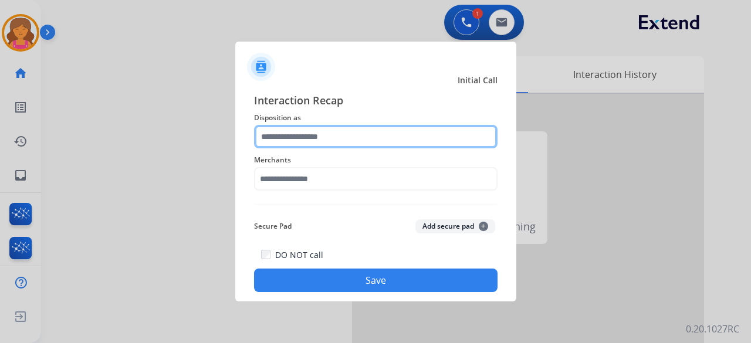
click at [328, 138] on input "text" at bounding box center [376, 136] width 244 height 23
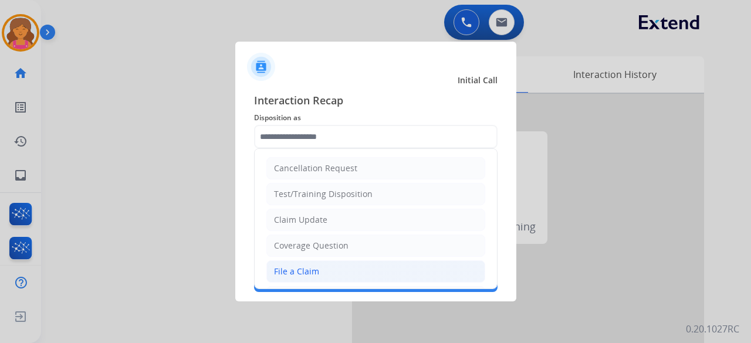
click at [342, 265] on li "File a Claim" at bounding box center [375, 272] width 219 height 22
type input "**********"
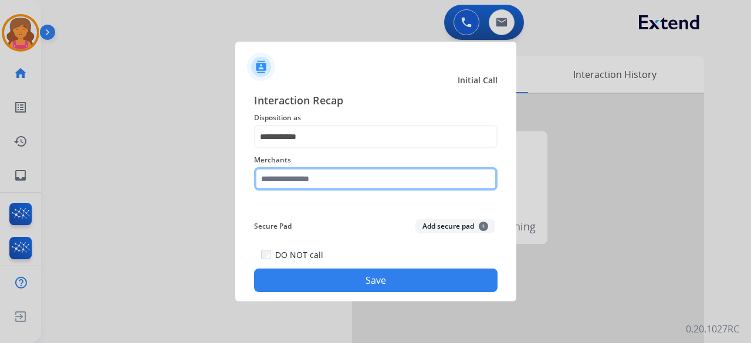
click at [316, 185] on input "text" at bounding box center [376, 178] width 244 height 23
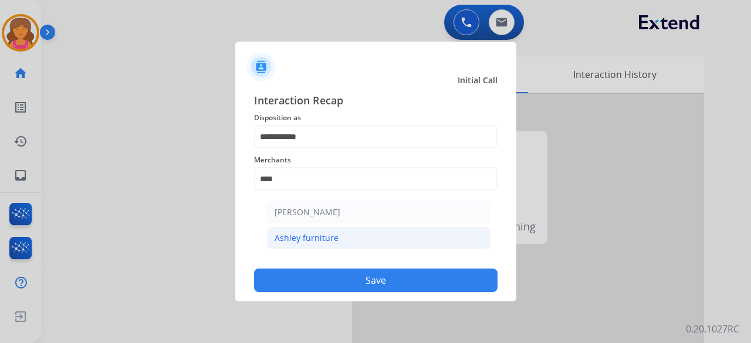
click at [323, 237] on div "Ashley furniture" at bounding box center [307, 238] width 64 height 12
type input "**********"
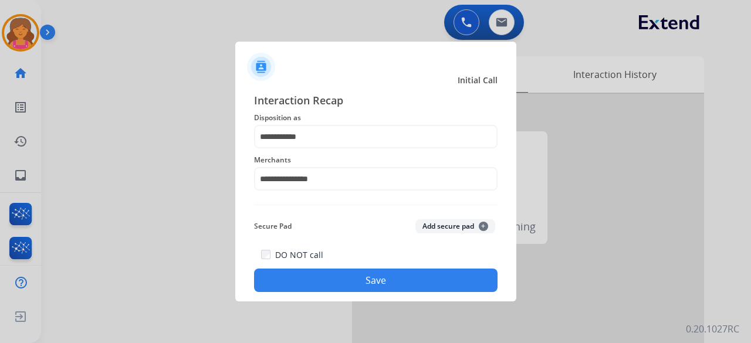
click at [332, 278] on button "Save" at bounding box center [376, 280] width 244 height 23
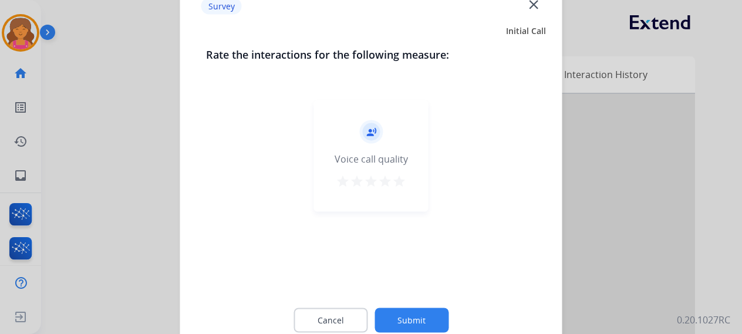
click at [413, 176] on div "record_voice_over Voice call quality star star star star star" at bounding box center [371, 156] width 114 height 112
click at [400, 185] on mat-icon "star" at bounding box center [399, 181] width 14 height 14
click at [431, 320] on button "Submit" at bounding box center [411, 320] width 74 height 25
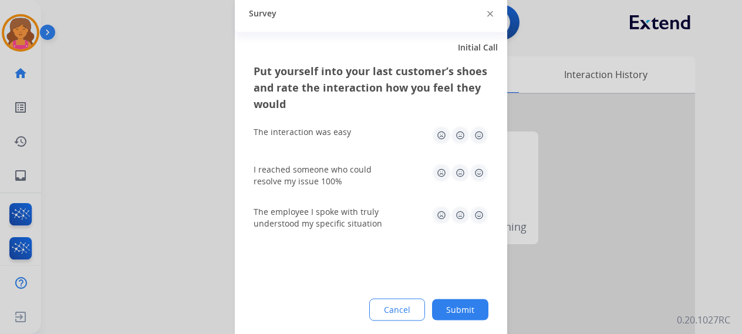
click at [478, 135] on img at bounding box center [479, 135] width 19 height 19
click at [485, 171] on img at bounding box center [479, 172] width 19 height 19
click at [484, 211] on img at bounding box center [479, 214] width 19 height 19
click at [467, 319] on button "Submit" at bounding box center [460, 309] width 56 height 21
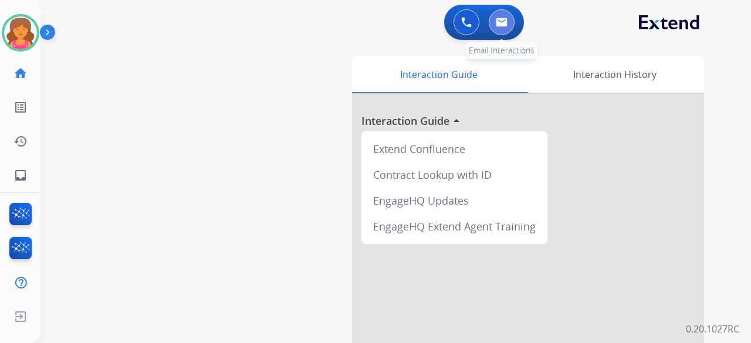
click at [495, 26] on button at bounding box center [502, 22] width 26 height 26
select select "**********"
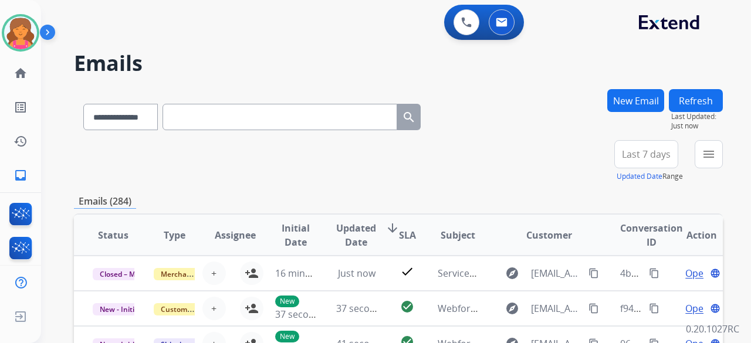
click at [615, 158] on button "Last 7 days" at bounding box center [647, 154] width 64 height 28
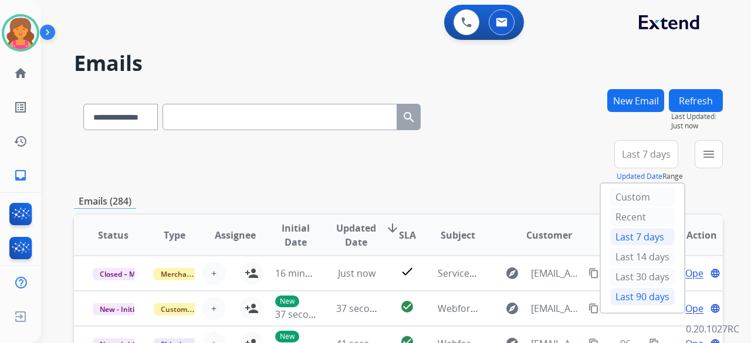
click at [622, 293] on div "Last 90 days" at bounding box center [642, 297] width 65 height 18
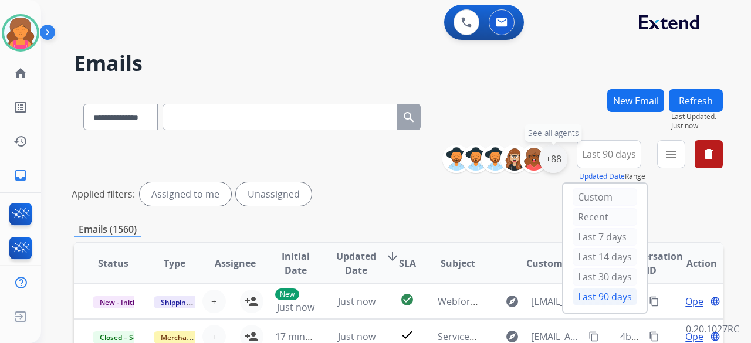
click at [559, 163] on div "+88" at bounding box center [553, 159] width 28 height 28
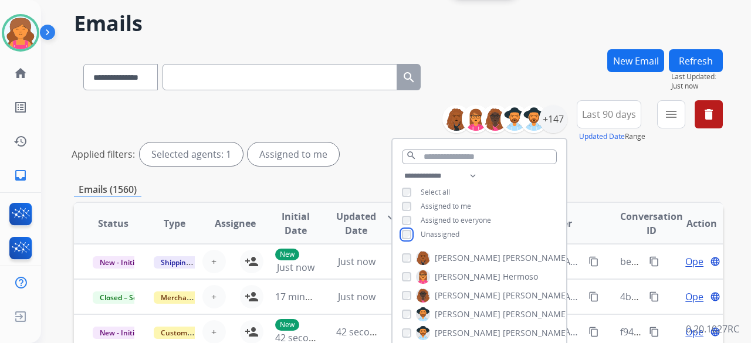
scroll to position [59, 0]
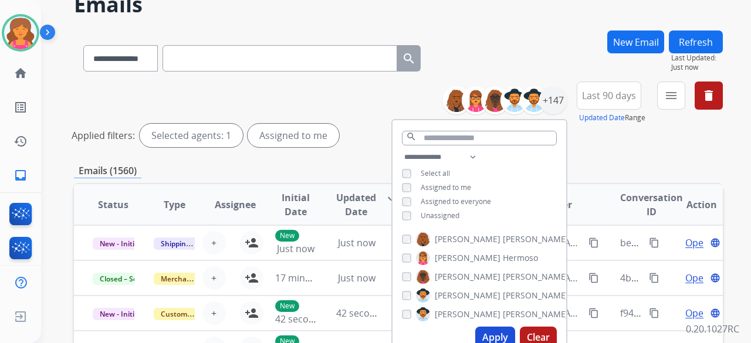
click at [404, 220] on div "**********" at bounding box center [480, 187] width 174 height 75
click at [666, 102] on mat-icon "menu" at bounding box center [671, 96] width 14 height 14
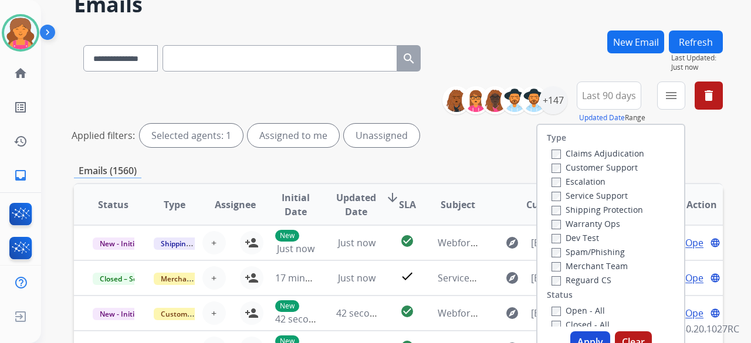
click at [558, 173] on div "Customer Support" at bounding box center [598, 167] width 93 height 14
click at [575, 333] on button "Apply" at bounding box center [591, 342] width 40 height 21
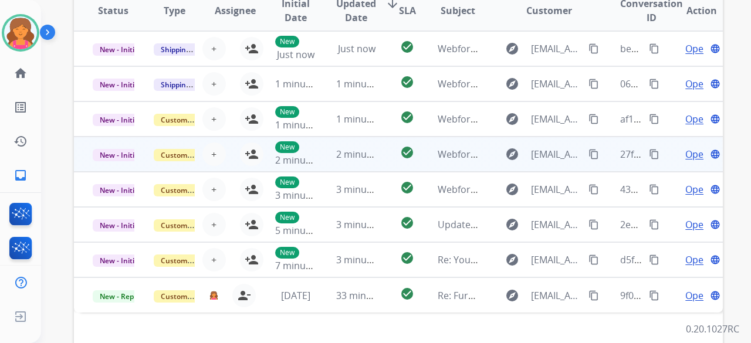
scroll to position [319, 0]
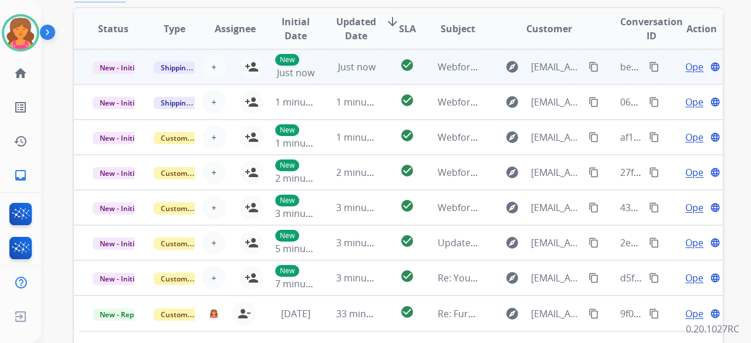
click at [480, 75] on td "explore Kaletrawoodard76@gmail.com content_copy" at bounding box center [540, 66] width 121 height 35
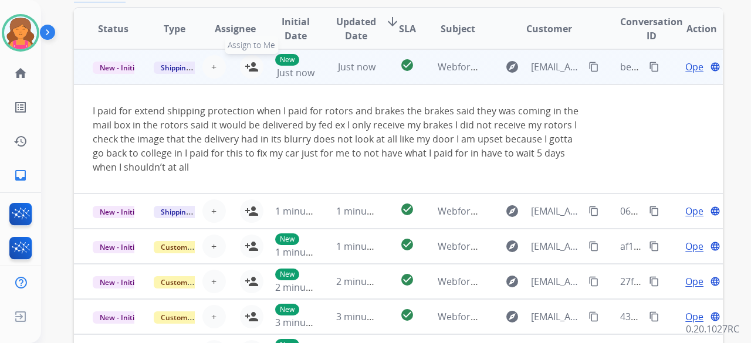
click at [250, 63] on mat-icon "person_add" at bounding box center [252, 67] width 14 height 14
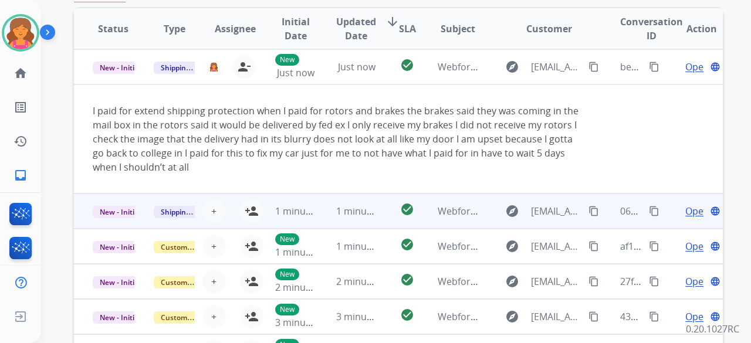
click at [319, 212] on td "1 minute ago" at bounding box center [348, 211] width 61 height 35
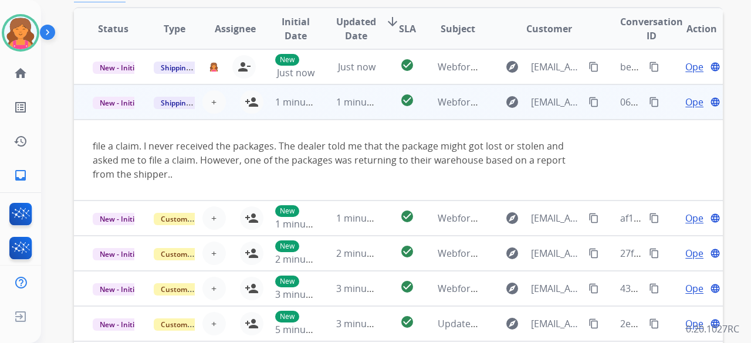
scroll to position [12, 0]
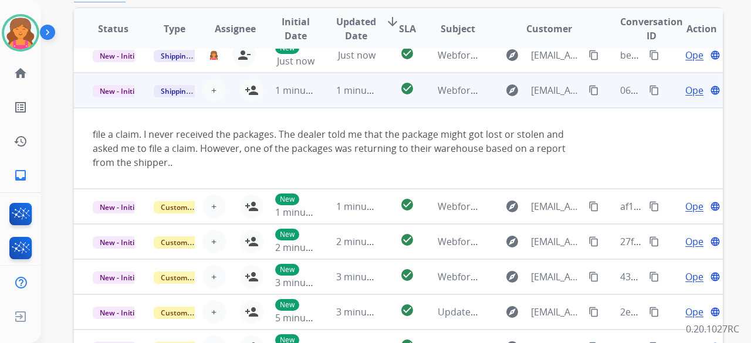
click at [256, 93] on td "1 minute ago" at bounding box center [286, 90] width 61 height 35
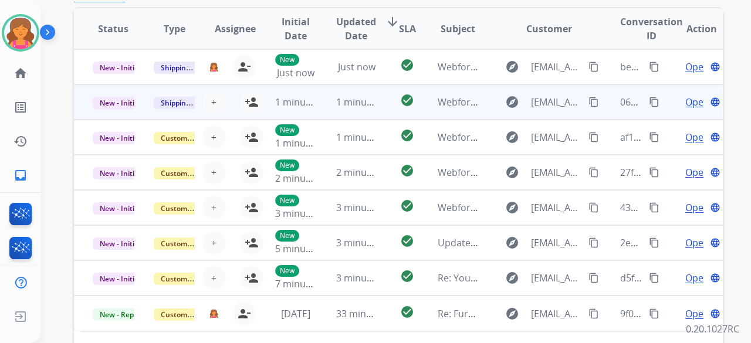
scroll to position [0, 0]
click at [249, 98] on mat-icon "person_add" at bounding box center [252, 102] width 14 height 14
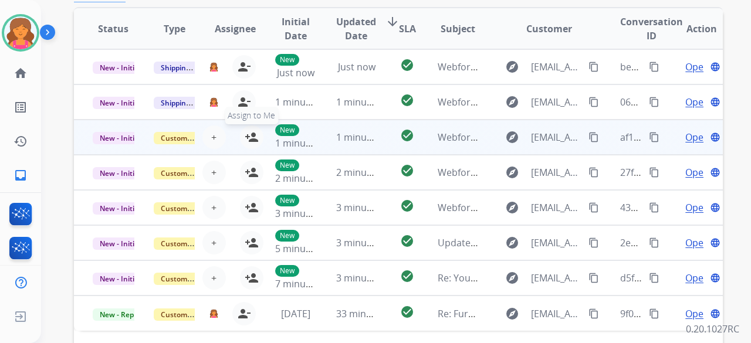
click at [237, 133] on div "+ Select agent person_add Assign to Me" at bounding box center [225, 137] width 75 height 23
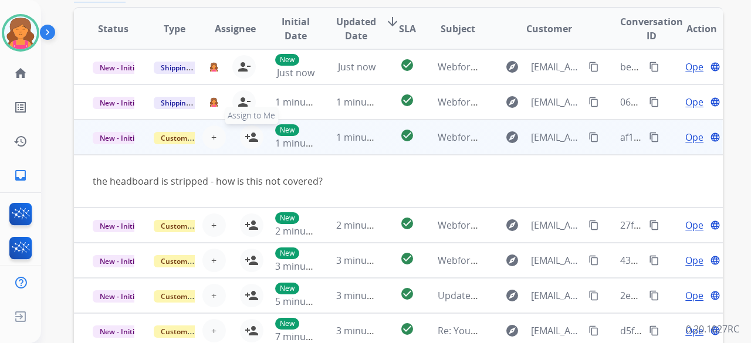
click at [248, 140] on mat-icon "person_add" at bounding box center [252, 137] width 14 height 14
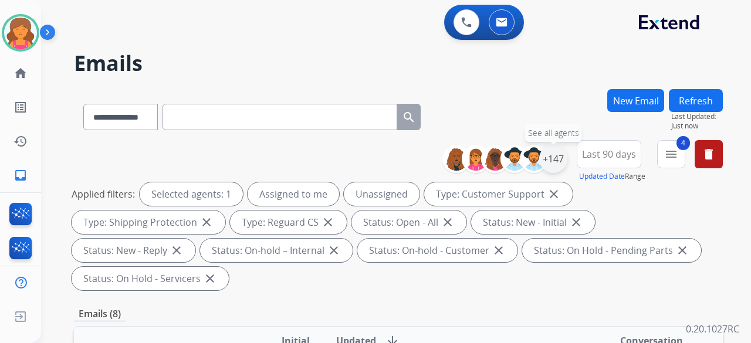
click at [559, 165] on div "+147" at bounding box center [553, 159] width 28 height 28
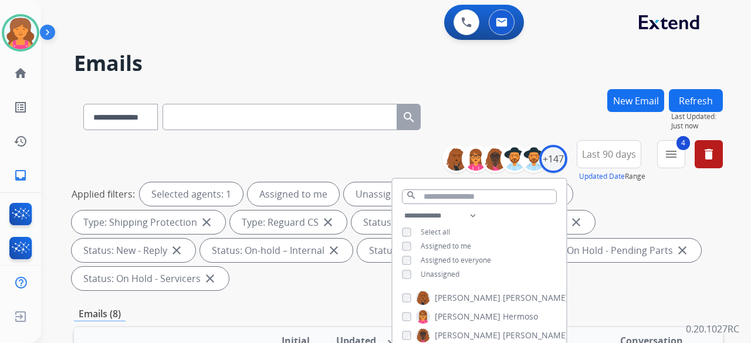
scroll to position [235, 0]
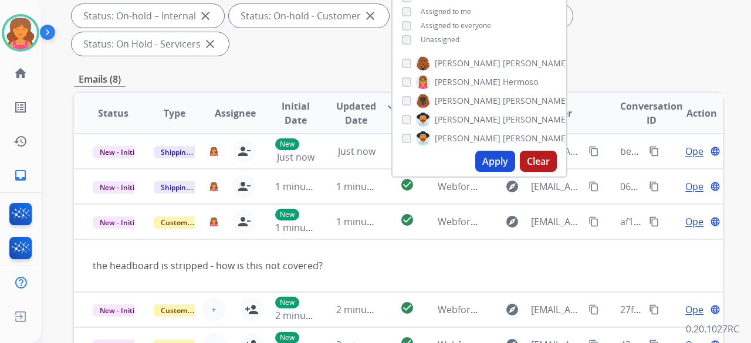
click at [491, 161] on button "Apply" at bounding box center [495, 161] width 40 height 21
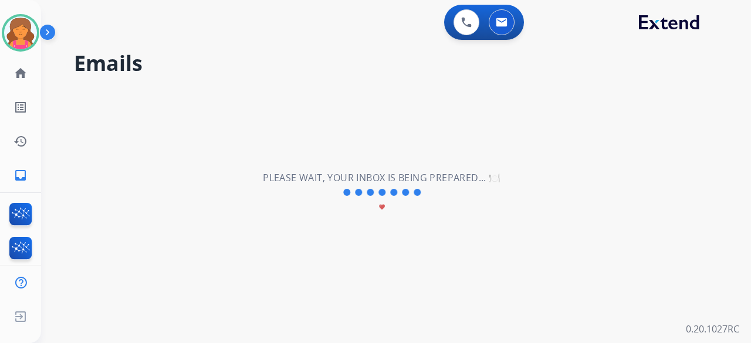
scroll to position [0, 0]
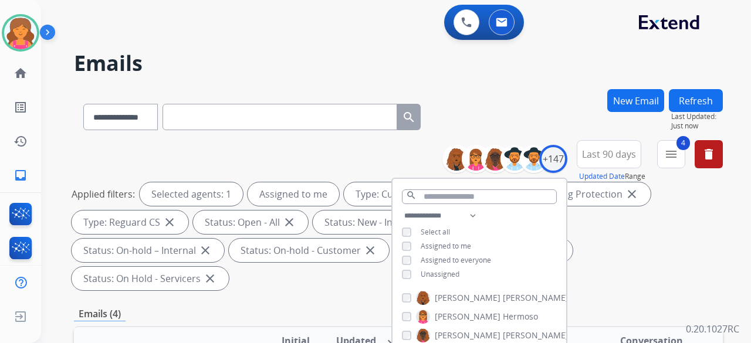
click at [373, 148] on div "**********" at bounding box center [398, 217] width 649 height 155
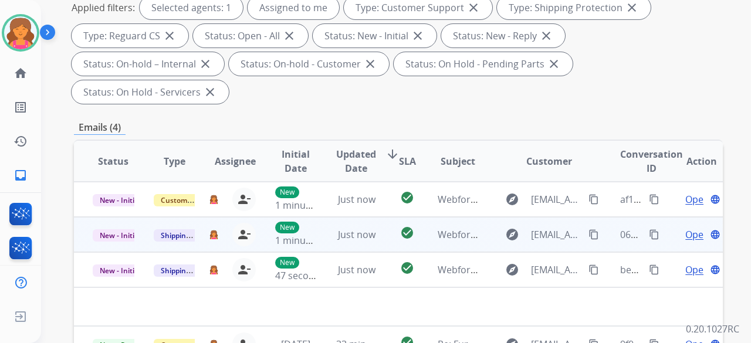
scroll to position [235, 0]
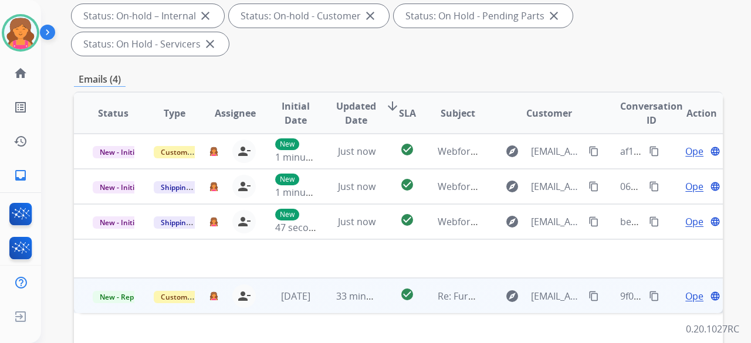
click at [691, 289] on span "Open" at bounding box center [698, 296] width 24 height 14
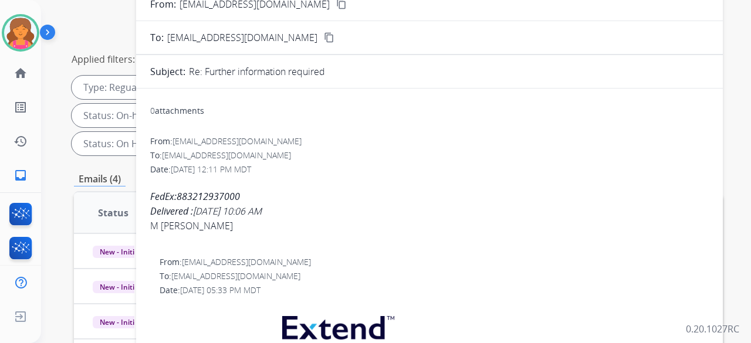
scroll to position [117, 0]
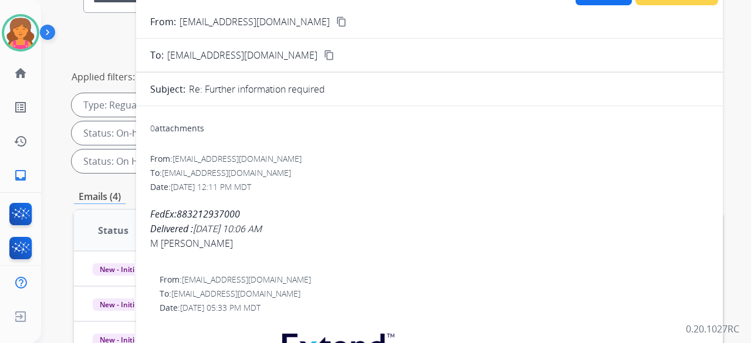
click at [336, 25] on mat-icon "content_copy" at bounding box center [341, 21] width 11 height 11
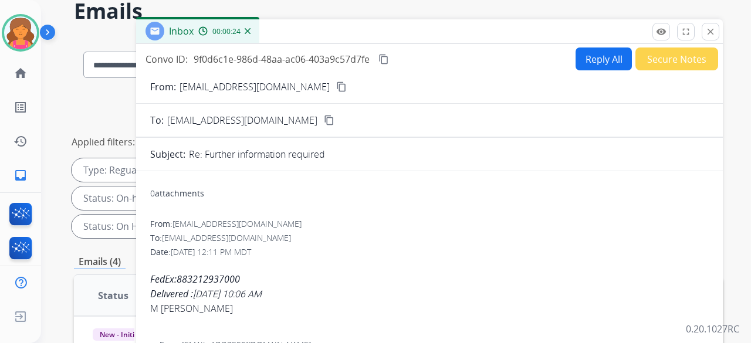
scroll to position [0, 0]
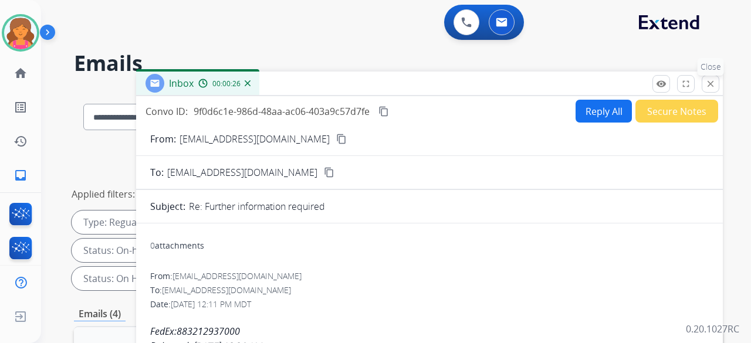
click at [711, 82] on mat-icon "close" at bounding box center [711, 84] width 11 height 11
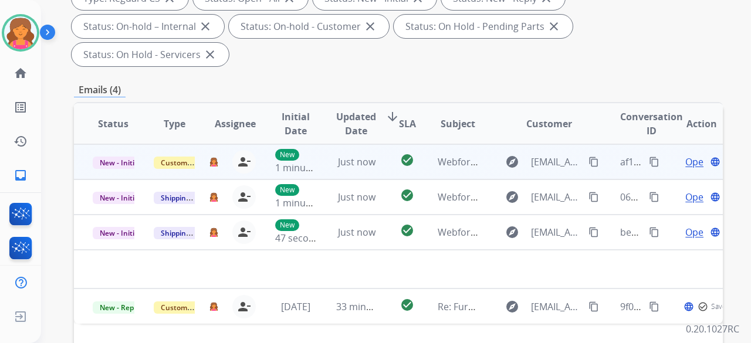
scroll to position [235, 0]
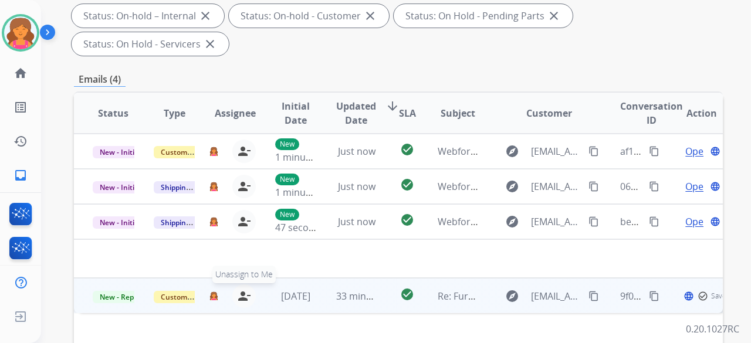
click at [238, 289] on mat-icon "person_remove" at bounding box center [244, 296] width 14 height 14
click at [214, 285] on button "+ Select agent" at bounding box center [213, 296] width 23 height 23
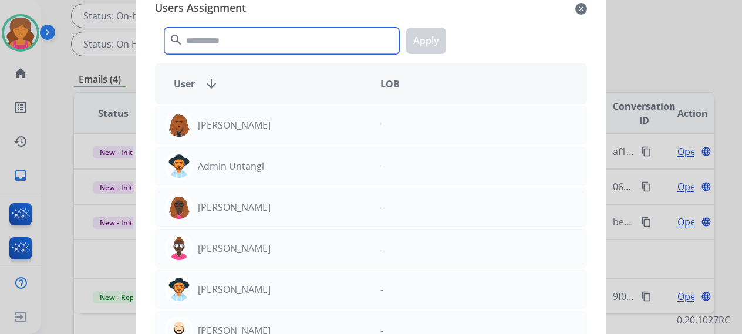
click at [274, 43] on input "text" at bounding box center [281, 41] width 235 height 26
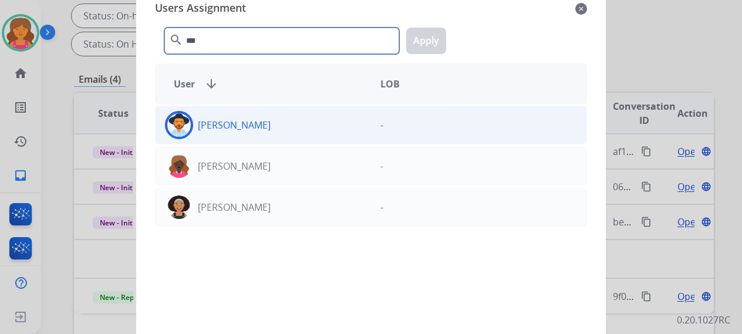
type input "***"
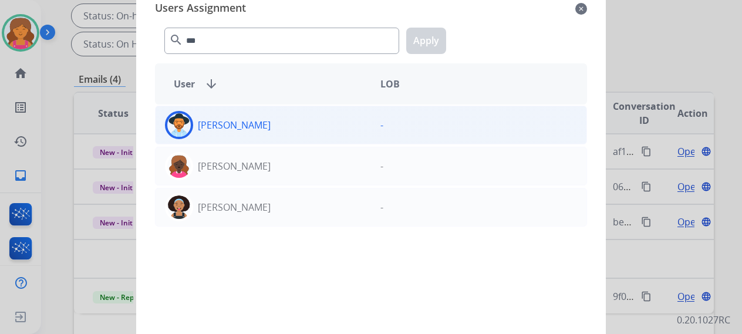
click at [278, 120] on div "Jazmine Collins" at bounding box center [263, 125] width 215 height 28
click at [433, 37] on button "Apply" at bounding box center [426, 41] width 40 height 26
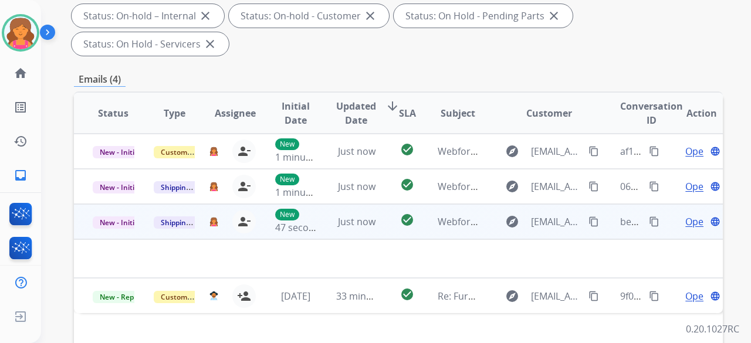
click at [680, 204] on td "Open language" at bounding box center [692, 221] width 61 height 35
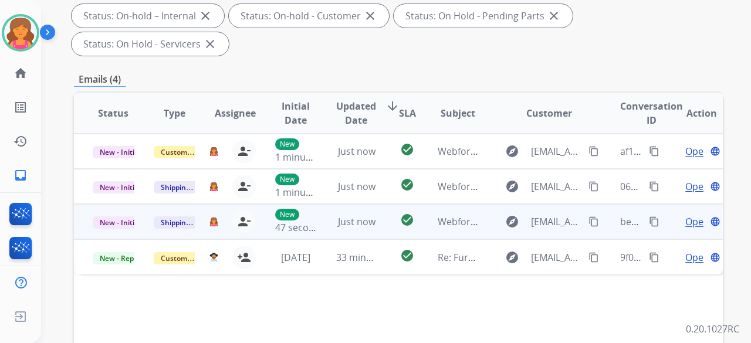
click at [686, 215] on span "Open" at bounding box center [698, 222] width 24 height 14
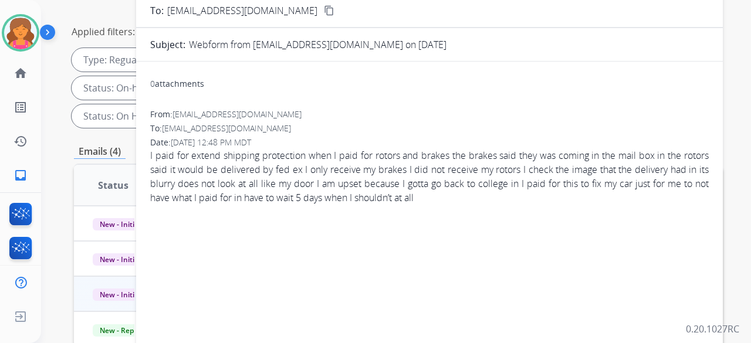
scroll to position [117, 0]
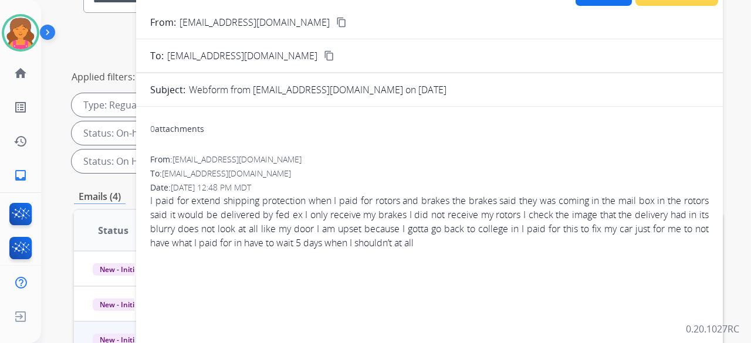
click at [336, 23] on mat-icon "content_copy" at bounding box center [341, 22] width 11 height 11
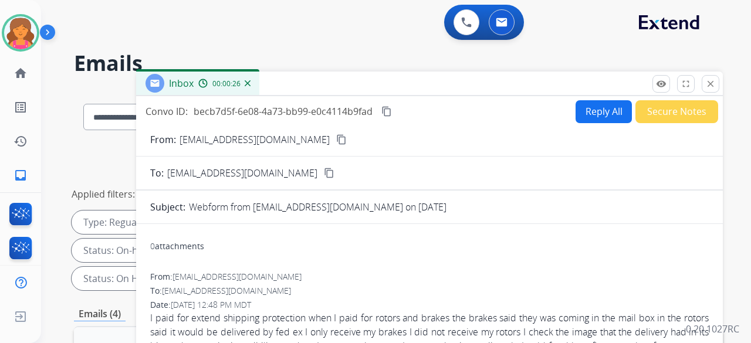
scroll to position [0, 0]
click at [581, 114] on button "Reply All" at bounding box center [604, 111] width 56 height 23
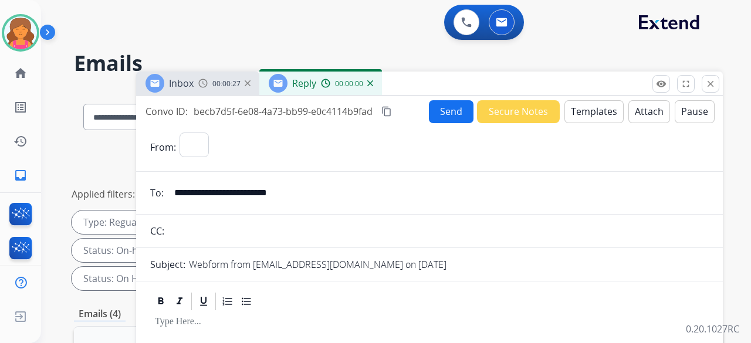
select select "**********"
click at [585, 113] on button "Templates" at bounding box center [594, 111] width 59 height 23
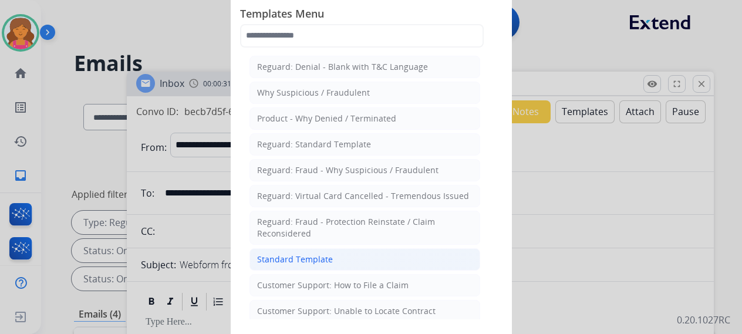
click at [347, 256] on li "Standard Template" at bounding box center [364, 259] width 231 height 22
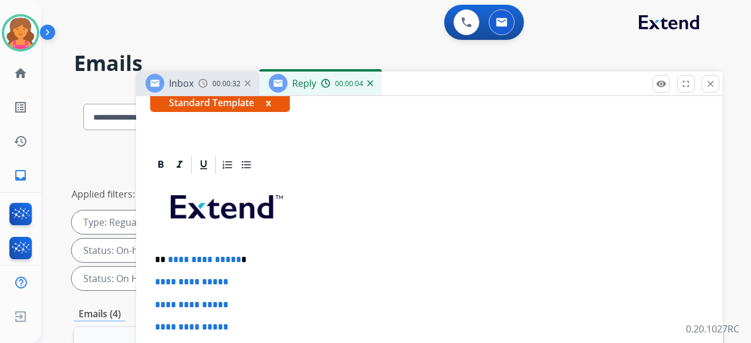
scroll to position [293, 0]
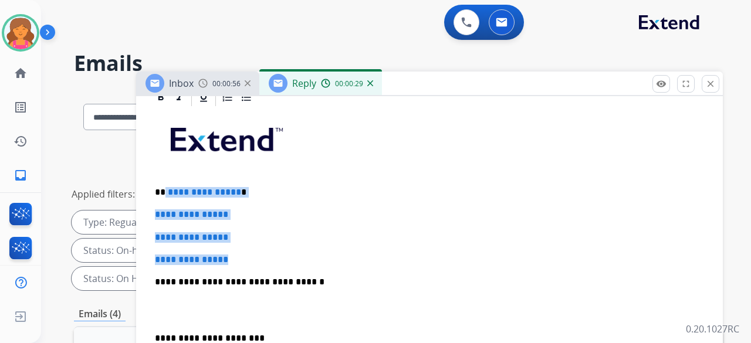
drag, startPoint x: 252, startPoint y: 236, endPoint x: 164, endPoint y: 173, distance: 108.5
click at [164, 173] on div "**********" at bounding box center [429, 310] width 559 height 404
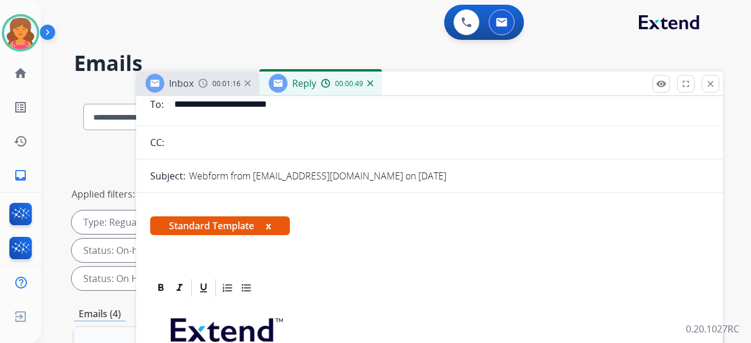
scroll to position [264, 0]
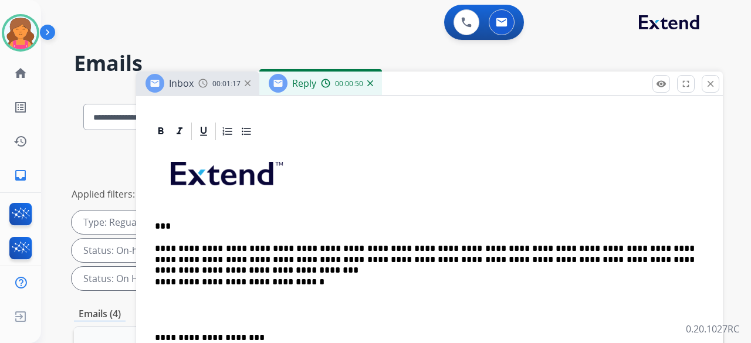
click at [425, 244] on p "**********" at bounding box center [425, 255] width 540 height 22
click at [399, 244] on div "**********" at bounding box center [429, 327] width 559 height 370
click at [444, 244] on p "**********" at bounding box center [425, 255] width 540 height 22
click at [401, 244] on p "**********" at bounding box center [425, 255] width 540 height 22
click at [637, 244] on p "**********" at bounding box center [425, 255] width 540 height 22
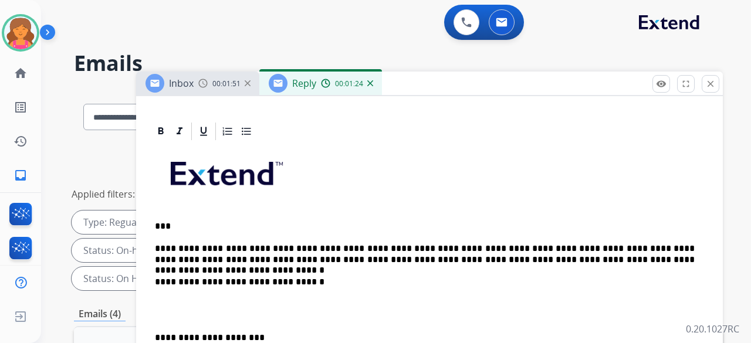
click at [634, 244] on p "**********" at bounding box center [425, 255] width 540 height 22
click at [556, 244] on p "**********" at bounding box center [425, 255] width 540 height 22
click at [430, 244] on p "**********" at bounding box center [425, 255] width 540 height 22
click at [633, 244] on p "**********" at bounding box center [425, 255] width 540 height 22
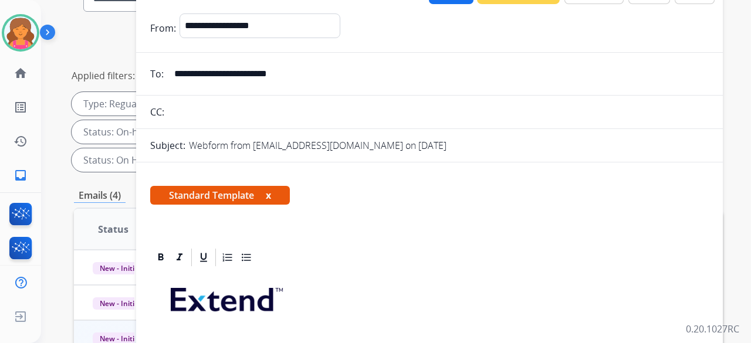
scroll to position [1, 0]
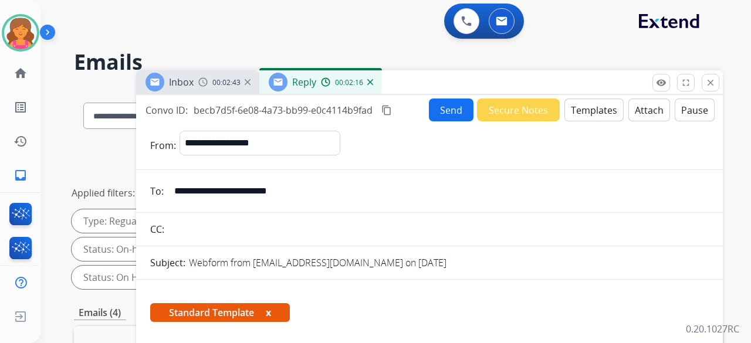
click at [387, 108] on mat-icon "content_copy" at bounding box center [387, 110] width 11 height 11
click at [430, 110] on button "Send" at bounding box center [451, 110] width 45 height 23
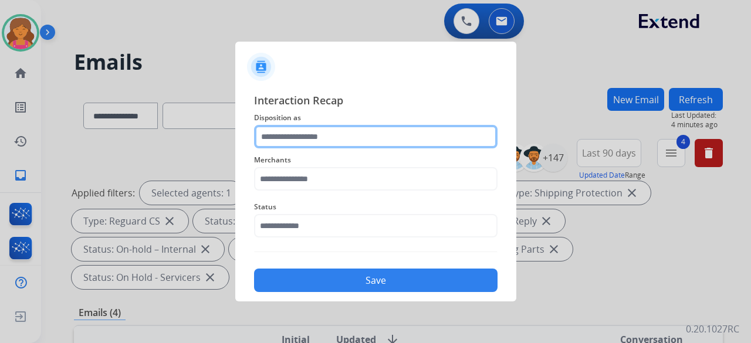
click at [316, 134] on input "text" at bounding box center [376, 136] width 244 height 23
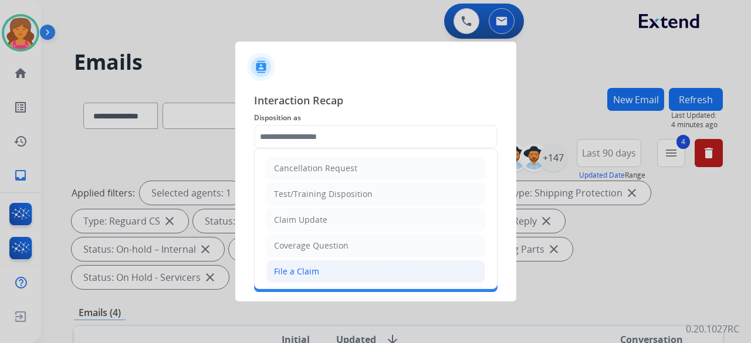
click at [301, 271] on div "File a Claim" at bounding box center [296, 272] width 45 height 12
type input "**********"
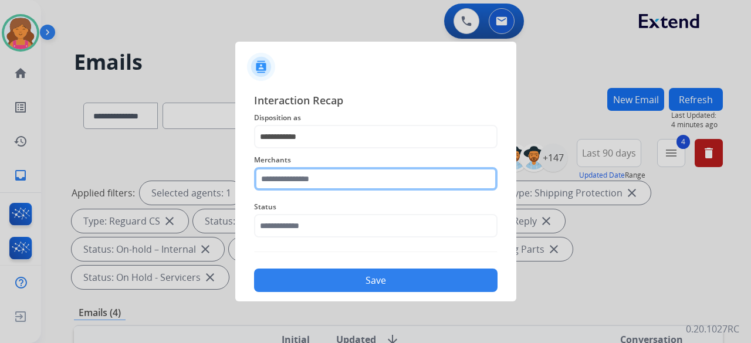
click at [302, 188] on div "Merchants" at bounding box center [376, 171] width 244 height 47
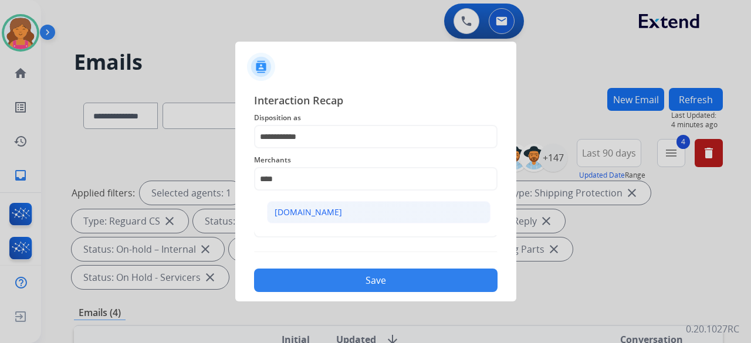
click at [344, 205] on li "[DOMAIN_NAME]" at bounding box center [379, 212] width 224 height 22
type input "**********"
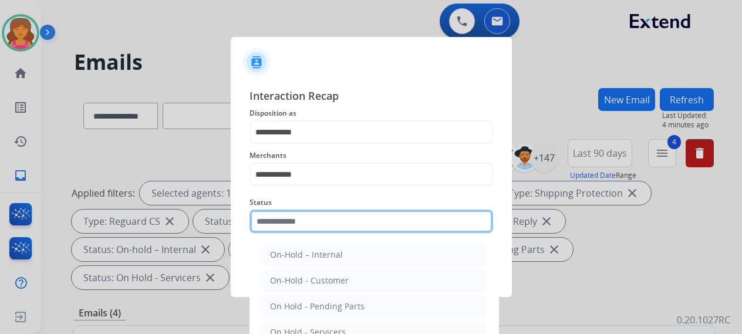
click at [336, 214] on input "text" at bounding box center [371, 221] width 244 height 23
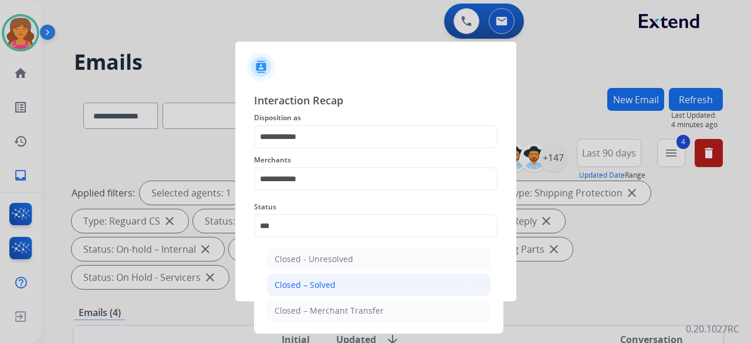
click at [320, 293] on li "Closed – Solved" at bounding box center [379, 285] width 224 height 22
type input "**********"
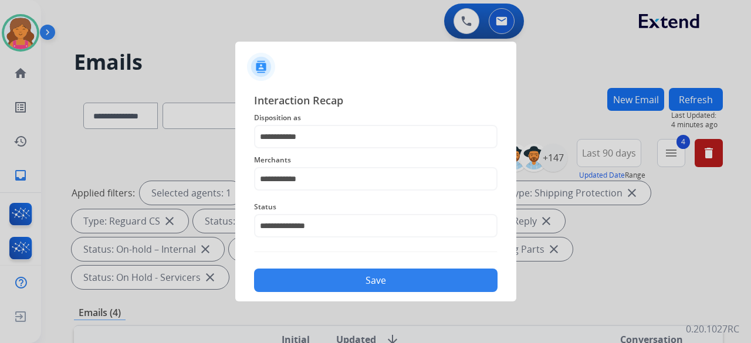
click at [329, 275] on button "Save" at bounding box center [376, 280] width 244 height 23
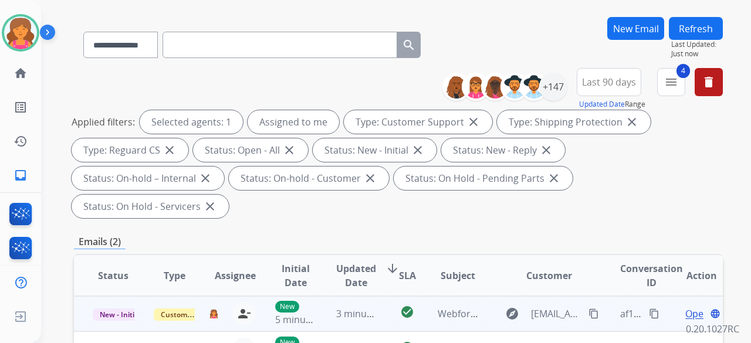
scroll to position [117, 0]
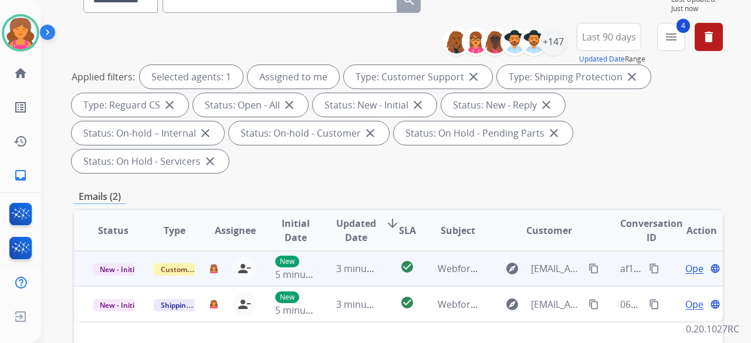
click at [686, 262] on span "Open" at bounding box center [698, 269] width 24 height 14
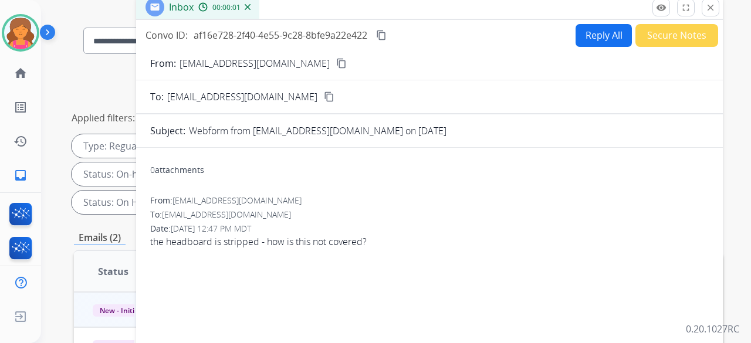
scroll to position [59, 0]
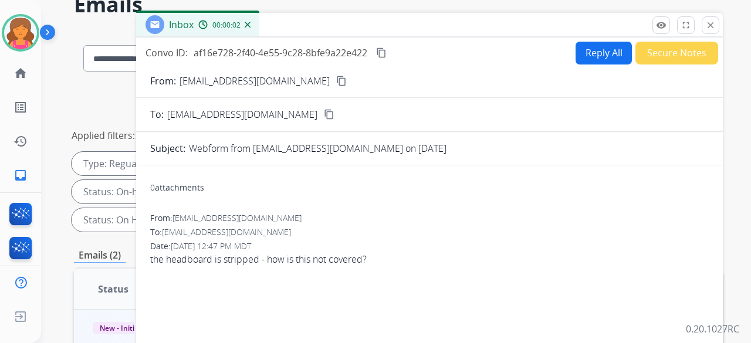
click at [336, 80] on mat-icon "content_copy" at bounding box center [341, 81] width 11 height 11
click at [596, 48] on button "Reply All" at bounding box center [604, 53] width 56 height 23
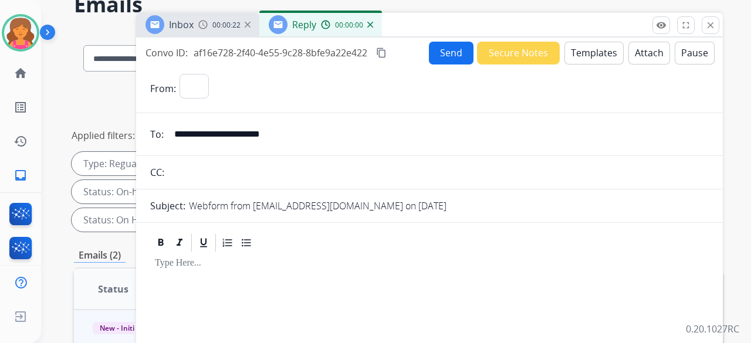
select select "**********"
click at [596, 49] on button "Templates" at bounding box center [594, 53] width 59 height 23
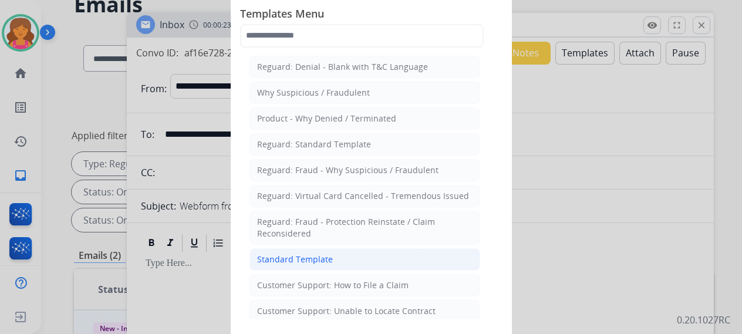
click at [337, 261] on li "Standard Template" at bounding box center [364, 259] width 231 height 22
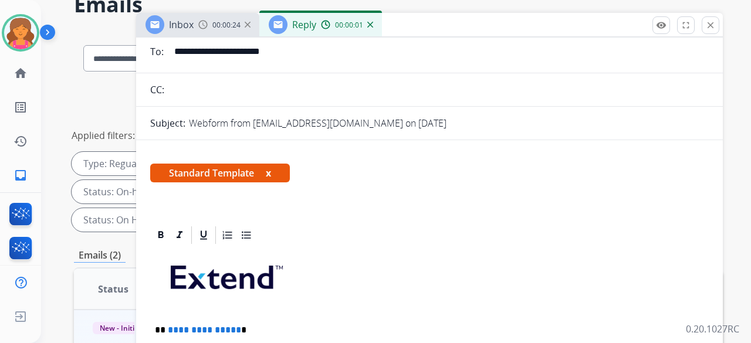
scroll to position [256, 0]
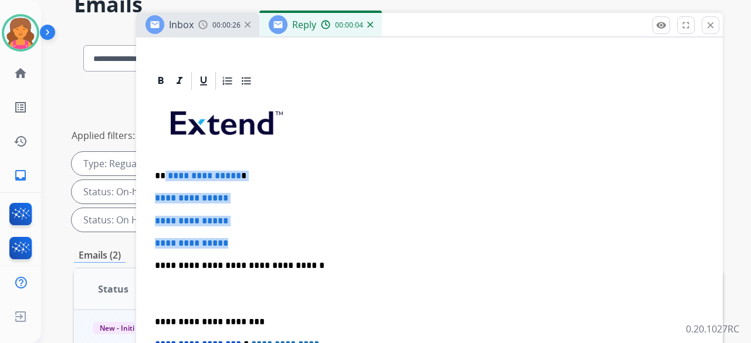
drag, startPoint x: 235, startPoint y: 216, endPoint x: 164, endPoint y: 150, distance: 96.3
click at [164, 150] on div "**********" at bounding box center [429, 294] width 559 height 404
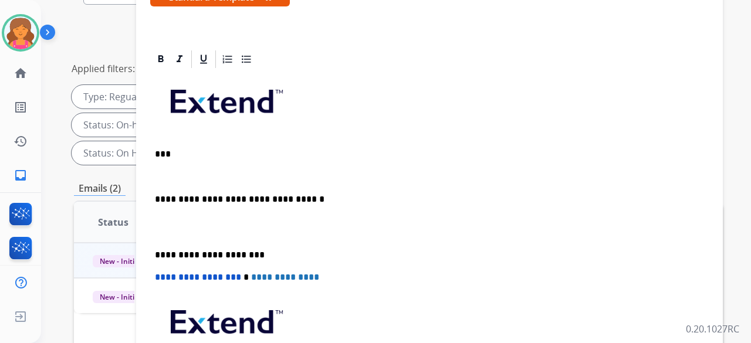
scroll to position [103, 0]
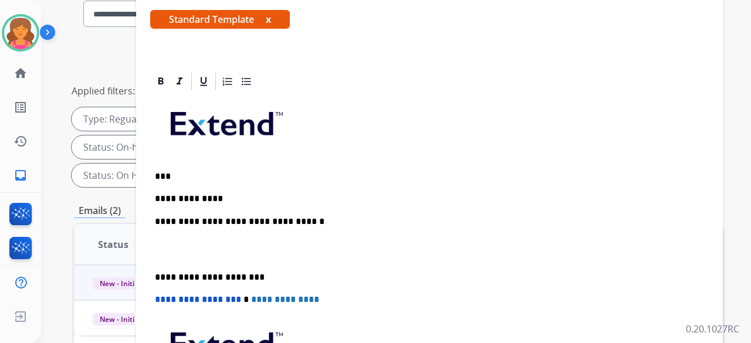
click at [310, 217] on p "**********" at bounding box center [425, 222] width 540 height 11
click at [212, 194] on p "**********" at bounding box center [425, 199] width 540 height 11
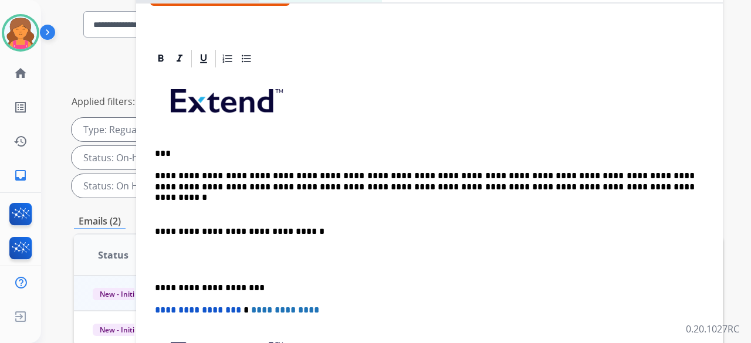
scroll to position [70, 0]
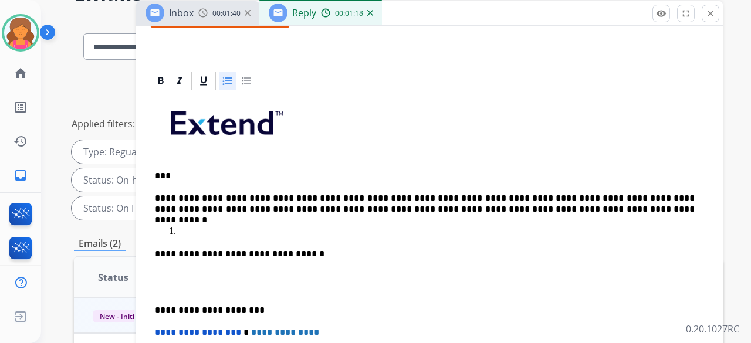
click at [187, 227] on p at bounding box center [441, 232] width 526 height 11
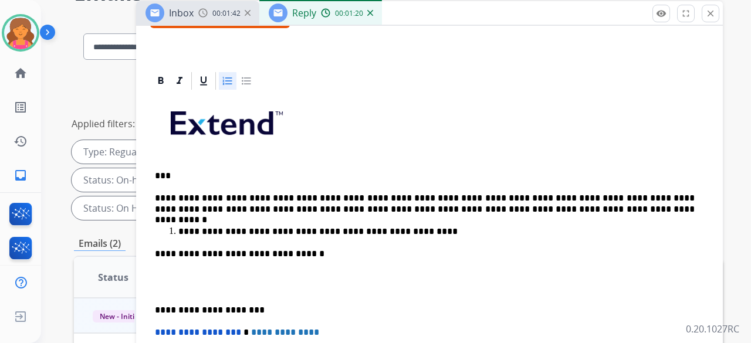
scroll to position [59, 0]
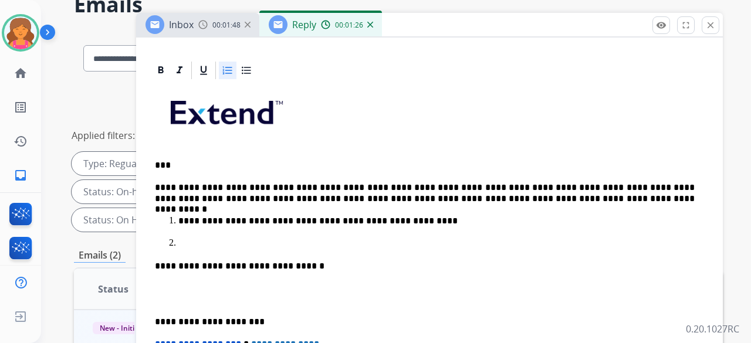
click at [227, 238] on p at bounding box center [441, 243] width 526 height 11
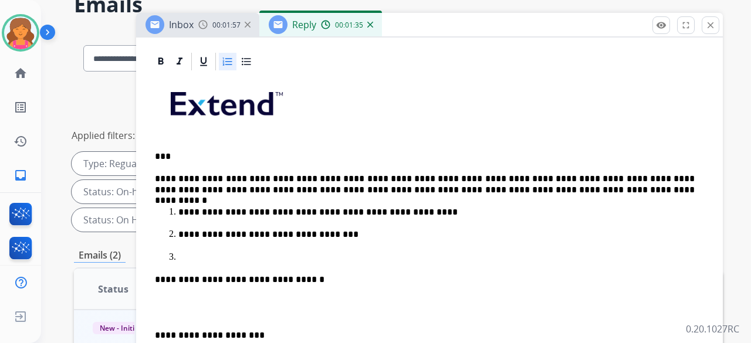
click at [203, 254] on p at bounding box center [441, 257] width 526 height 11
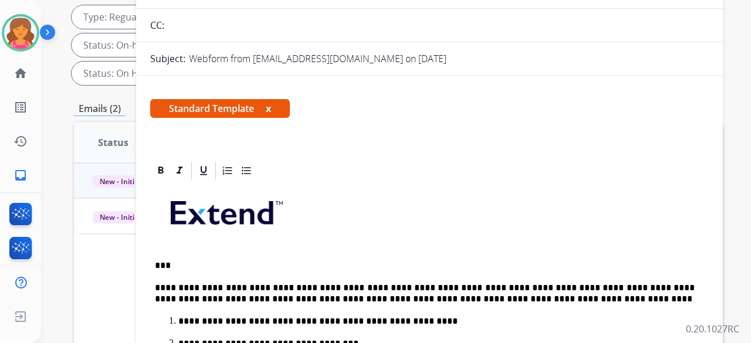
scroll to position [0, 0]
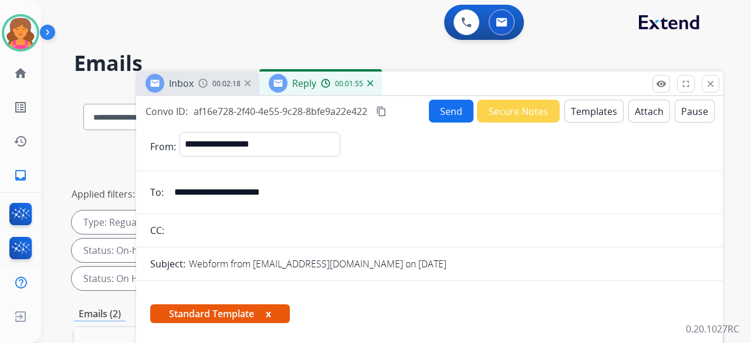
click at [383, 109] on mat-icon "content_copy" at bounding box center [381, 111] width 11 height 11
click at [434, 110] on button "Send" at bounding box center [451, 111] width 45 height 23
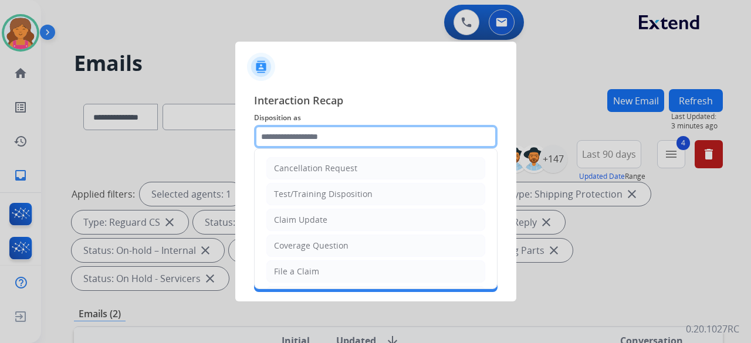
click at [310, 139] on input "text" at bounding box center [376, 136] width 244 height 23
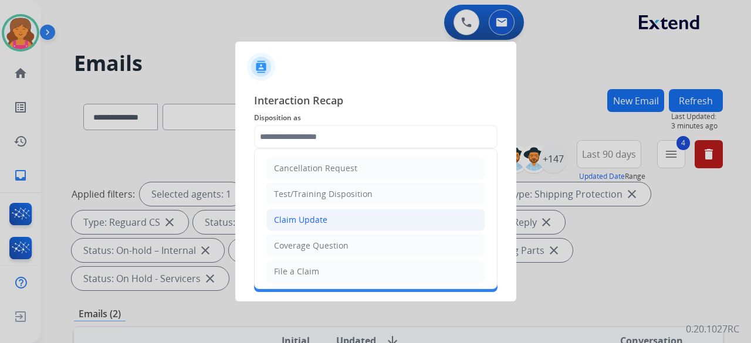
click at [297, 221] on div "Claim Update" at bounding box center [300, 220] width 53 height 12
type input "**********"
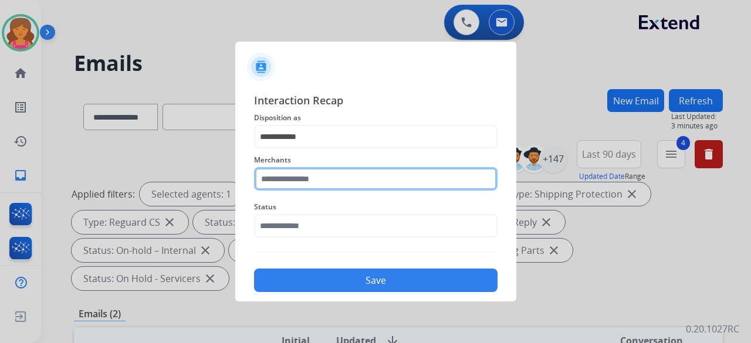
click at [294, 181] on input "text" at bounding box center [376, 178] width 244 height 23
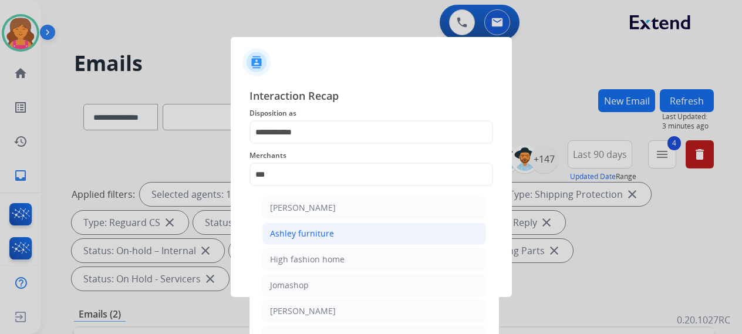
click at [320, 226] on li "Ashley furniture" at bounding box center [374, 233] width 224 height 22
type input "**********"
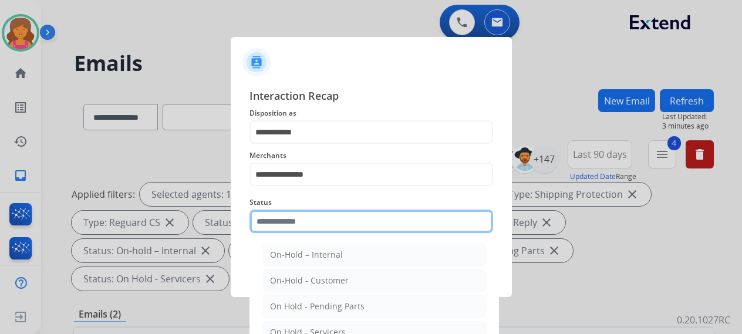
click at [318, 222] on input "text" at bounding box center [371, 221] width 244 height 23
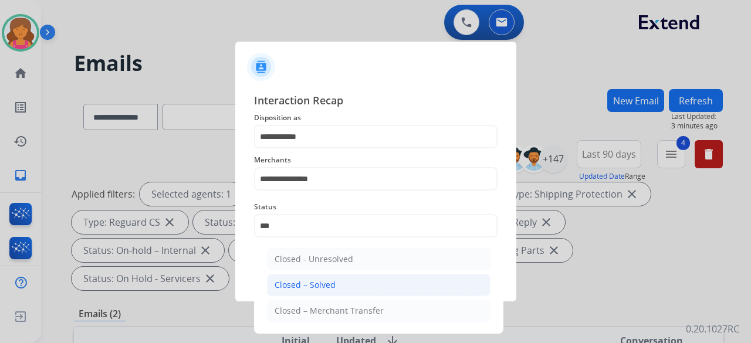
click at [312, 283] on div "Closed – Solved" at bounding box center [305, 285] width 61 height 12
type input "**********"
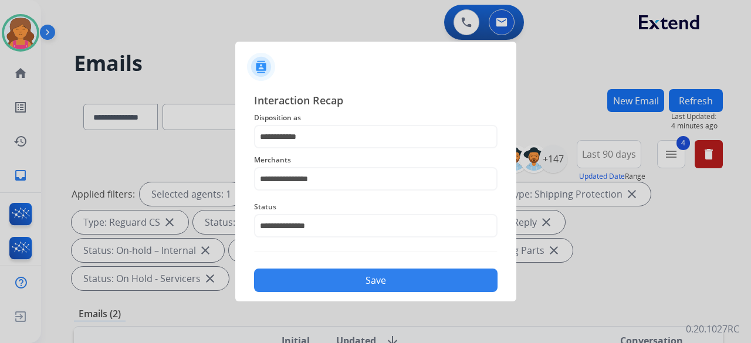
click at [444, 282] on button "Save" at bounding box center [376, 280] width 244 height 23
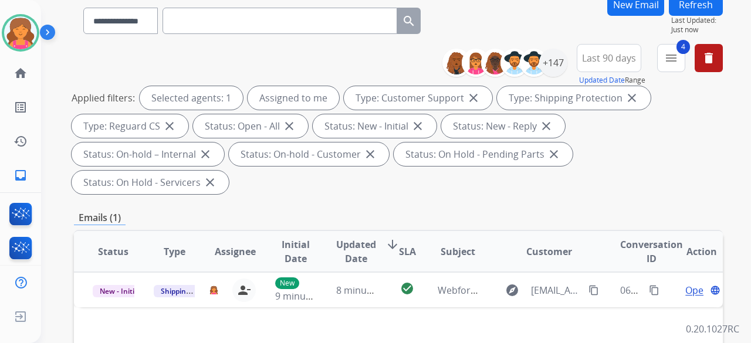
scroll to position [176, 0]
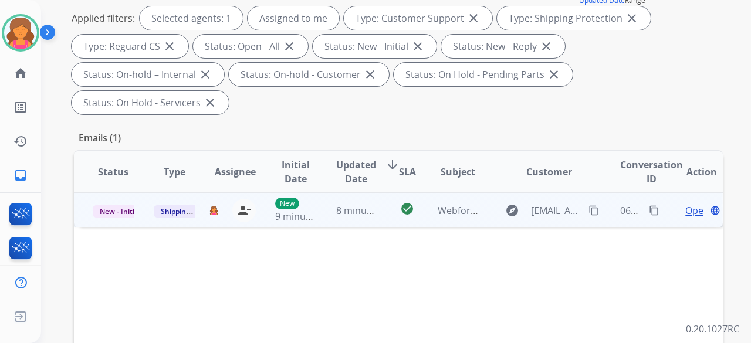
click at [147, 193] on td "Shipping Protection" at bounding box center [165, 210] width 61 height 35
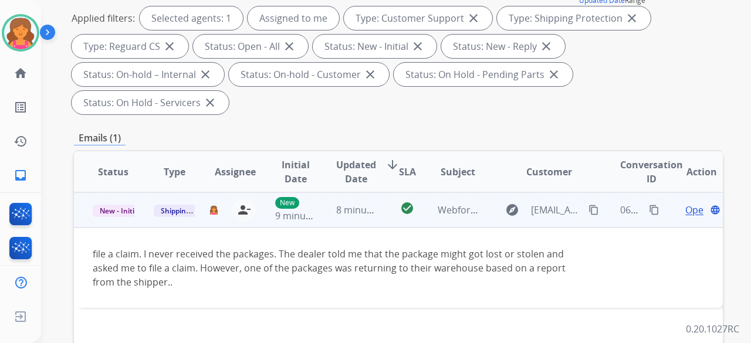
click at [686, 203] on span "Open" at bounding box center [698, 210] width 24 height 14
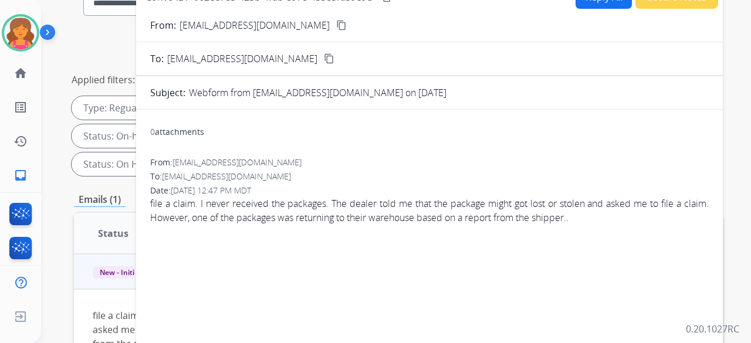
scroll to position [59, 0]
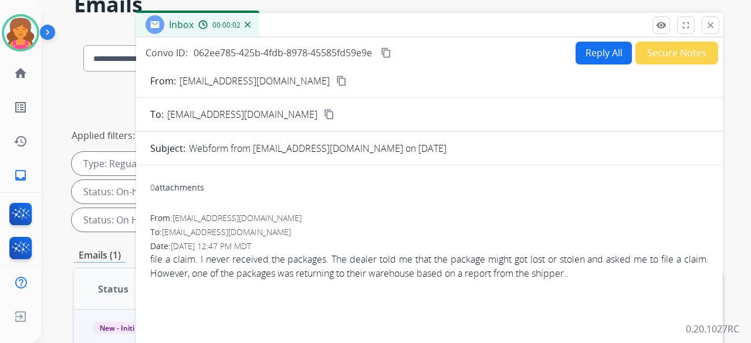
click at [335, 79] on button "content_copy" at bounding box center [342, 81] width 14 height 14
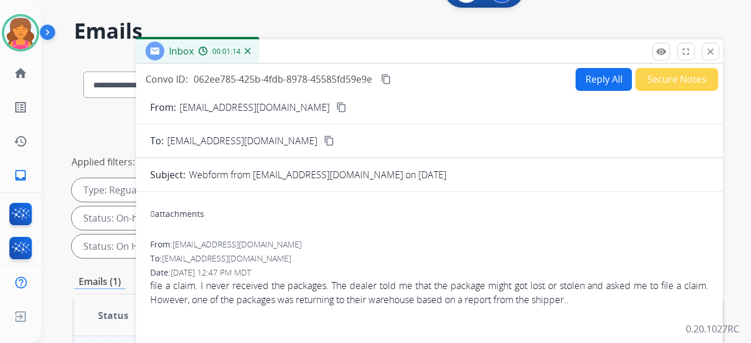
scroll to position [0, 0]
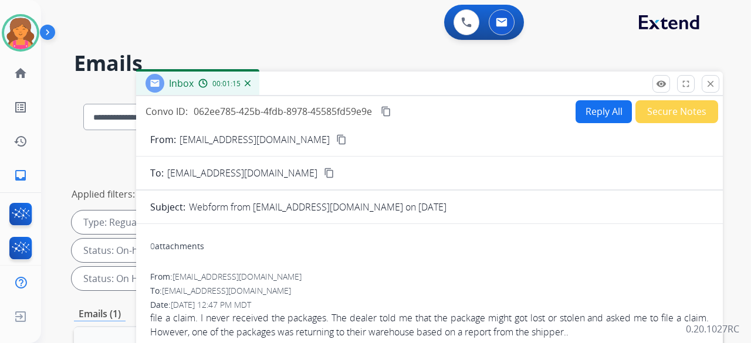
click at [588, 113] on button "Reply All" at bounding box center [604, 111] width 56 height 23
select select "**********"
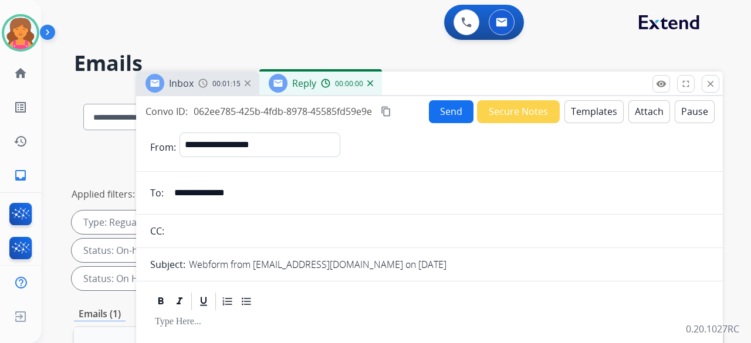
click at [587, 112] on button "Templates" at bounding box center [594, 111] width 59 height 23
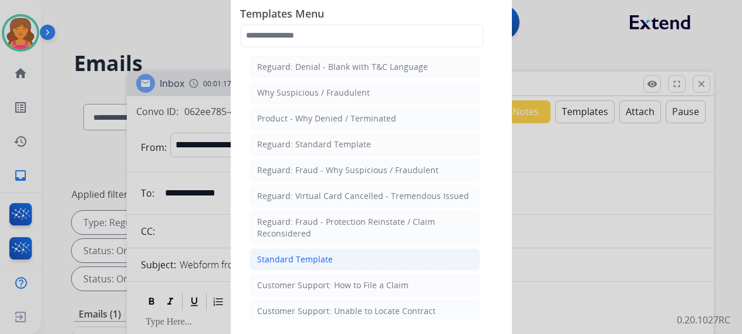
click at [312, 254] on div "Standard Template" at bounding box center [295, 260] width 76 height 12
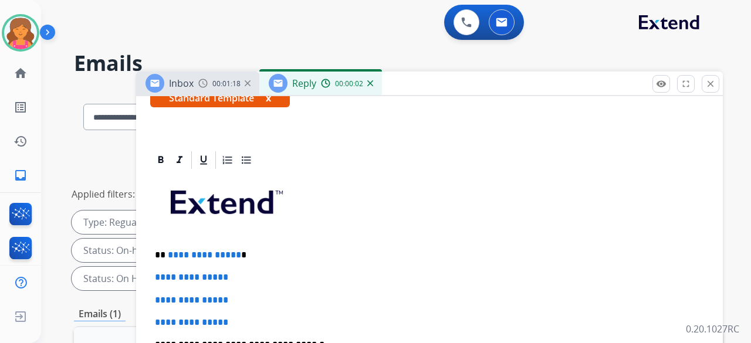
scroll to position [235, 0]
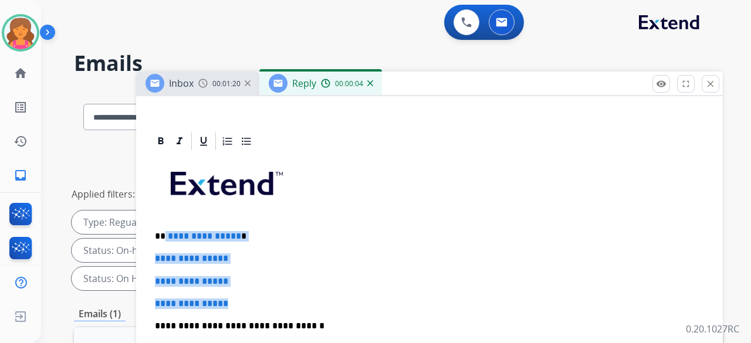
drag, startPoint x: 236, startPoint y: 305, endPoint x: 163, endPoint y: 228, distance: 105.9
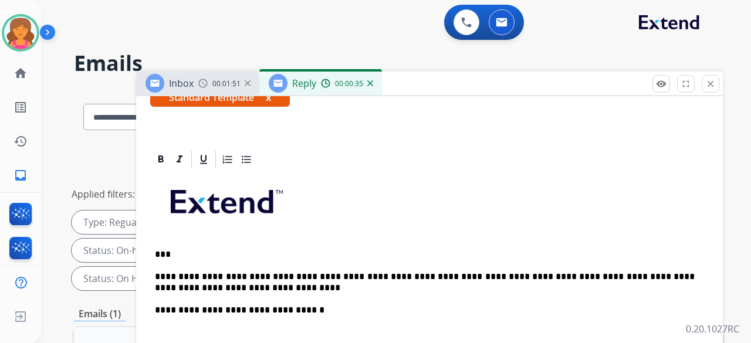
click at [329, 272] on p "**********" at bounding box center [425, 283] width 540 height 22
click at [332, 272] on p "**********" at bounding box center [425, 283] width 540 height 22
click at [549, 272] on p "**********" at bounding box center [425, 283] width 540 height 22
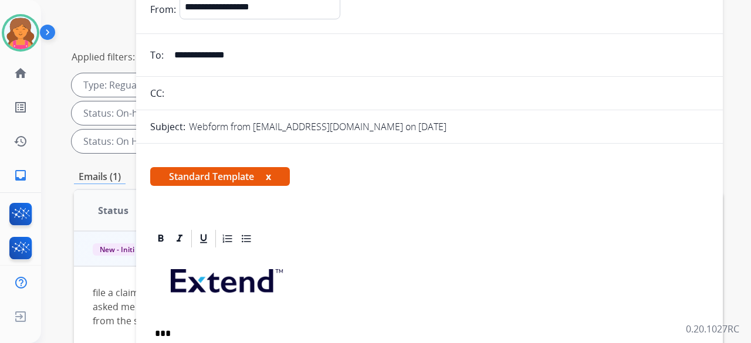
scroll to position [0, 0]
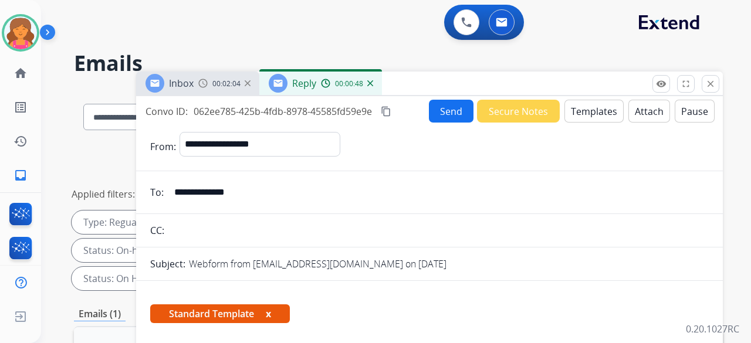
click at [388, 107] on mat-icon "content_copy" at bounding box center [386, 111] width 11 height 11
click at [441, 106] on button "Send" at bounding box center [451, 111] width 45 height 23
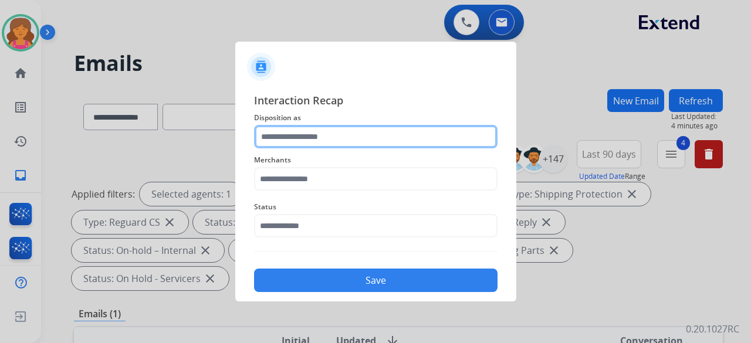
click at [362, 134] on input "text" at bounding box center [376, 136] width 244 height 23
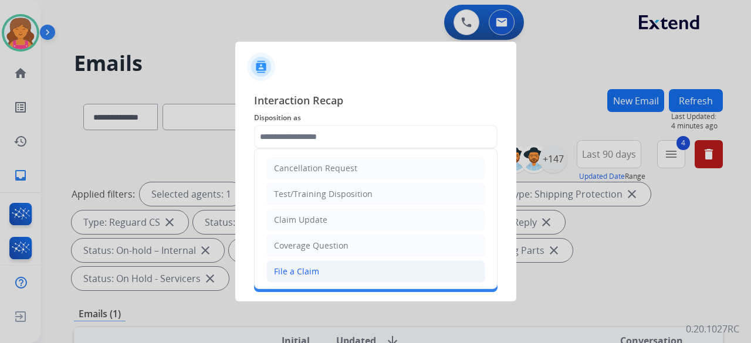
click at [317, 268] on li "File a Claim" at bounding box center [375, 272] width 219 height 22
type input "**********"
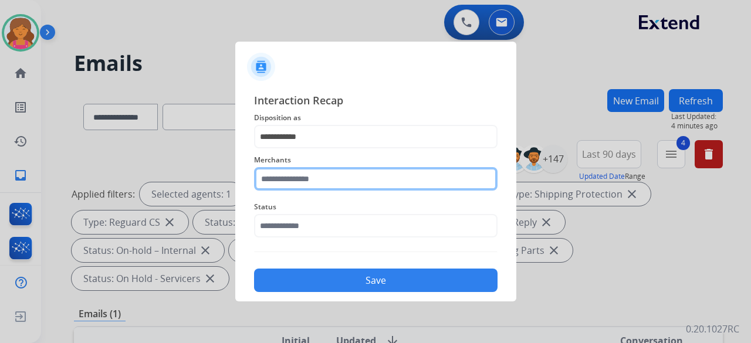
click at [319, 183] on input "text" at bounding box center [376, 178] width 244 height 23
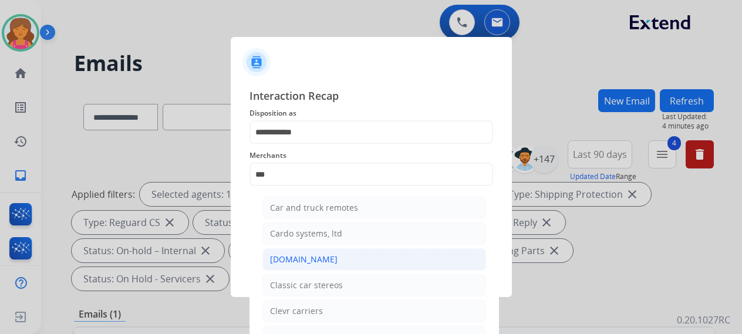
click at [312, 260] on div "[DOMAIN_NAME]" at bounding box center [303, 260] width 67 height 12
type input "**********"
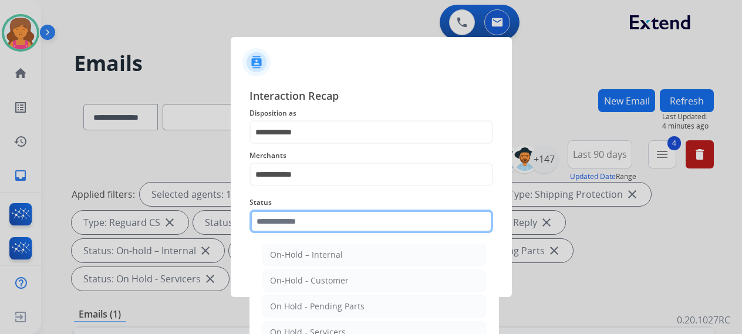
click at [299, 228] on input "text" at bounding box center [371, 221] width 244 height 23
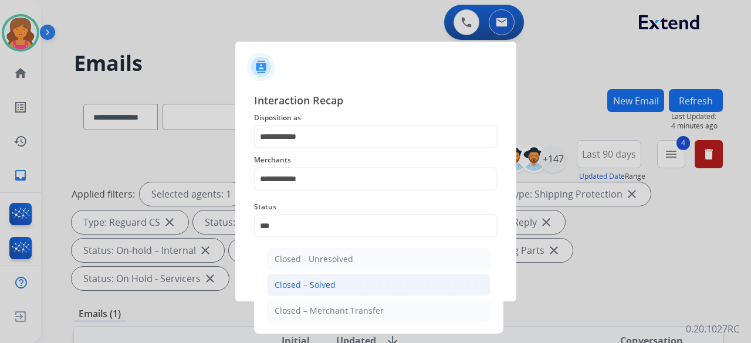
click at [312, 289] on div "Closed – Solved" at bounding box center [305, 285] width 61 height 12
type input "**********"
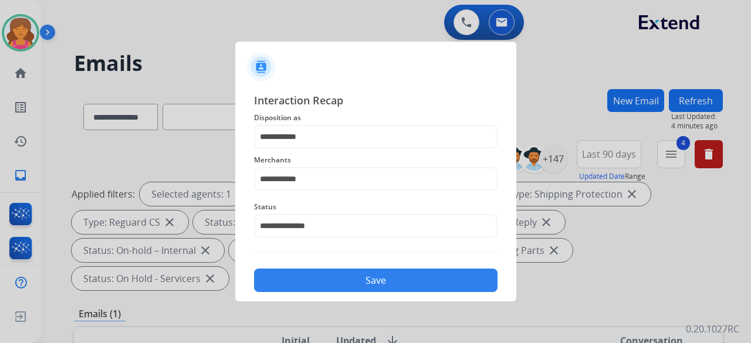
click at [312, 288] on button "Save" at bounding box center [376, 280] width 244 height 23
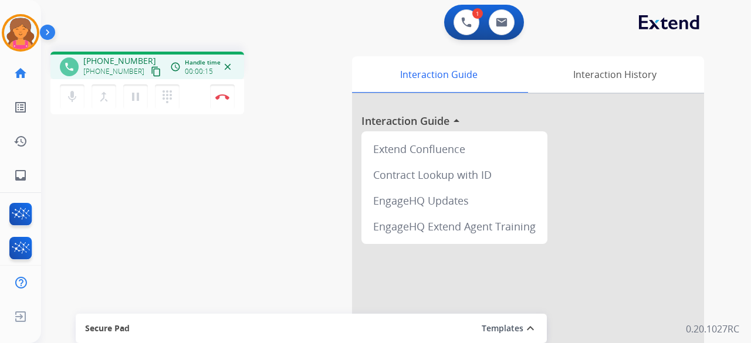
click at [151, 69] on mat-icon "content_copy" at bounding box center [156, 71] width 11 height 11
click at [136, 99] on mat-icon "pause" at bounding box center [136, 97] width 14 height 14
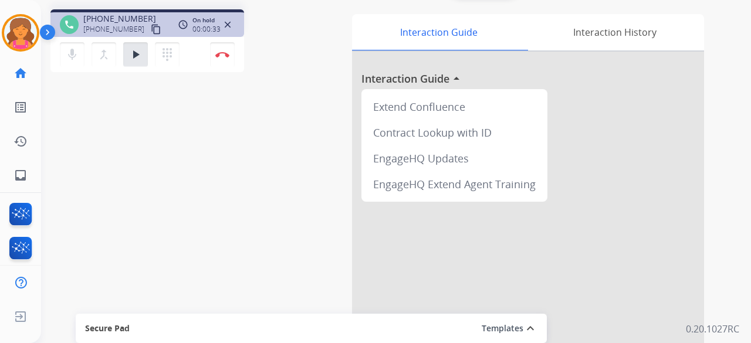
scroll to position [59, 0]
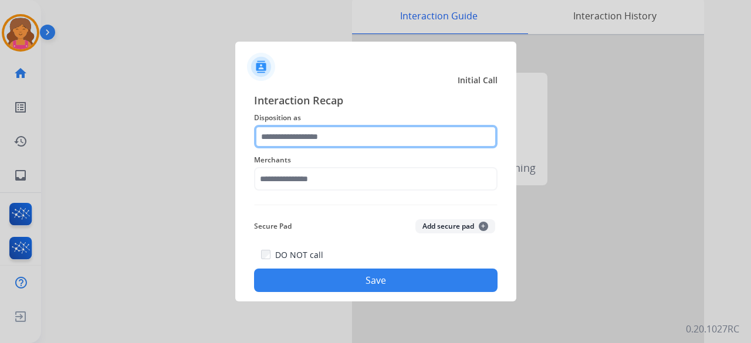
click at [373, 137] on input "text" at bounding box center [376, 136] width 244 height 23
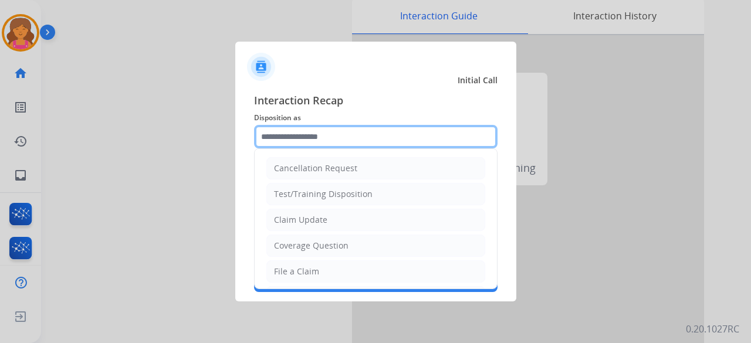
scroll to position [178, 0]
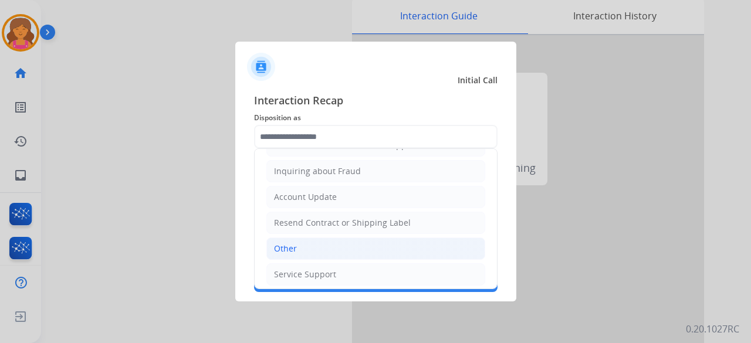
click at [302, 238] on li "Other" at bounding box center [375, 249] width 219 height 22
type input "*****"
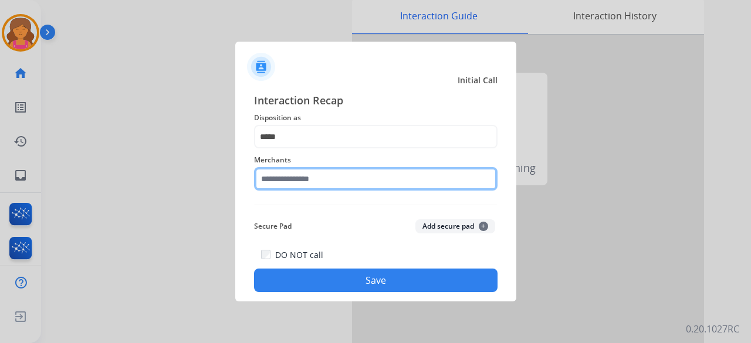
click at [296, 185] on input "text" at bounding box center [376, 178] width 244 height 23
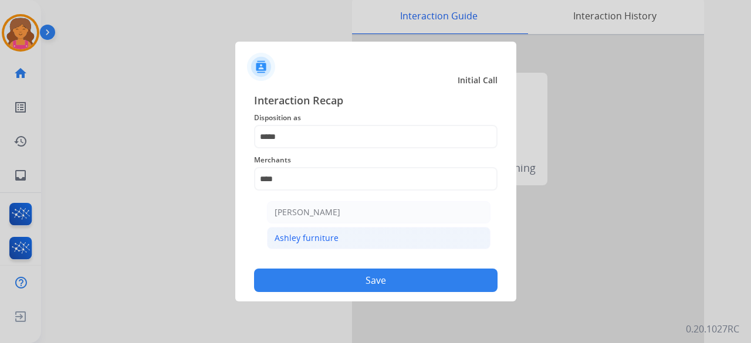
click at [377, 234] on li "Ashley furniture" at bounding box center [379, 238] width 224 height 22
type input "**********"
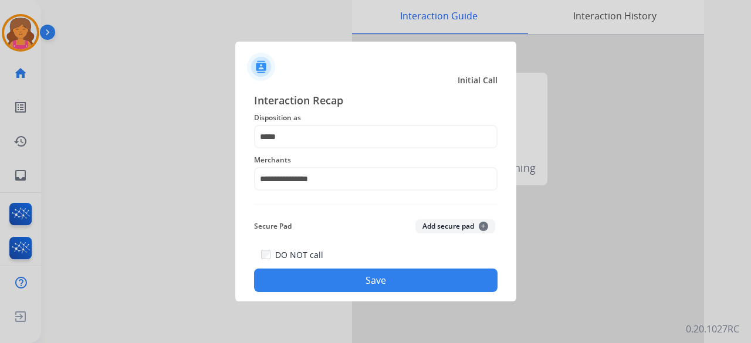
click at [356, 289] on button "Save" at bounding box center [376, 280] width 244 height 23
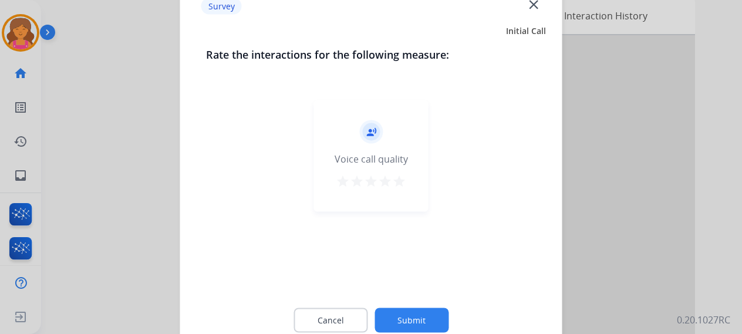
click at [402, 184] on mat-icon "star" at bounding box center [399, 181] width 14 height 14
click at [390, 318] on button "Submit" at bounding box center [411, 320] width 74 height 25
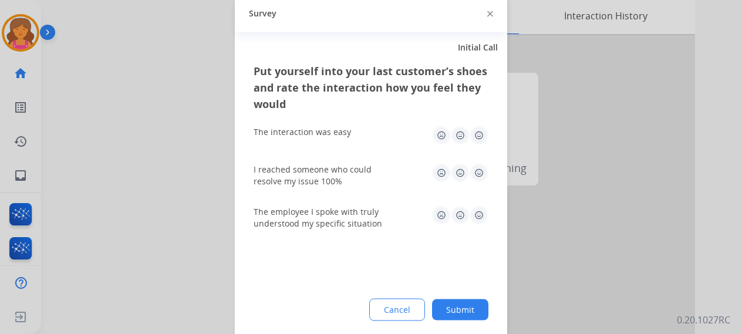
drag, startPoint x: 473, startPoint y: 131, endPoint x: 468, endPoint y: 138, distance: 8.5
click at [474, 131] on img at bounding box center [479, 135] width 19 height 19
click at [478, 161] on div "I reached someone who could resolve my issue 100%" at bounding box center [371, 175] width 235 height 42
click at [477, 168] on img at bounding box center [479, 172] width 19 height 19
click at [478, 217] on img at bounding box center [479, 214] width 19 height 19
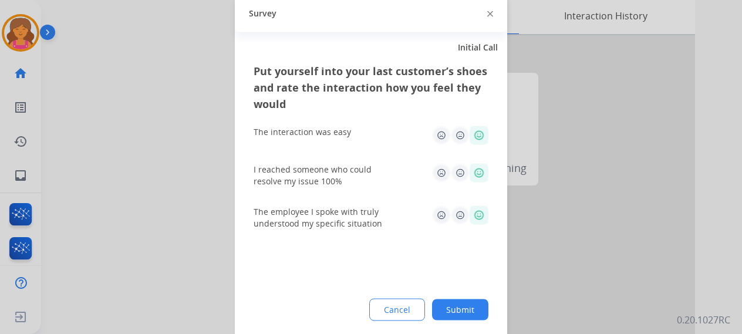
click at [440, 302] on button "Submit" at bounding box center [460, 309] width 56 height 21
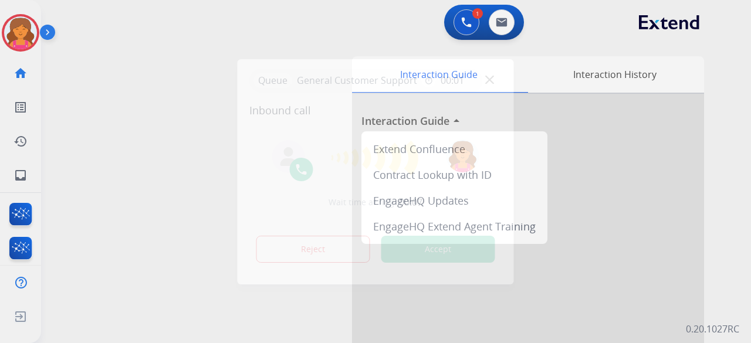
scroll to position [59, 0]
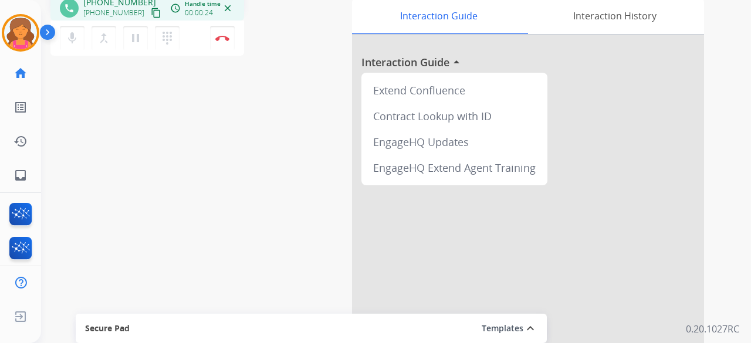
click at [151, 12] on mat-icon "content_copy" at bounding box center [156, 13] width 11 height 11
click at [212, 37] on button "Disconnect" at bounding box center [222, 38] width 25 height 25
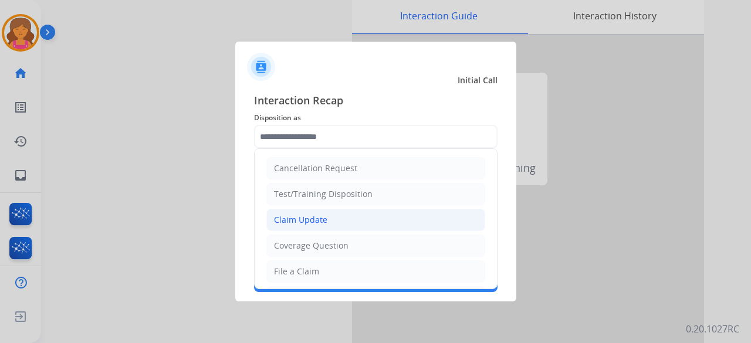
click at [318, 227] on li "Claim Update" at bounding box center [375, 220] width 219 height 22
type input "**********"
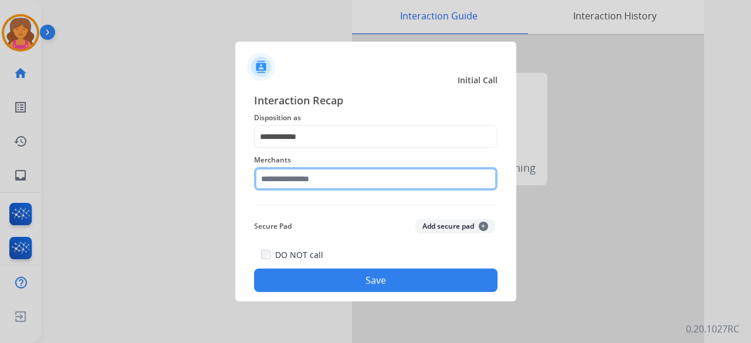
click at [319, 177] on input "text" at bounding box center [376, 178] width 244 height 23
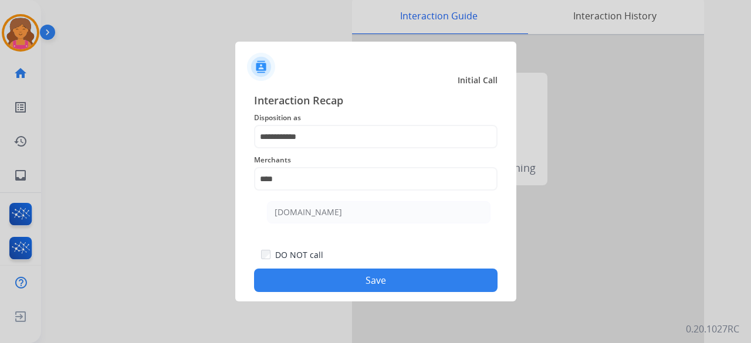
click at [337, 200] on ul "[DOMAIN_NAME]" at bounding box center [379, 215] width 231 height 40
click at [337, 207] on li "[DOMAIN_NAME]" at bounding box center [379, 212] width 224 height 22
type input "**********"
click at [344, 285] on button "Save" at bounding box center [376, 280] width 244 height 23
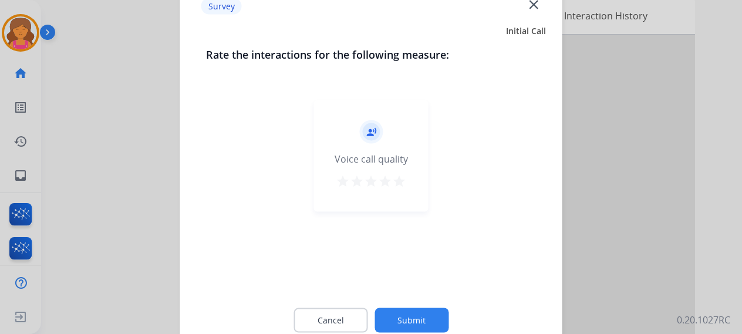
click at [398, 181] on mat-icon "star" at bounding box center [399, 181] width 14 height 14
drag, startPoint x: 410, startPoint y: 297, endPoint x: 407, endPoint y: 307, distance: 10.4
click at [409, 300] on div "Cancel Submit" at bounding box center [371, 319] width 330 height 53
click at [407, 307] on div "Cancel Submit" at bounding box center [371, 319] width 330 height 53
click at [411, 322] on button "Submit" at bounding box center [411, 320] width 74 height 25
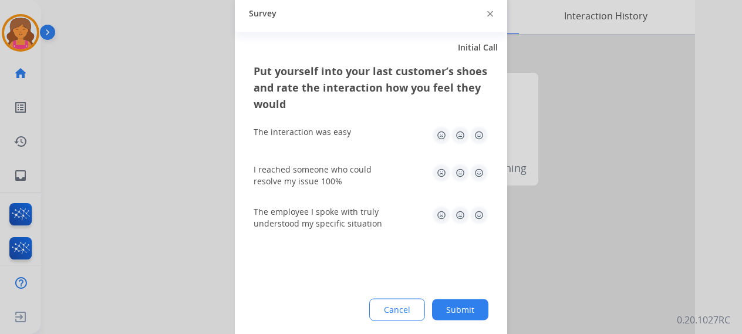
click at [478, 144] on img at bounding box center [479, 135] width 19 height 19
click at [482, 173] on img at bounding box center [479, 172] width 19 height 19
click at [484, 212] on img at bounding box center [479, 214] width 19 height 19
click at [463, 295] on div "Put yourself into your last customer’s shoes and rate the interaction how you f…" at bounding box center [371, 200] width 272 height 277
click at [463, 300] on button "Submit" at bounding box center [460, 309] width 56 height 21
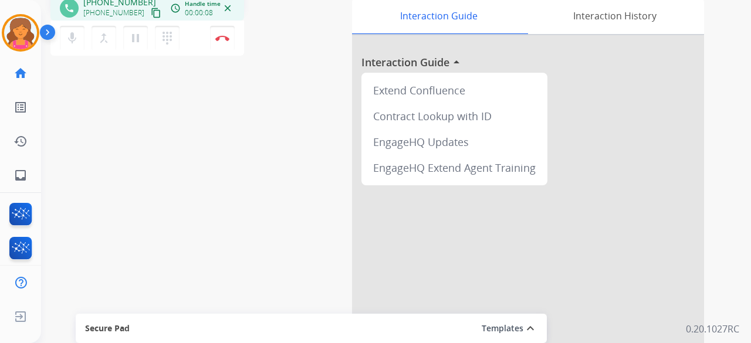
click at [151, 9] on mat-icon "content_copy" at bounding box center [156, 13] width 11 height 11
click at [223, 42] on button "Disconnect" at bounding box center [222, 38] width 25 height 25
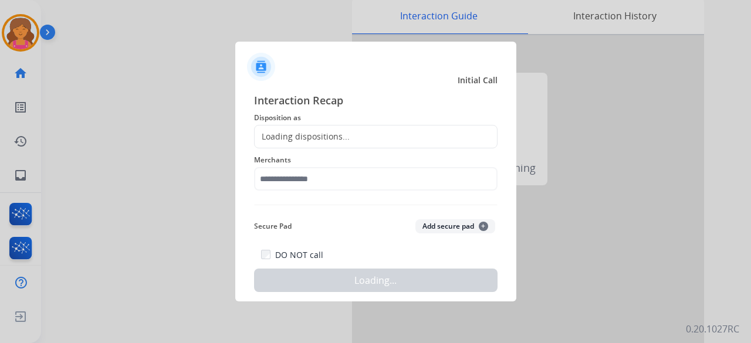
click at [359, 127] on div "Loading dispositions..." at bounding box center [376, 136] width 244 height 23
click at [360, 130] on div "Loading dispositions..." at bounding box center [376, 136] width 244 height 23
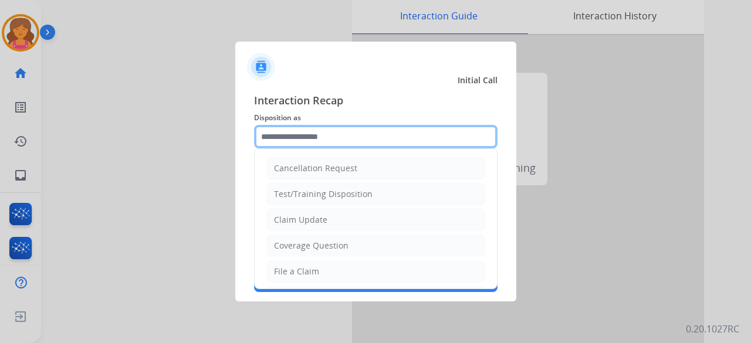
click at [360, 133] on input "text" at bounding box center [376, 136] width 244 height 23
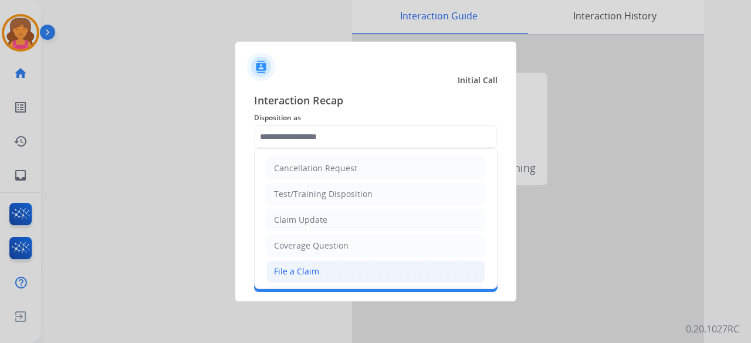
click at [316, 261] on li "File a Claim" at bounding box center [375, 272] width 219 height 22
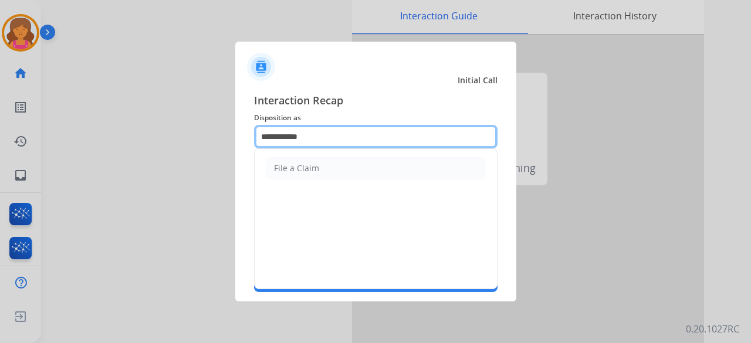
click at [337, 136] on input "**********" at bounding box center [376, 136] width 244 height 23
type input "*"
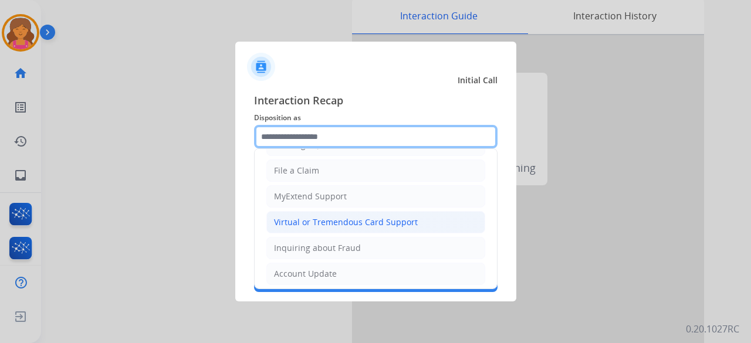
scroll to position [119, 0]
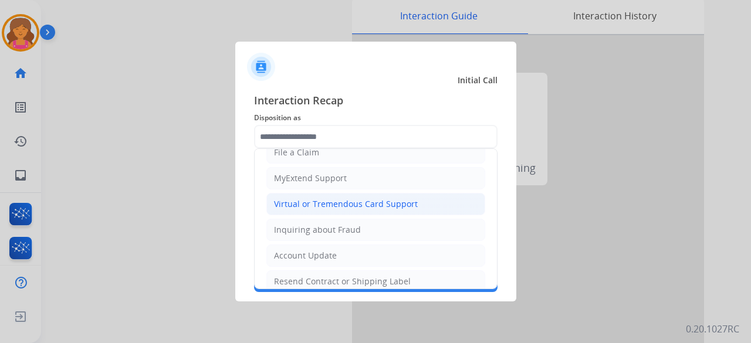
click at [352, 210] on li "Virtual or Tremendous Card Support" at bounding box center [375, 204] width 219 height 22
type input "**********"
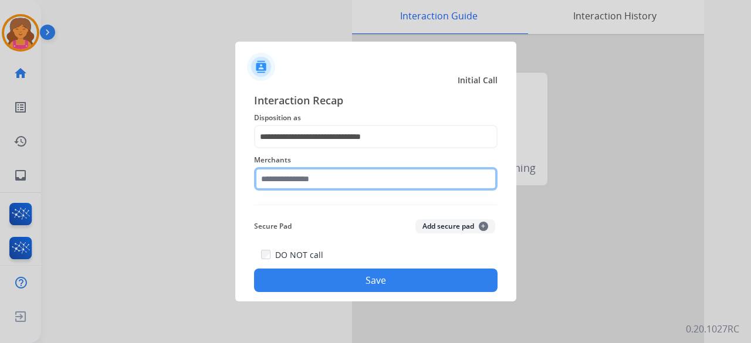
click at [289, 185] on input "text" at bounding box center [376, 178] width 244 height 23
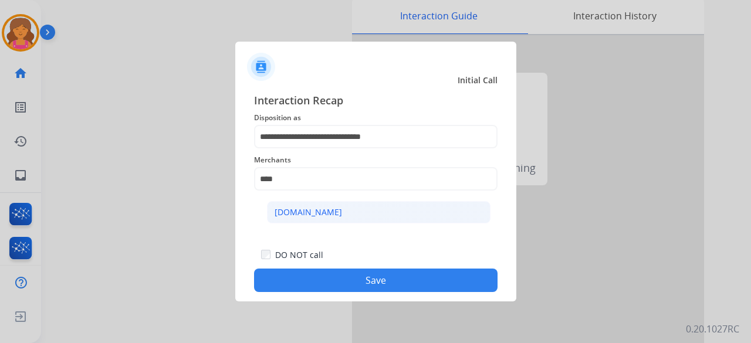
click at [347, 214] on li "[DOMAIN_NAME]" at bounding box center [379, 212] width 224 height 22
type input "**********"
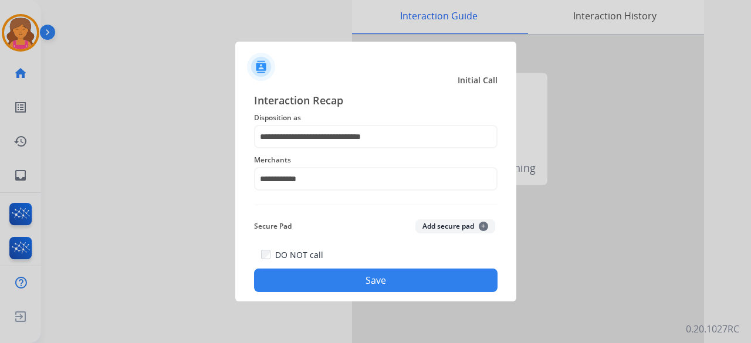
click at [349, 274] on button "Save" at bounding box center [376, 280] width 244 height 23
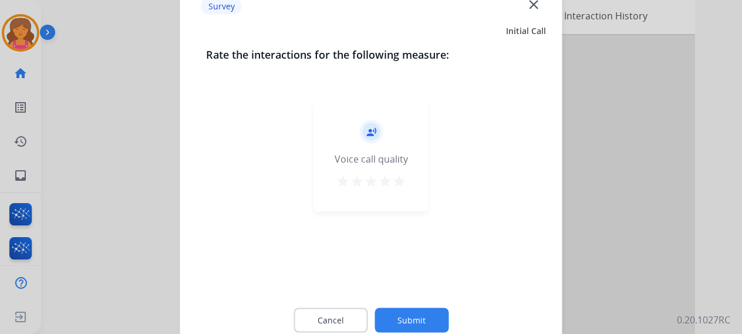
click at [399, 179] on mat-icon "star" at bounding box center [399, 181] width 14 height 14
click at [416, 321] on button "Submit" at bounding box center [411, 320] width 74 height 25
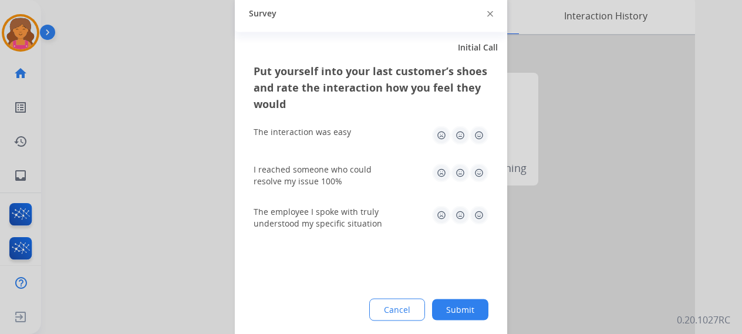
click at [479, 140] on img at bounding box center [479, 135] width 19 height 19
click at [481, 173] on img at bounding box center [479, 172] width 19 height 19
click at [480, 213] on img at bounding box center [479, 214] width 19 height 19
click at [458, 310] on button "Submit" at bounding box center [460, 309] width 56 height 21
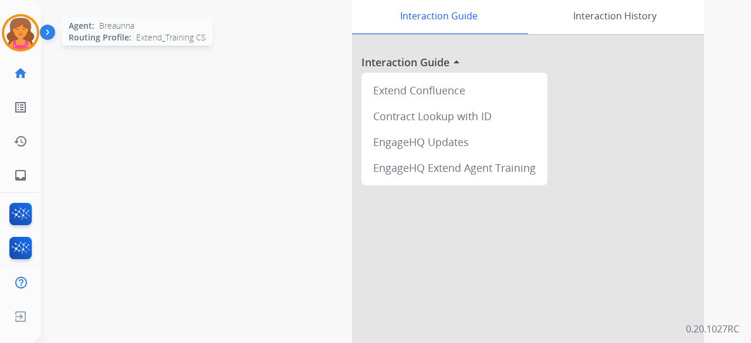
click at [20, 25] on img at bounding box center [20, 32] width 33 height 33
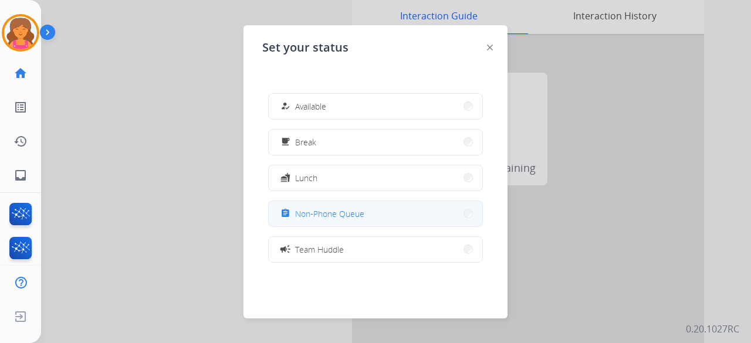
click at [337, 211] on span "Non-Phone Queue" at bounding box center [329, 214] width 69 height 12
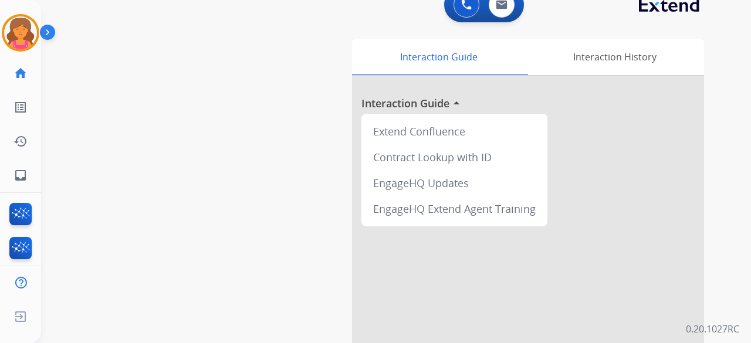
scroll to position [0, 0]
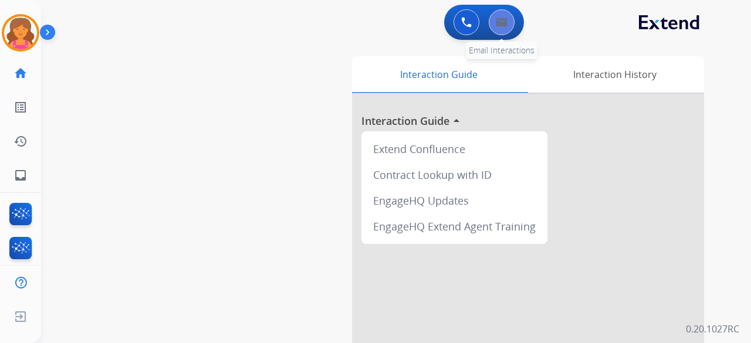
click at [507, 13] on button at bounding box center [502, 22] width 26 height 26
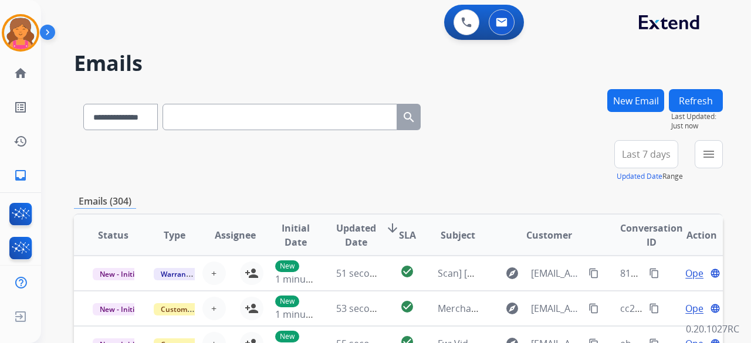
click at [661, 153] on span "Last 7 days" at bounding box center [646, 154] width 49 height 5
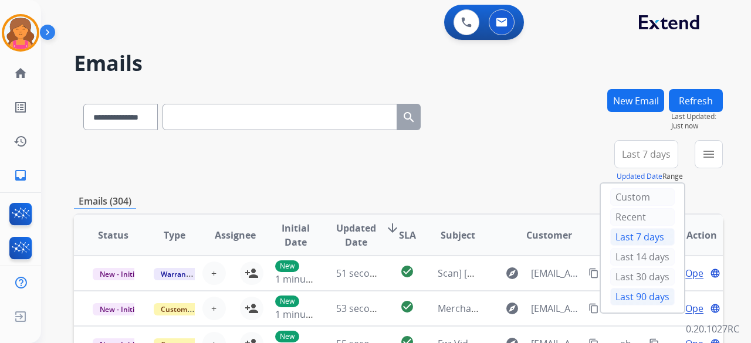
click at [618, 289] on div "Last 90 days" at bounding box center [642, 297] width 65 height 18
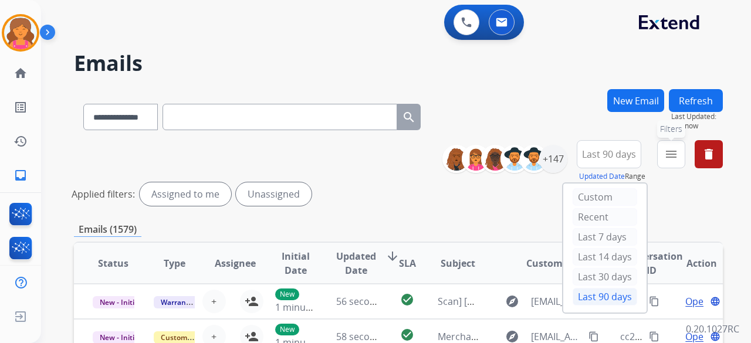
click at [667, 157] on mat-icon "menu" at bounding box center [671, 154] width 14 height 14
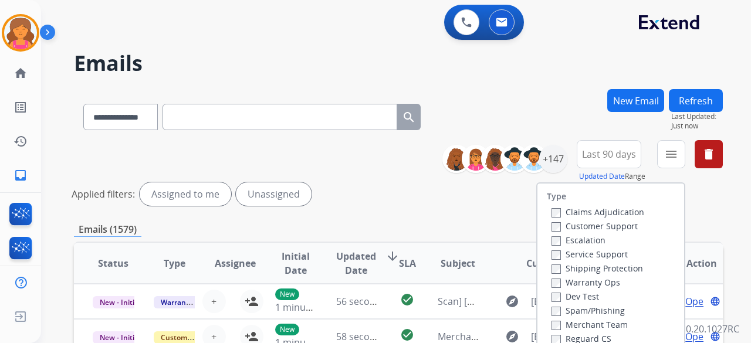
click at [589, 224] on label "Customer Support" at bounding box center [595, 226] width 86 height 11
click at [579, 271] on label "Shipping Protection" at bounding box center [598, 268] width 92 height 11
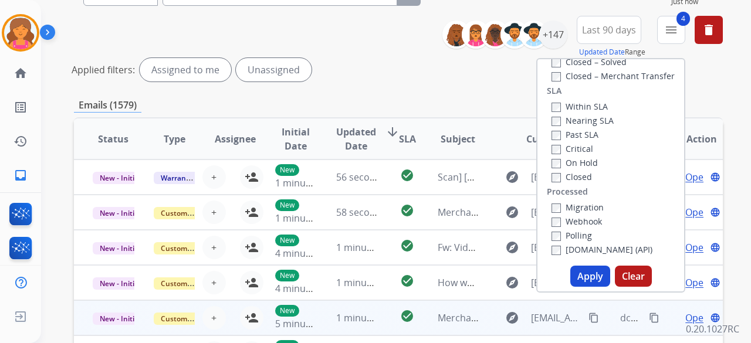
scroll to position [176, 0]
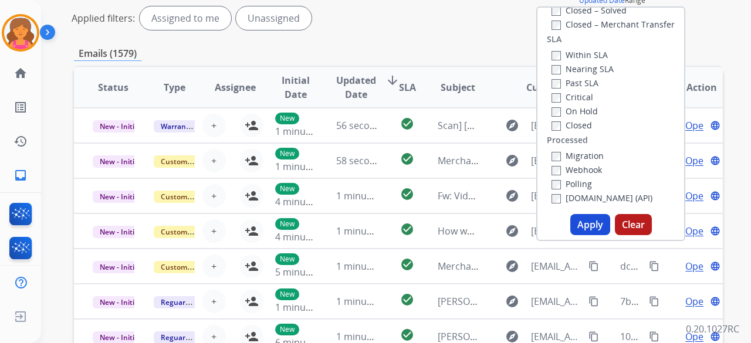
click at [582, 229] on button "Apply" at bounding box center [591, 224] width 40 height 21
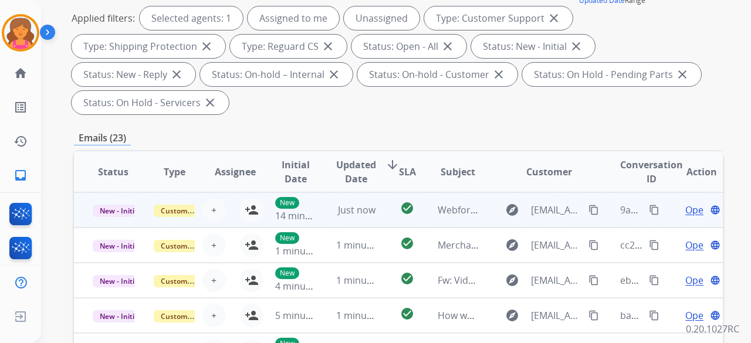
click at [380, 209] on td "check_circle" at bounding box center [398, 210] width 40 height 35
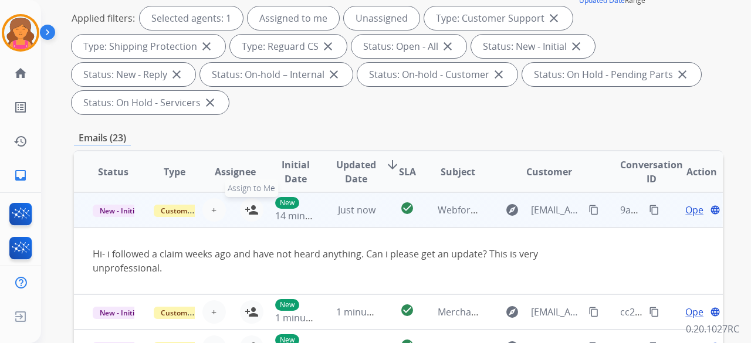
click at [247, 207] on mat-icon "person_add" at bounding box center [252, 210] width 14 height 14
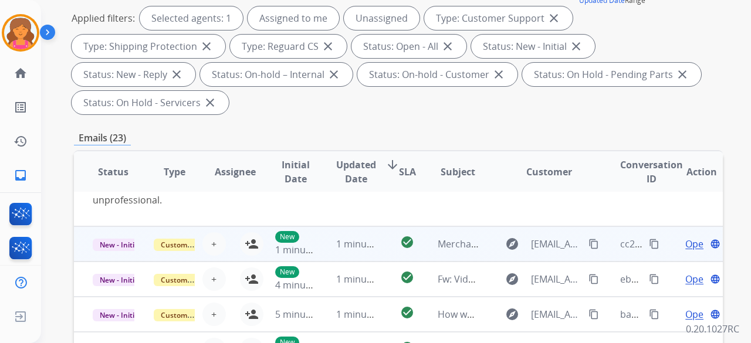
click at [379, 238] on td "check_circle" at bounding box center [398, 244] width 40 height 35
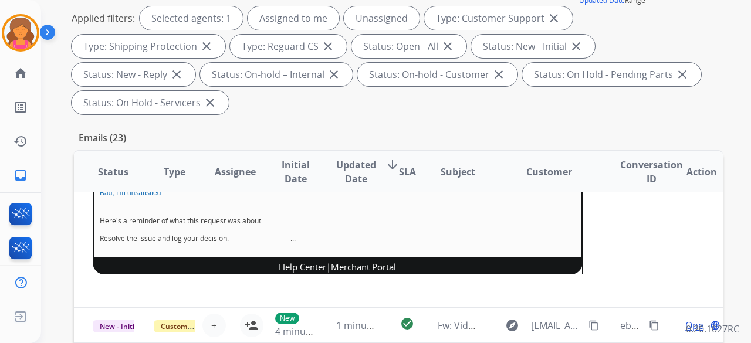
scroll to position [264, 0]
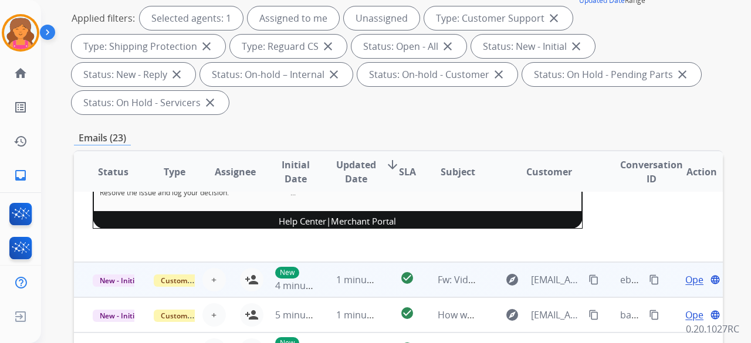
click at [380, 269] on td "check_circle" at bounding box center [398, 279] width 40 height 35
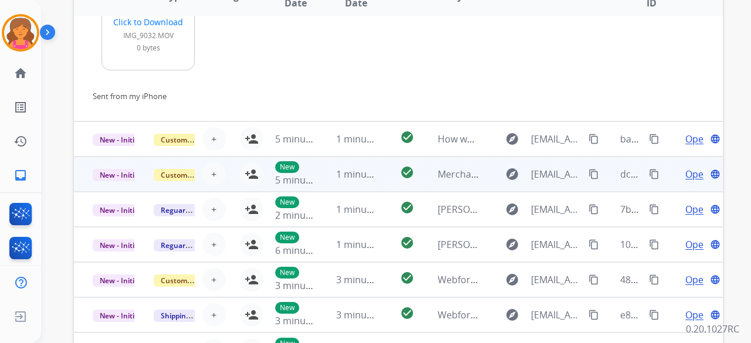
scroll to position [437, 0]
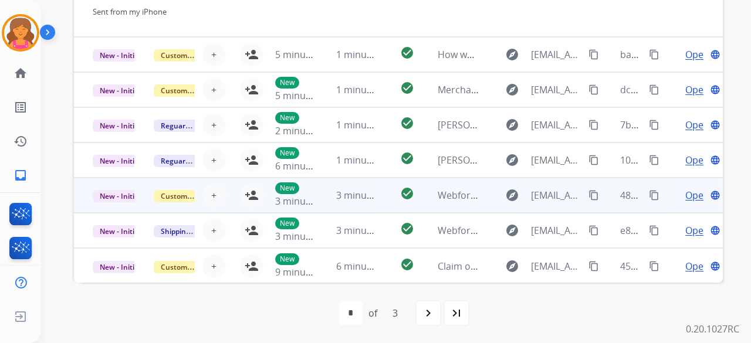
click at [370, 208] on td "3 minutes ago" at bounding box center [348, 195] width 61 height 35
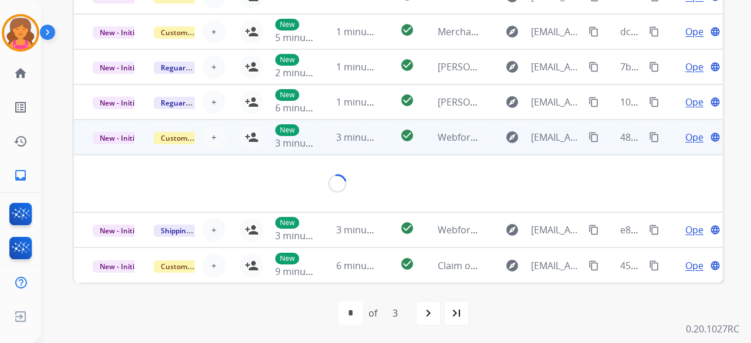
scroll to position [54, 0]
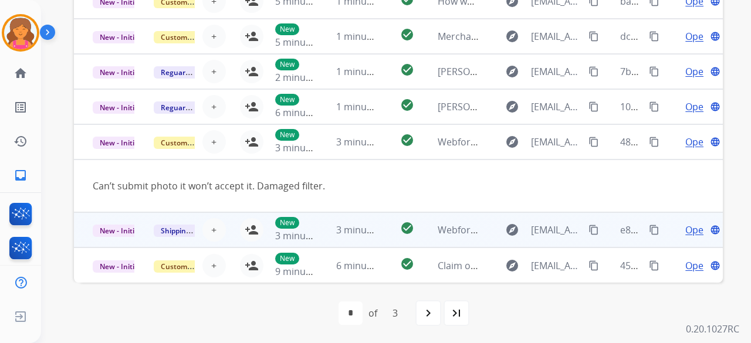
click at [378, 225] on td "check_circle" at bounding box center [398, 229] width 40 height 35
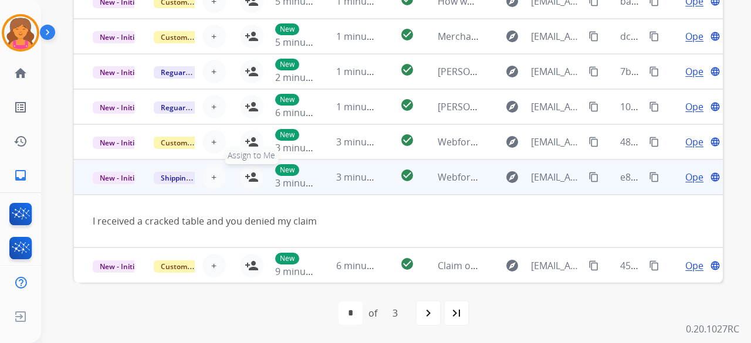
click at [252, 179] on mat-icon "person_add" at bounding box center [252, 177] width 14 height 14
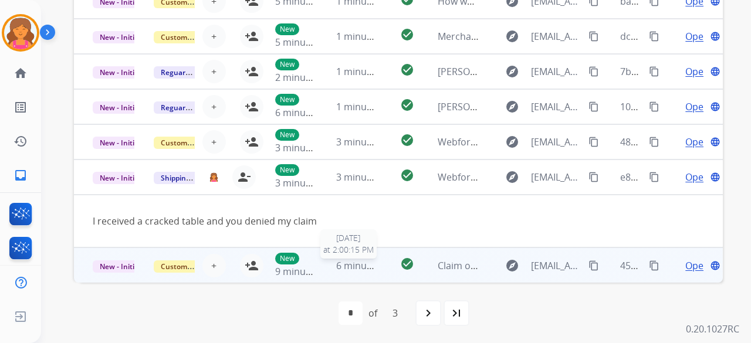
click at [372, 269] on span "6 minutes ago" at bounding box center [367, 265] width 63 height 13
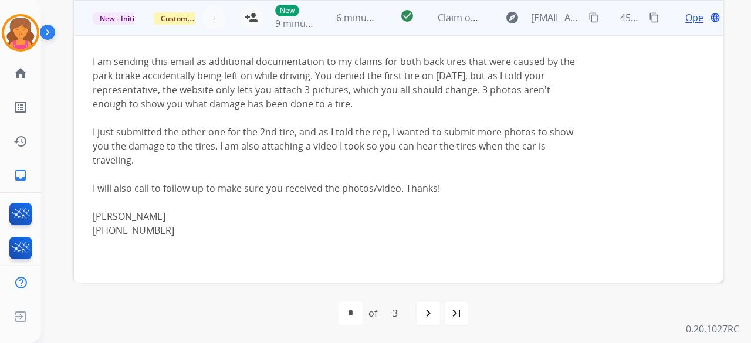
scroll to position [250, 0]
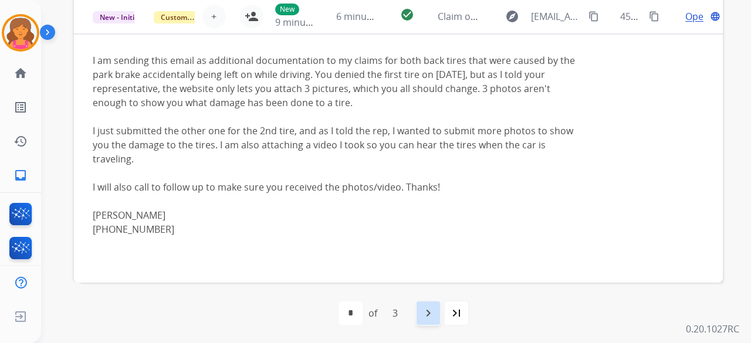
click at [428, 323] on div "navigate_next" at bounding box center [429, 314] width 26 height 26
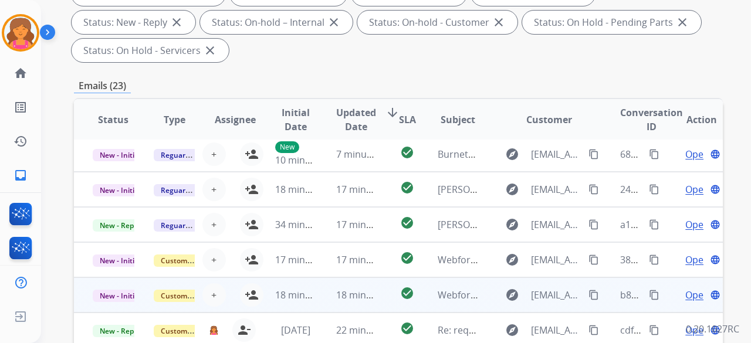
scroll to position [293, 0]
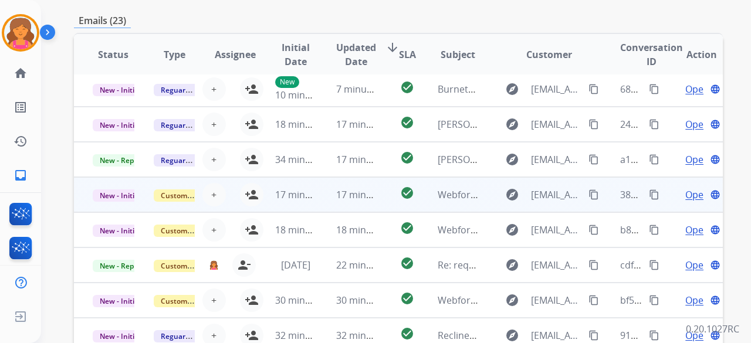
click at [378, 199] on td "check_circle" at bounding box center [398, 194] width 40 height 35
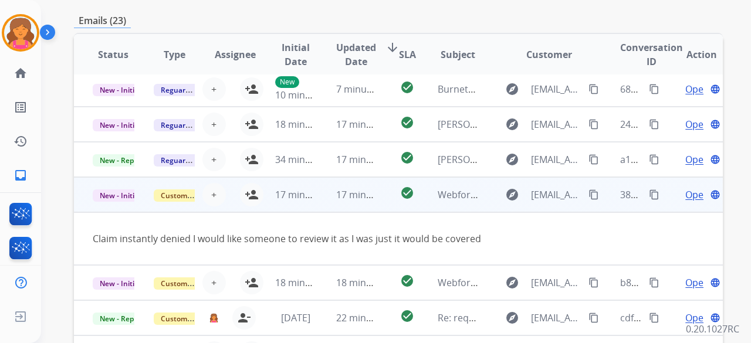
scroll to position [54, 0]
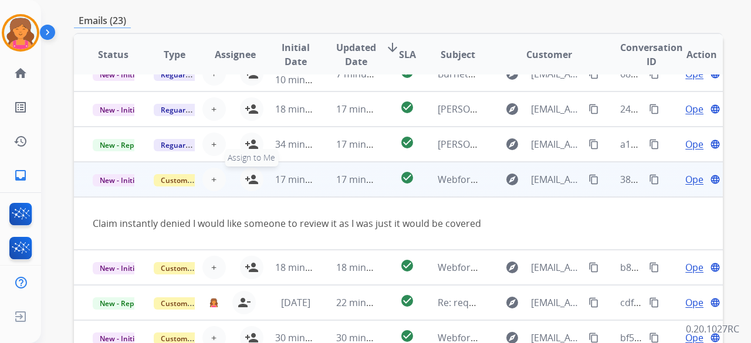
click at [253, 180] on mat-icon "person_add" at bounding box center [252, 180] width 14 height 14
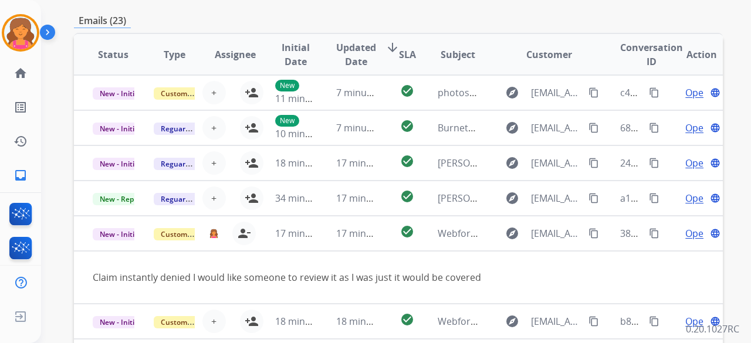
scroll to position [0, 0]
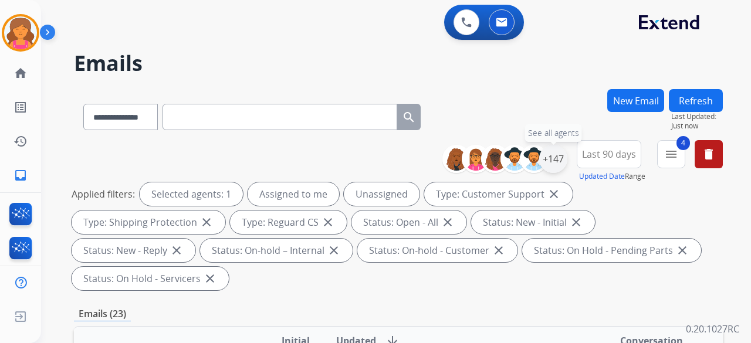
click at [553, 162] on div "+147" at bounding box center [553, 159] width 28 height 28
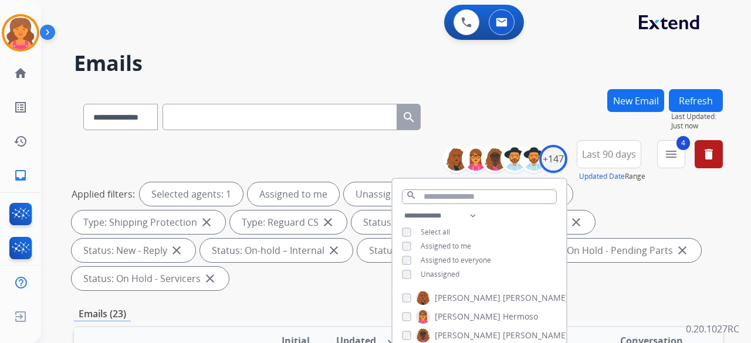
click at [399, 278] on div "**********" at bounding box center [480, 246] width 174 height 75
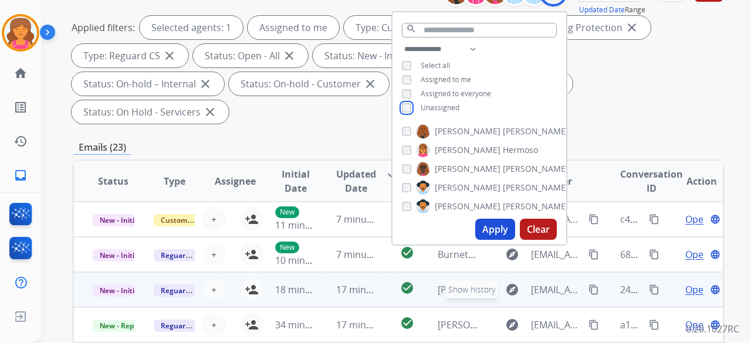
scroll to position [176, 0]
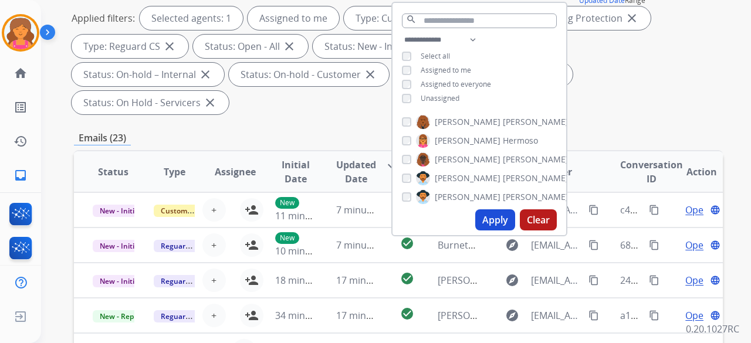
click at [498, 220] on button "Apply" at bounding box center [495, 220] width 40 height 21
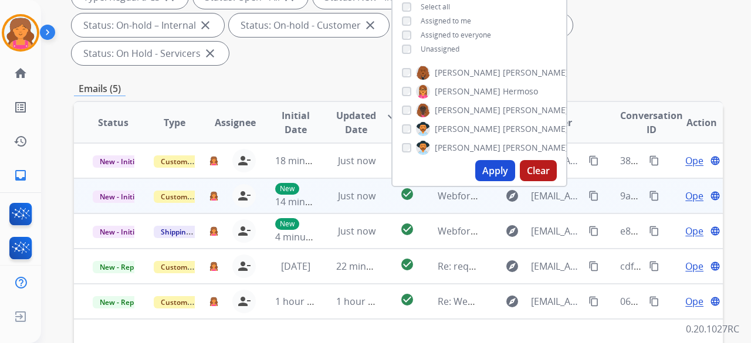
scroll to position [293, 0]
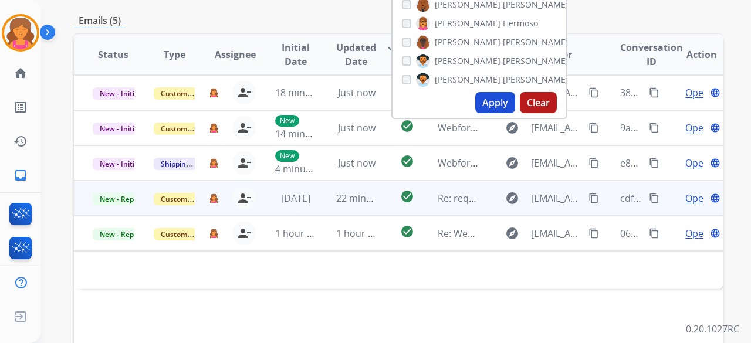
click at [686, 191] on span "Open" at bounding box center [698, 198] width 24 height 14
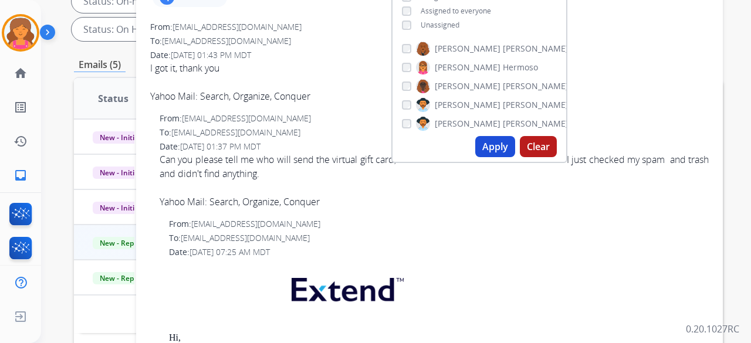
scroll to position [176, 0]
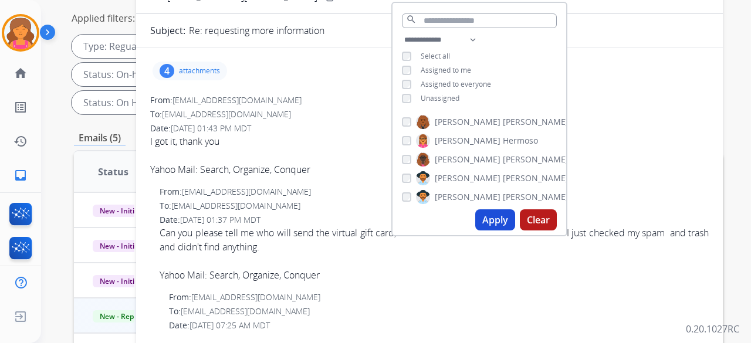
click at [608, 143] on span "I got it, thank you Yahoo Mail: Search, Organize, Conquer" at bounding box center [429, 155] width 559 height 42
click at [605, 143] on span "I got it, thank you Yahoo Mail: Search, Organize, Conquer" at bounding box center [429, 155] width 559 height 42
click at [673, 147] on span "I got it, thank you Yahoo Mail: Search, Organize, Conquer" at bounding box center [429, 155] width 559 height 42
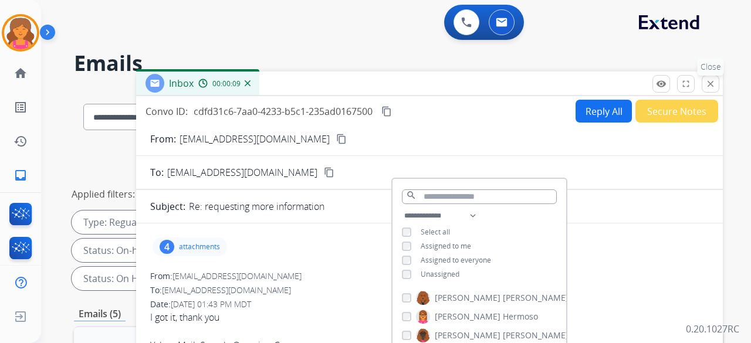
click at [713, 85] on mat-icon "close" at bounding box center [711, 84] width 11 height 11
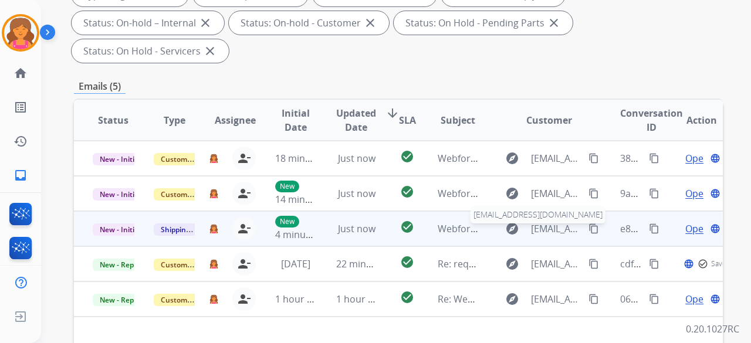
scroll to position [235, 0]
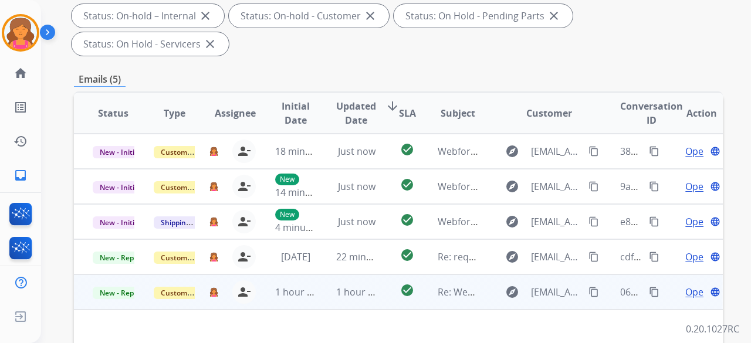
click at [686, 285] on span "Open" at bounding box center [698, 292] width 24 height 14
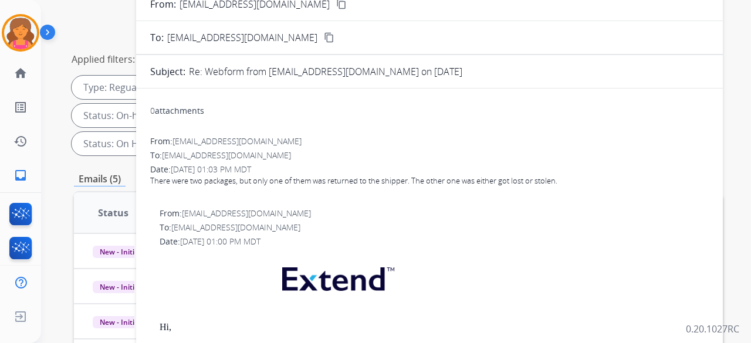
scroll to position [59, 0]
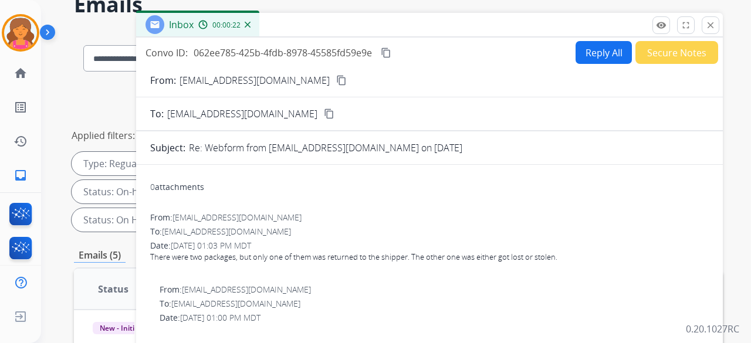
click at [578, 58] on button "Reply All" at bounding box center [604, 52] width 56 height 23
select select "**********"
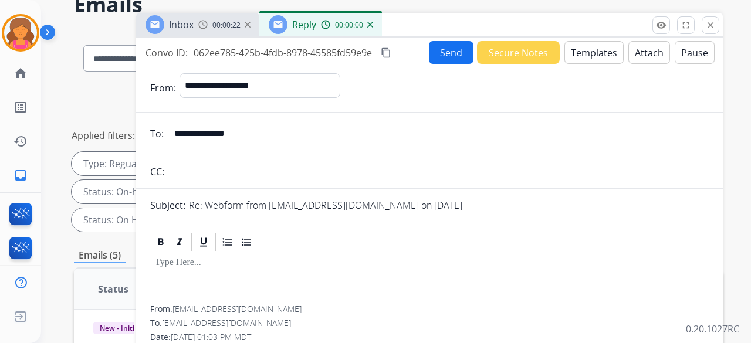
click at [578, 58] on button "Templates" at bounding box center [594, 52] width 59 height 23
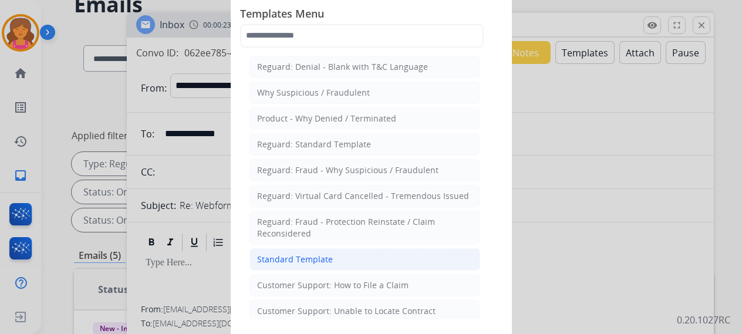
click at [311, 257] on div "Standard Template" at bounding box center [295, 260] width 76 height 12
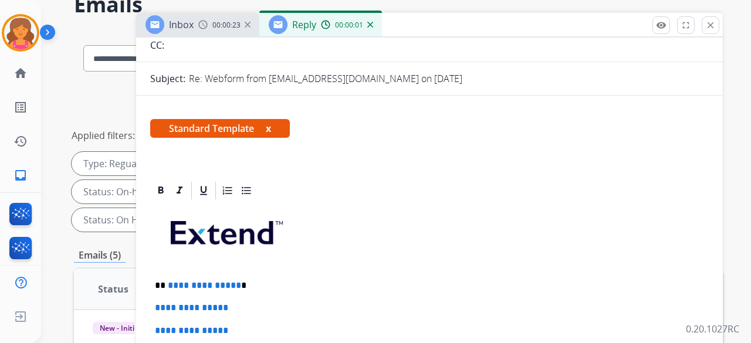
scroll to position [176, 0]
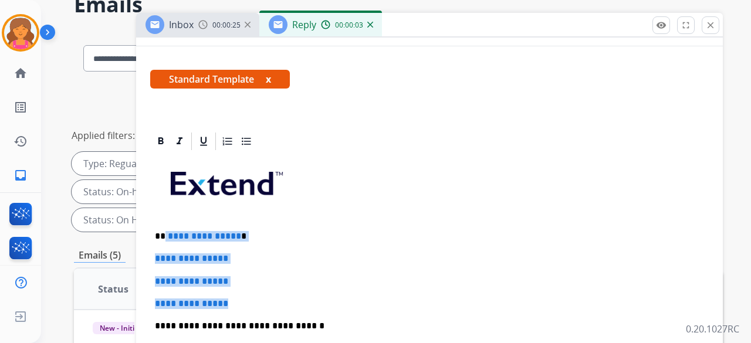
drag, startPoint x: 240, startPoint y: 296, endPoint x: 164, endPoint y: 237, distance: 96.2
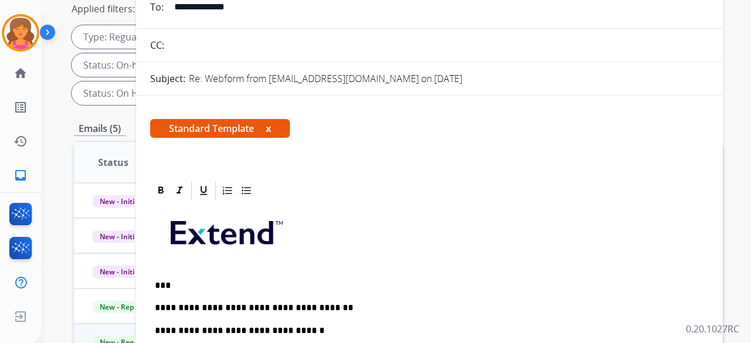
scroll to position [0, 0]
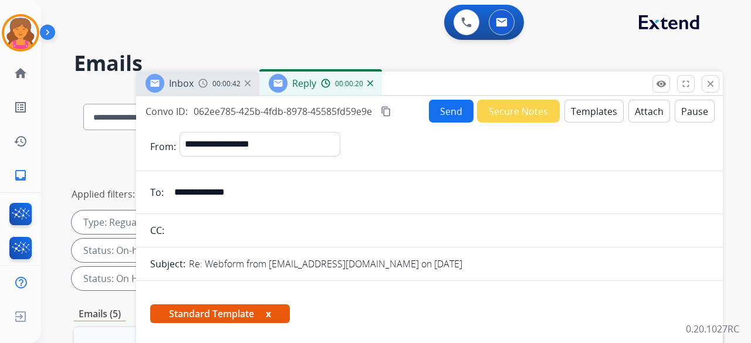
click at [448, 118] on button "Send" at bounding box center [451, 111] width 45 height 23
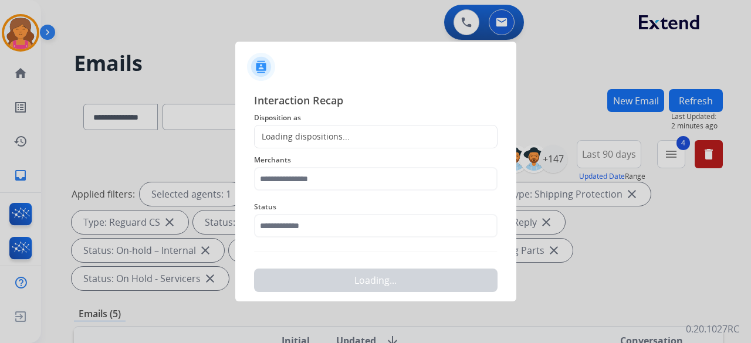
click at [330, 146] on div "Loading dispositions..." at bounding box center [376, 136] width 244 height 23
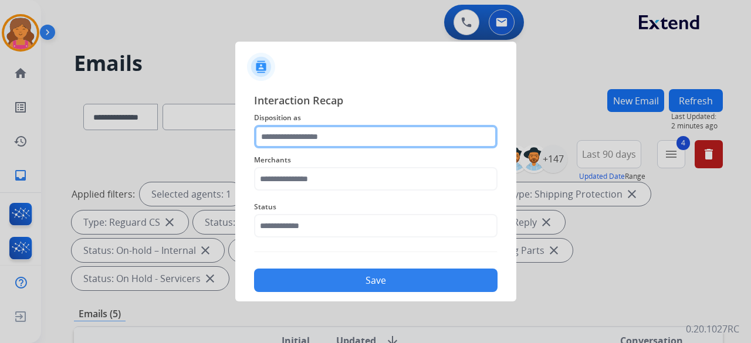
click at [330, 146] on input "text" at bounding box center [376, 136] width 244 height 23
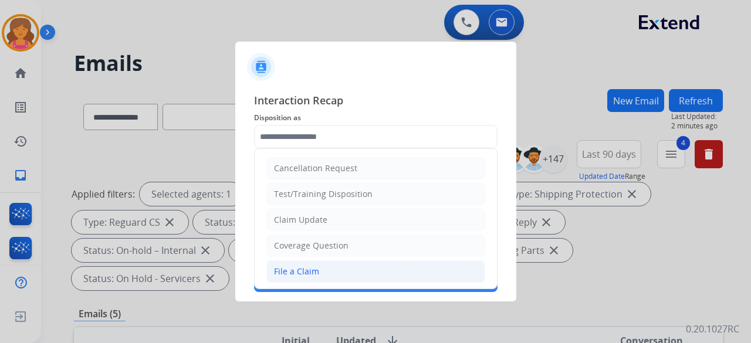
click at [290, 261] on li "File a Claim" at bounding box center [375, 272] width 219 height 22
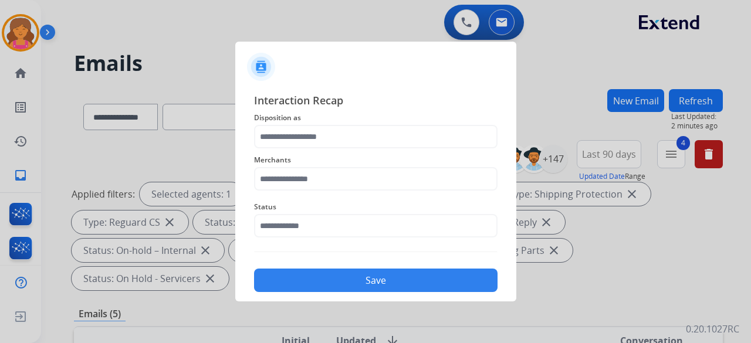
type input "**********"
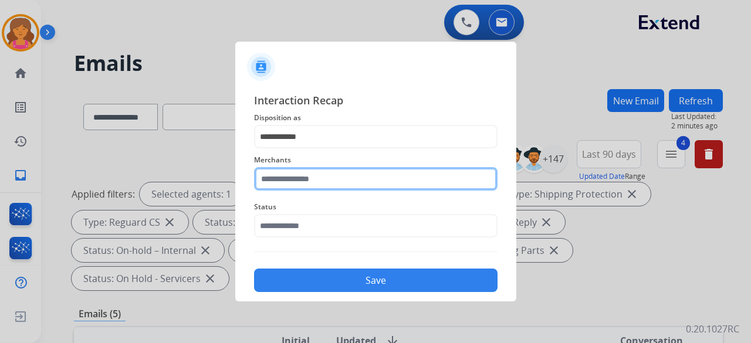
click at [296, 180] on input "text" at bounding box center [376, 178] width 244 height 23
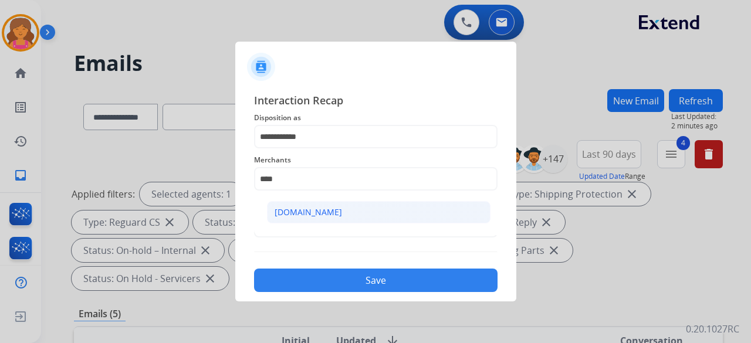
click at [305, 214] on div "[DOMAIN_NAME]" at bounding box center [308, 213] width 67 height 12
type input "**********"
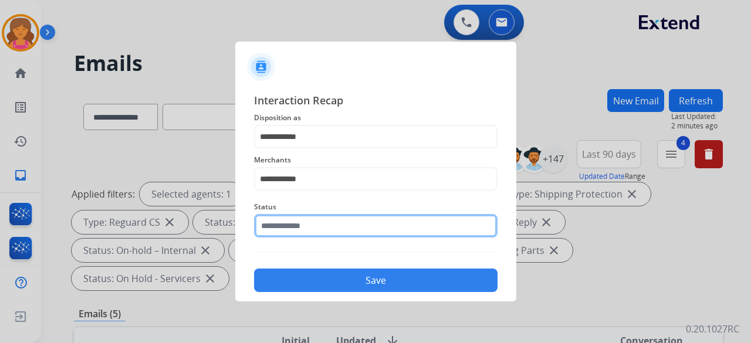
click at [302, 225] on input "text" at bounding box center [376, 225] width 244 height 23
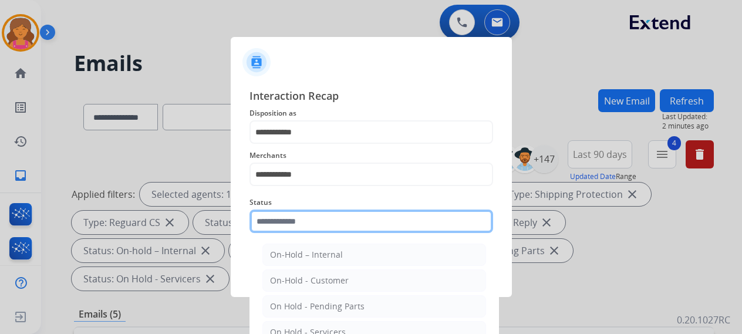
type input "*"
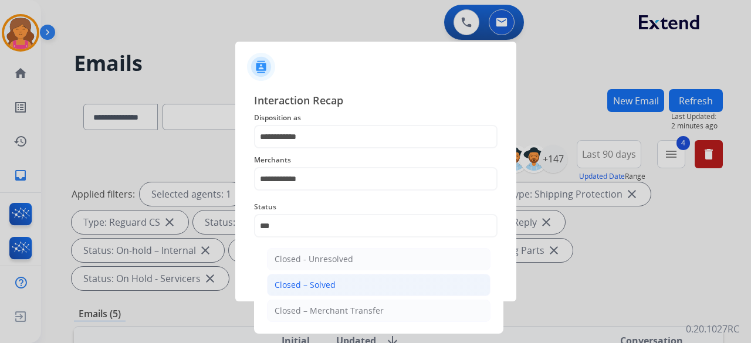
click at [363, 287] on li "Closed – Solved" at bounding box center [379, 285] width 224 height 22
type input "**********"
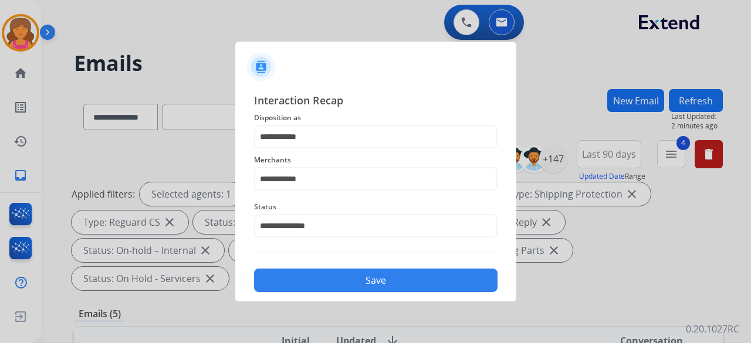
click at [363, 287] on button "Save" at bounding box center [376, 280] width 244 height 23
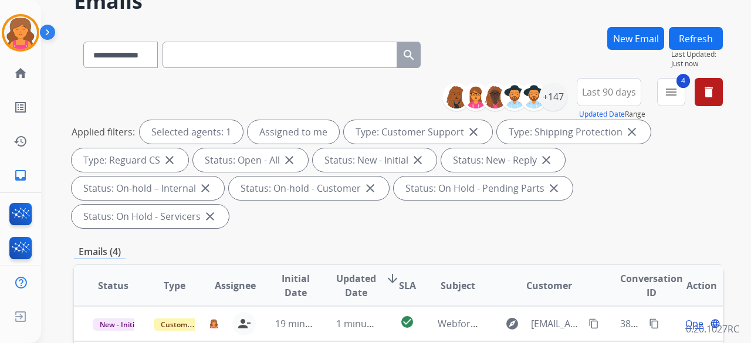
scroll to position [117, 0]
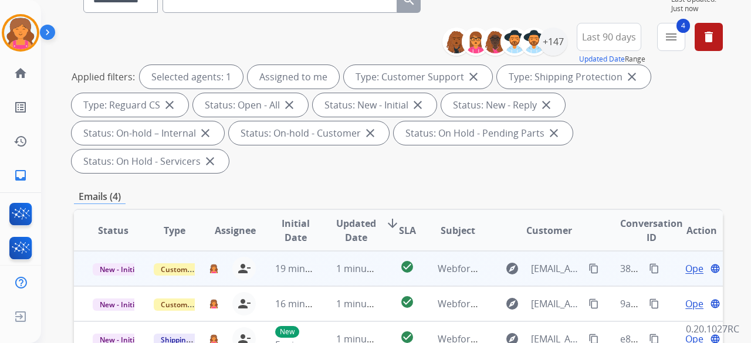
click at [686, 262] on span "Open" at bounding box center [698, 269] width 24 height 14
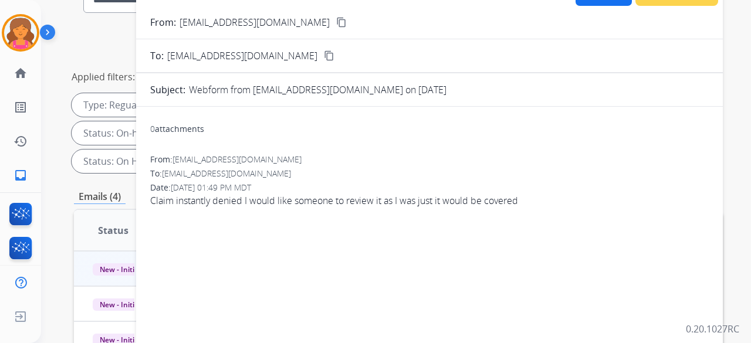
click at [336, 27] on mat-icon "content_copy" at bounding box center [341, 22] width 11 height 11
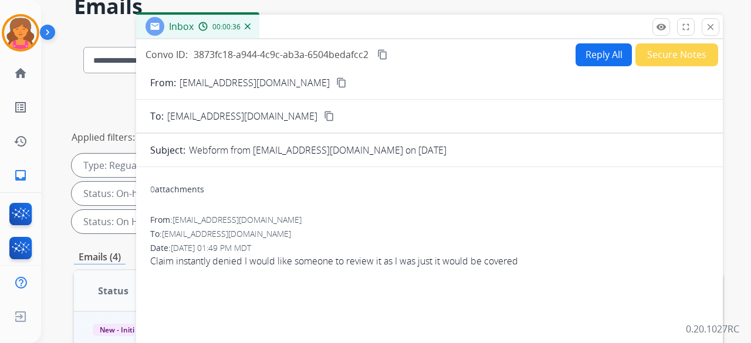
scroll to position [0, 0]
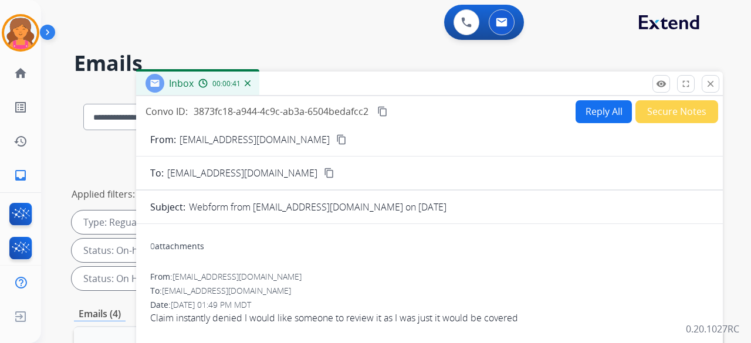
click at [587, 107] on button "Reply All" at bounding box center [604, 111] width 56 height 23
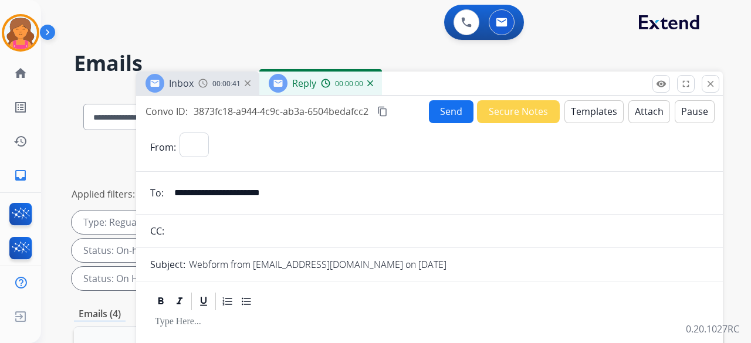
select select "**********"
click at [571, 116] on button "Templates" at bounding box center [594, 111] width 59 height 23
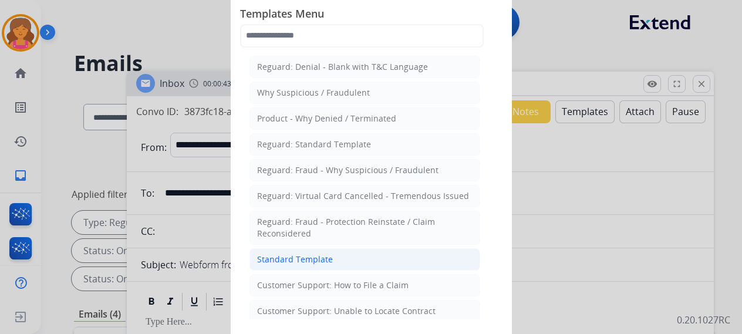
click at [306, 255] on div "Standard Template" at bounding box center [295, 260] width 76 height 12
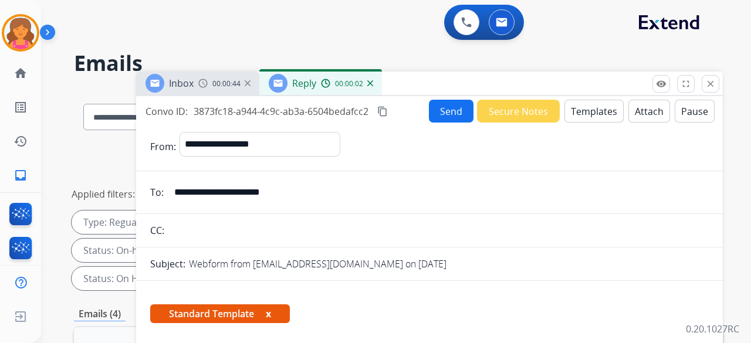
click at [644, 114] on button "Attach" at bounding box center [650, 111] width 42 height 23
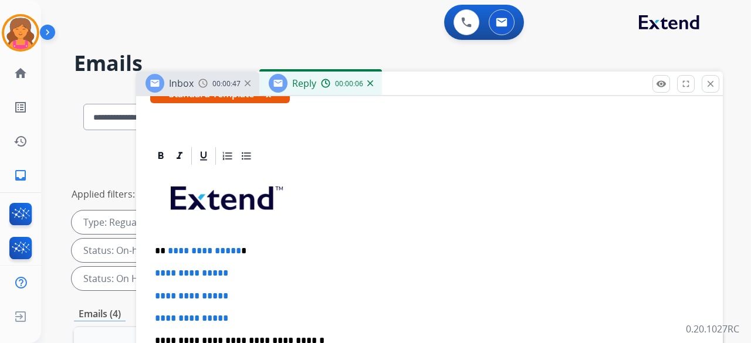
scroll to position [284, 0]
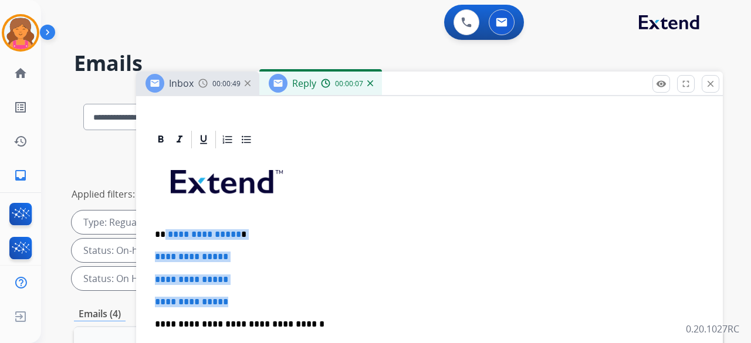
drag, startPoint x: 237, startPoint y: 277, endPoint x: 164, endPoint y: 217, distance: 94.6
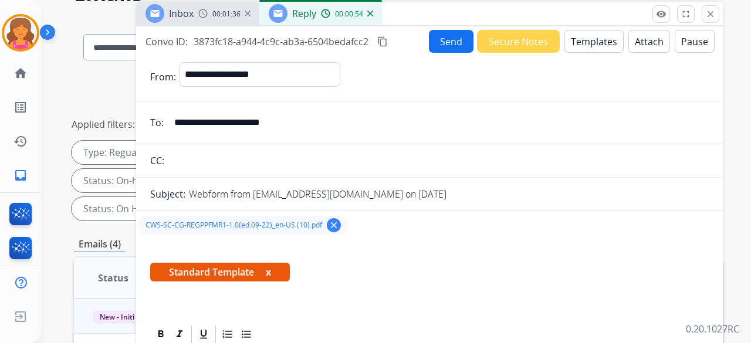
scroll to position [0, 0]
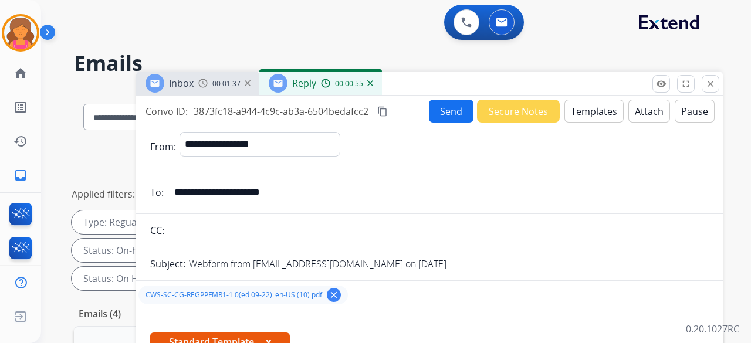
click at [382, 110] on mat-icon "content_copy" at bounding box center [382, 111] width 11 height 11
click at [429, 112] on button "Send" at bounding box center [451, 111] width 45 height 23
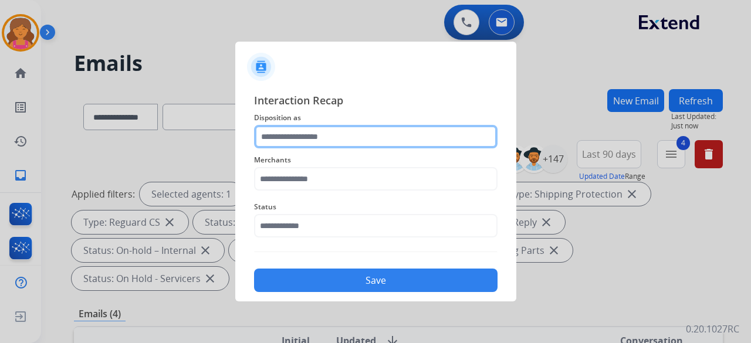
click at [392, 134] on input "text" at bounding box center [376, 136] width 244 height 23
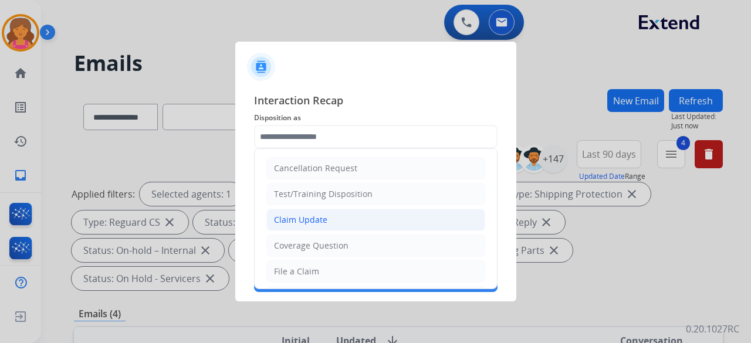
click at [310, 225] on div "Claim Update" at bounding box center [300, 220] width 53 height 12
type input "**********"
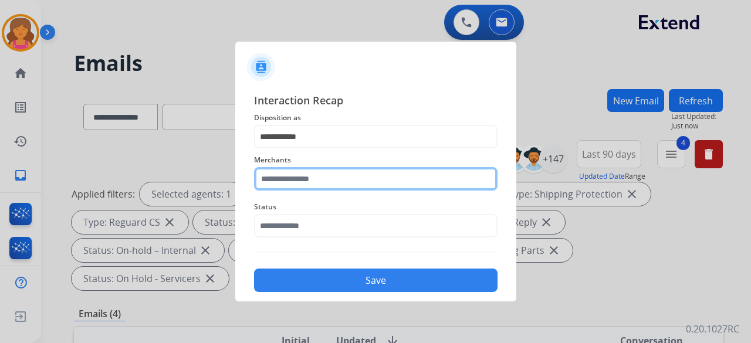
click at [328, 184] on input "text" at bounding box center [376, 178] width 244 height 23
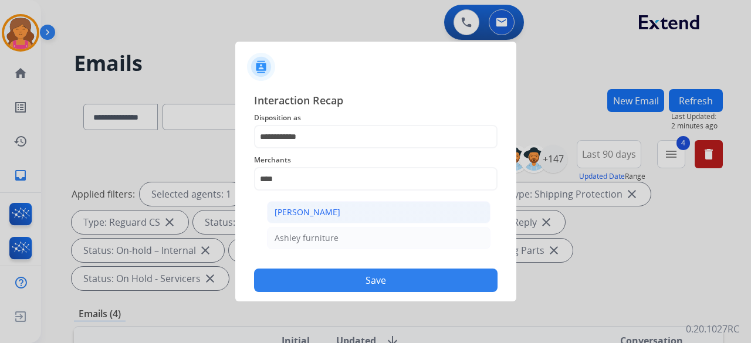
click at [337, 207] on div "[PERSON_NAME]" at bounding box center [308, 213] width 66 height 12
type input "**********"
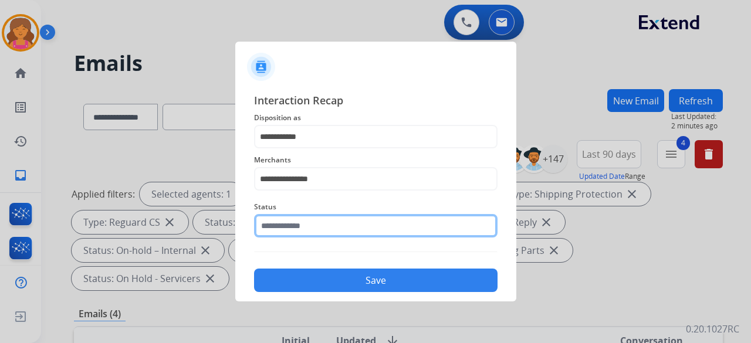
click at [340, 228] on input "text" at bounding box center [376, 225] width 244 height 23
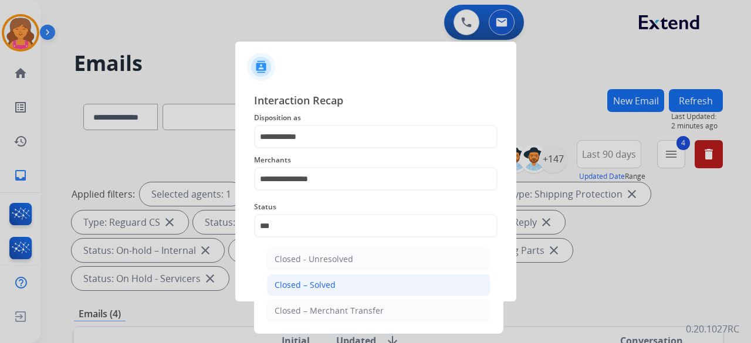
click at [336, 282] on li "Closed – Solved" at bounding box center [379, 285] width 224 height 22
type input "**********"
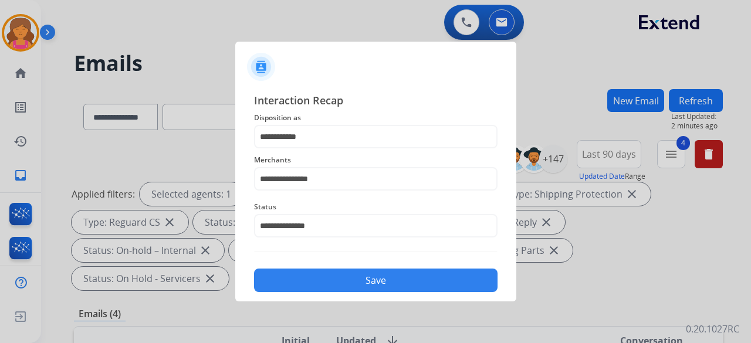
click at [337, 283] on button "Save" at bounding box center [376, 280] width 244 height 23
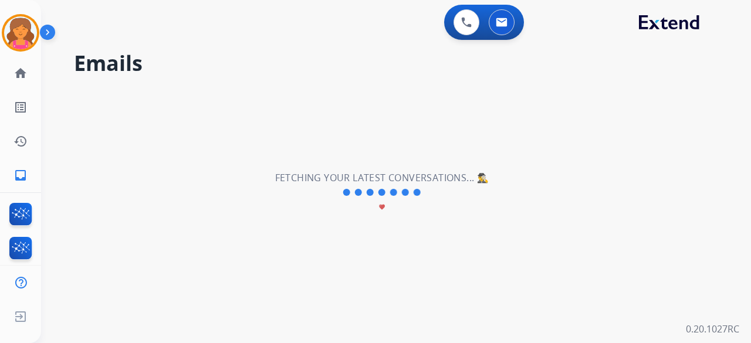
drag, startPoint x: 18, startPoint y: 25, endPoint x: 46, endPoint y: 31, distance: 28.9
click at [19, 25] on img at bounding box center [20, 32] width 33 height 33
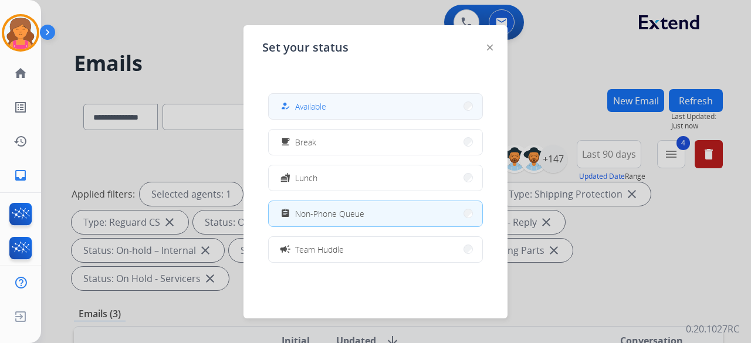
click at [330, 112] on button "how_to_reg Available" at bounding box center [376, 106] width 214 height 25
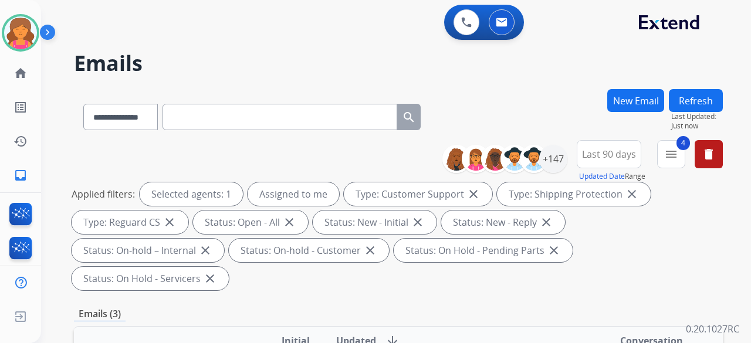
scroll to position [176, 0]
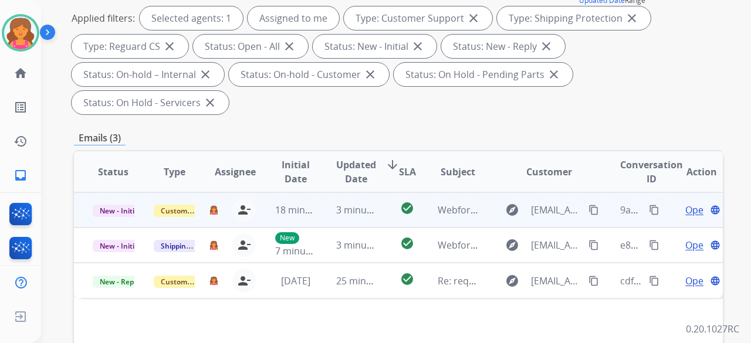
click at [686, 203] on span "Open" at bounding box center [698, 210] width 24 height 14
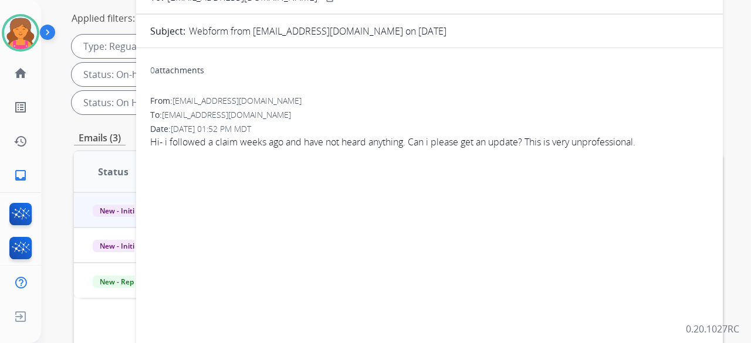
scroll to position [59, 0]
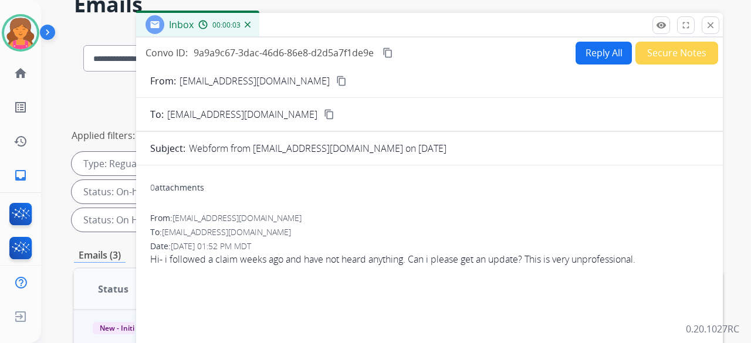
click at [313, 77] on div "From: amandakfrank@gmail.com content_copy" at bounding box center [429, 81] width 587 height 14
click at [336, 80] on mat-icon "content_copy" at bounding box center [341, 81] width 11 height 11
click at [705, 23] on button "close Close" at bounding box center [711, 25] width 18 height 18
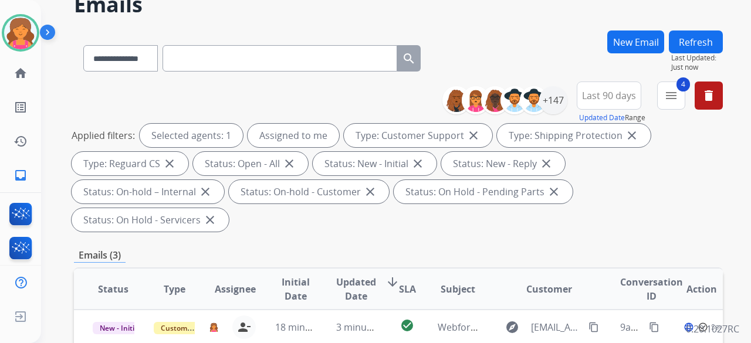
scroll to position [176, 0]
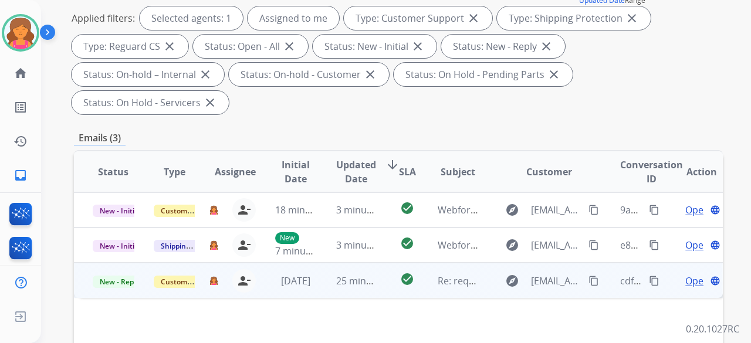
click at [686, 274] on span "Open" at bounding box center [698, 281] width 24 height 14
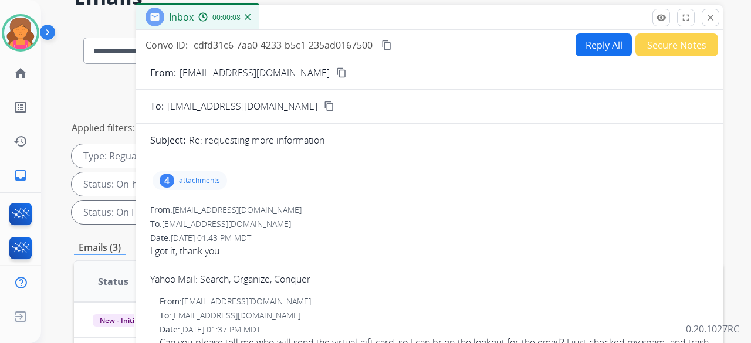
scroll to position [0, 0]
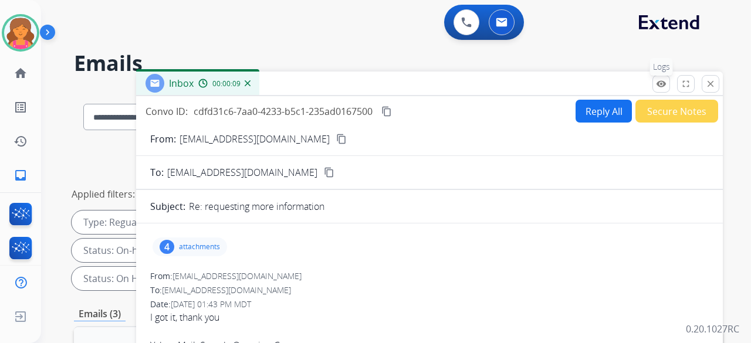
click at [668, 80] on button "remove_red_eye Logs" at bounding box center [662, 84] width 18 height 18
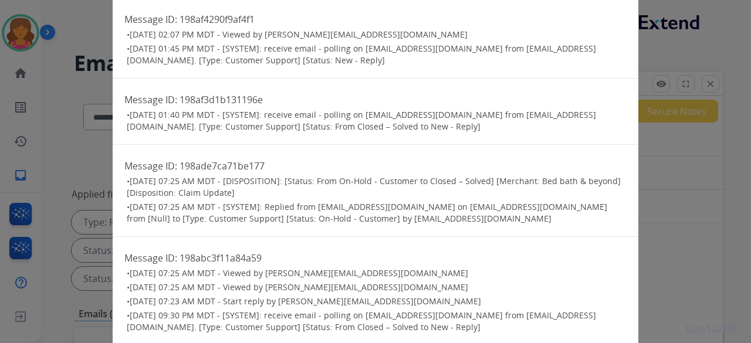
click at [650, 183] on div "Logs close Message ID: 198af4290f9af4f1 • 08/15/2025 - 02:07 PM MDT - Viewed by…" at bounding box center [375, 171] width 751 height 343
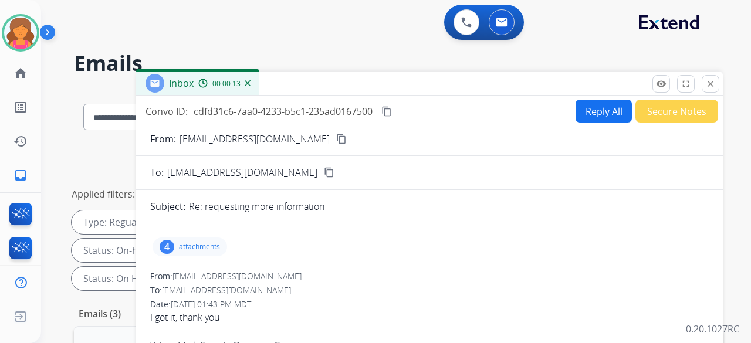
click at [662, 118] on button "Secure Notes" at bounding box center [677, 111] width 83 height 23
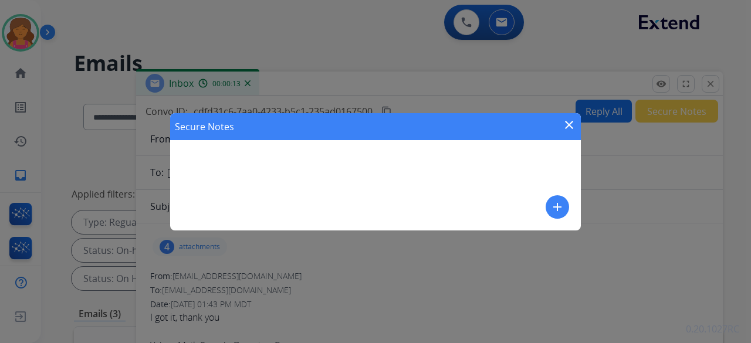
drag, startPoint x: 425, startPoint y: 165, endPoint x: 556, endPoint y: 217, distance: 141.5
click at [429, 166] on div "Secure Notes close add" at bounding box center [375, 171] width 411 height 117
click at [555, 211] on mat-icon "add" at bounding box center [558, 207] width 14 height 14
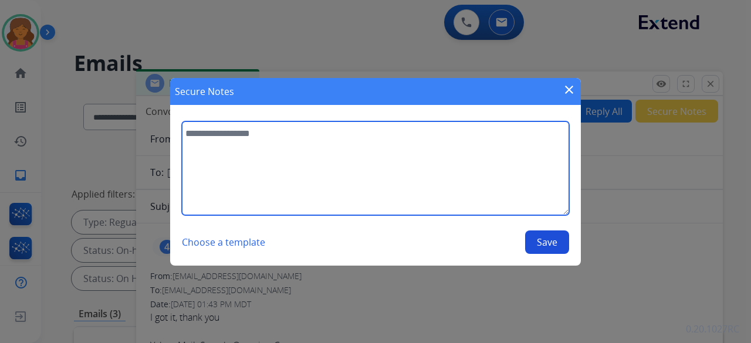
click at [404, 183] on textarea at bounding box center [375, 168] width 387 height 94
type textarea "**********"
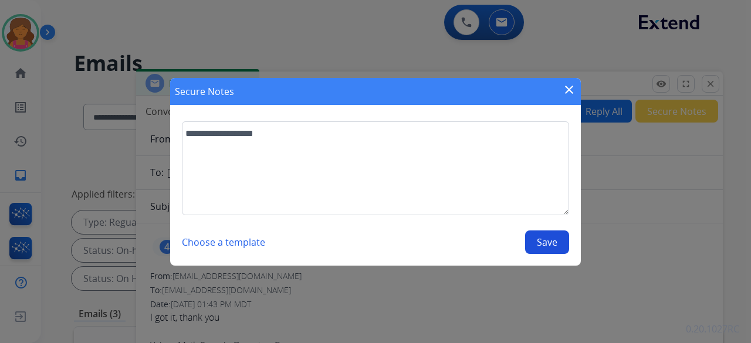
click at [544, 241] on button "Save" at bounding box center [547, 242] width 44 height 23
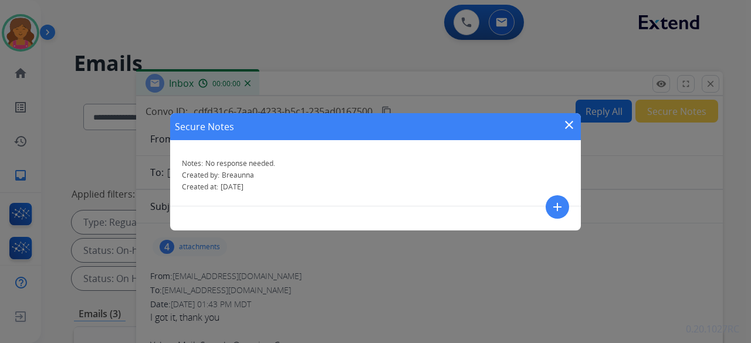
click at [702, 87] on div "Secure Notes close Notes: No response needed. Created by: Breaunna Created at: …" at bounding box center [375, 171] width 751 height 343
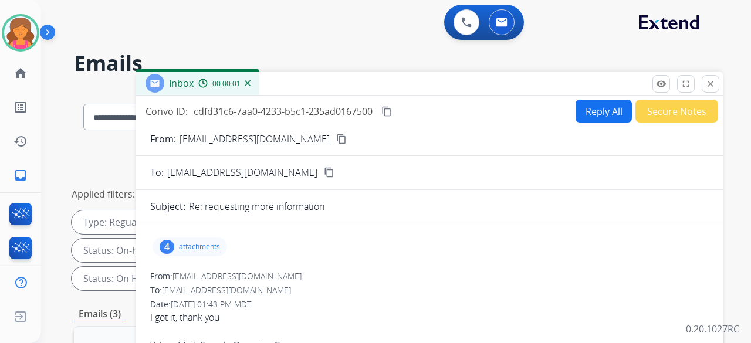
click at [706, 85] on button "close Close" at bounding box center [711, 84] width 18 height 18
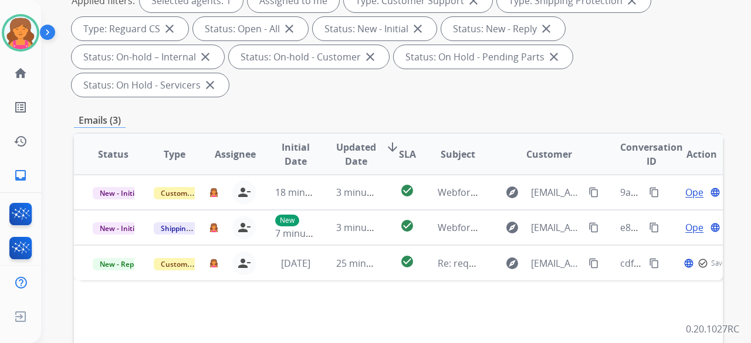
scroll to position [293, 0]
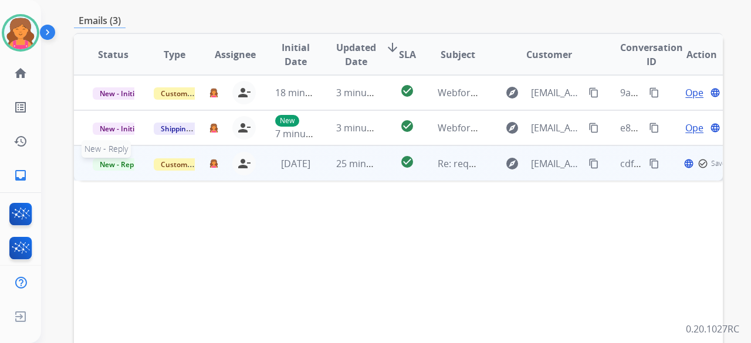
click at [116, 158] on span "New - Reply" at bounding box center [119, 164] width 53 height 12
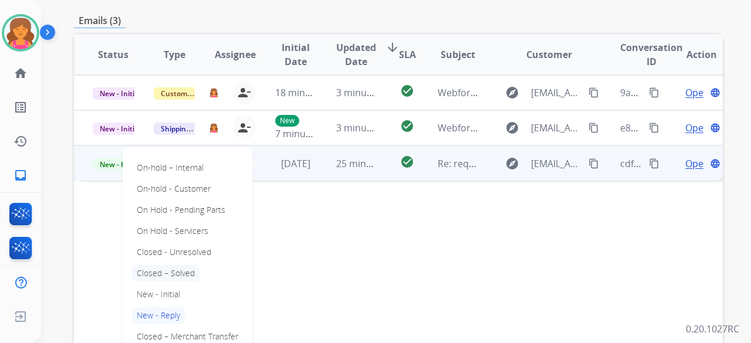
click at [167, 265] on p "Closed – Solved" at bounding box center [165, 273] width 67 height 16
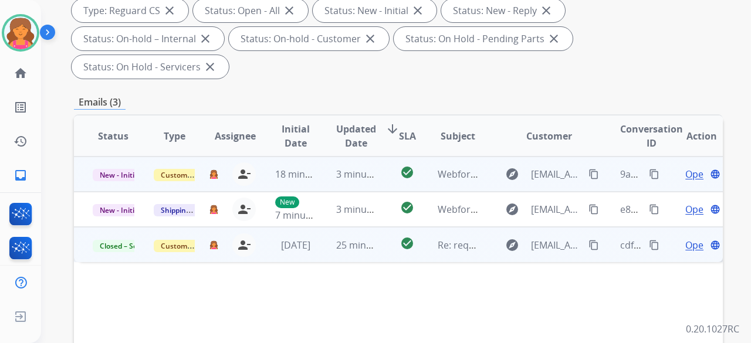
scroll to position [117, 0]
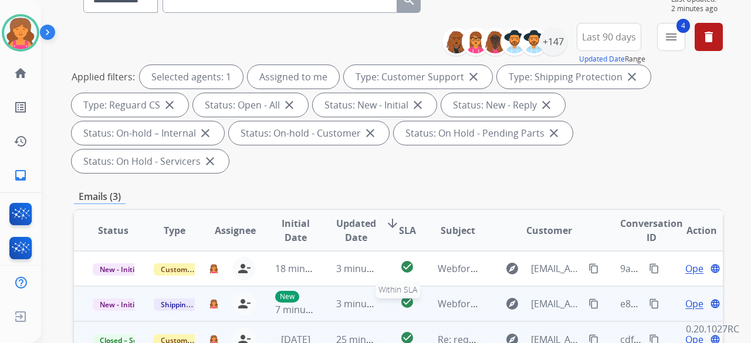
click at [403, 295] on mat-icon "check_circle" at bounding box center [407, 302] width 14 height 14
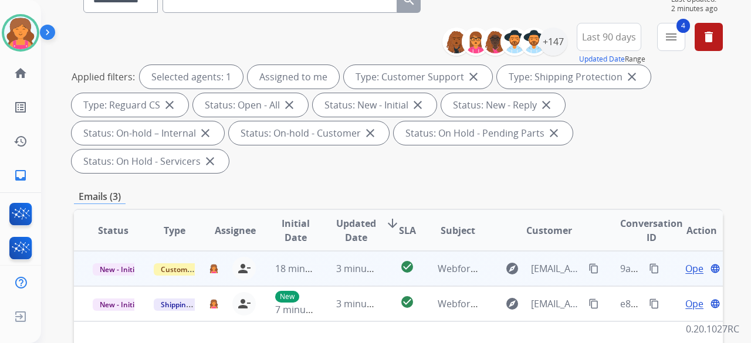
click at [389, 251] on td "check_circle" at bounding box center [398, 268] width 40 height 35
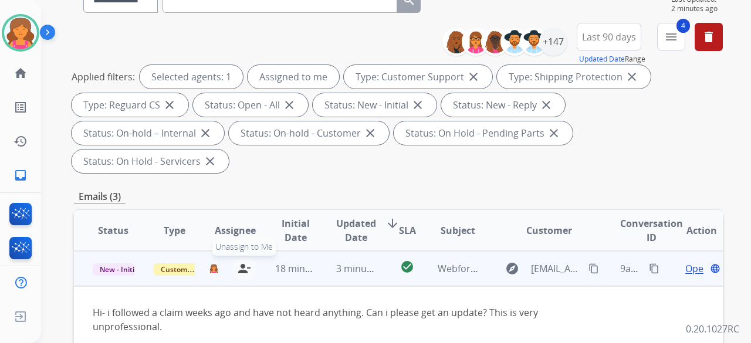
click at [241, 262] on mat-icon "person_remove" at bounding box center [244, 269] width 14 height 14
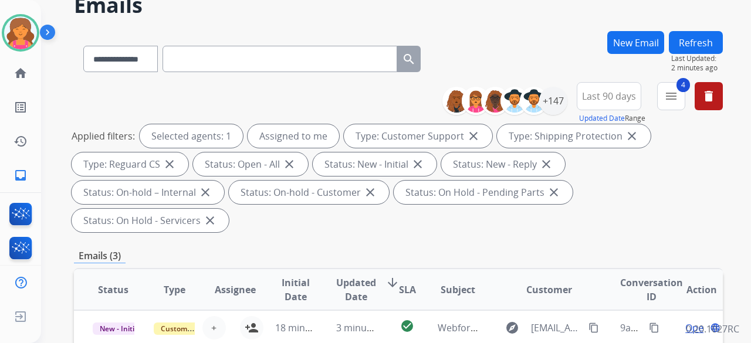
scroll to position [0, 0]
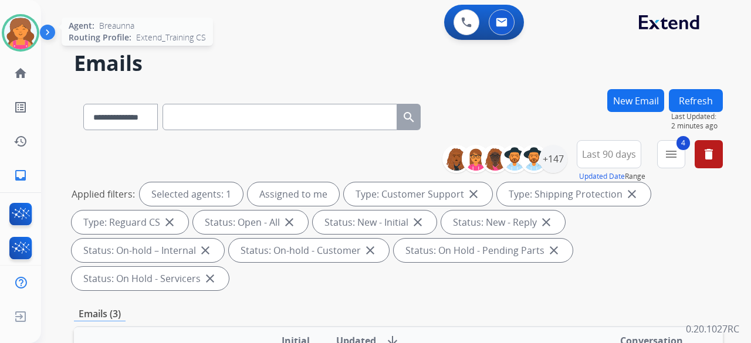
click at [9, 20] on div at bounding box center [21, 33] width 38 height 38
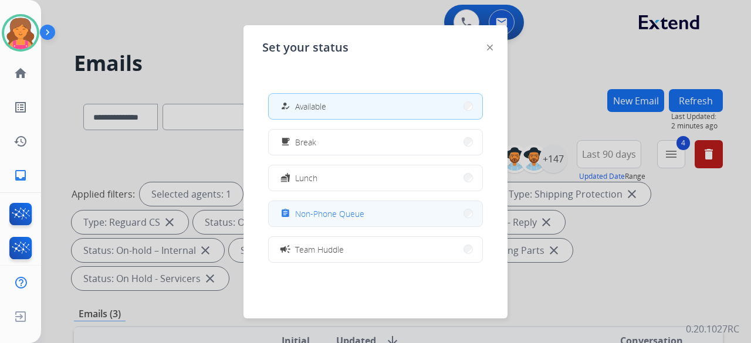
click at [316, 208] on span "Non-Phone Queue" at bounding box center [329, 214] width 69 height 12
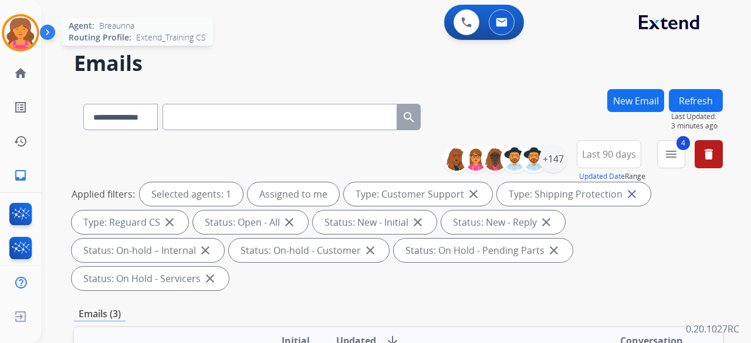
click at [36, 23] on div at bounding box center [21, 33] width 38 height 38
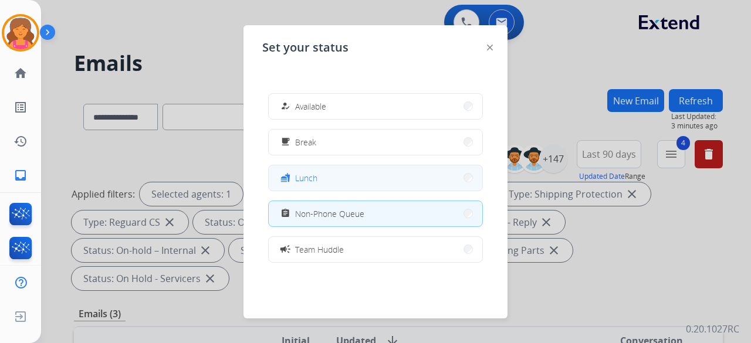
click at [299, 188] on button "fastfood Lunch" at bounding box center [376, 178] width 214 height 25
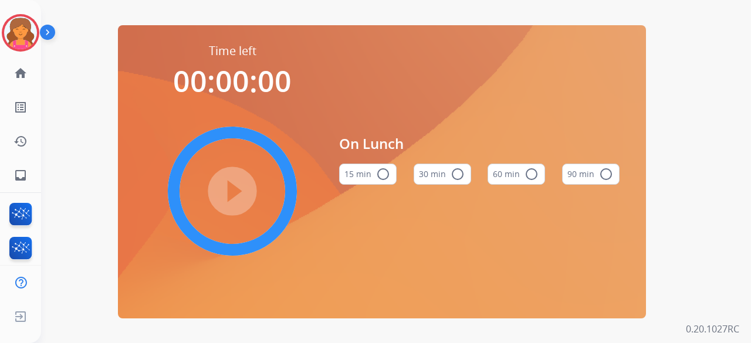
click at [519, 174] on button "60 min radio_button_unchecked" at bounding box center [517, 174] width 58 height 21
click at [237, 184] on mat-icon "play_circle_filled" at bounding box center [232, 191] width 14 height 14
